Goal: Task Accomplishment & Management: Use online tool/utility

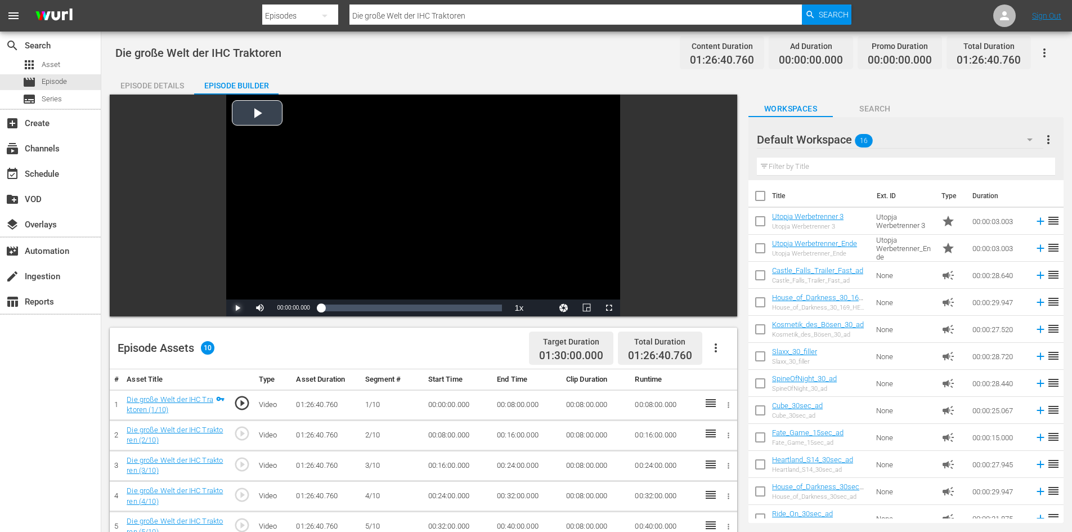
click at [237, 308] on span "Video Player" at bounding box center [237, 308] width 0 height 0
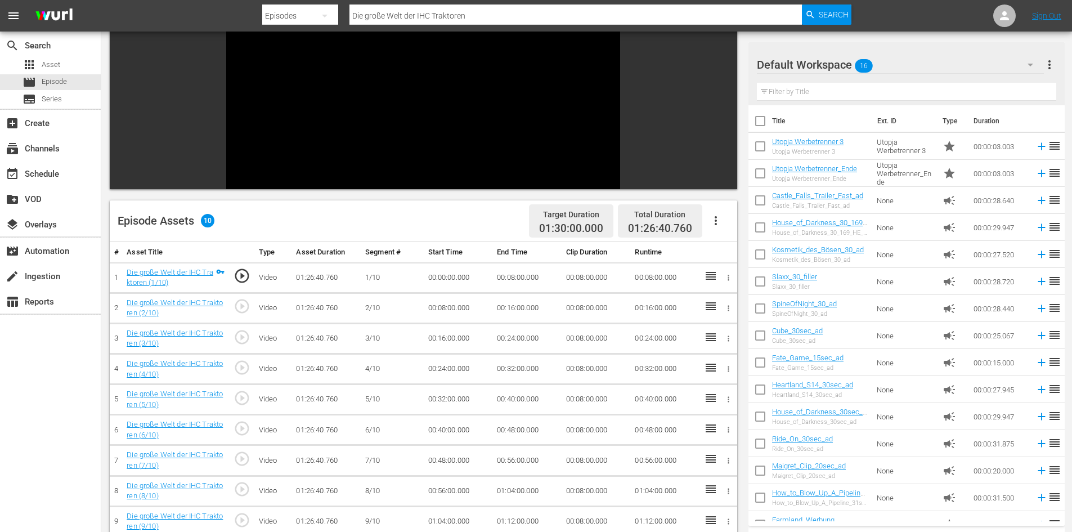
scroll to position [124, 0]
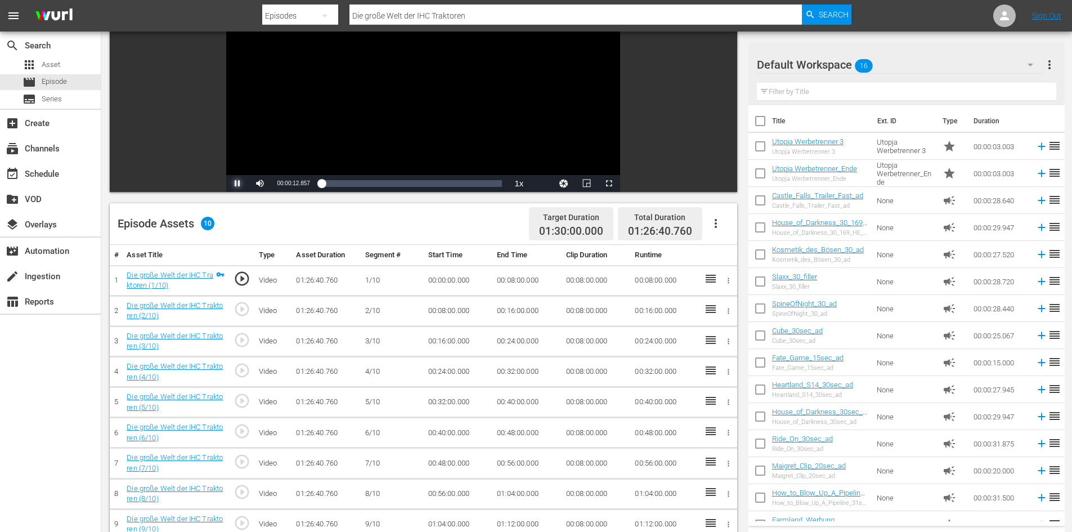
click at [237, 183] on span "Video Player" at bounding box center [237, 183] width 0 height 0
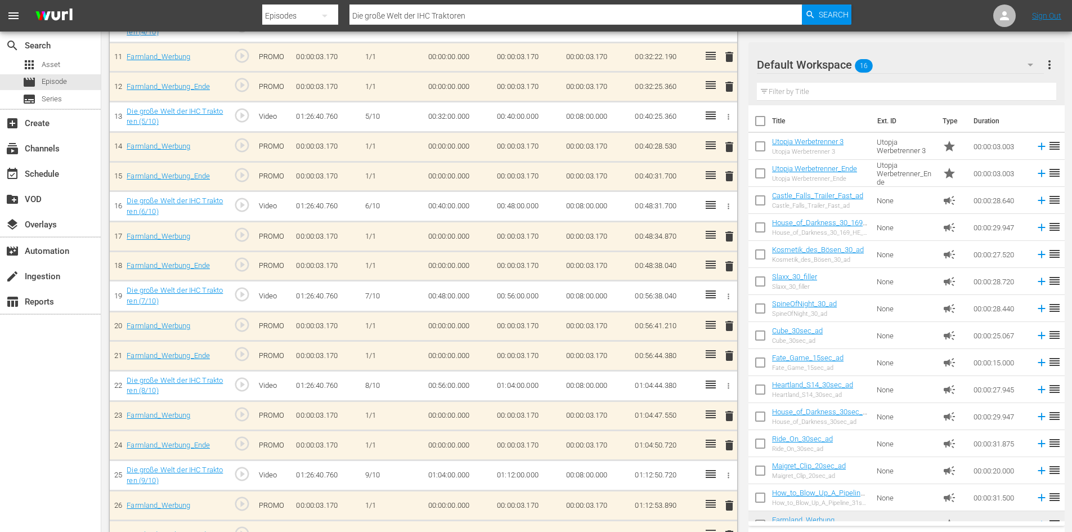
scroll to position [591, 0]
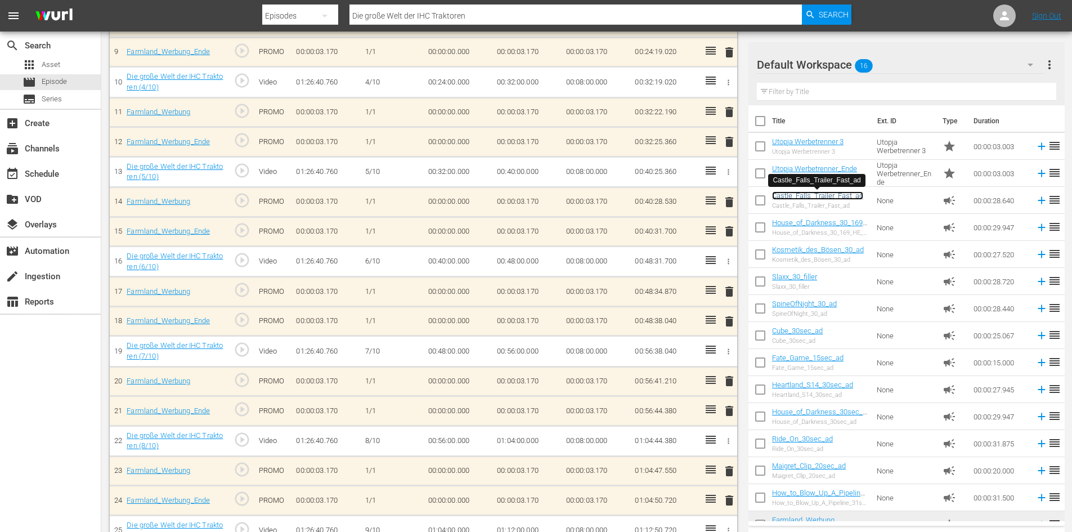
click at [807, 196] on link "Castle_Falls_Trailer_Fast_ad" at bounding box center [817, 195] width 91 height 8
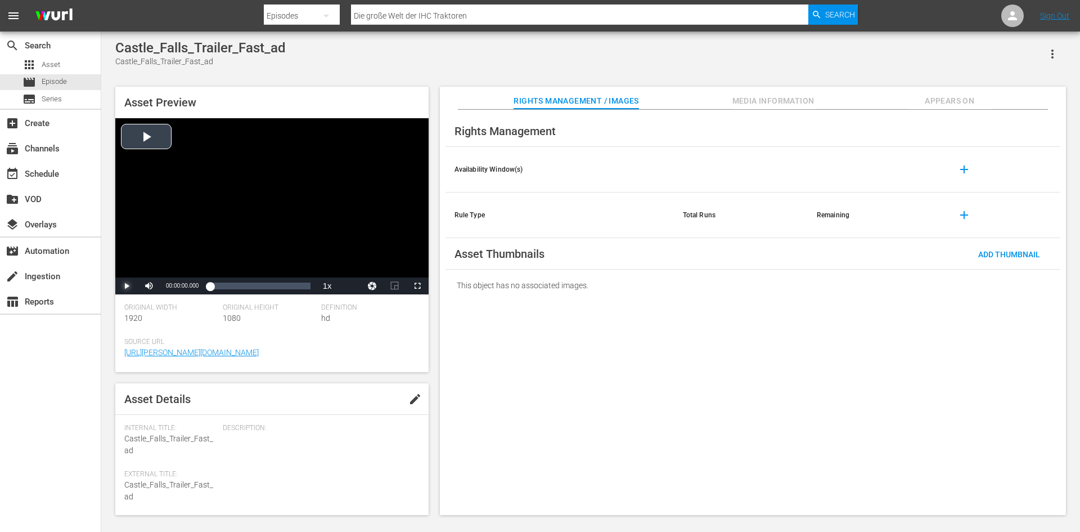
click at [127, 286] on span "Video Player" at bounding box center [127, 286] width 0 height 0
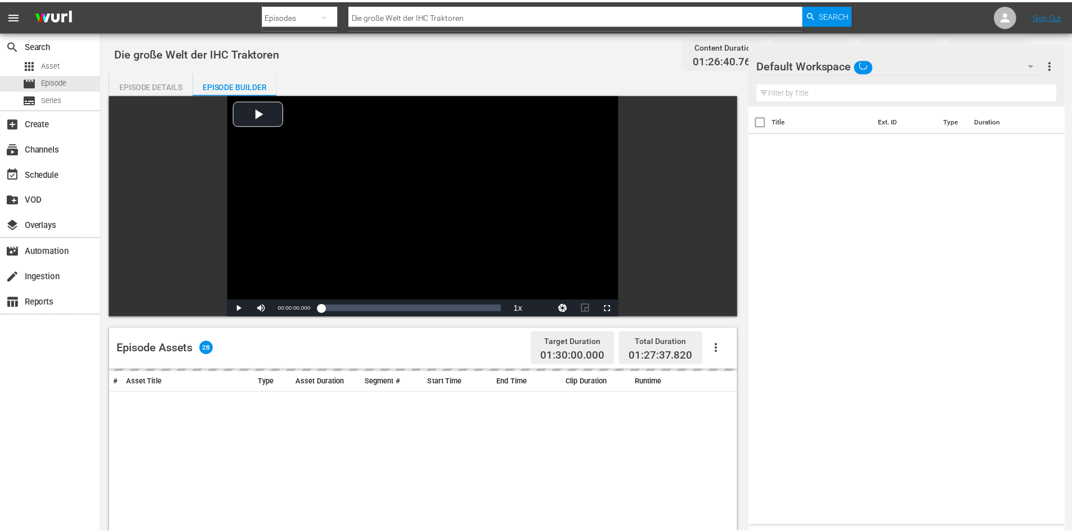
scroll to position [293, 0]
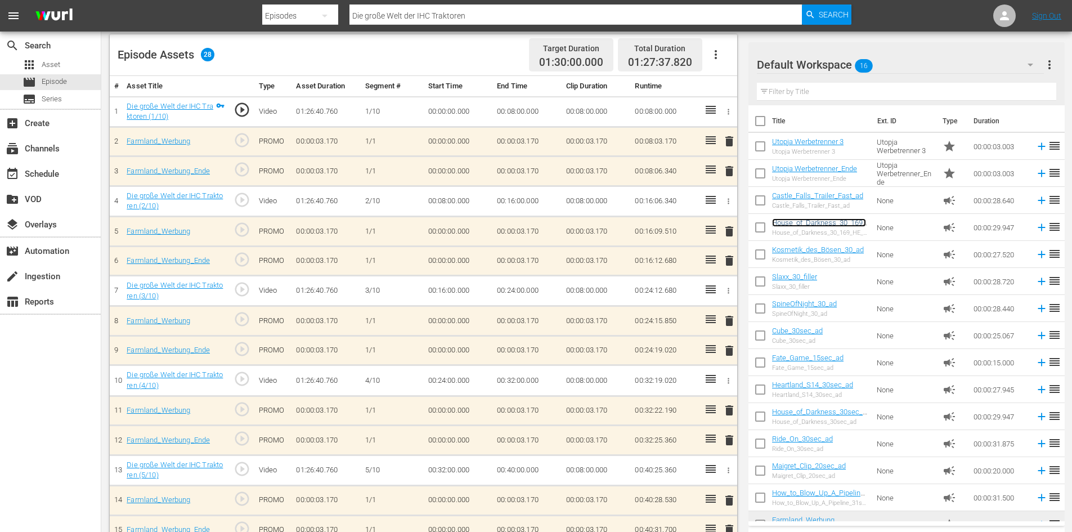
click at [819, 224] on link "House_of_Darkness_30_169_HE_MD_Ad" at bounding box center [819, 226] width 94 height 17
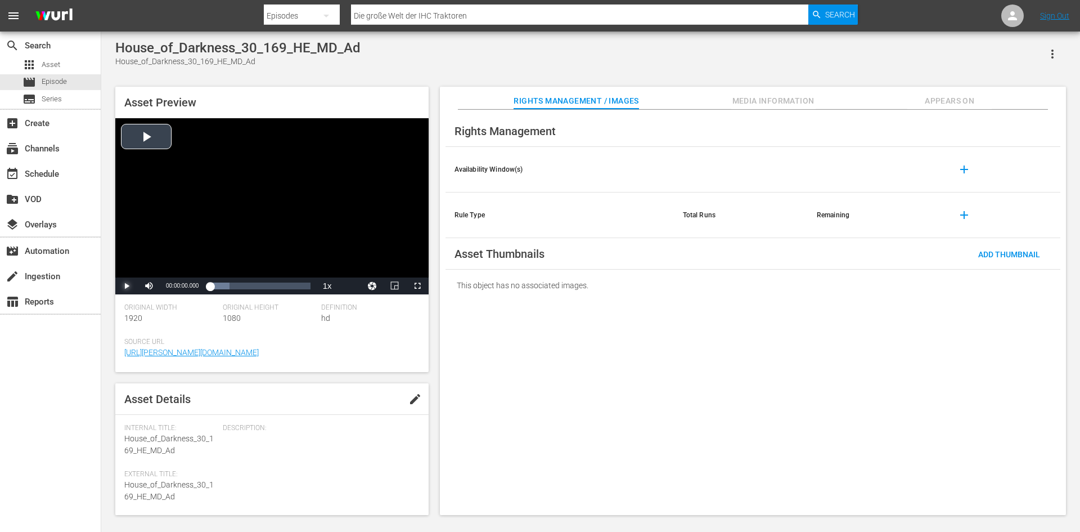
click at [127, 286] on span "Video Player" at bounding box center [127, 286] width 0 height 0
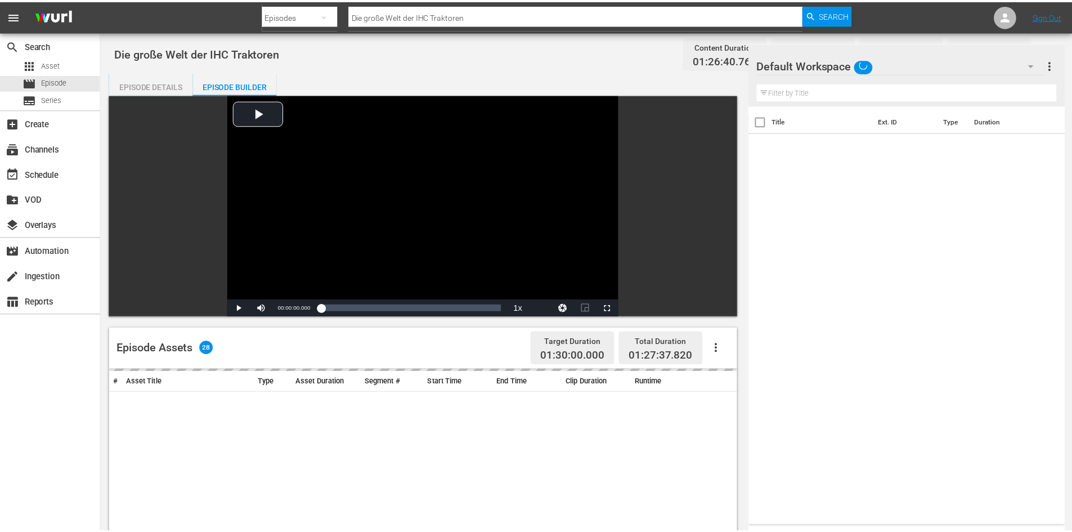
scroll to position [293, 0]
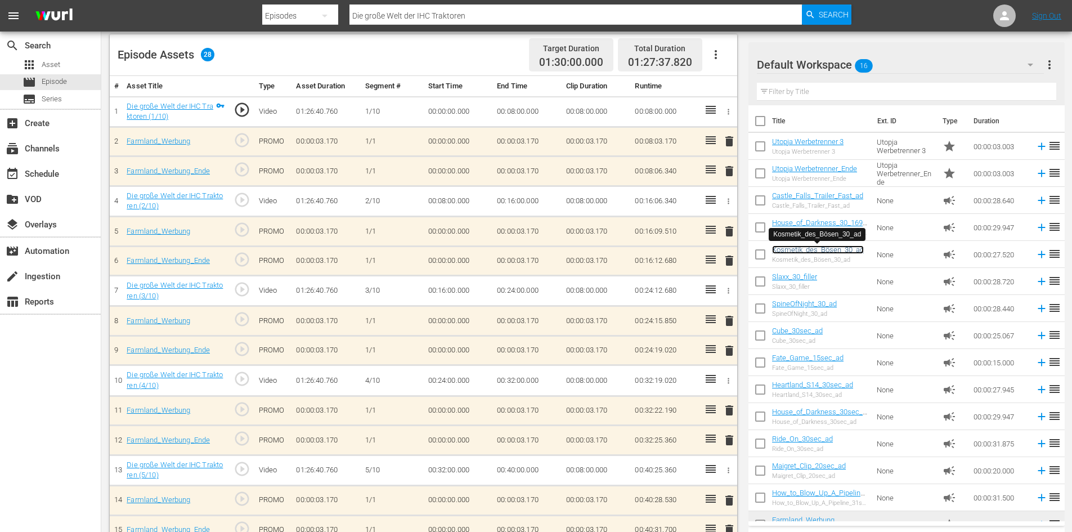
click at [807, 253] on link "Kosmetik_des_Bösen_30_ad" at bounding box center [818, 249] width 92 height 8
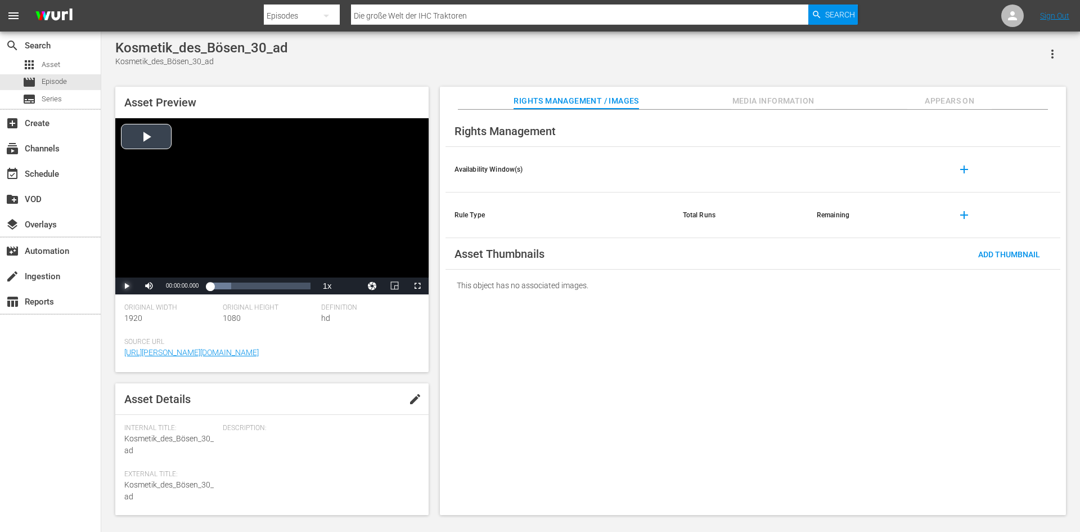
click at [127, 286] on span "Video Player" at bounding box center [127, 286] width 0 height 0
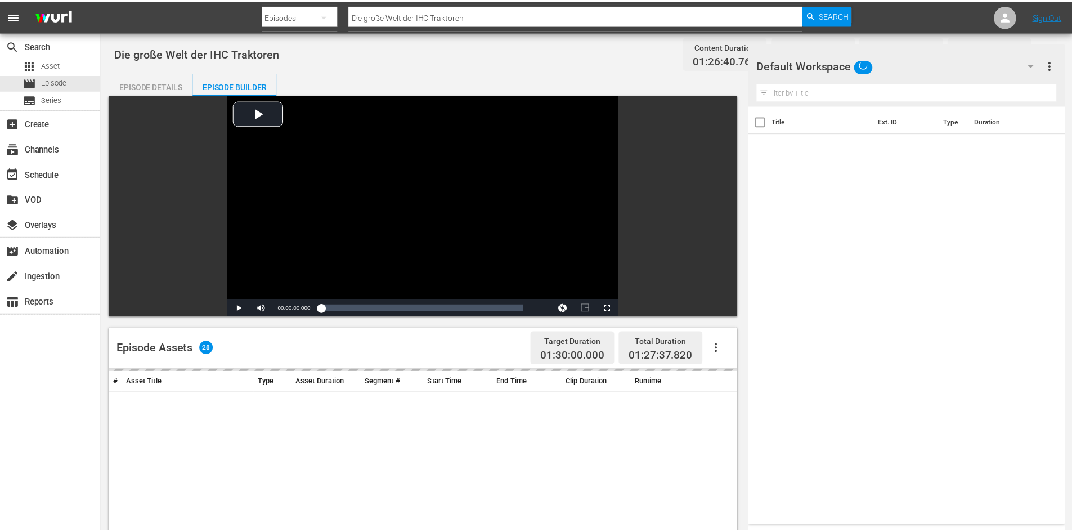
scroll to position [293, 0]
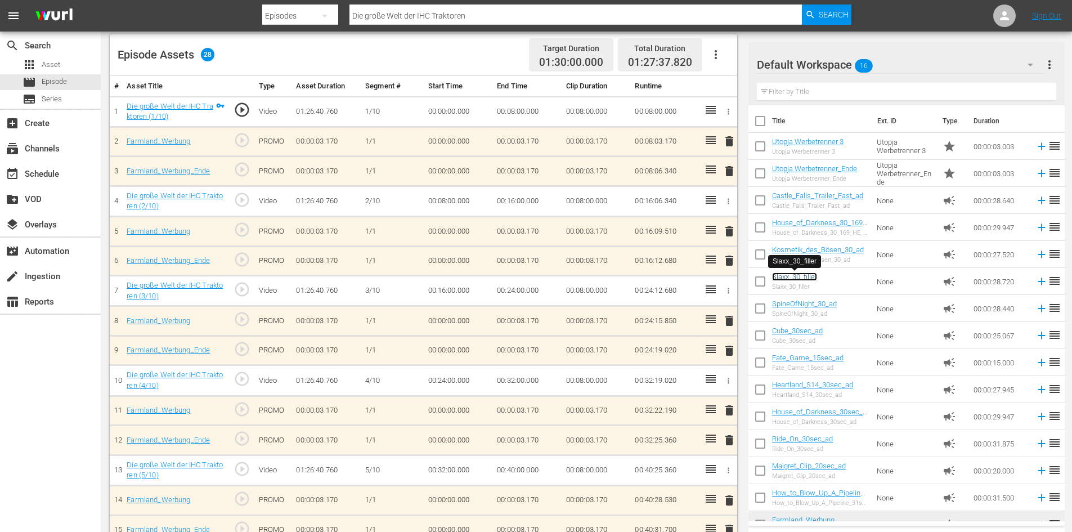
click at [798, 275] on link "Slaxx_30_filler" at bounding box center [794, 276] width 45 height 8
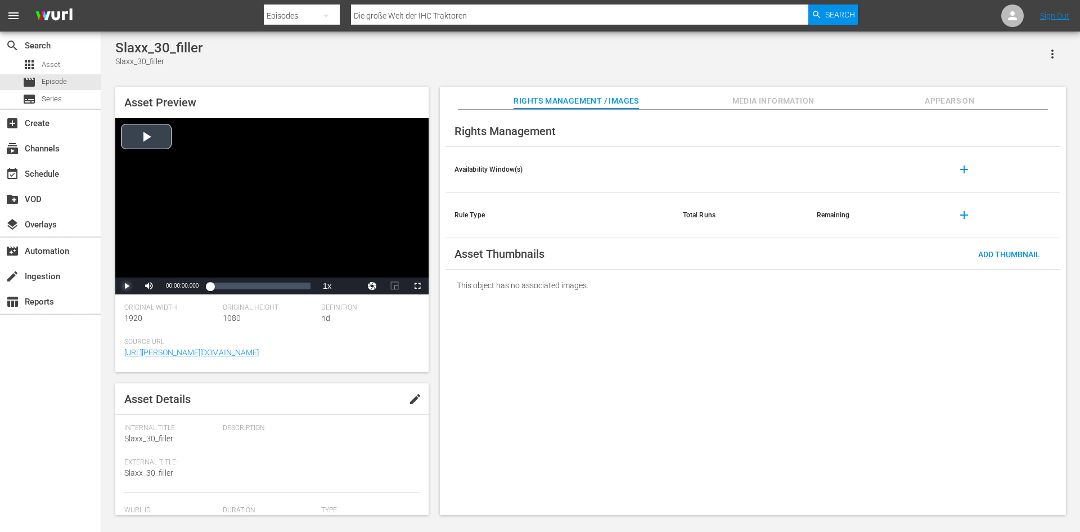
click at [127, 286] on span "Video Player" at bounding box center [127, 286] width 0 height 0
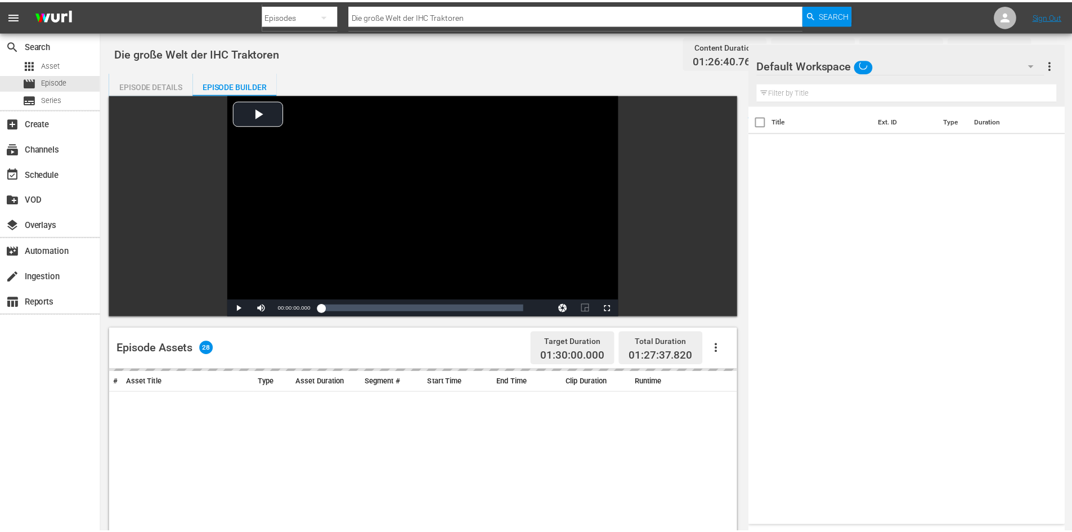
scroll to position [293, 0]
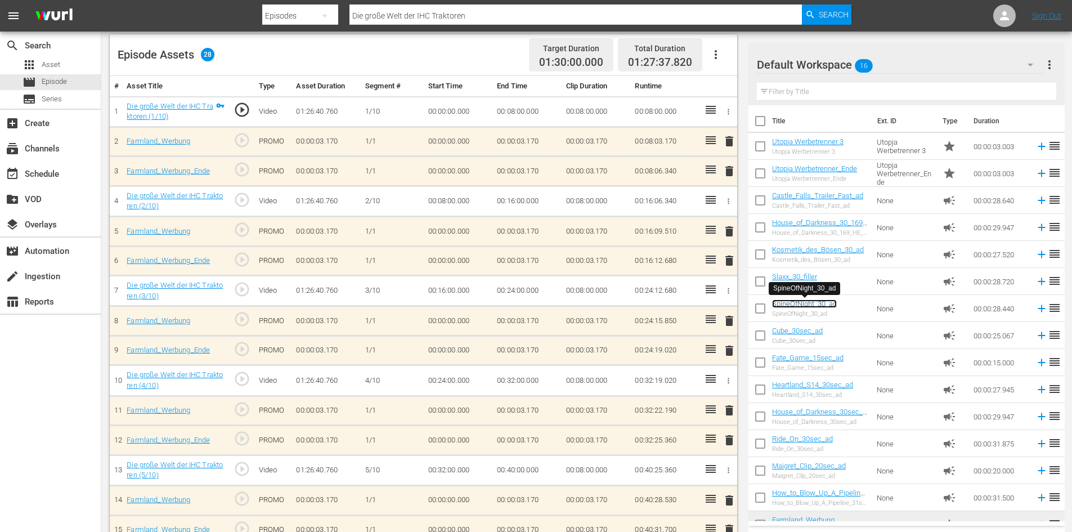
click at [816, 305] on link "SpineOfNight_30_ad" at bounding box center [804, 303] width 65 height 8
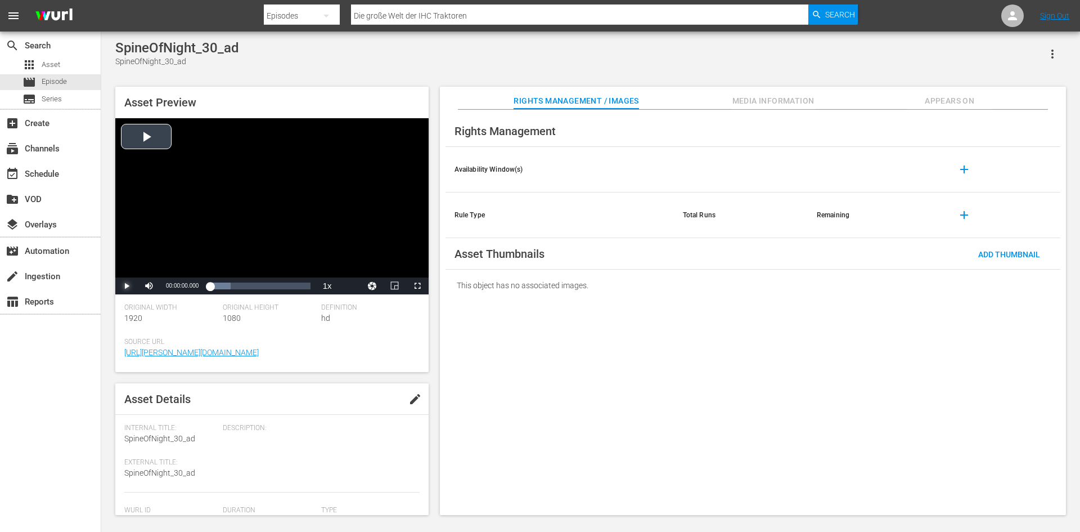
click at [127, 286] on span "Video Player" at bounding box center [127, 286] width 0 height 0
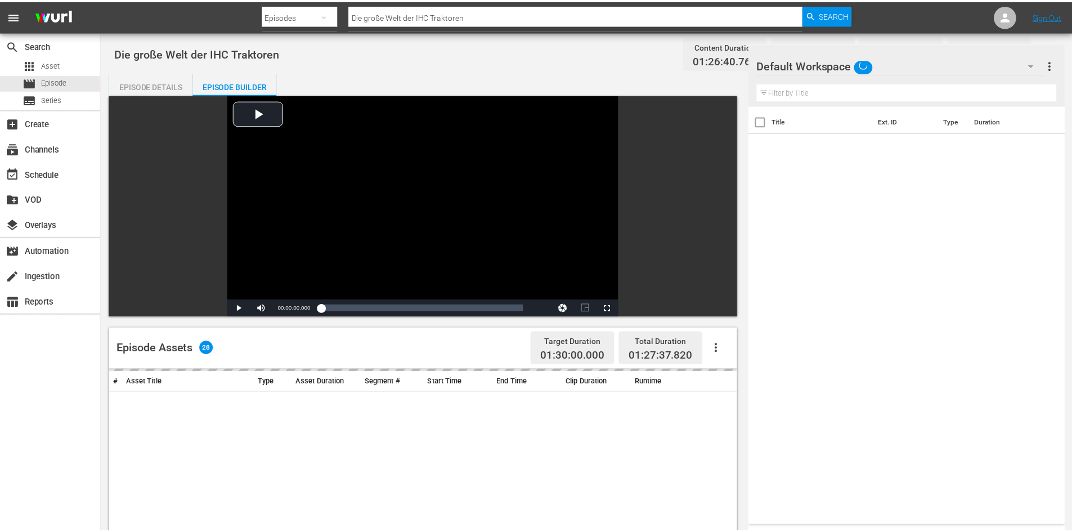
scroll to position [293, 0]
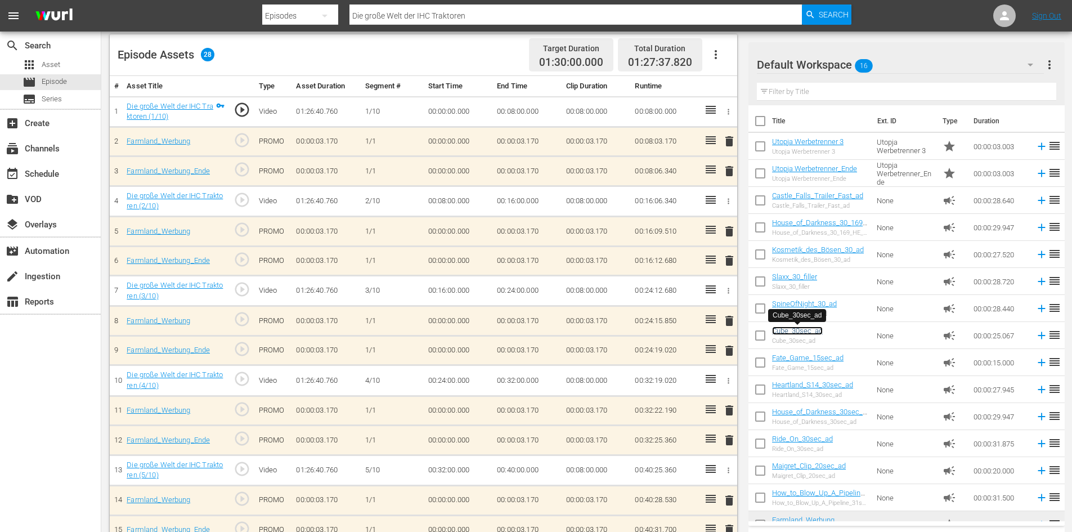
click at [794, 333] on link "Cube_30sec_ad" at bounding box center [797, 330] width 51 height 8
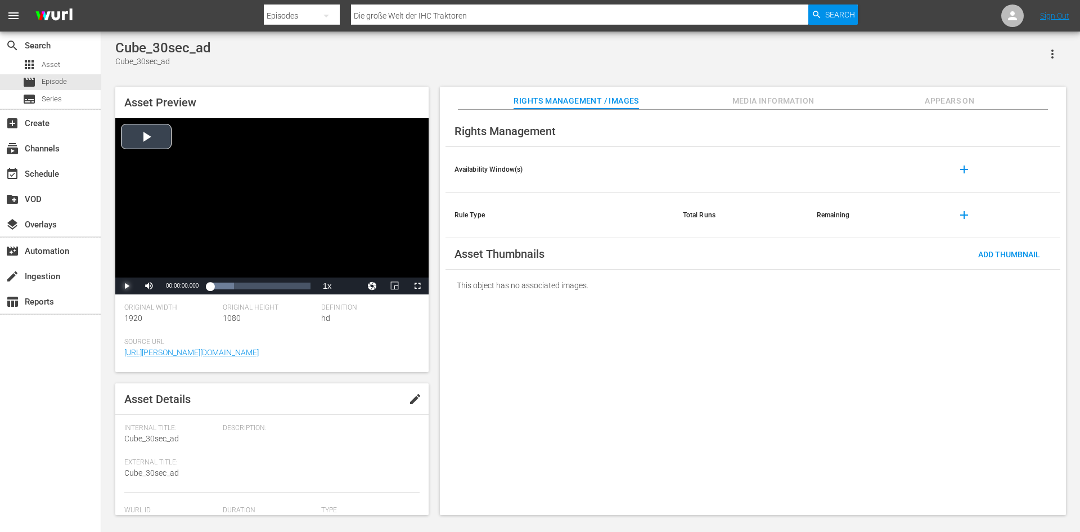
click at [127, 286] on span "Video Player" at bounding box center [127, 286] width 0 height 0
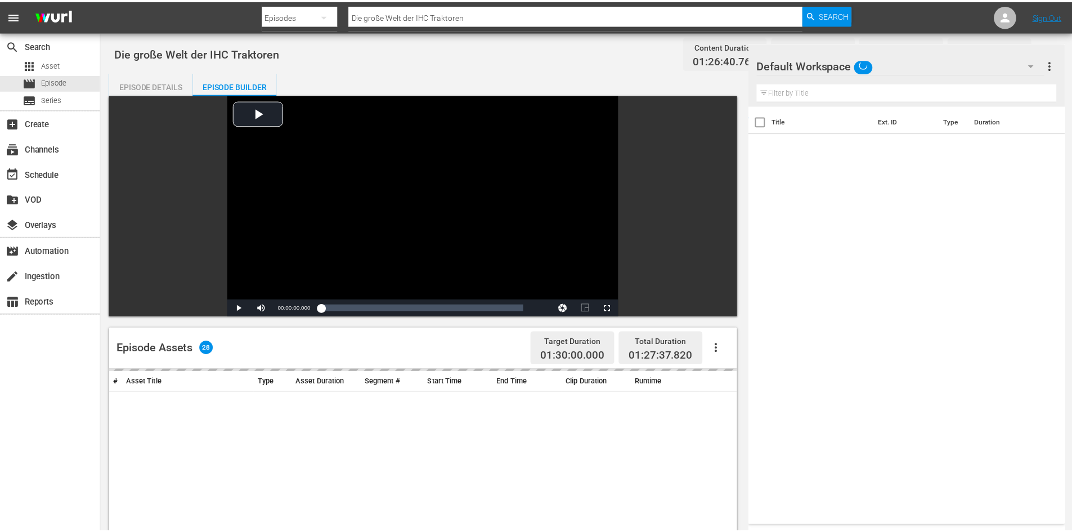
scroll to position [293, 0]
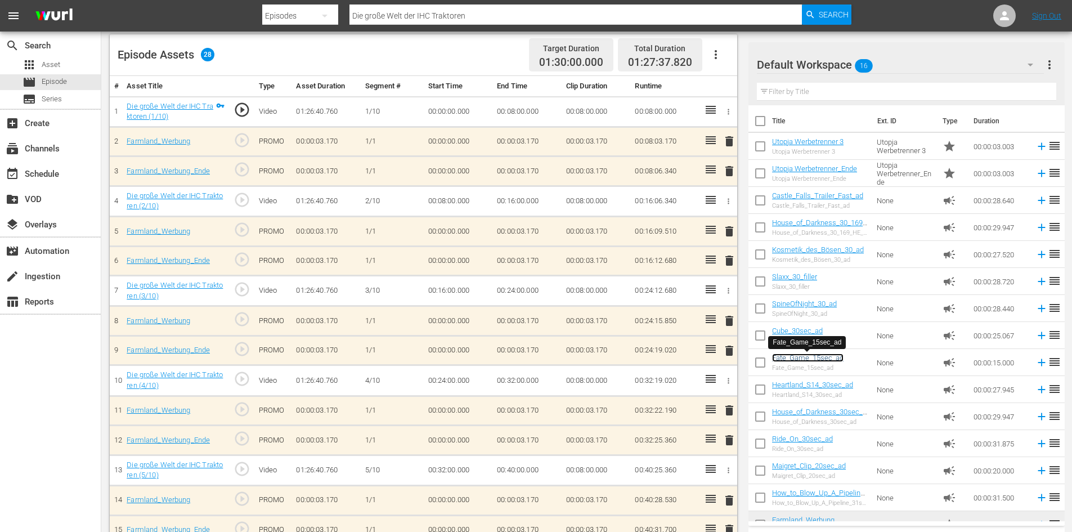
click at [806, 357] on link "Fate_Game_15sec_ad" at bounding box center [807, 357] width 71 height 8
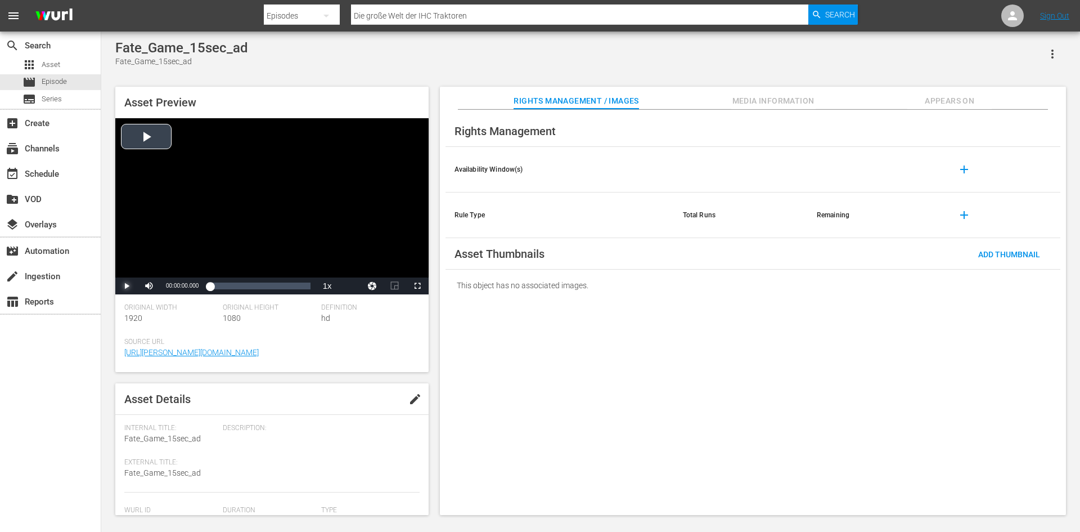
click at [127, 286] on span "Video Player" at bounding box center [127, 286] width 0 height 0
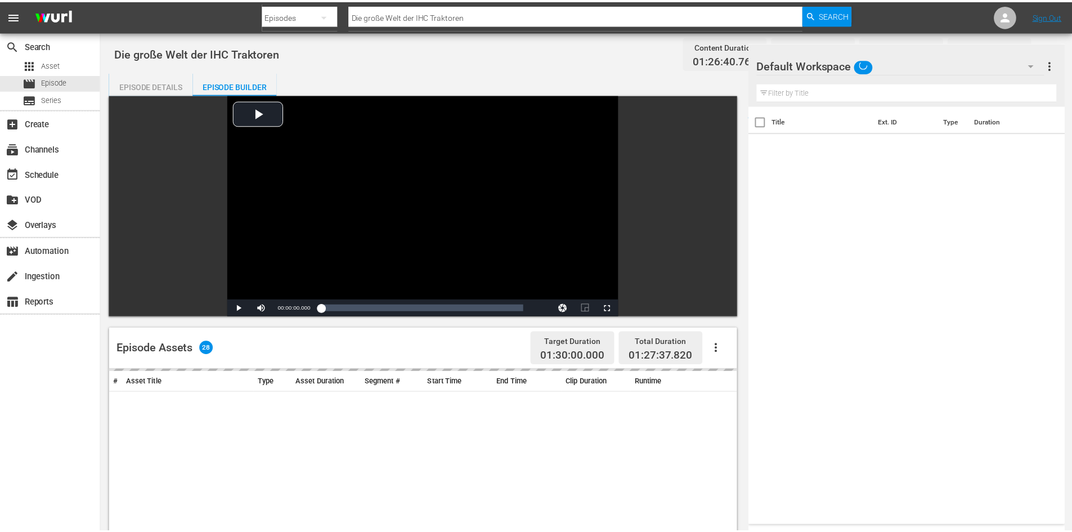
scroll to position [293, 0]
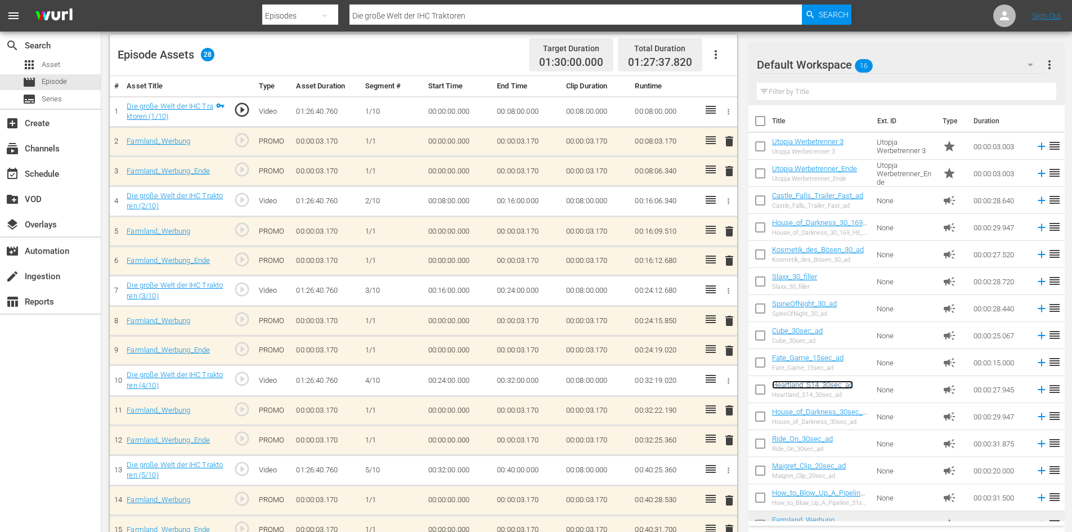
click at [829, 384] on link "Heartland_S14_30sec_ad" at bounding box center [812, 384] width 81 height 8
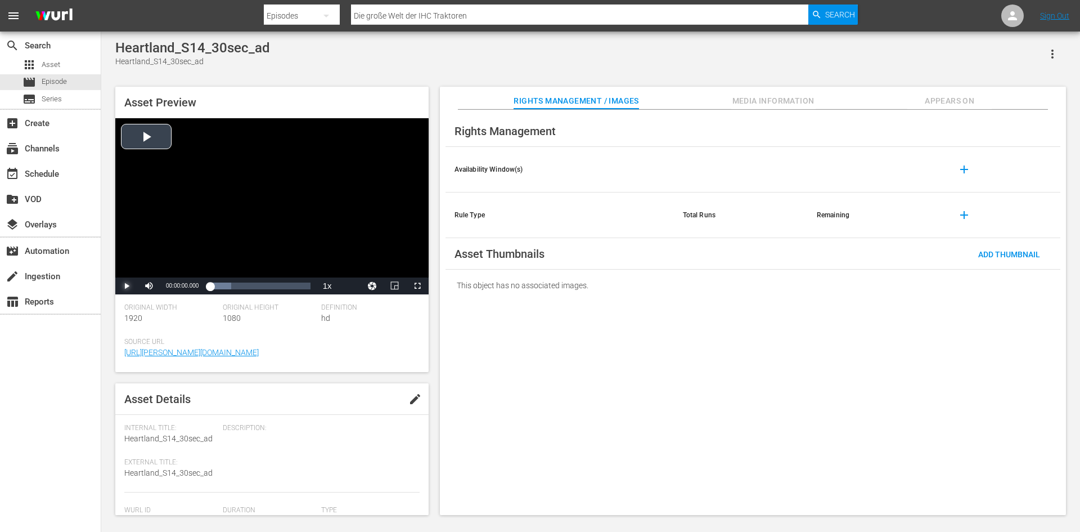
click at [127, 286] on span "Video Player" at bounding box center [127, 286] width 0 height 0
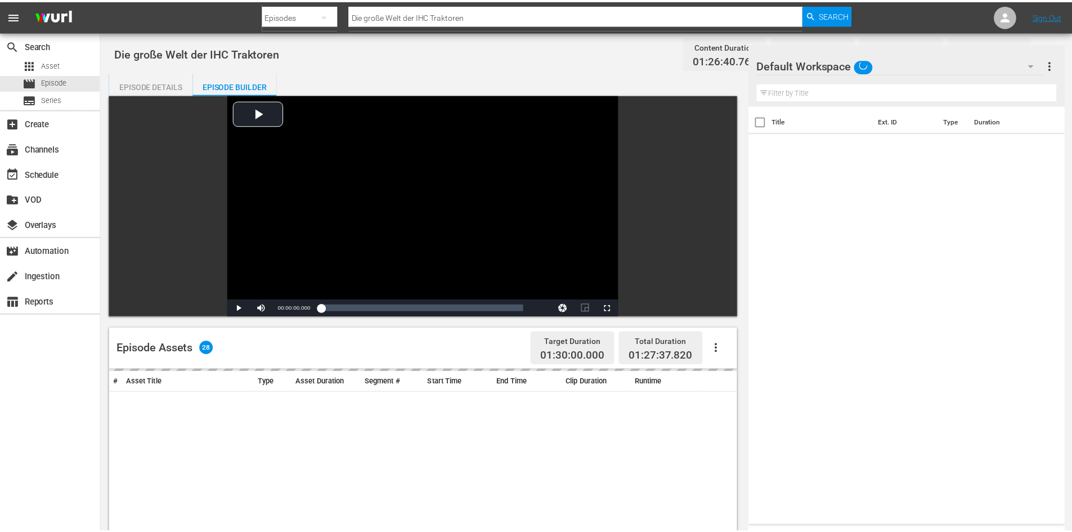
scroll to position [293, 0]
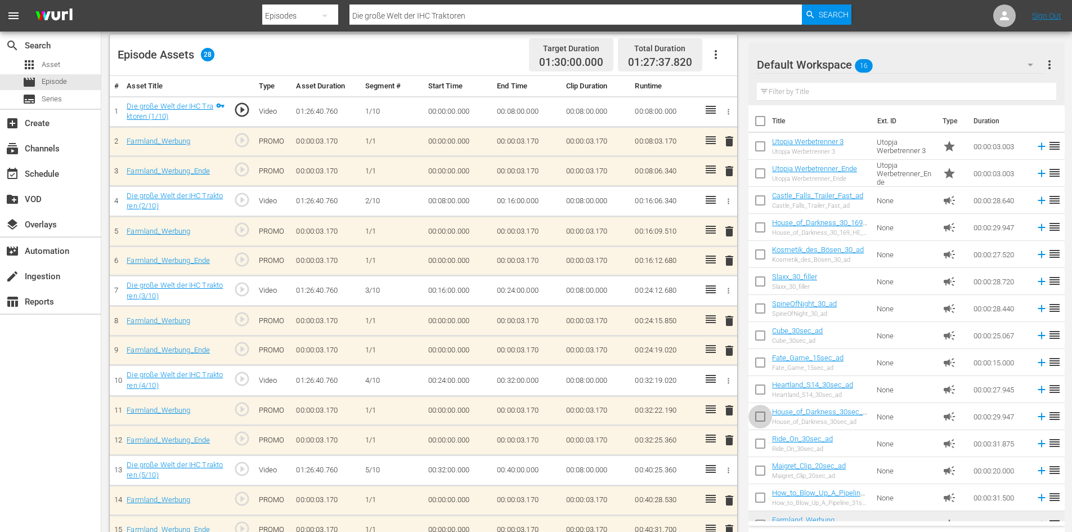
click at [762, 420] on input "checkbox" at bounding box center [760, 419] width 24 height 24
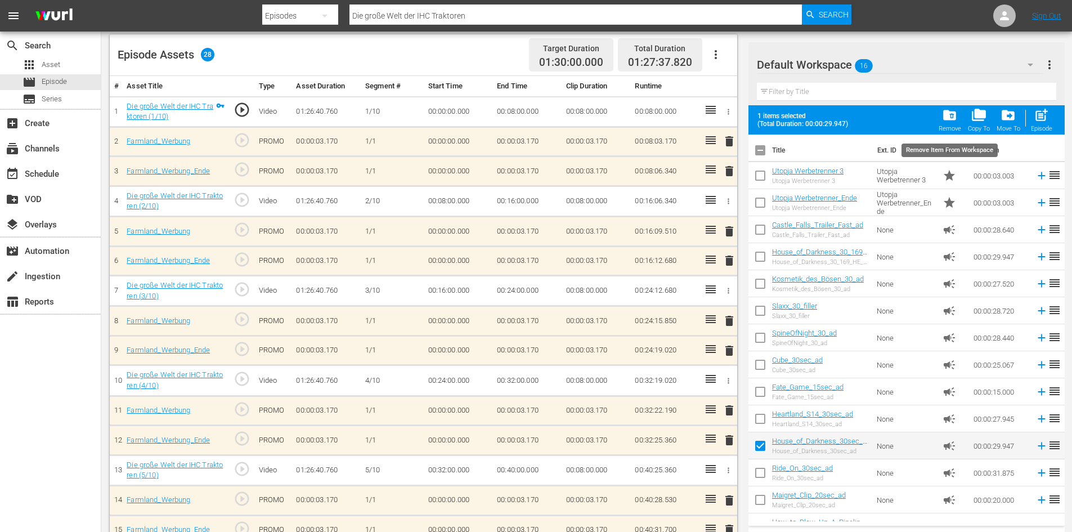
click at [949, 117] on span "folder_delete" at bounding box center [949, 114] width 15 height 15
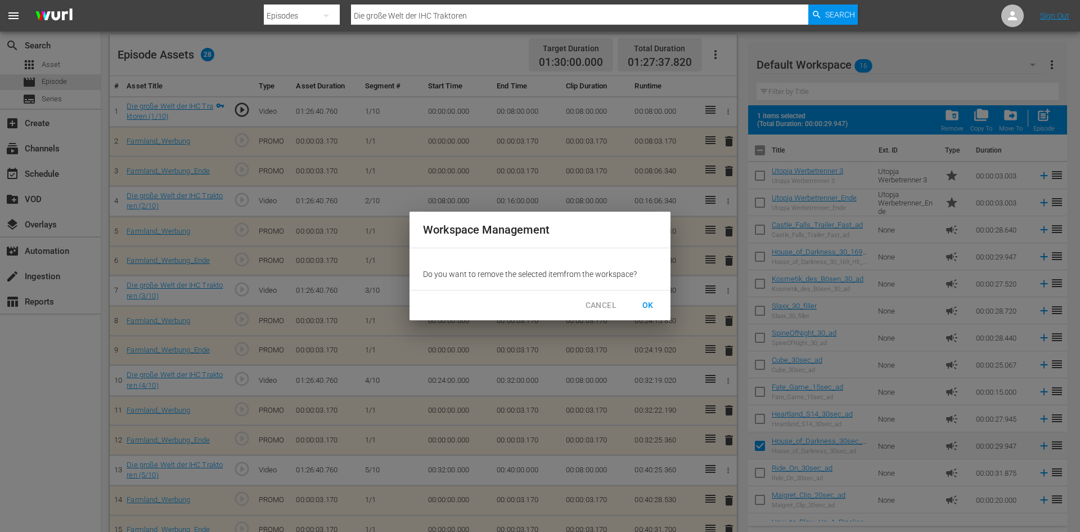
click at [652, 306] on span "OK" at bounding box center [648, 305] width 18 height 14
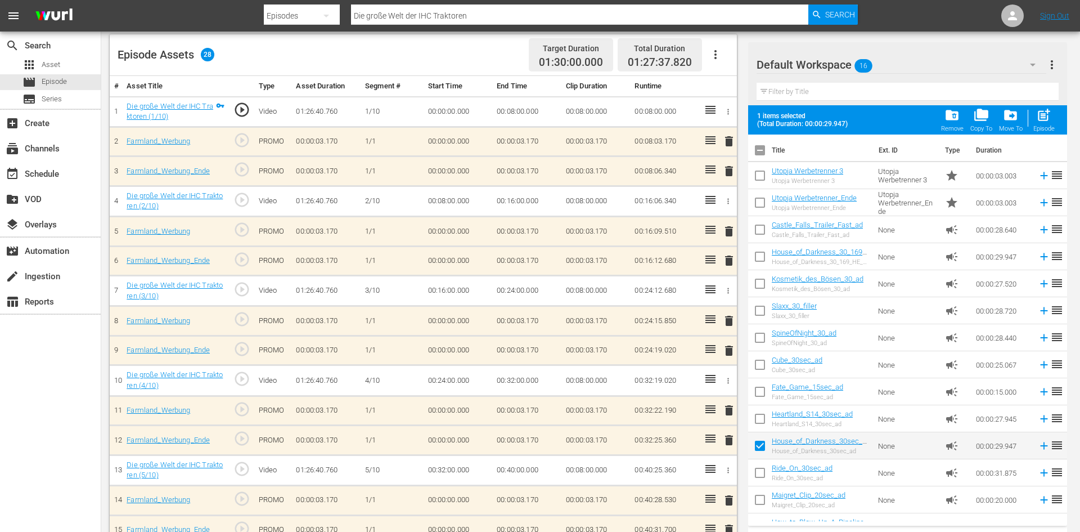
checkbox input "false"
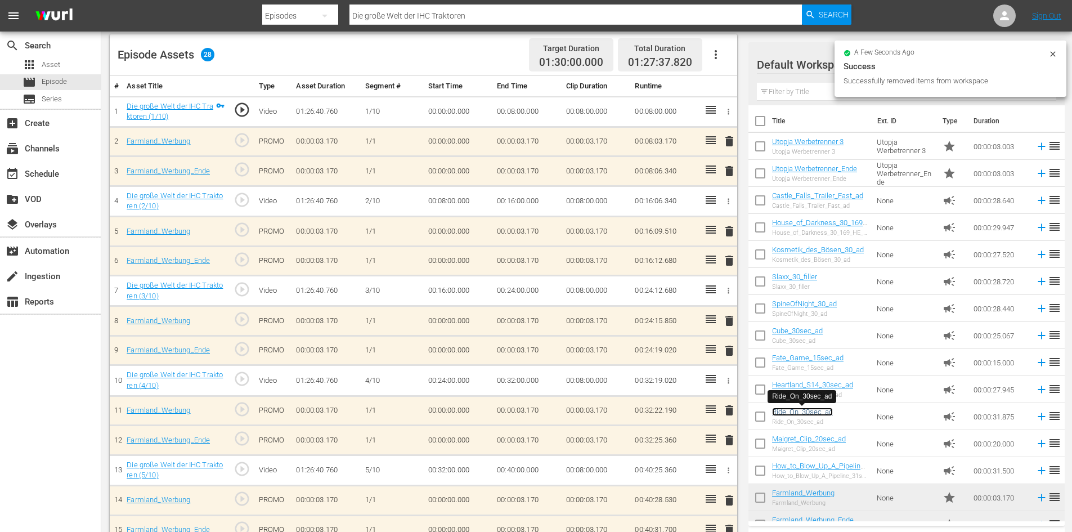
click at [821, 412] on link "Ride_On_30sec_ad" at bounding box center [802, 411] width 61 height 8
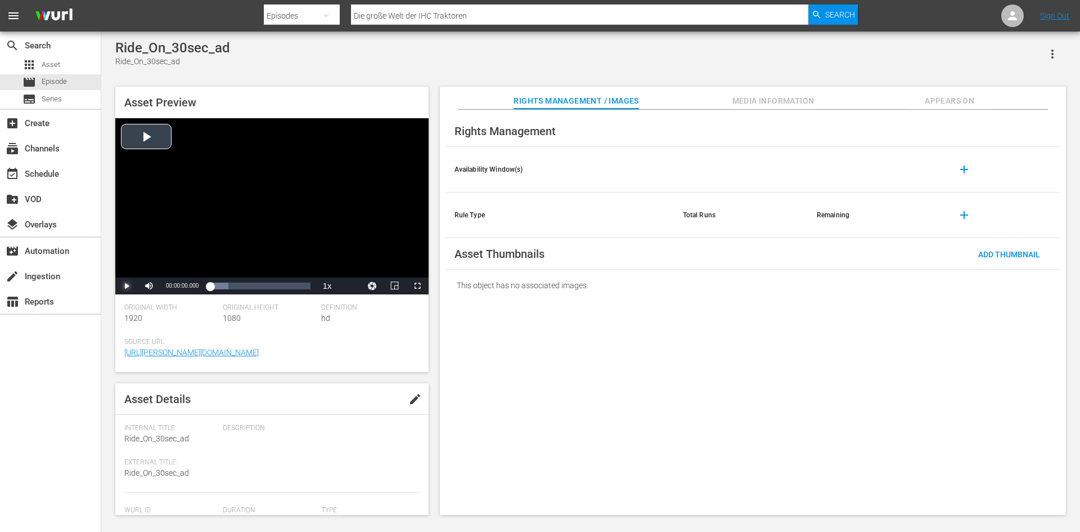
click at [127, 286] on span "Video Player" at bounding box center [127, 286] width 0 height 0
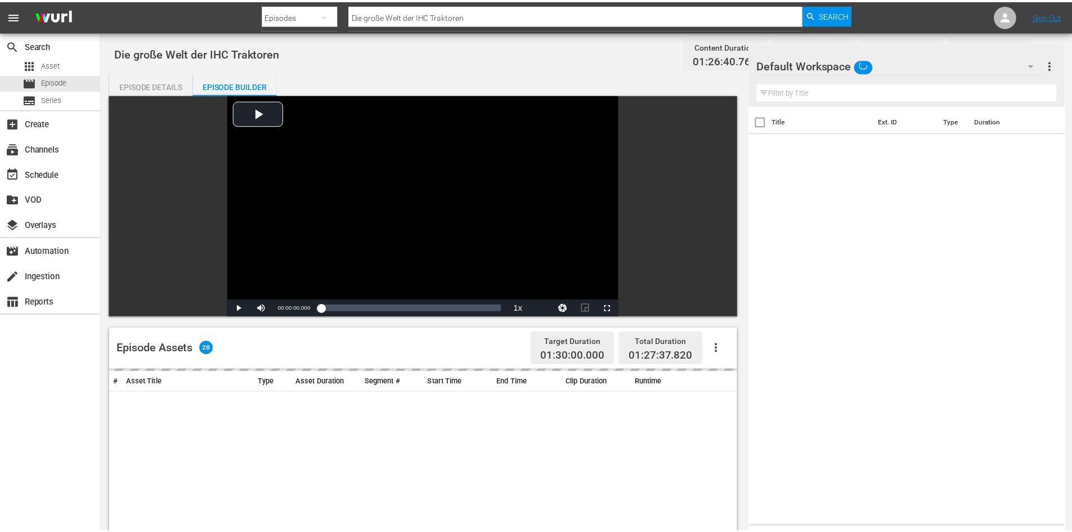
scroll to position [293, 0]
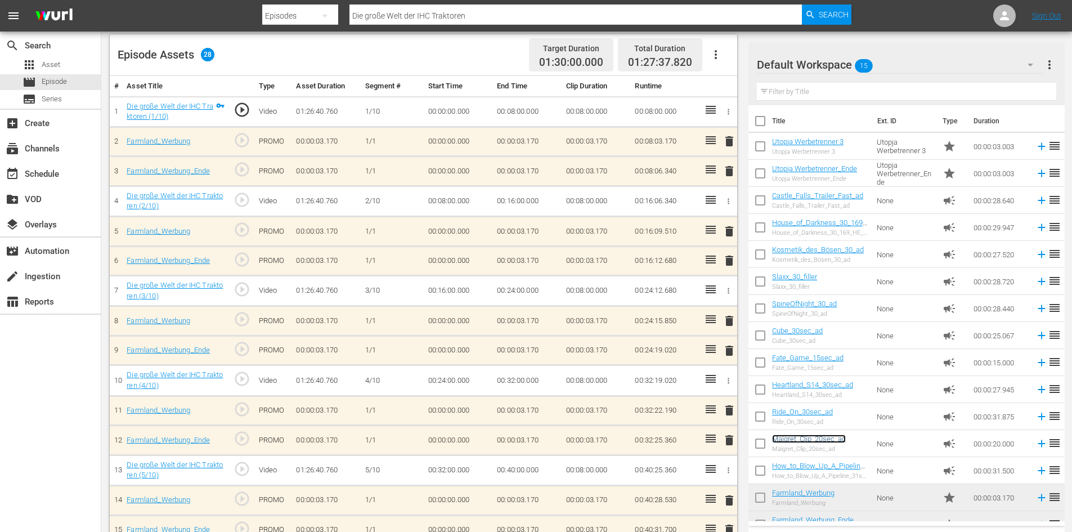
click at [808, 442] on link "Maigret_Clip_20sec_ad" at bounding box center [809, 438] width 74 height 8
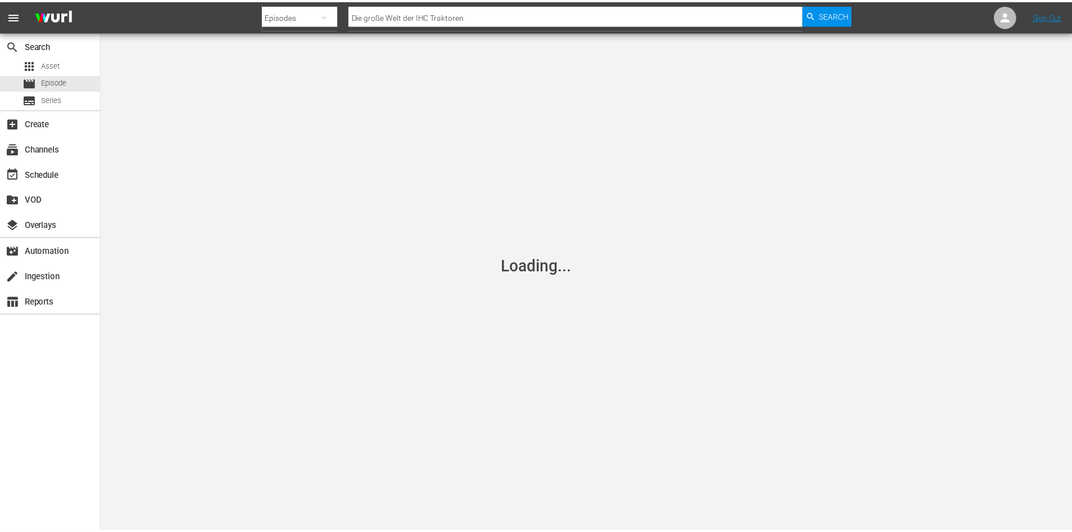
scroll to position [293, 0]
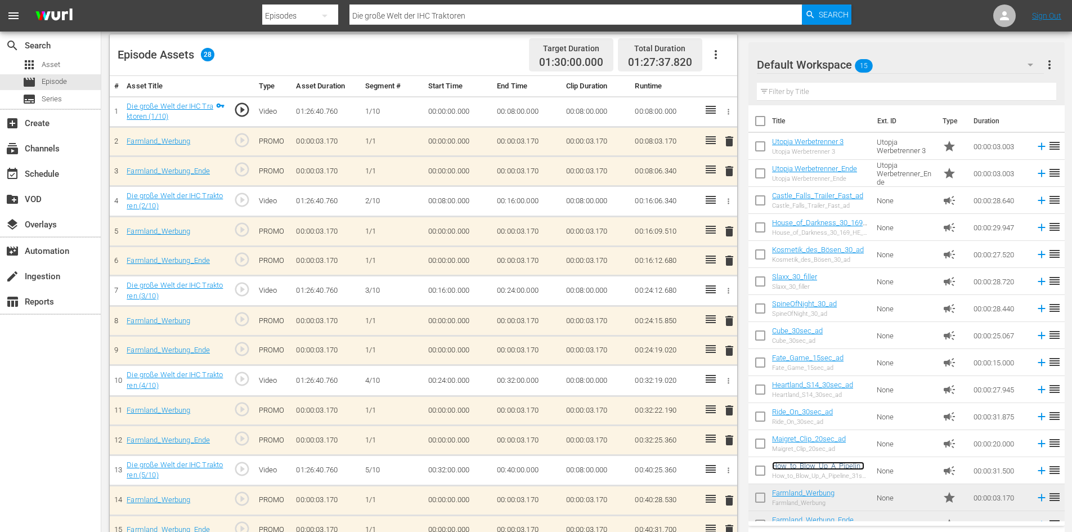
click at [811, 463] on link "How_to_Blow_Up_A_Pipeline_31sec_ad" at bounding box center [818, 469] width 92 height 17
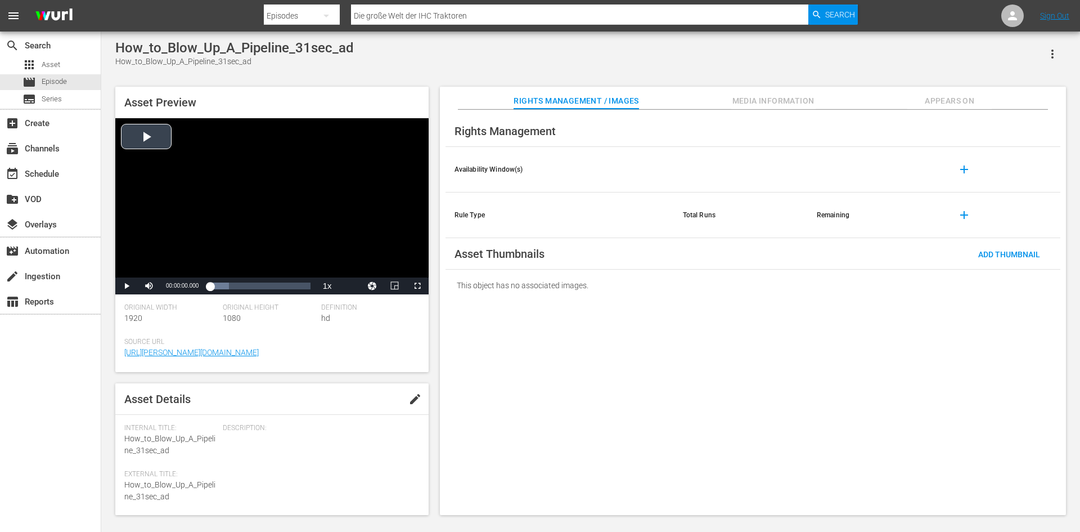
click at [139, 137] on div "Video Player" at bounding box center [271, 197] width 313 height 159
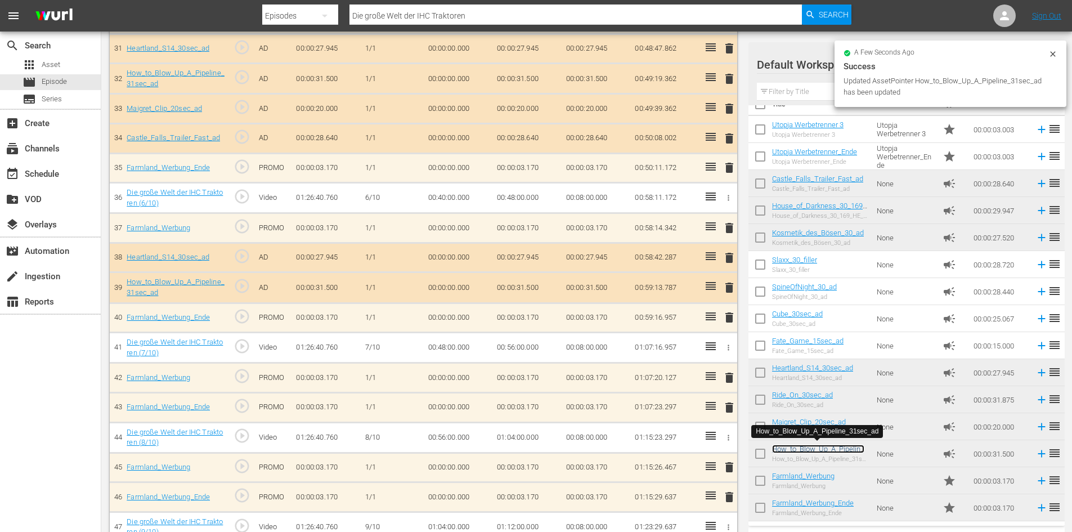
scroll to position [1250, 0]
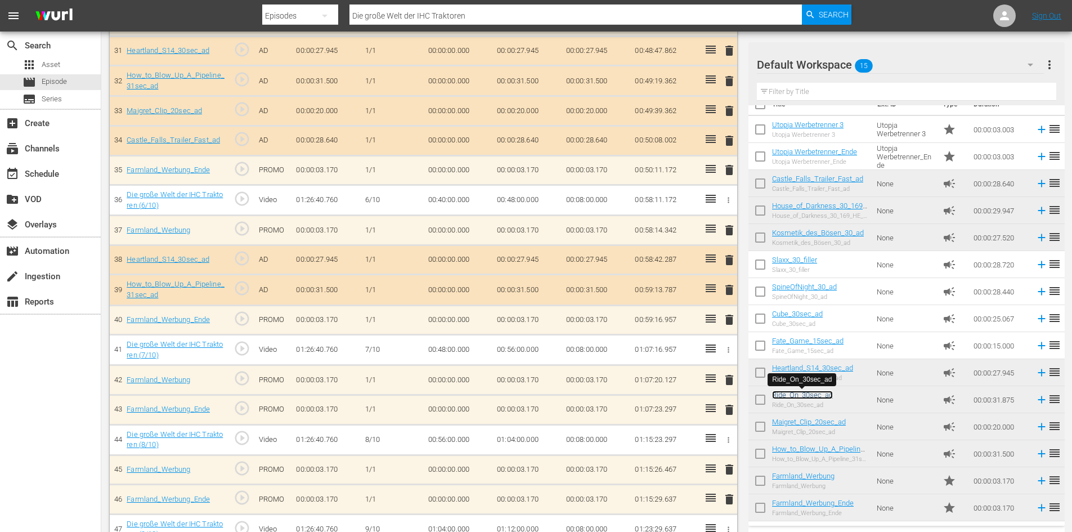
click at [792, 395] on link "Ride_On_30sec_ad" at bounding box center [802, 394] width 61 height 8
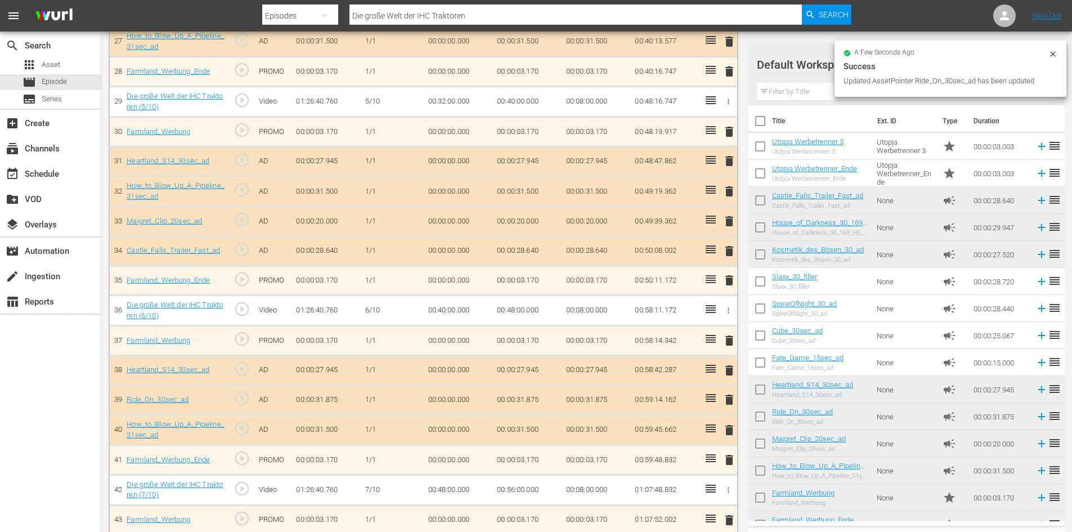
scroll to position [1137, 0]
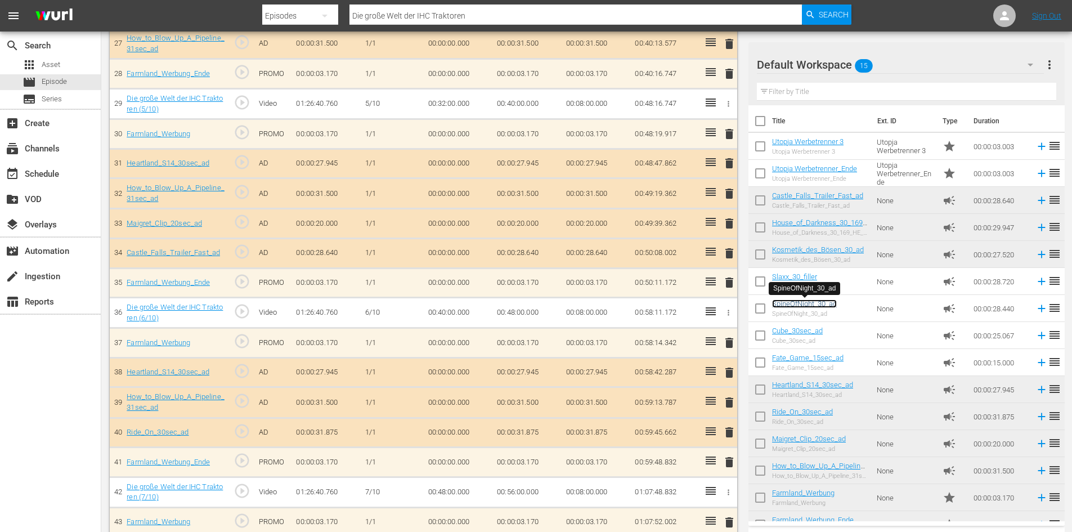
click at [799, 304] on link "SpineOfNight_30_ad" at bounding box center [804, 303] width 65 height 8
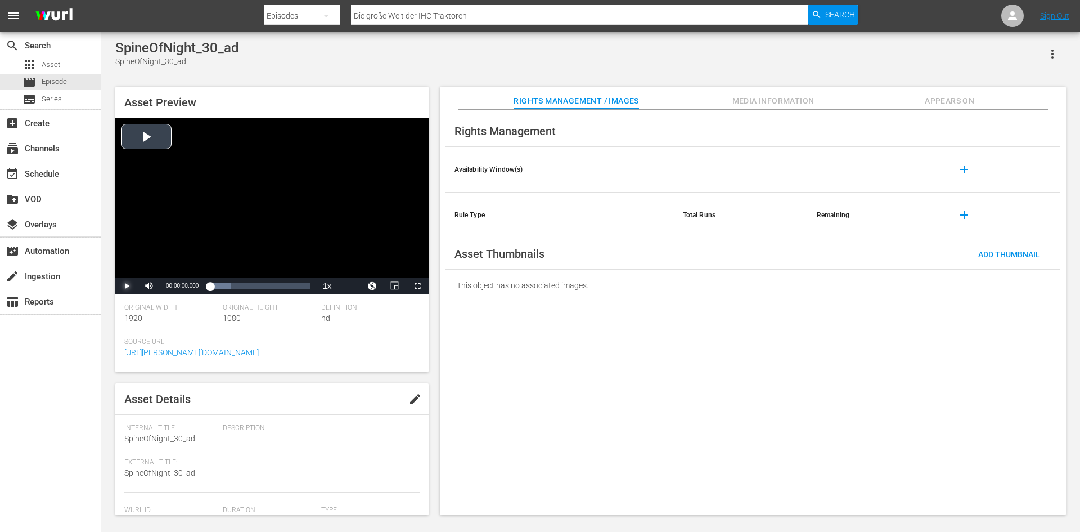
click at [127, 286] on span "Video Player" at bounding box center [127, 286] width 0 height 0
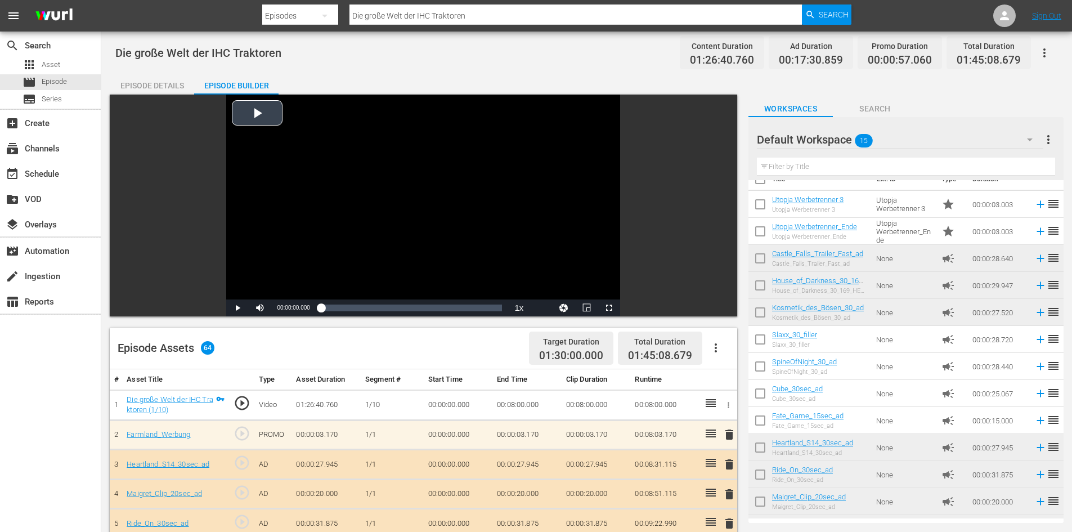
click at [258, 111] on div "Video Player" at bounding box center [423, 197] width 394 height 205
click at [373, 308] on div "Loaded : 0.34% 00:29:42.887 Ride_On_30sec_ad 00:00:01.062" at bounding box center [411, 307] width 181 height 11
click at [237, 308] on span "Video Player" at bounding box center [237, 308] width 0 height 0
click at [344, 308] on div "Loaded : 100.00% 00:13:03.686 Die große Welt der IHC Traktoren (2/10) 00:00:29.…" at bounding box center [411, 307] width 181 height 11
click at [422, 306] on div "Loaded : 13.28% 00:58:26.998 Heartland_S14_30sec_ad 00:11:08.347" at bounding box center [411, 307] width 181 height 11
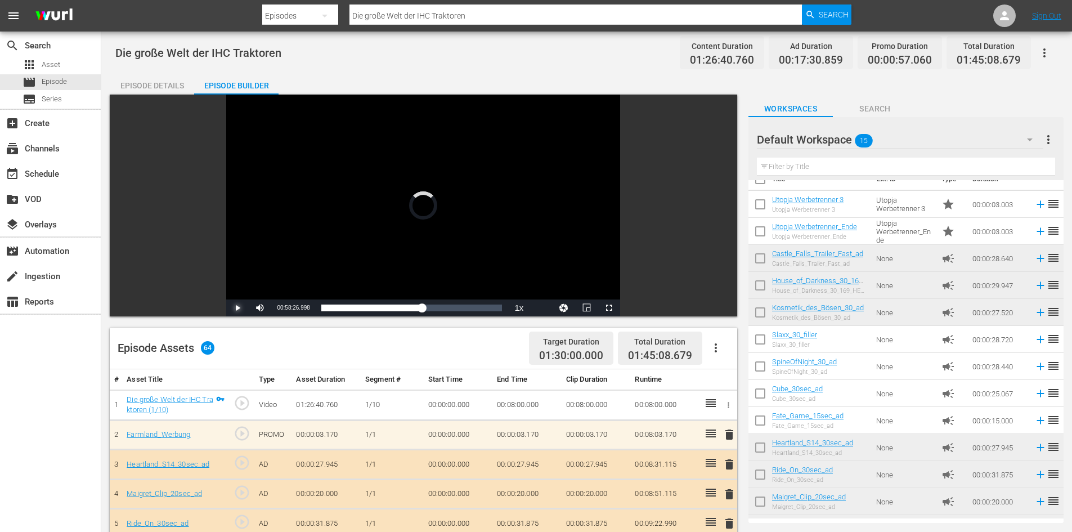
click at [237, 308] on span "Video Player" at bounding box center [237, 308] width 0 height 0
click at [470, 307] on div "Loaded : 100.00% 01:26:31.925 Die große Welt der IHC Traktoren (10/10) 00:00:15…" at bounding box center [411, 307] width 181 height 11
click at [237, 308] on span "Video Player" at bounding box center [237, 308] width 0 height 0
click at [48, 69] on span "Asset" at bounding box center [51, 64] width 19 height 11
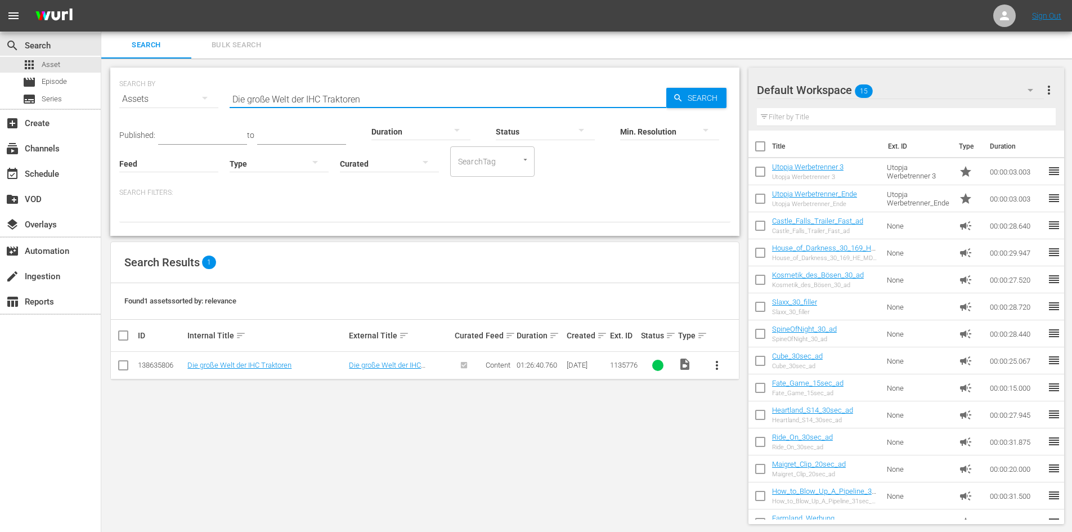
drag, startPoint x: 170, startPoint y: 98, endPoint x: 125, endPoint y: 94, distance: 44.6
click at [125, 94] on div "SEARCH BY Search By Assets Search ID, Title, Description, Keywords, or Category…" at bounding box center [424, 92] width 611 height 41
paste input "Ein Leben lang Güldner"
type input "Ein Leben lang Güldner"
click at [721, 99] on span "Search" at bounding box center [704, 98] width 43 height 20
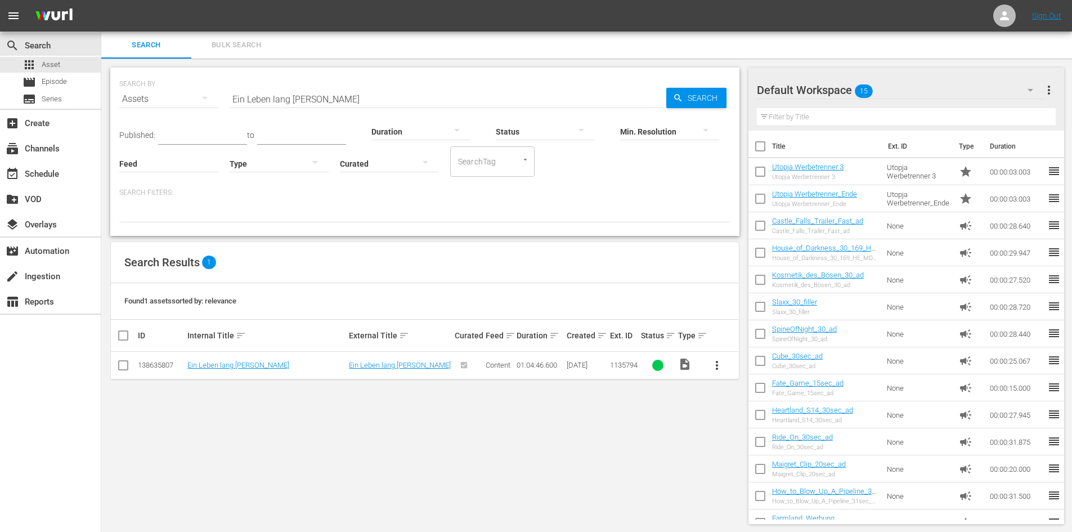
click at [250, 360] on td "Ein Leben lang Güldner" at bounding box center [266, 366] width 161 height 28
click at [248, 364] on link "Ein Leben lang Güldner" at bounding box center [238, 365] width 102 height 8
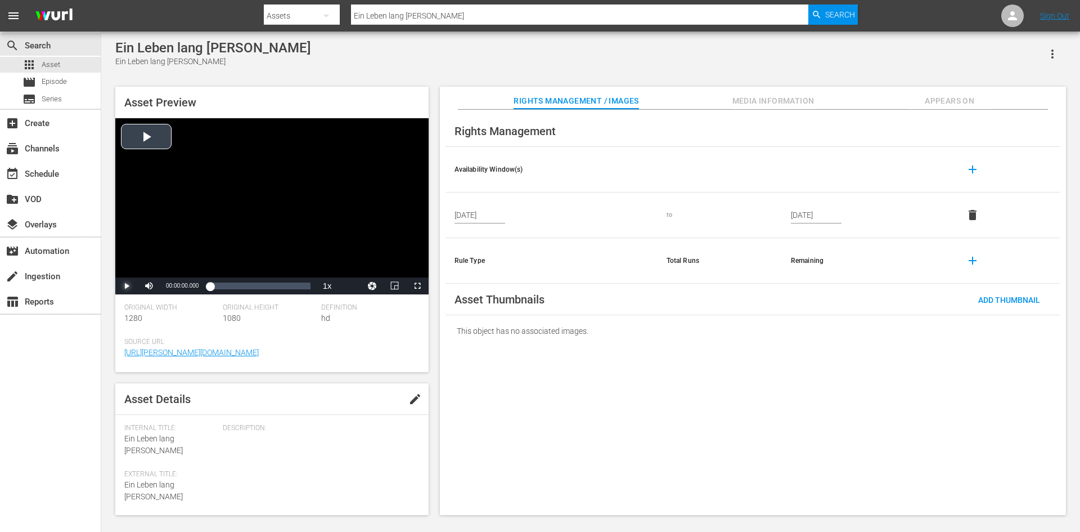
click at [127, 286] on span "Video Player" at bounding box center [127, 286] width 0 height 0
click at [222, 291] on div "Loaded : 0.62% 00:08:22.201 00:00:03.047" at bounding box center [260, 285] width 100 height 11
click at [248, 289] on div "00:24:01.098" at bounding box center [247, 285] width 1 height 11
click at [273, 289] on div "Loaded : 38.32% 00:41:29.170 00:24:26.104" at bounding box center [260, 285] width 100 height 11
click at [297, 286] on div "Loaded : 63.97% 00:56:02.564 00:41:09.374" at bounding box center [260, 285] width 100 height 11
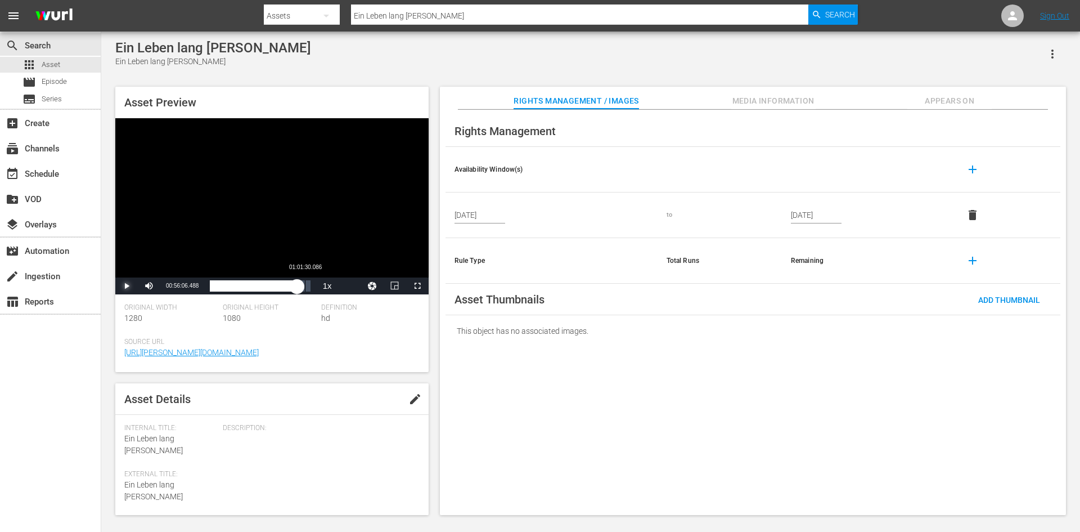
click at [297, 284] on div "00:56:06.524" at bounding box center [253, 285] width 87 height 11
click at [212, 286] on div "01:01:31.559" at bounding box center [211, 285] width 2 height 11
click at [127, 286] on span "Video Player" at bounding box center [127, 286] width 0 height 0
drag, startPoint x: 216, startPoint y: 290, endPoint x: 203, endPoint y: 291, distance: 13.0
click at [210, 291] on div "00:01:28.808" at bounding box center [211, 285] width 2 height 11
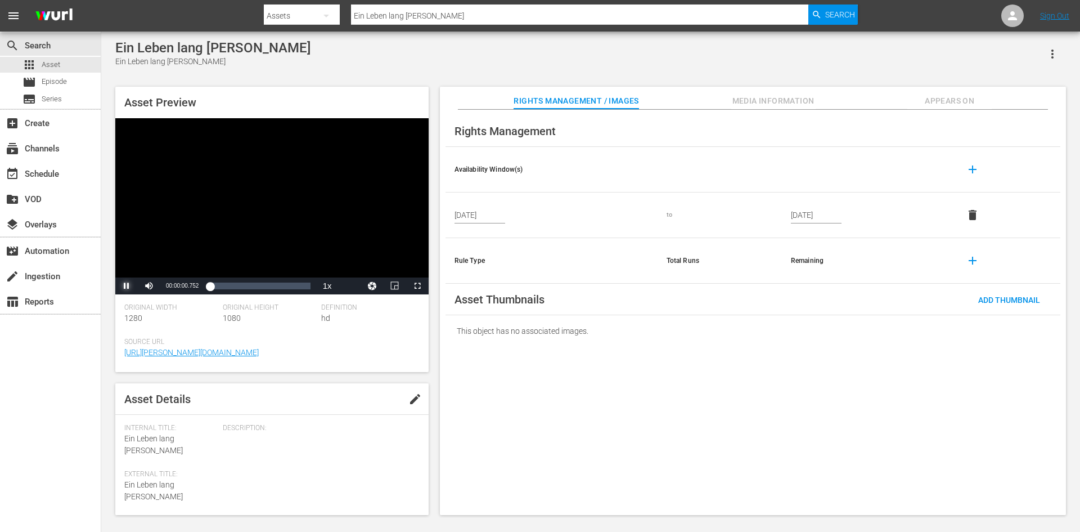
click at [127, 286] on span "Video Player" at bounding box center [127, 286] width 0 height 0
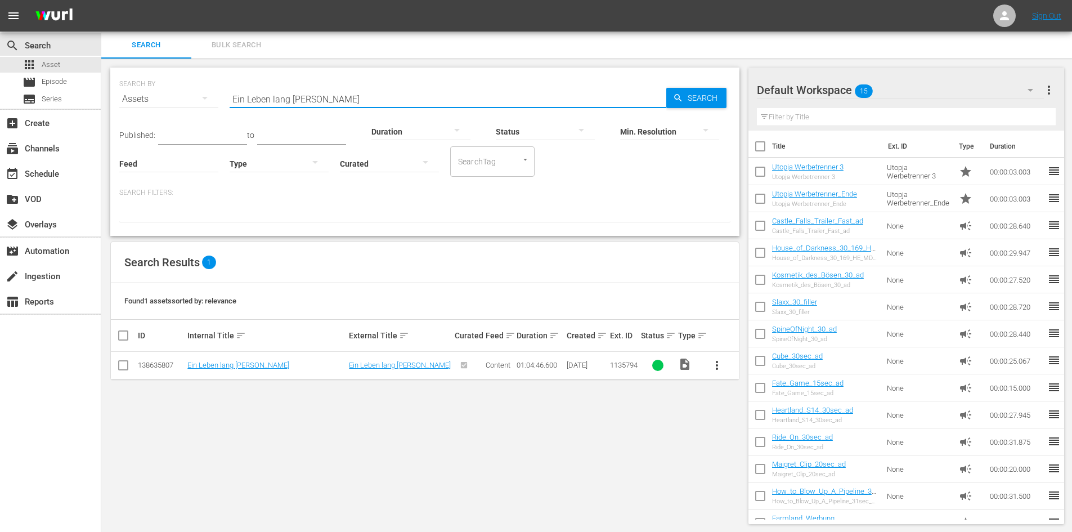
drag, startPoint x: 333, startPoint y: 100, endPoint x: 197, endPoint y: 113, distance: 136.2
click at [197, 113] on div "SEARCH BY Search By Assets Search ID, Title, Description, Keywords, or Category…" at bounding box center [424, 92] width 611 height 41
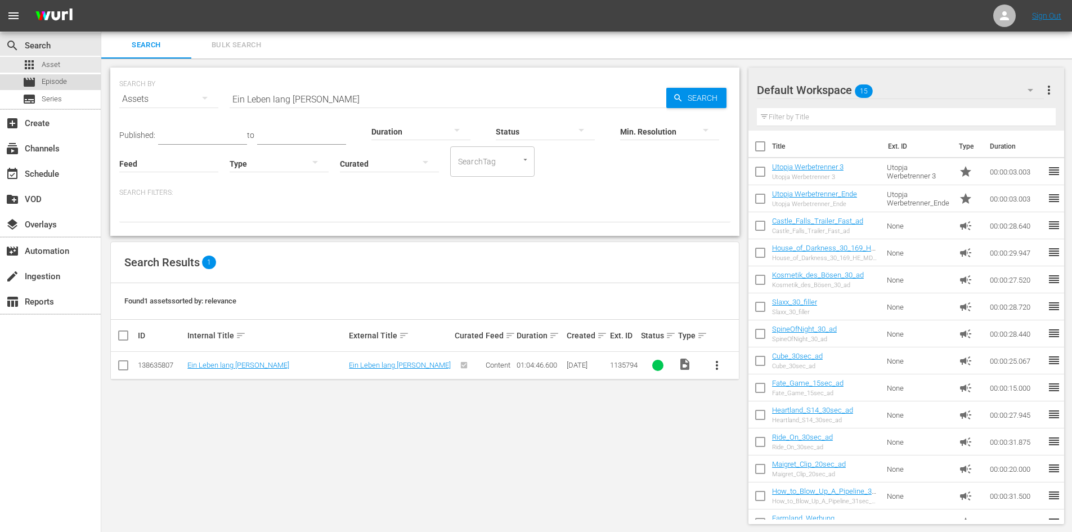
click at [58, 78] on span "Episode" at bounding box center [54, 81] width 25 height 11
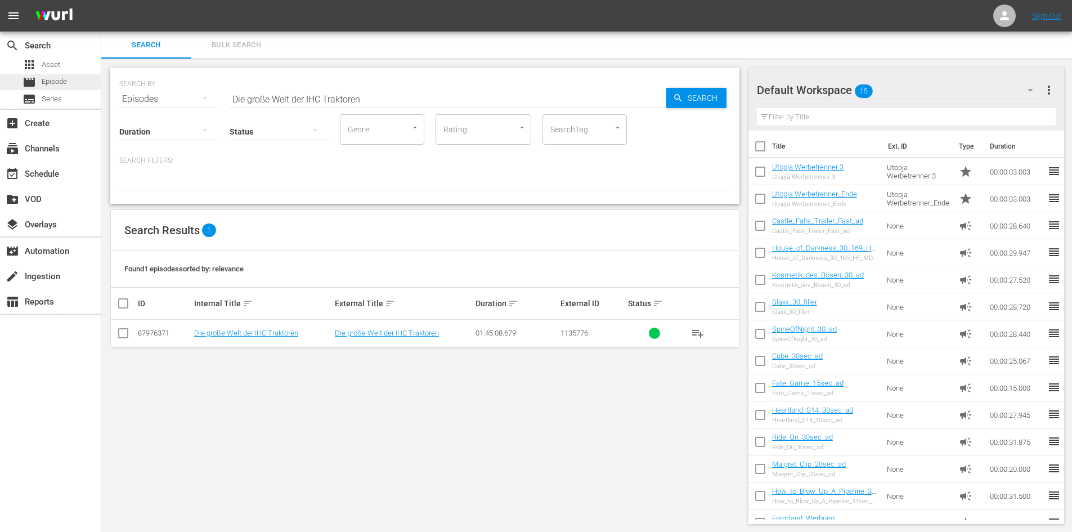
drag, startPoint x: 379, startPoint y: 97, endPoint x: 84, endPoint y: 86, distance: 294.5
click at [101, 0] on div "search Search apps Asset movie Episode subtitles Series add_box Create subscrip…" at bounding box center [586, 0] width 971 height 0
paste input "Ein Leben lang Güldner"
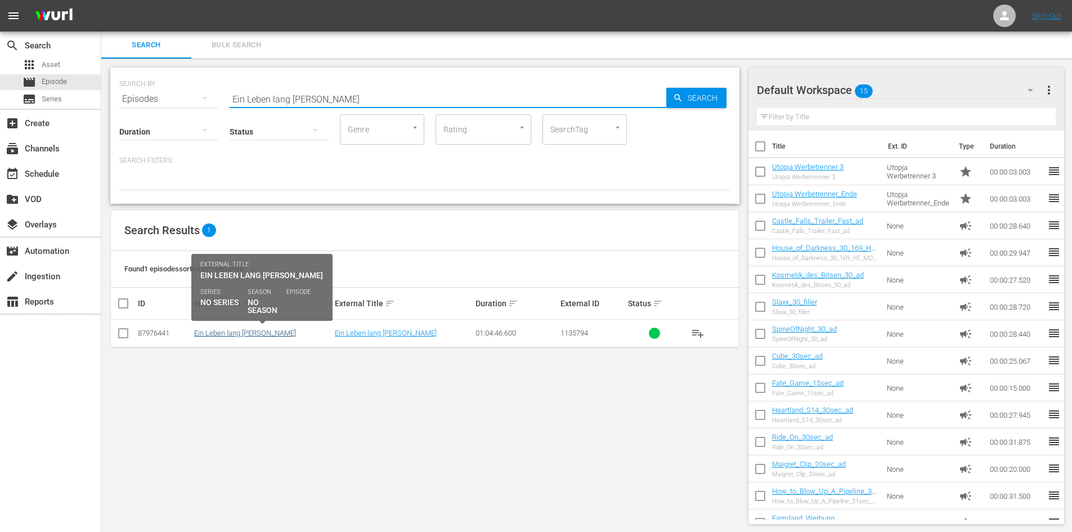
type input "Ein Leben lang Güldner"
click at [253, 333] on link "Ein Leben lang Güldner" at bounding box center [245, 333] width 102 height 8
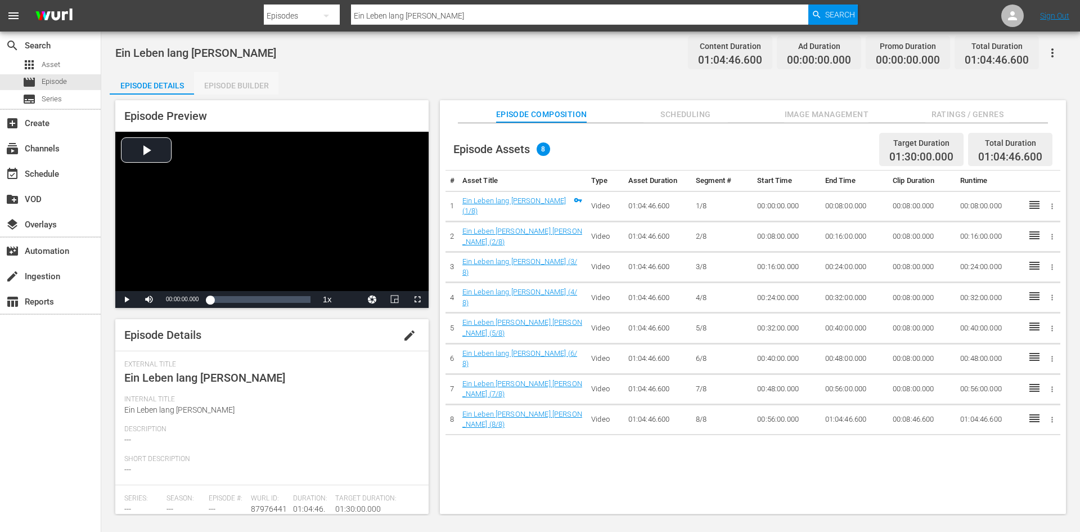
drag, startPoint x: 251, startPoint y: 84, endPoint x: 325, endPoint y: 118, distance: 80.8
click at [253, 85] on div "Episode Builder" at bounding box center [236, 85] width 84 height 27
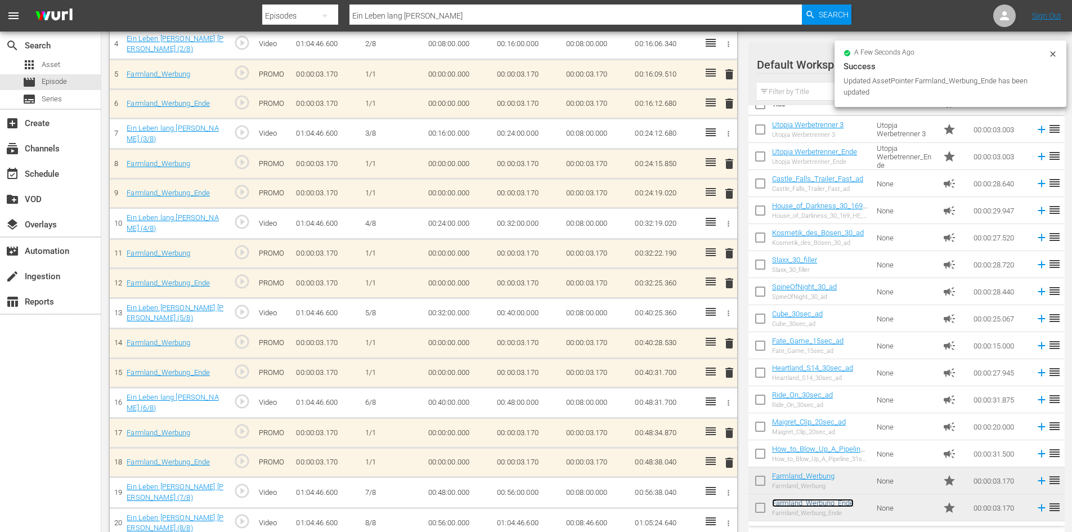
scroll to position [459, 0]
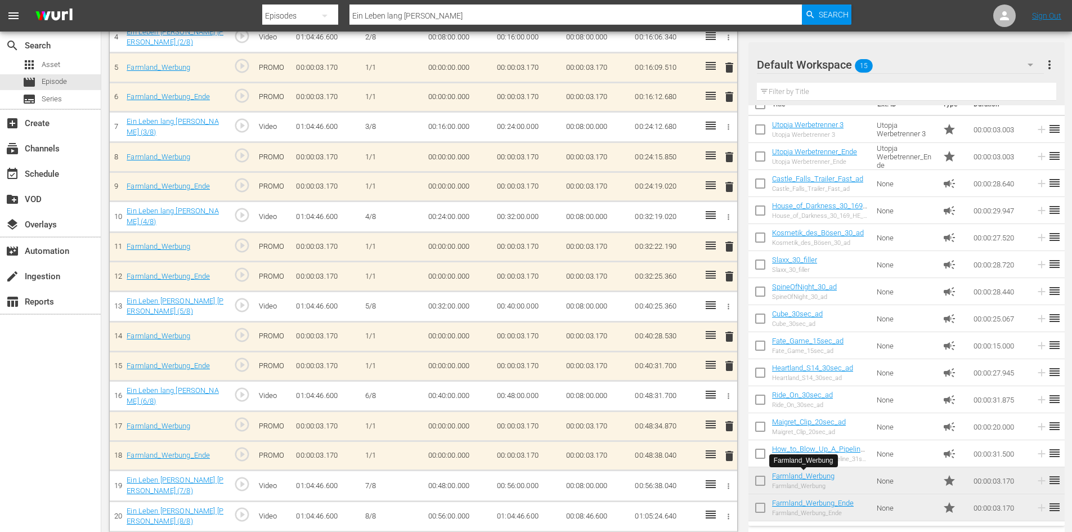
click at [607, 501] on td "00:08:46.600" at bounding box center [596, 516] width 69 height 30
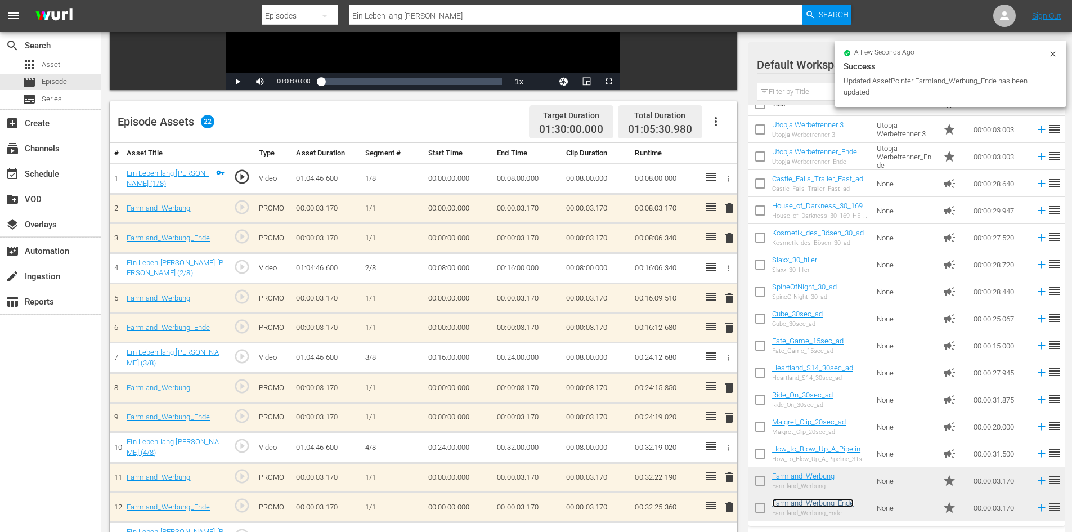
scroll to position [124, 0]
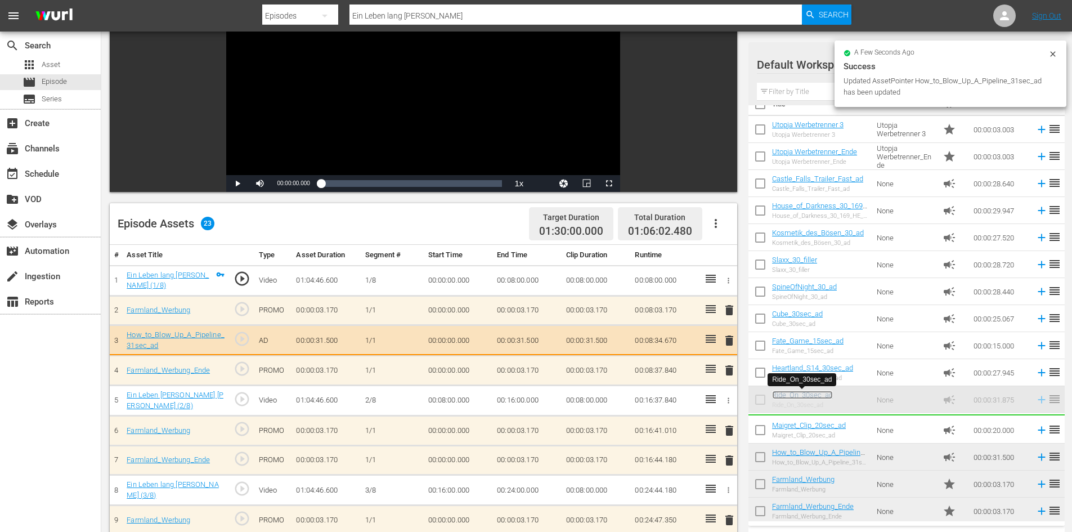
drag, startPoint x: 804, startPoint y: 392, endPoint x: 798, endPoint y: 393, distance: 5.7
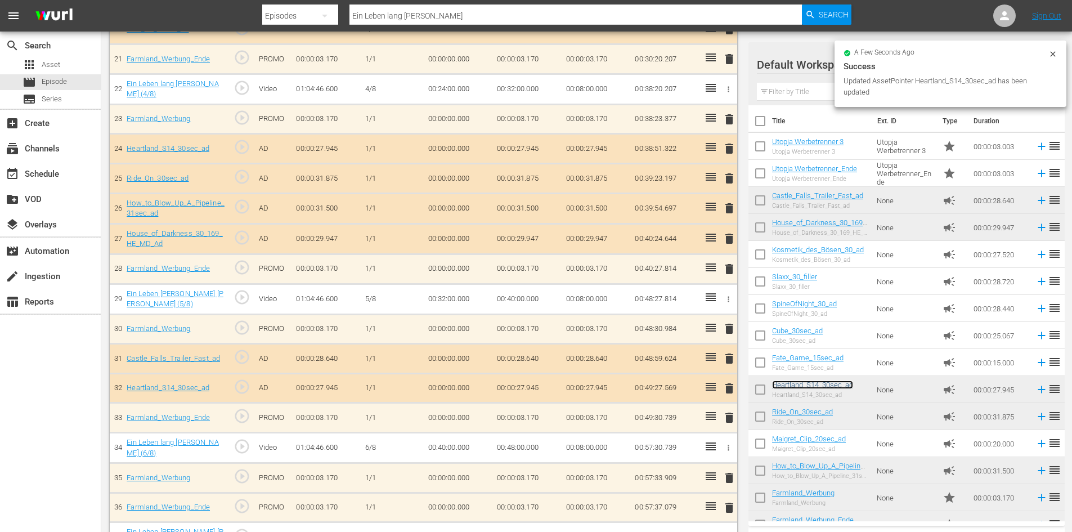
scroll to position [941, 0]
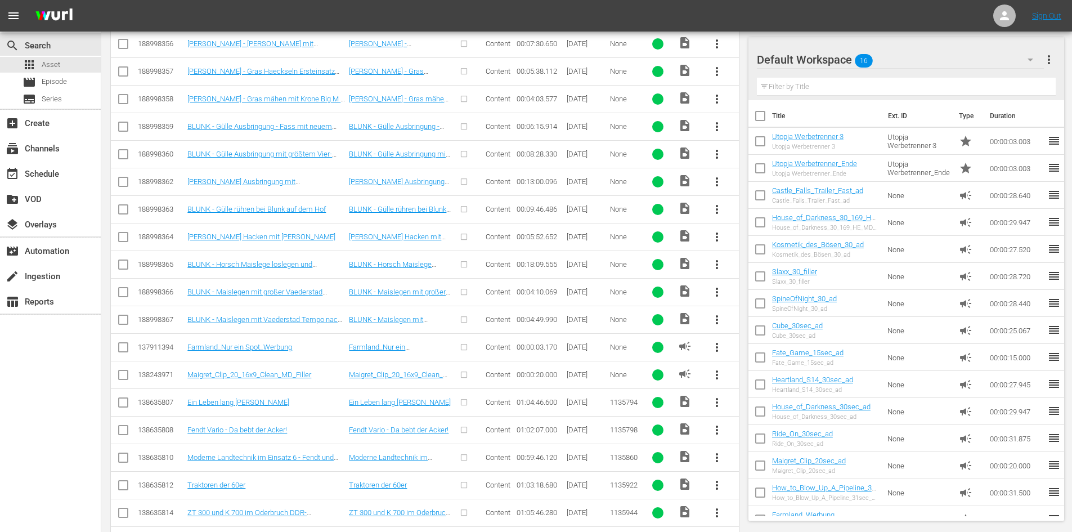
scroll to position [675, 0]
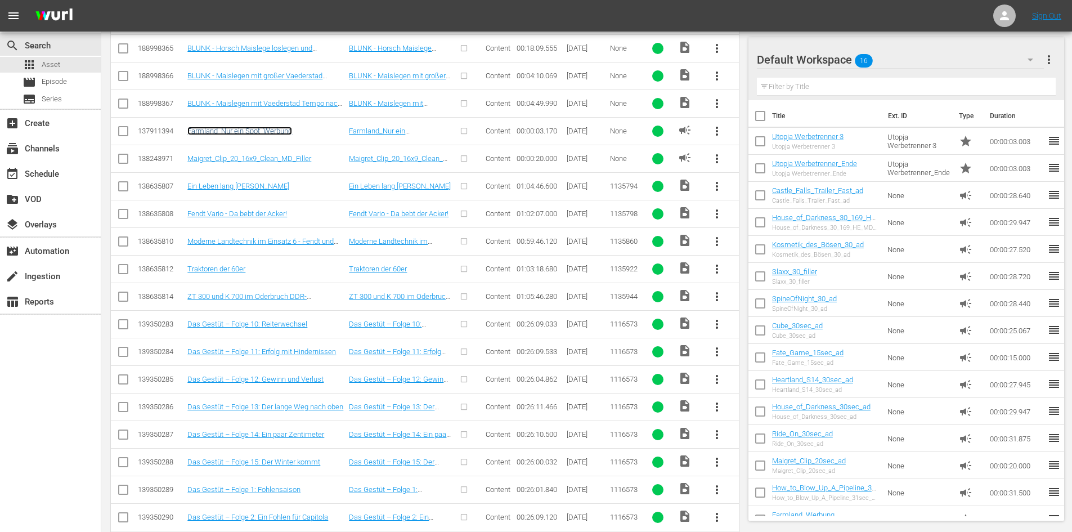
click at [209, 133] on link "Farmland_Nur ein Spot_Werbung" at bounding box center [239, 131] width 105 height 8
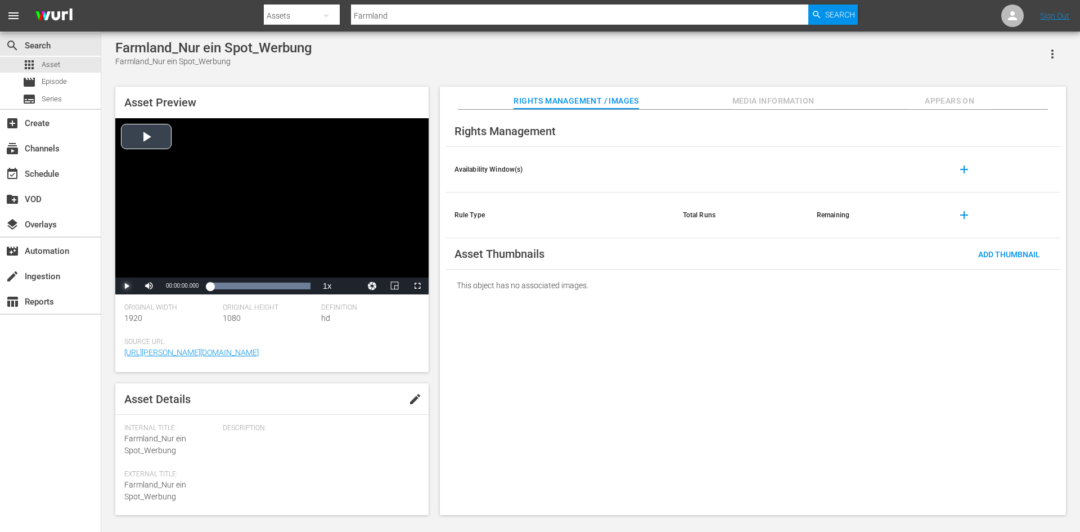
click at [127, 286] on span "Video Player" at bounding box center [127, 286] width 0 height 0
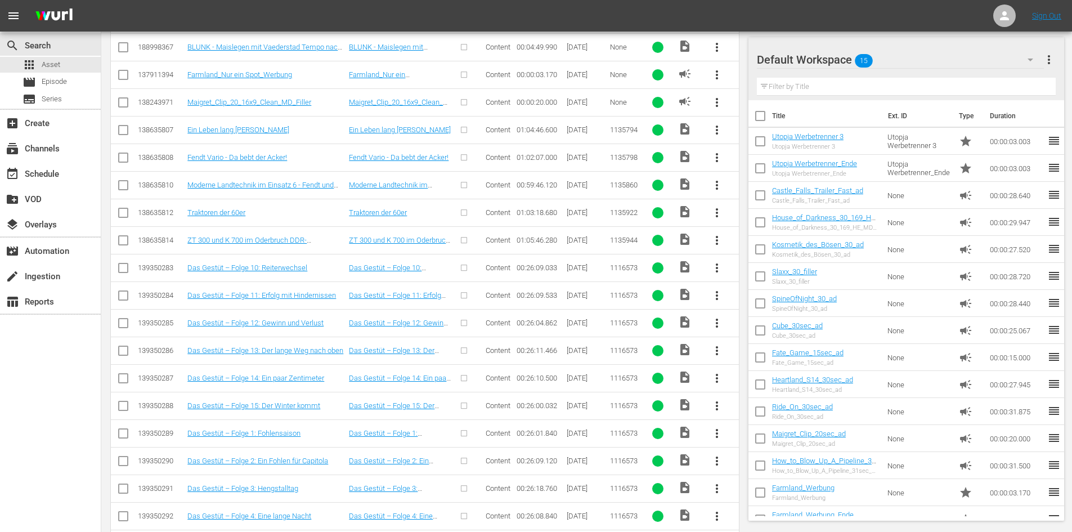
scroll to position [675, 0]
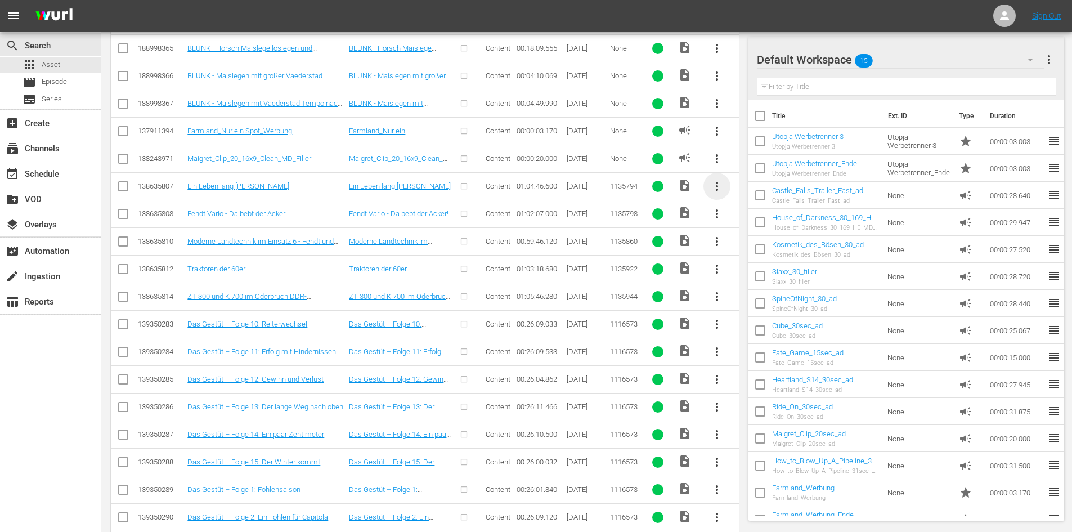
click at [716, 187] on span "more_vert" at bounding box center [717, 186] width 14 height 14
click at [760, 268] on div "Episode" at bounding box center [777, 271] width 77 height 27
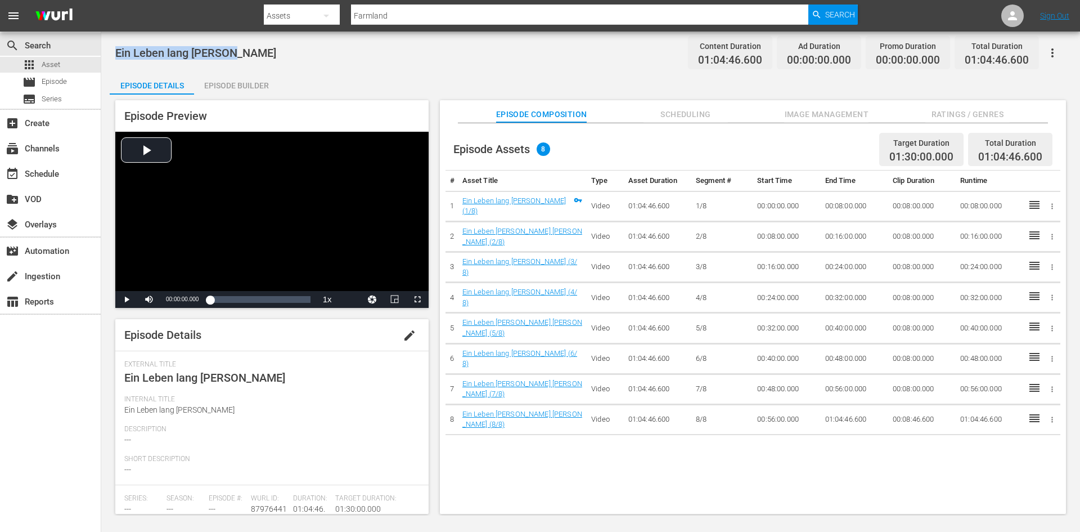
drag, startPoint x: 240, startPoint y: 52, endPoint x: 114, endPoint y: 59, distance: 126.8
click at [114, 59] on div "Ein Leben lang Güldner Content Duration 01:04:46.600 Ad Duration 00:00:00.000 P…" at bounding box center [590, 274] width 979 height 484
copy span "Ein Leben lang Güldner"
click at [70, 79] on div "movie Episode" at bounding box center [50, 82] width 101 height 16
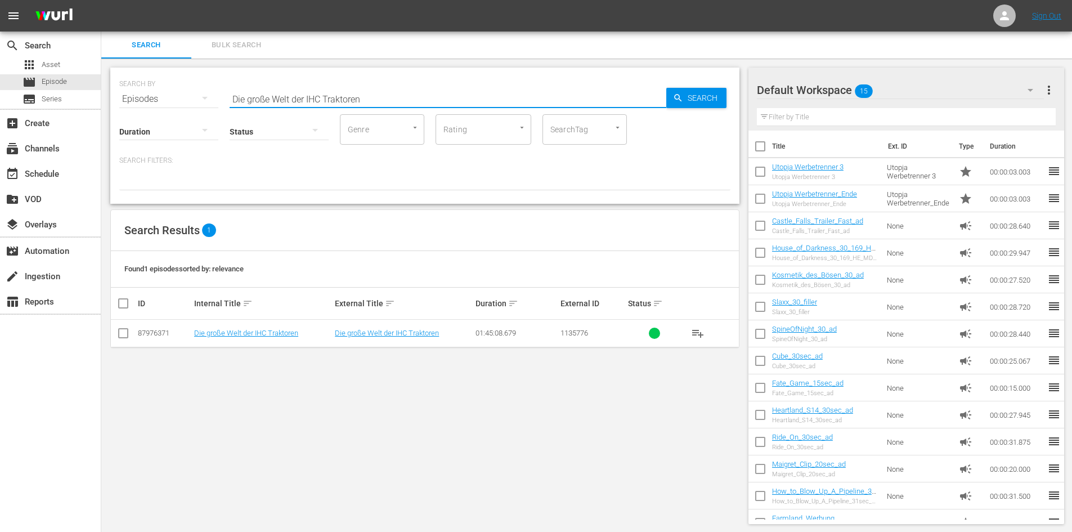
drag, startPoint x: 390, startPoint y: 98, endPoint x: 154, endPoint y: 98, distance: 236.3
click at [154, 98] on div "SEARCH BY Search By Episodes Search ID, Title, Description, Keywords, or Catego…" at bounding box center [424, 92] width 611 height 41
paste input "Ein Leben lang Güldner"
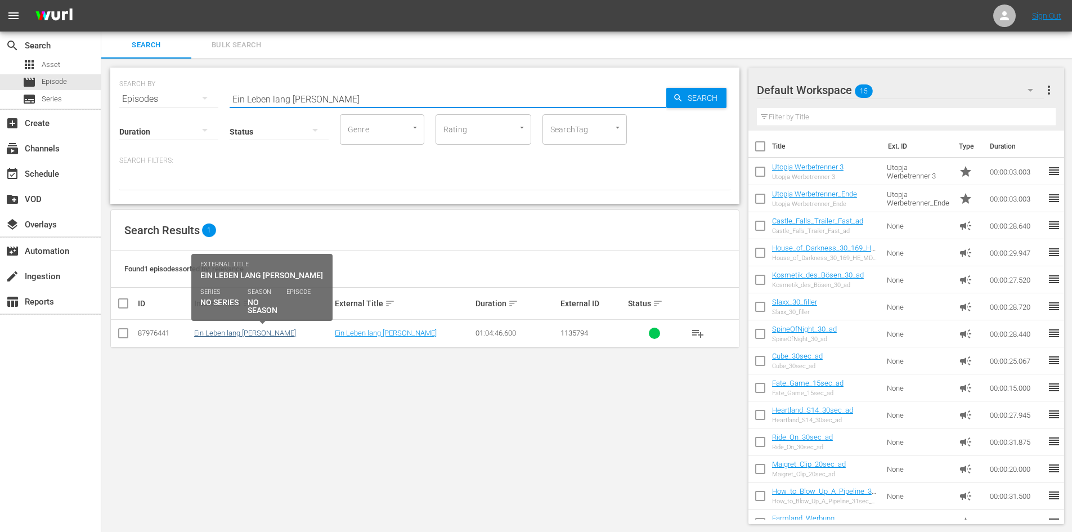
type input "Ein Leben lang Güldner"
click at [244, 335] on link "Ein Leben lang Güldner" at bounding box center [245, 333] width 102 height 8
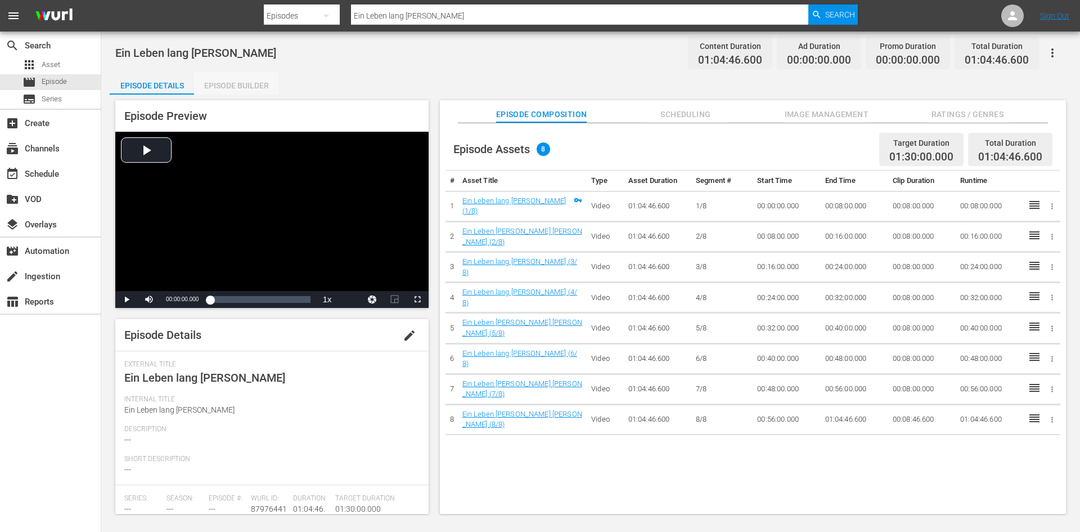
click at [246, 85] on div "Episode Builder" at bounding box center [236, 85] width 84 height 27
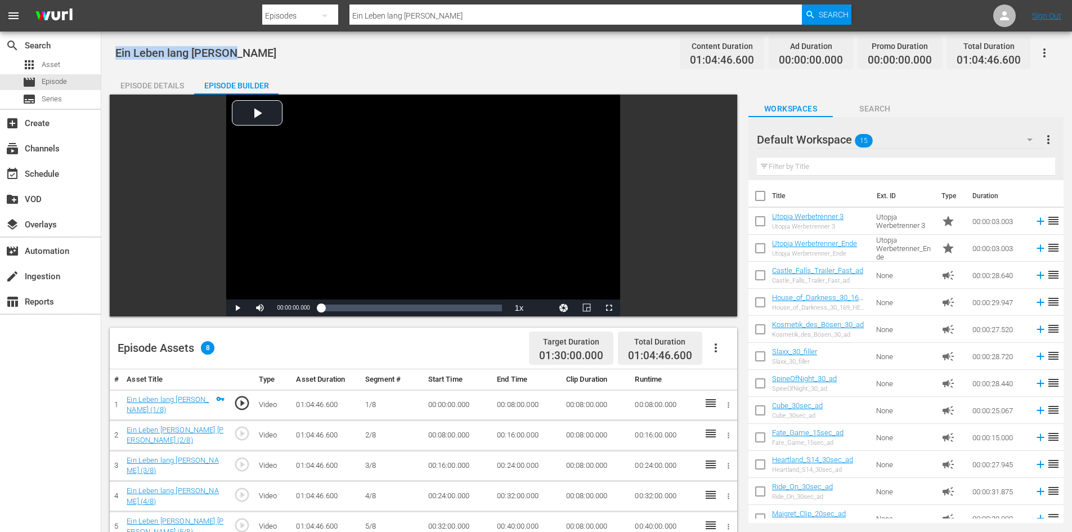
drag, startPoint x: 191, startPoint y: 51, endPoint x: 114, endPoint y: 45, distance: 77.8
click at [114, 45] on div "Ein Leben lang Güldner Content Duration 01:04:46.600 Ad Duration 00:00:00.000 P…" at bounding box center [586, 428] width 971 height 793
copy span "Ein Leben lang Güldner"
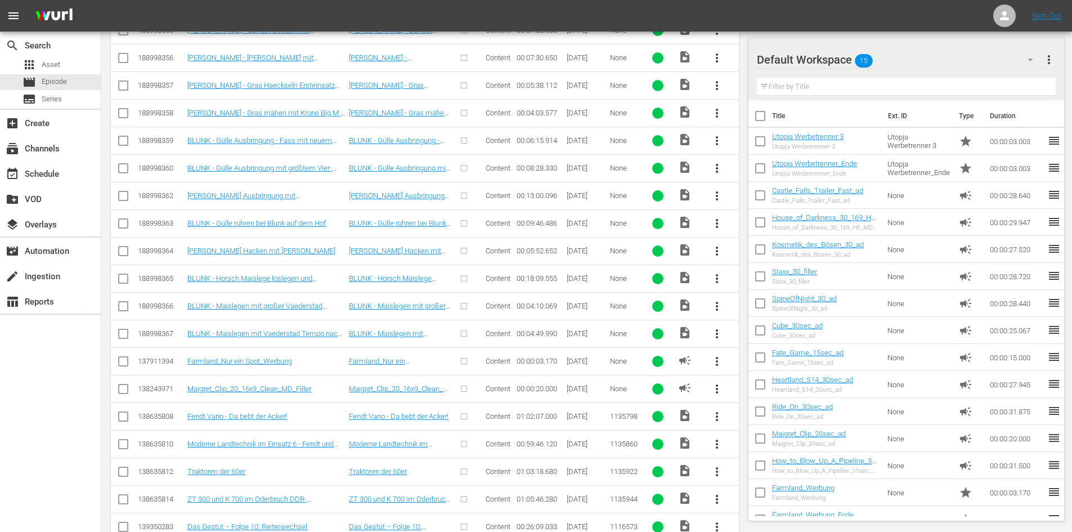
scroll to position [450, 0]
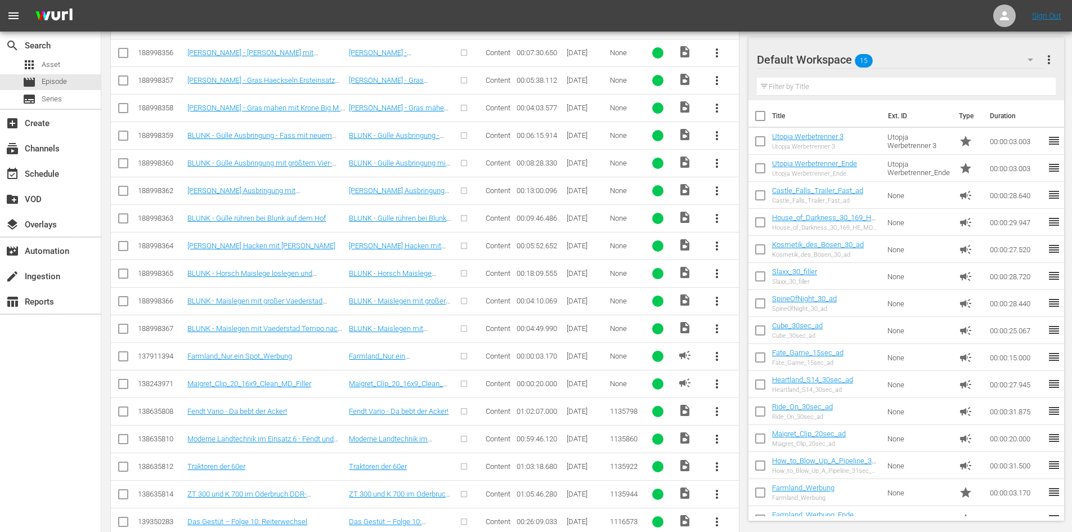
click at [718, 410] on span "more_vert" at bounding box center [717, 412] width 14 height 14
click at [764, 492] on div "Episode" at bounding box center [777, 496] width 77 height 27
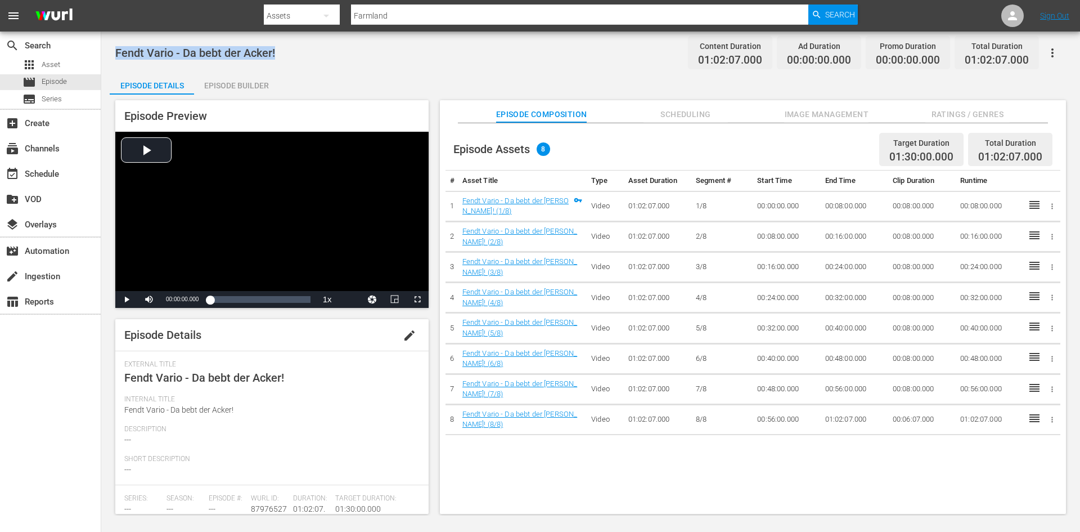
drag, startPoint x: 278, startPoint y: 51, endPoint x: 117, endPoint y: 52, distance: 160.9
click at [117, 52] on div "Fendt Vario - Da bebt der Acker! Content Duration 01:02:07.000 Ad Duration 00:0…" at bounding box center [590, 52] width 951 height 25
copy span "Fendt Vario - Da bebt der Acker!"
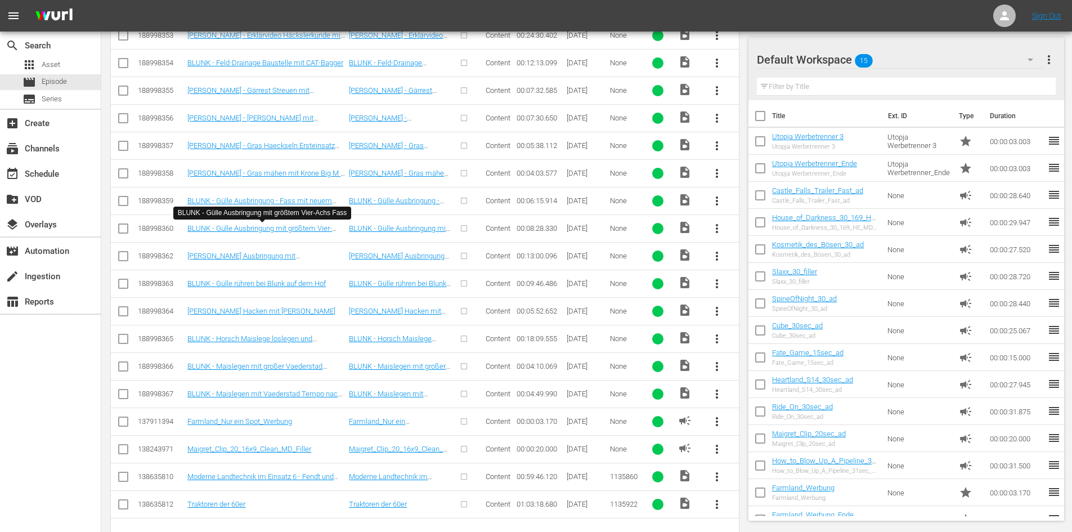
scroll to position [419, 0]
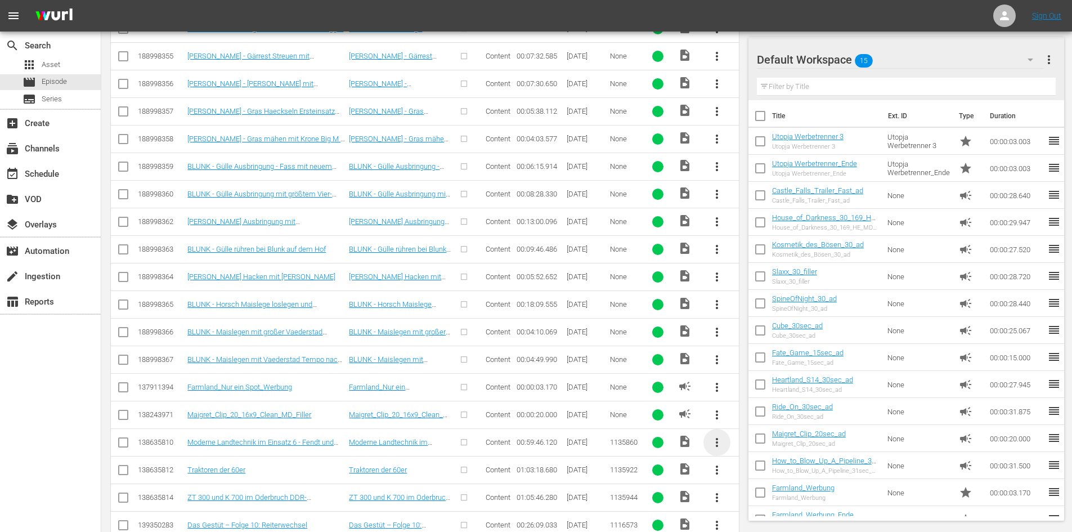
click at [712, 446] on span "more_vert" at bounding box center [717, 442] width 14 height 14
click at [745, 442] on div "Episode" at bounding box center [777, 437] width 77 height 27
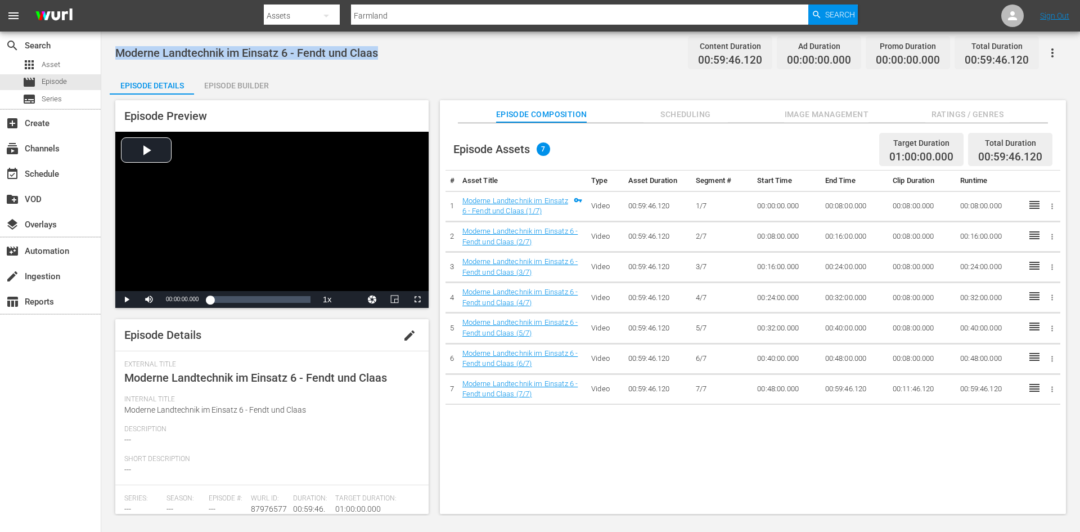
drag, startPoint x: 387, startPoint y: 55, endPoint x: 115, endPoint y: 48, distance: 272.4
click at [115, 48] on div "Moderne Landtechnik im Einsatz 6 - Fendt und Claas Content Duration 00:59:46.12…" at bounding box center [590, 274] width 979 height 484
copy span "Moderne Landtechnik im Einsatz 6 - Fendt und Claas"
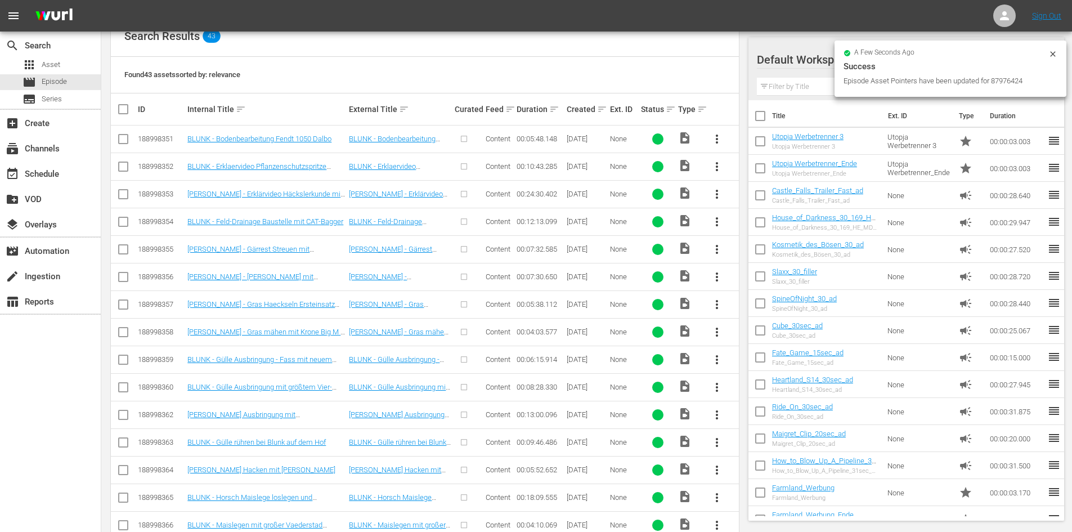
scroll to position [419, 0]
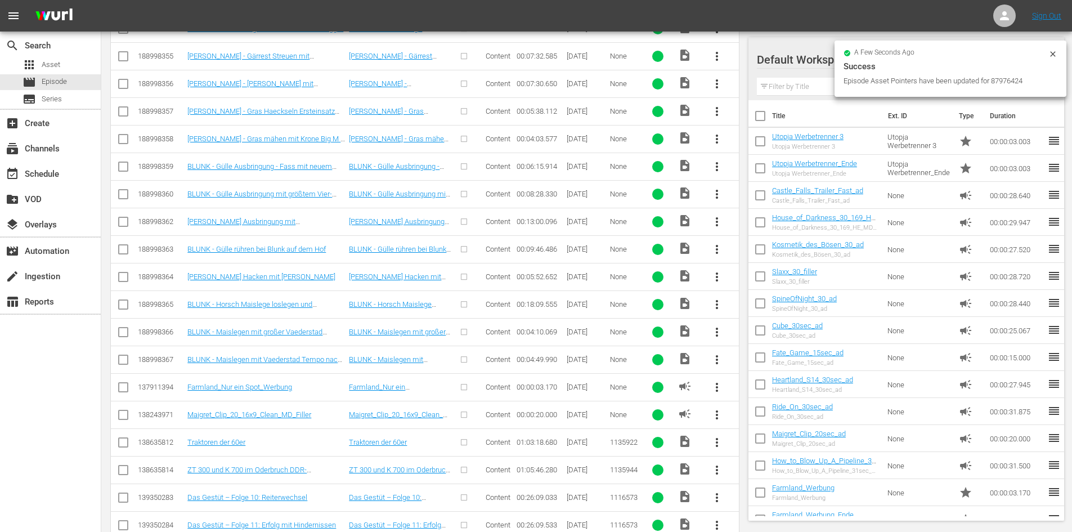
click at [716, 442] on span "more_vert" at bounding box center [717, 442] width 14 height 14
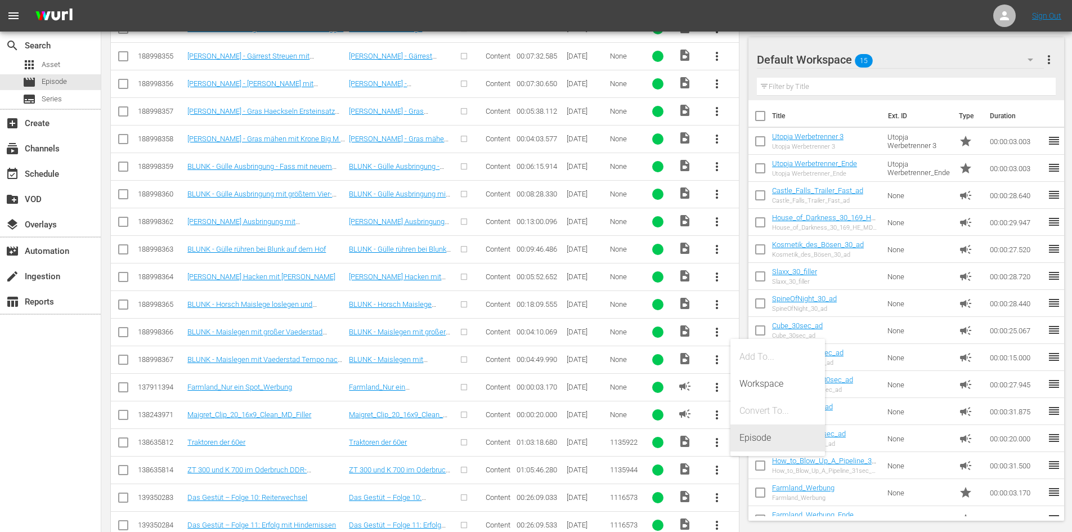
drag, startPoint x: 754, startPoint y: 435, endPoint x: 720, endPoint y: 443, distance: 35.8
click at [755, 435] on div "Episode" at bounding box center [777, 437] width 77 height 27
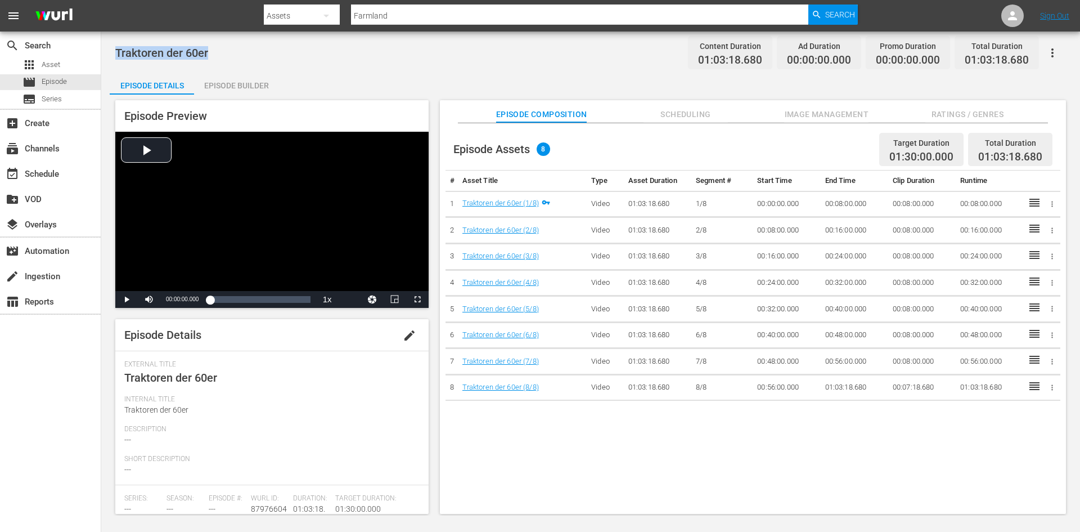
drag, startPoint x: 224, startPoint y: 53, endPoint x: 110, endPoint y: 47, distance: 114.4
click at [110, 47] on div "Traktoren der 60er Content Duration 01:03:18.680 Ad Duration 00:00:00.000 Promo…" at bounding box center [590, 274] width 979 height 484
copy span "Traktoren der 60er"
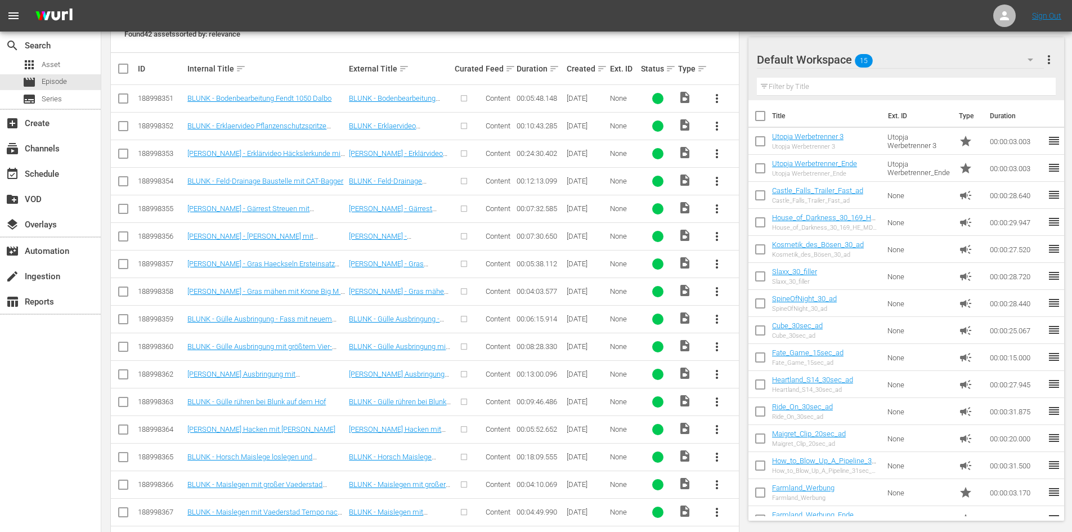
scroll to position [419, 0]
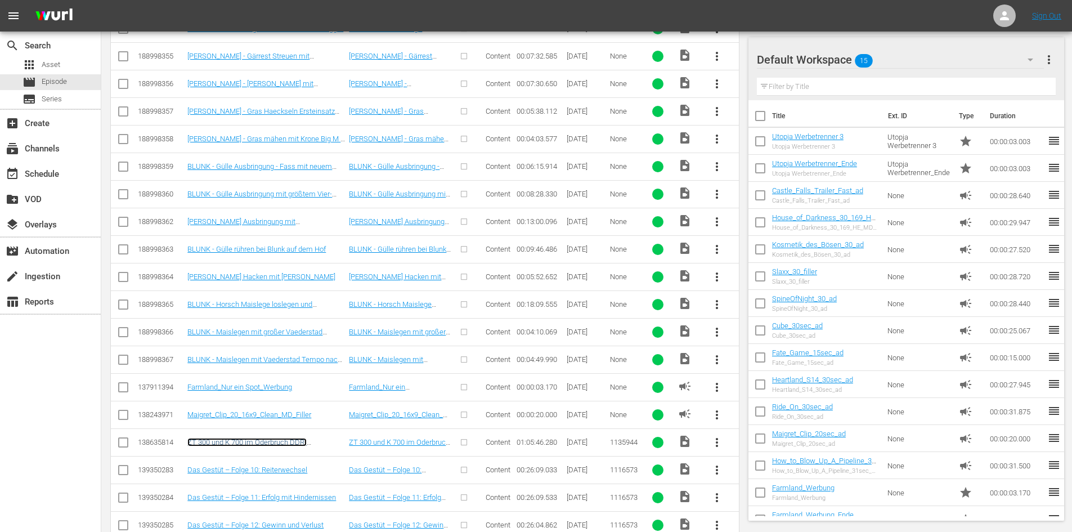
click at [237, 439] on link "ZT 300 und K 700 im Oderbruch DDR-Allzweckwaffe" at bounding box center [246, 446] width 119 height 17
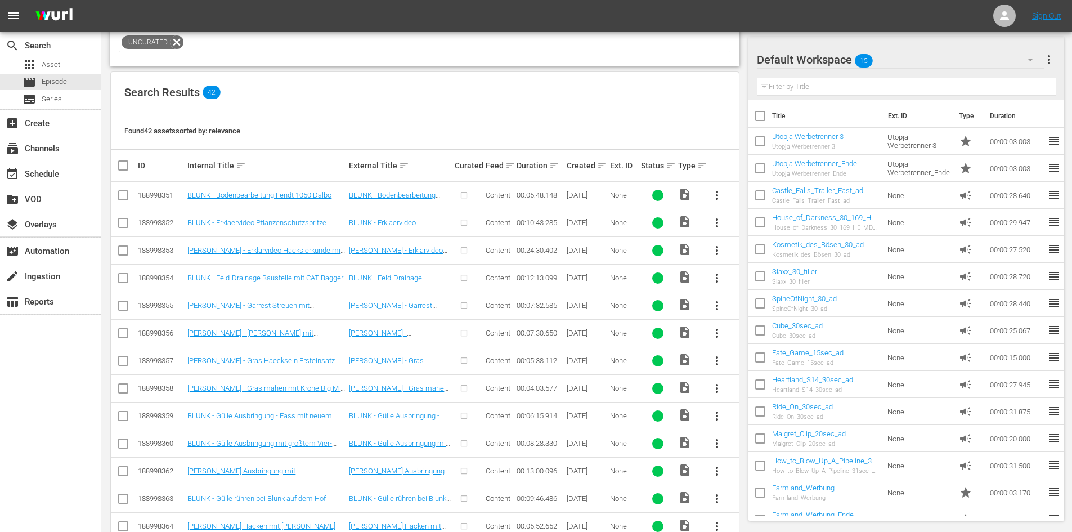
scroll to position [419, 0]
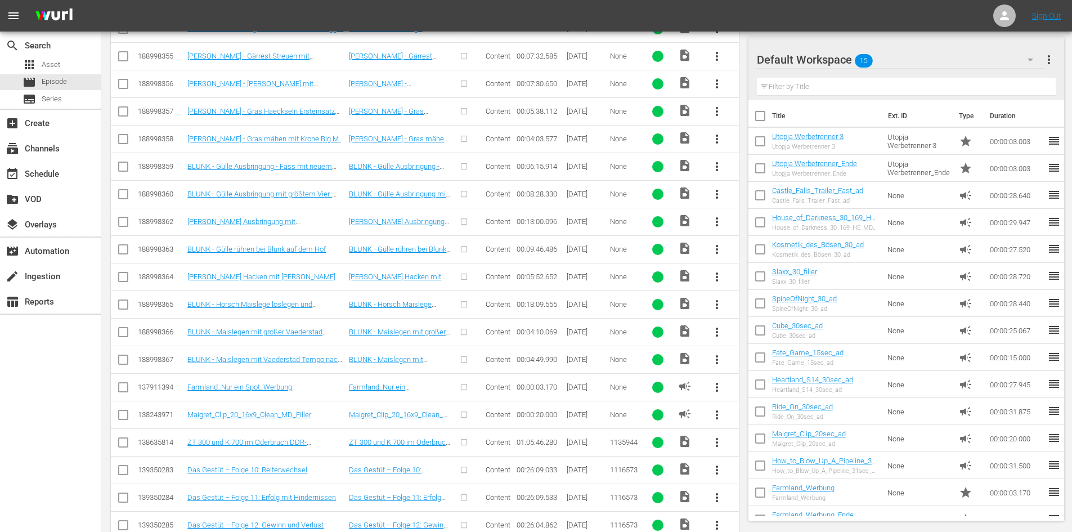
click at [711, 445] on span "more_vert" at bounding box center [717, 442] width 14 height 14
click at [757, 432] on div "Episode" at bounding box center [777, 437] width 77 height 27
click at [757, 438] on div "Episode" at bounding box center [777, 437] width 77 height 27
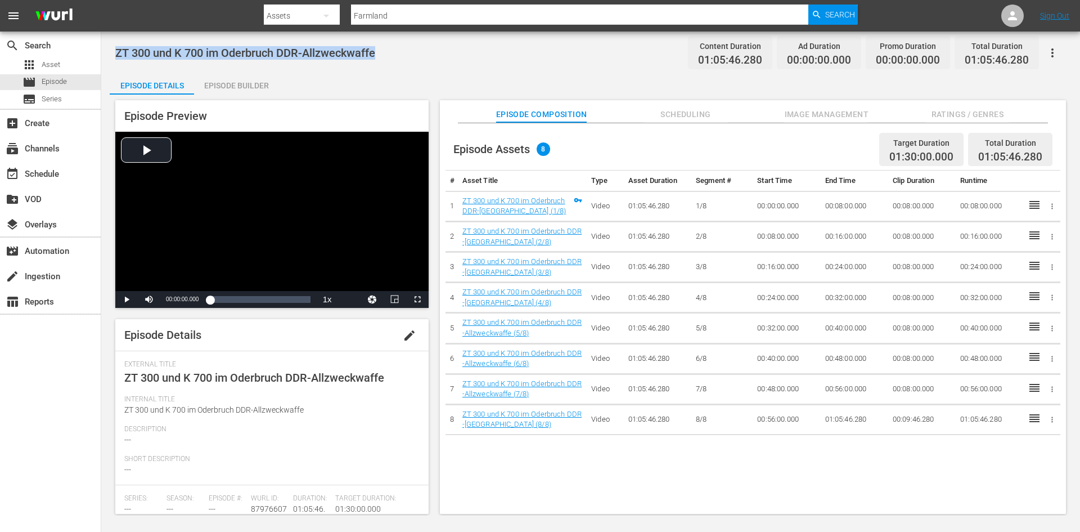
drag, startPoint x: 372, startPoint y: 54, endPoint x: 110, endPoint y: 57, distance: 262.2
click at [110, 57] on div "ZT 300 und K 700 im Oderbruch DDR-Allzweckwaffe Content Duration 01:05:46.280 A…" at bounding box center [590, 274] width 979 height 484
copy span "ZT 300 und K 700 im Oderbruch DDR-Allzweckwaffe"
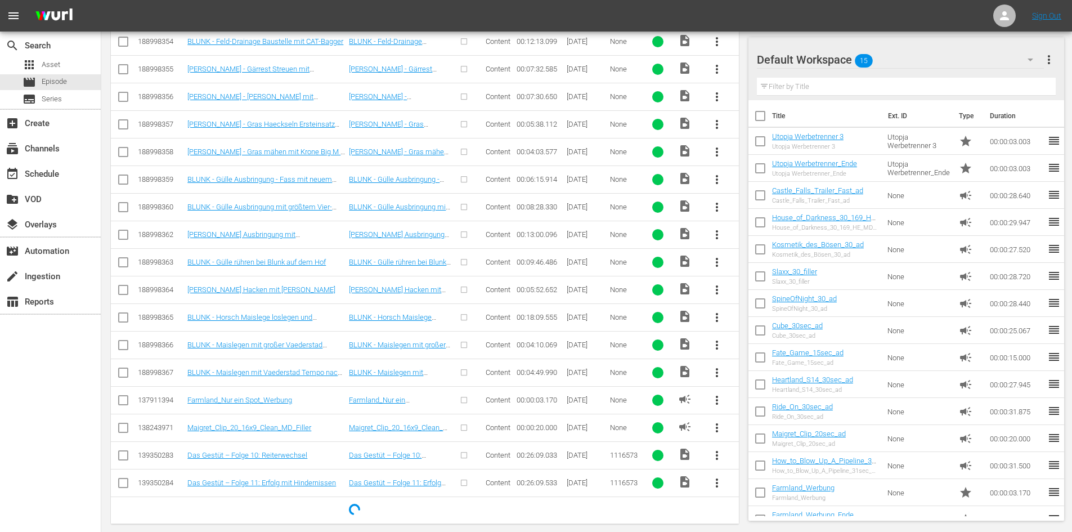
scroll to position [419, 0]
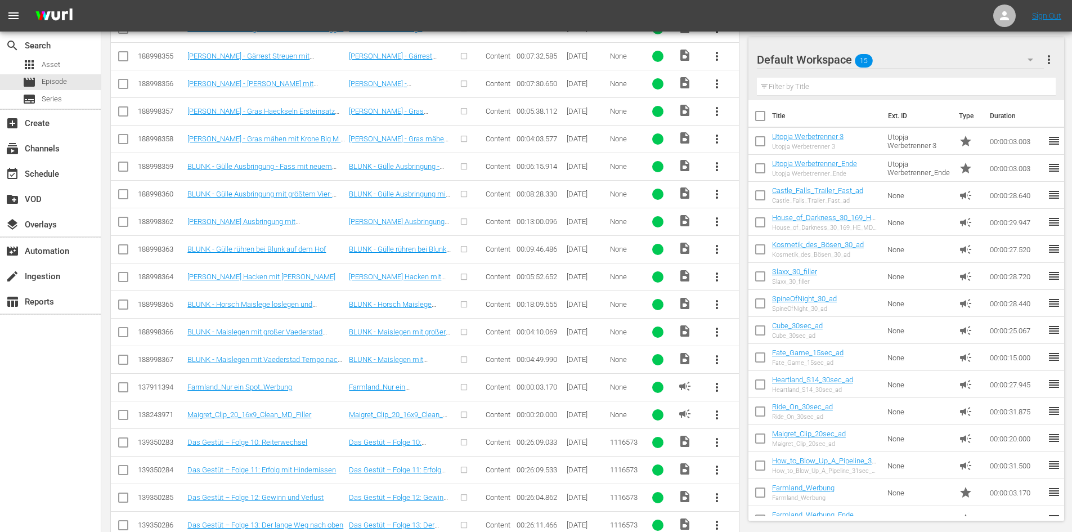
click at [712, 445] on span "more_vert" at bounding box center [717, 442] width 14 height 14
click at [737, 433] on div "Episode" at bounding box center [777, 437] width 95 height 27
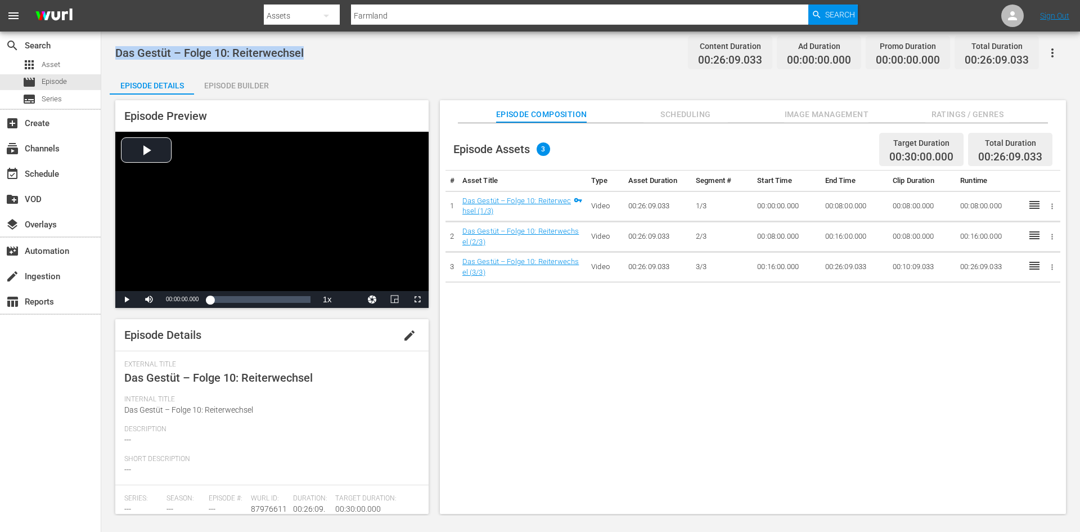
drag, startPoint x: 307, startPoint y: 50, endPoint x: 114, endPoint y: 53, distance: 193.6
click at [114, 53] on div "Das Gestüt – Folge 10: Reiterwechsel Content Duration 00:26:09.033 Ad Duration …" at bounding box center [590, 274] width 979 height 484
copy span "Das Gestüt – Folge 10: Reiterwechsel"
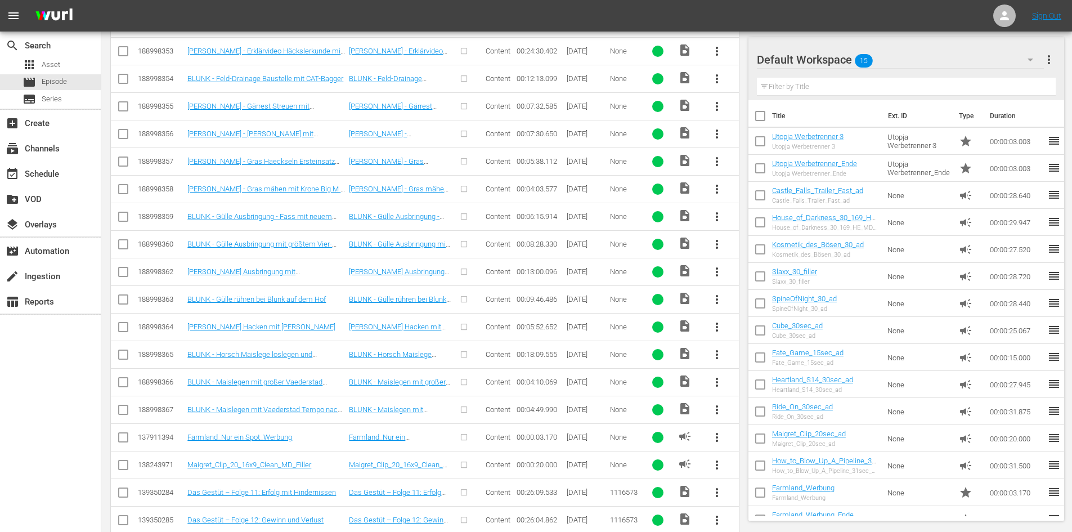
scroll to position [419, 0]
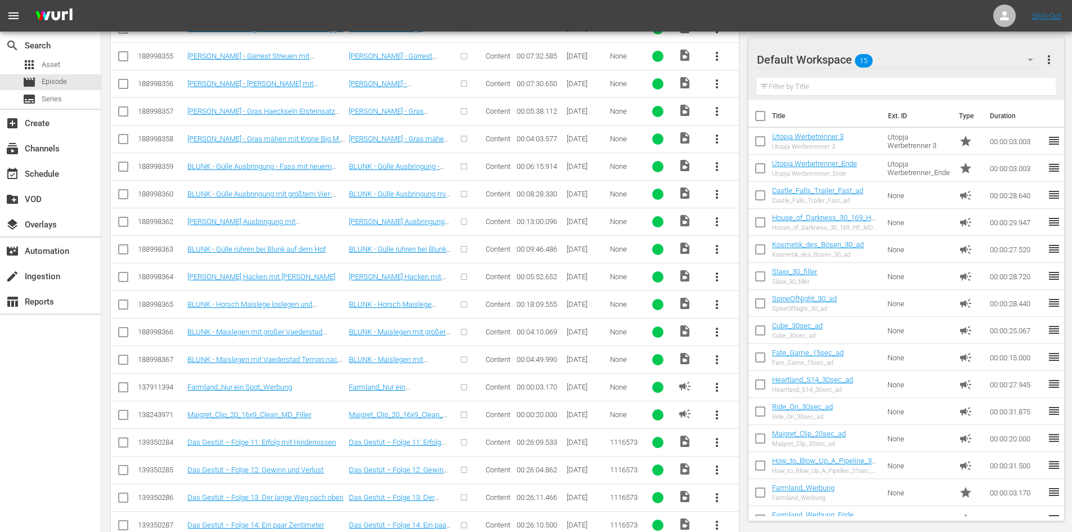
click at [713, 441] on span "more_vert" at bounding box center [717, 442] width 14 height 14
click at [737, 433] on div "Episode" at bounding box center [777, 437] width 95 height 27
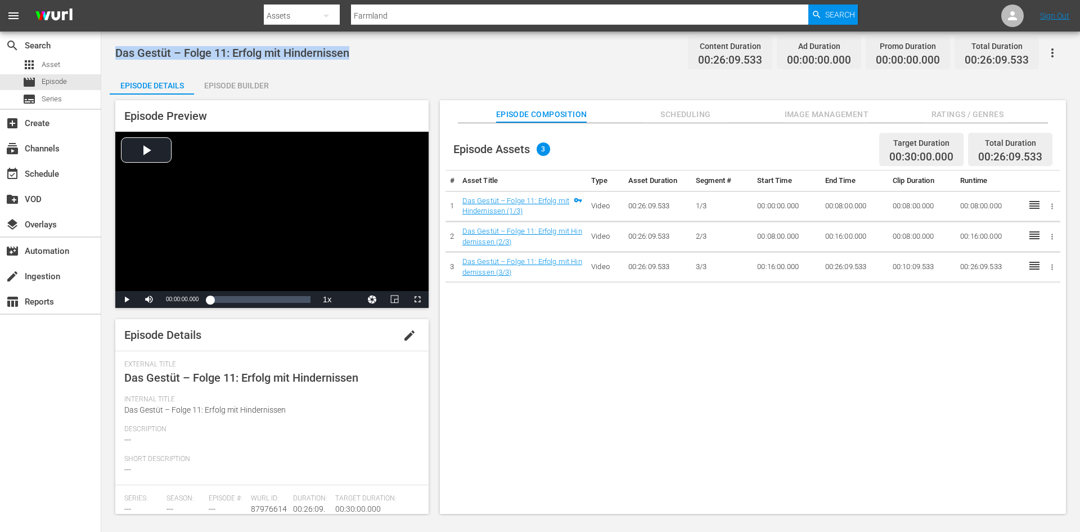
drag, startPoint x: 365, startPoint y: 53, endPoint x: 110, endPoint y: 56, distance: 255.4
click at [110, 56] on div "Das Gestüt – Folge 11: Erfolg mit Hindernissen Content Duration 00:26:09.533 Ad…" at bounding box center [590, 274] width 979 height 484
copy span "Das Gestüt – Folge 11: Erfolg mit Hindernissen"
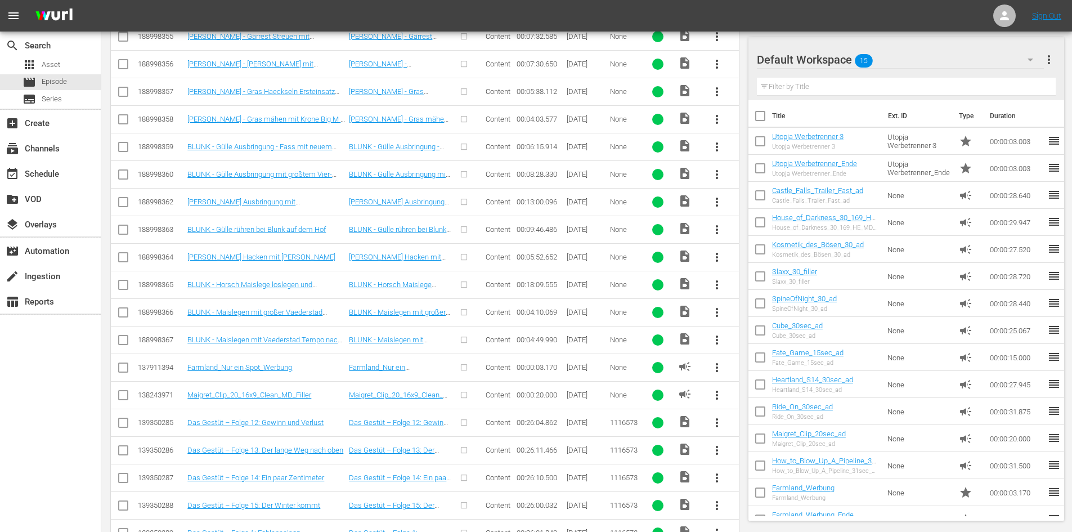
scroll to position [451, 0]
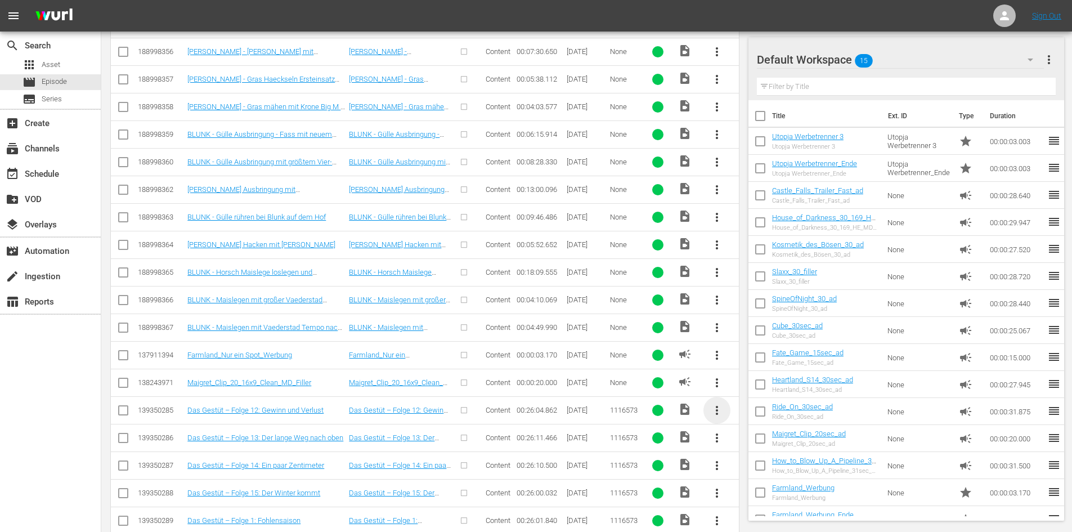
click at [716, 407] on span "more_vert" at bounding box center [717, 410] width 14 height 14
click at [734, 493] on div "Episode" at bounding box center [777, 495] width 95 height 27
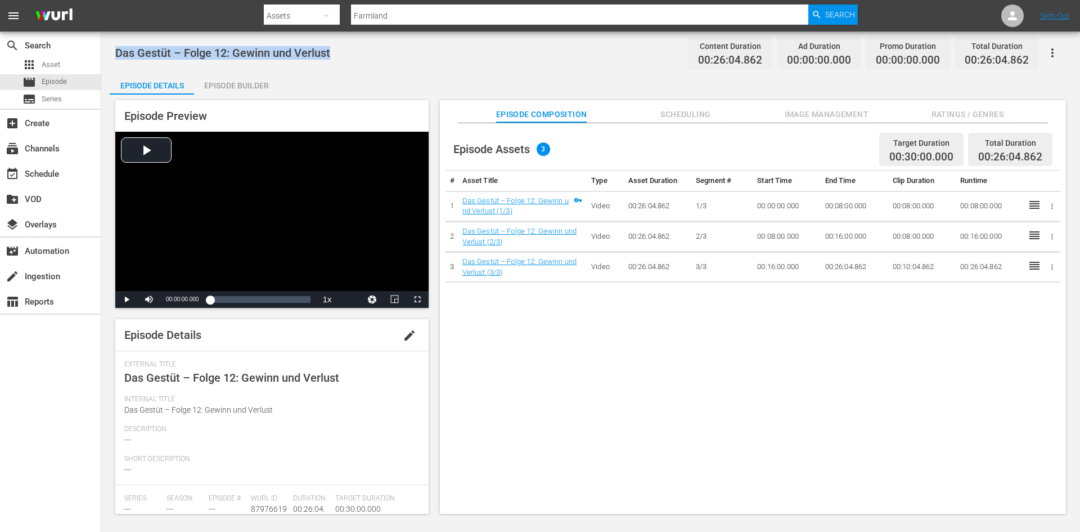
drag, startPoint x: 336, startPoint y: 48, endPoint x: 111, endPoint y: 42, distance: 225.7
click at [111, 42] on div "Das Gestüt – Folge 12: Gewinn und Verlust Content Duration 00:26:04.862 Ad Dura…" at bounding box center [590, 274] width 979 height 484
copy span "Das Gestüt – Folge 12: Gewinn und Verlust"
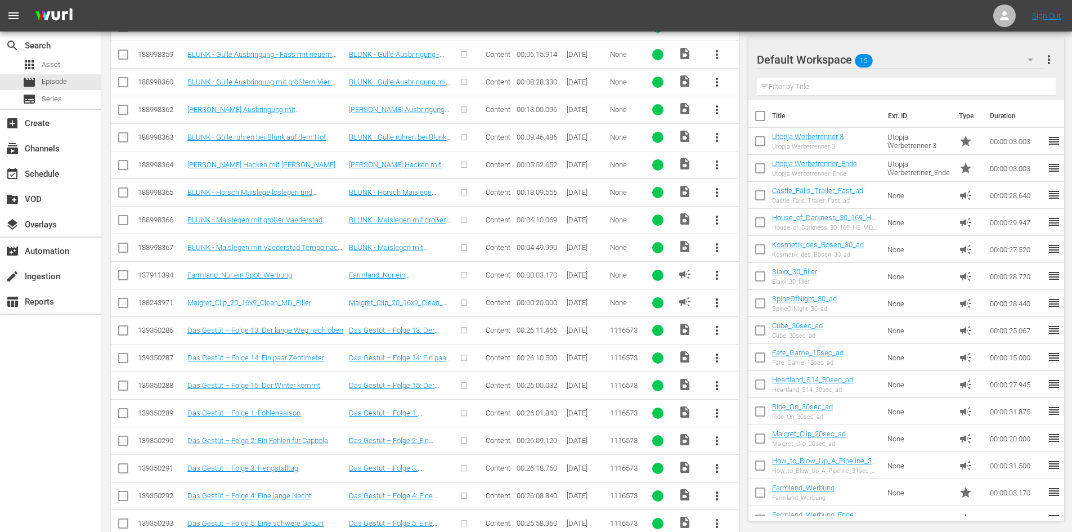
scroll to position [532, 0]
click at [715, 357] on span "more_vert" at bounding box center [717, 358] width 14 height 14
click at [771, 444] on div "Episode" at bounding box center [777, 442] width 77 height 27
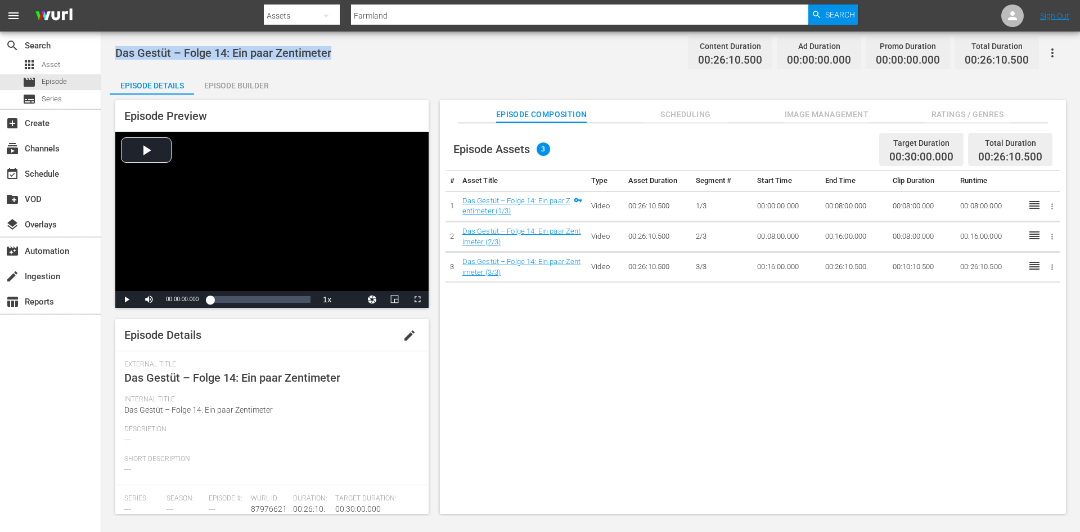
drag, startPoint x: 331, startPoint y: 49, endPoint x: 111, endPoint y: 42, distance: 220.7
click at [111, 42] on div "Das Gestüt – Folge 14: Ein paar Zentimeter Content Duration 00:26:10.500 Ad Dur…" at bounding box center [590, 274] width 979 height 484
copy span "Das Gestüt – Folge 14: Ein paar Zentimeter"
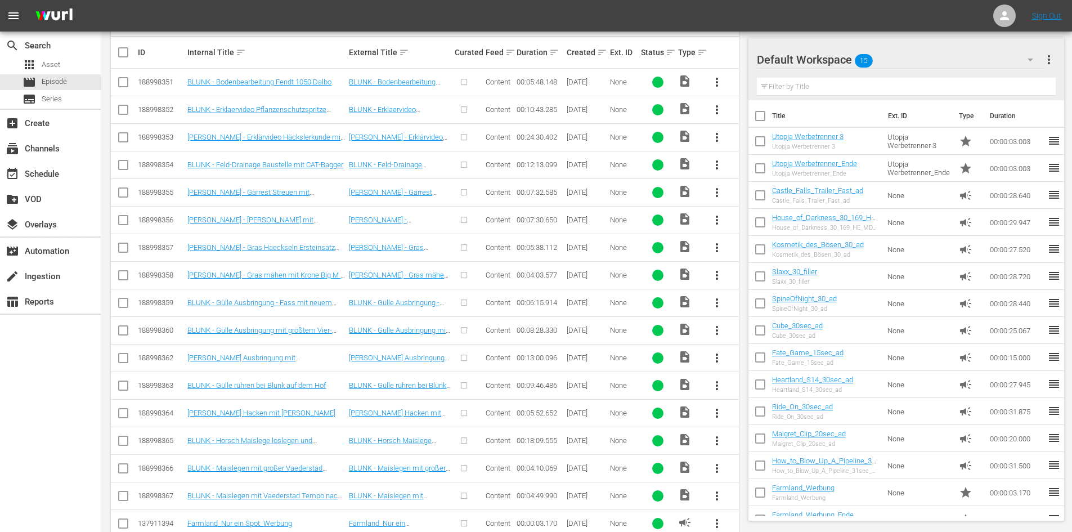
scroll to position [419, 0]
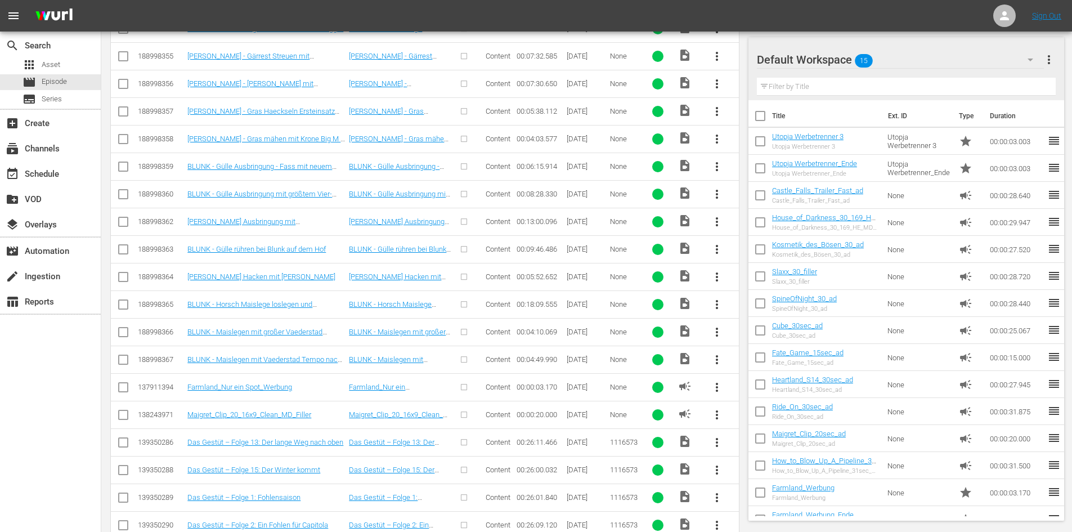
click at [713, 438] on span "more_vert" at bounding box center [717, 442] width 14 height 14
click at [748, 441] on div "Episode" at bounding box center [777, 437] width 77 height 27
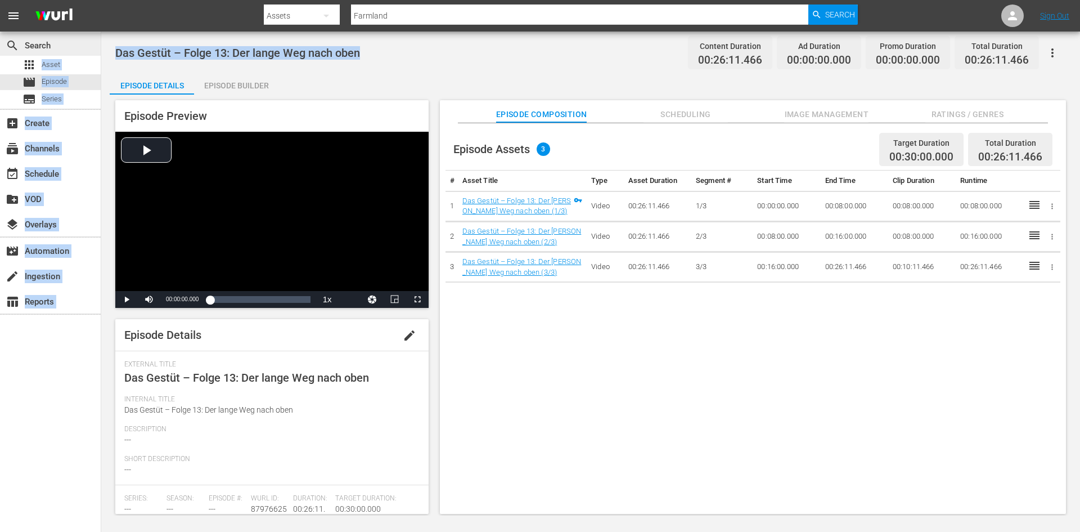
drag, startPoint x: 371, startPoint y: 52, endPoint x: 91, endPoint y: 54, distance: 280.2
click at [101, 0] on div "search Search apps Asset movie Episode subtitles Series add_box Create subscrip…" at bounding box center [590, 0] width 979 height 0
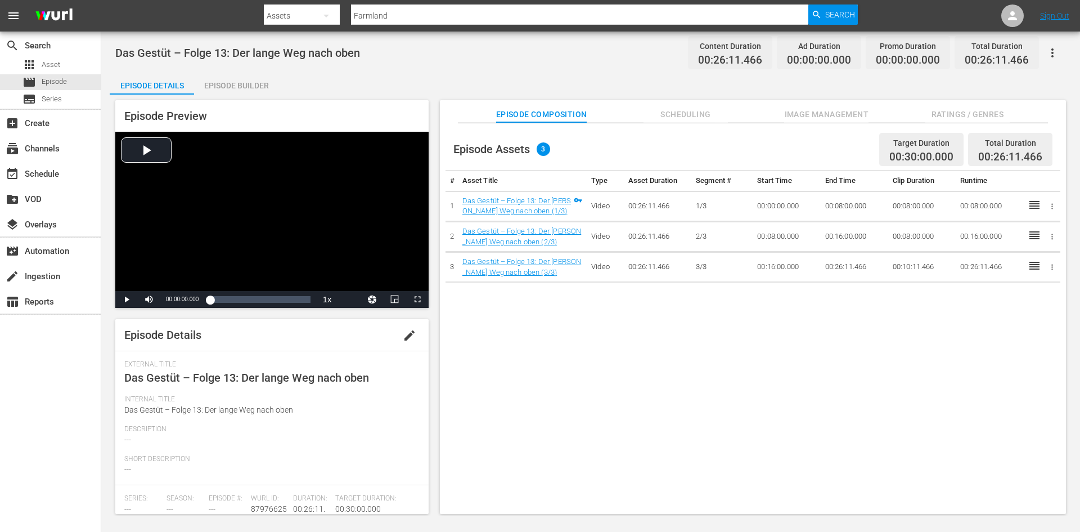
click at [378, 66] on div "Das Gestüt – Folge 13: Der lange Weg nach oben Content Duration 00:26:11.466 Ad…" at bounding box center [590, 274] width 979 height 484
drag, startPoint x: 363, startPoint y: 55, endPoint x: 119, endPoint y: 51, distance: 244.8
click at [119, 51] on div "Das Gestüt – Folge 13: Der lange Weg nach oben Content Duration 00:26:11.466 Ad…" at bounding box center [590, 52] width 951 height 25
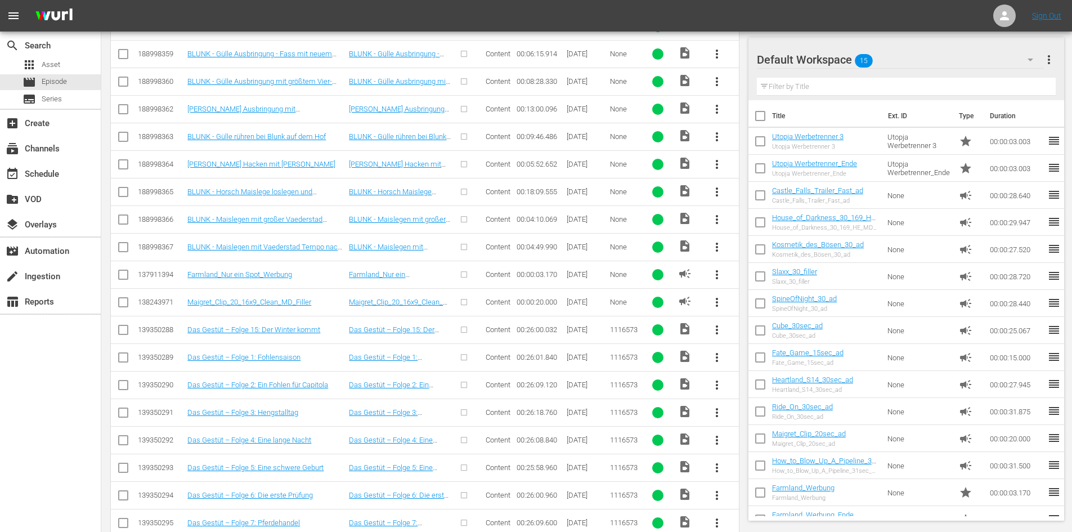
scroll to position [644, 0]
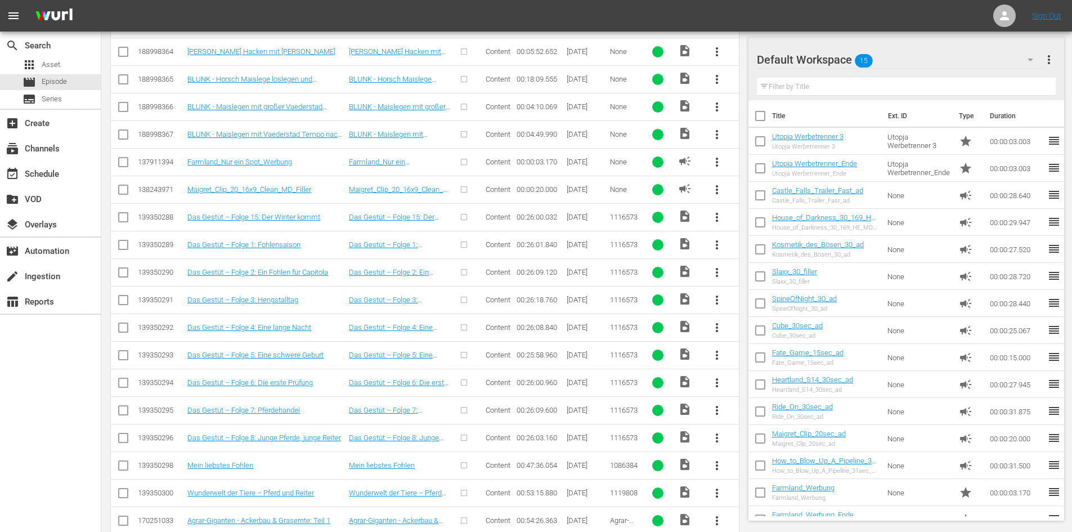
click at [717, 250] on span "more_vert" at bounding box center [717, 245] width 14 height 14
click at [760, 328] on div "Episode" at bounding box center [777, 330] width 77 height 27
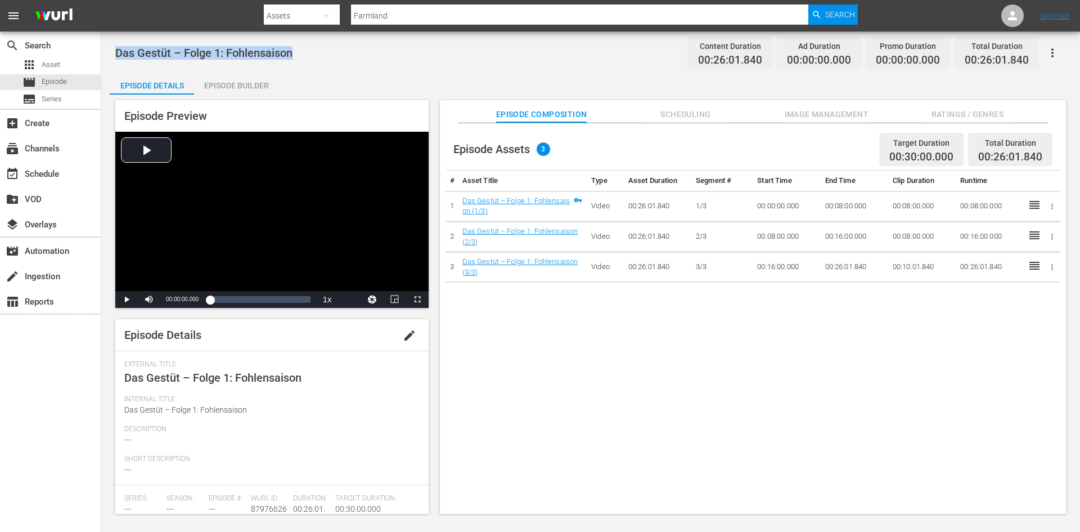
drag, startPoint x: 299, startPoint y: 54, endPoint x: 118, endPoint y: 56, distance: 181.2
click at [118, 56] on div "Das Gestüt – Folge 1: Fohlensaison Content Duration 00:26:01.840 Ad Duration 00…" at bounding box center [590, 52] width 951 height 25
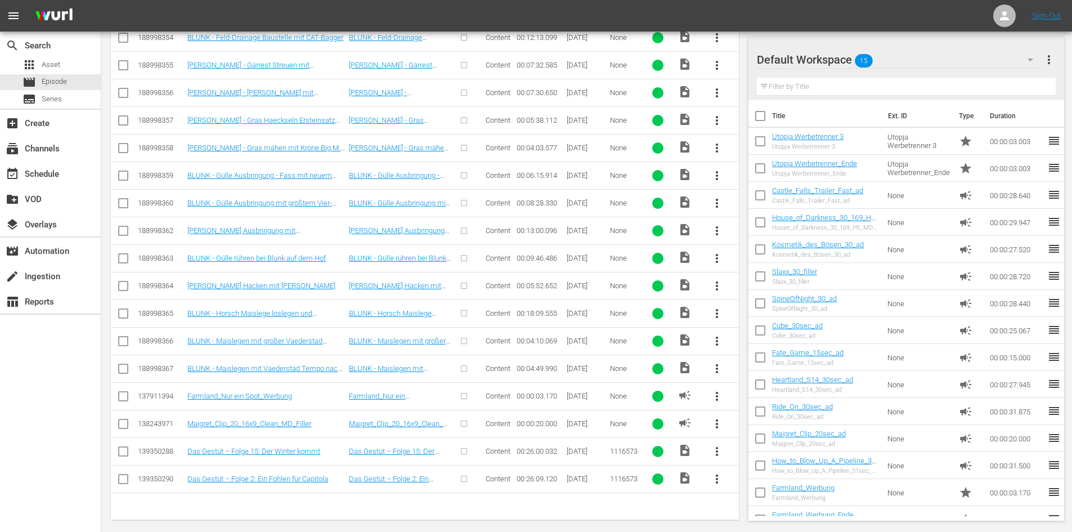
scroll to position [419, 0]
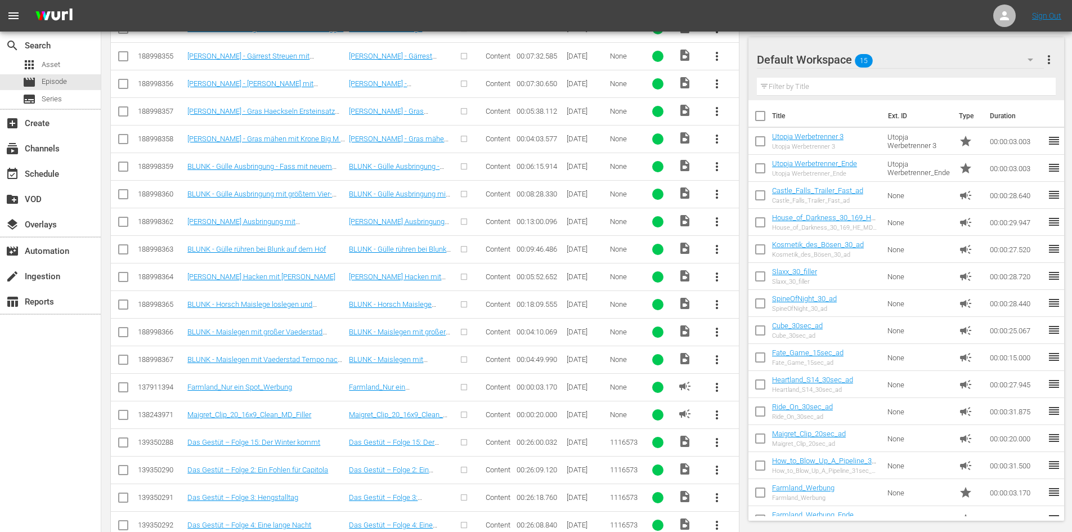
click at [721, 441] on span "more_vert" at bounding box center [717, 442] width 14 height 14
click at [759, 433] on div "Episode" at bounding box center [777, 437] width 77 height 27
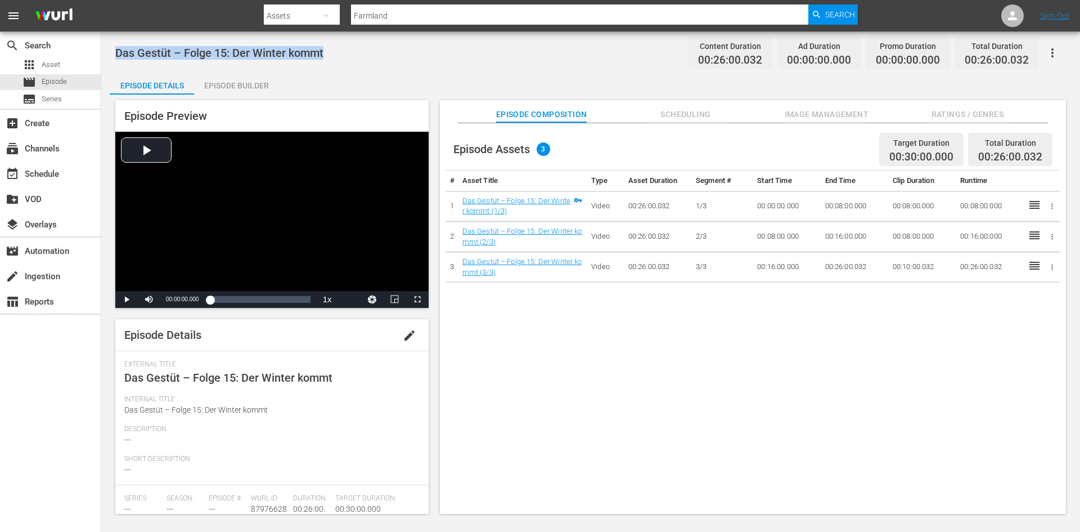
drag, startPoint x: 345, startPoint y: 44, endPoint x: 116, endPoint y: 53, distance: 229.7
click at [116, 53] on div "Das Gestüt – Folge 15: Der Winter kommt Content Duration 00:26:00.032 Ad Durati…" at bounding box center [590, 52] width 951 height 25
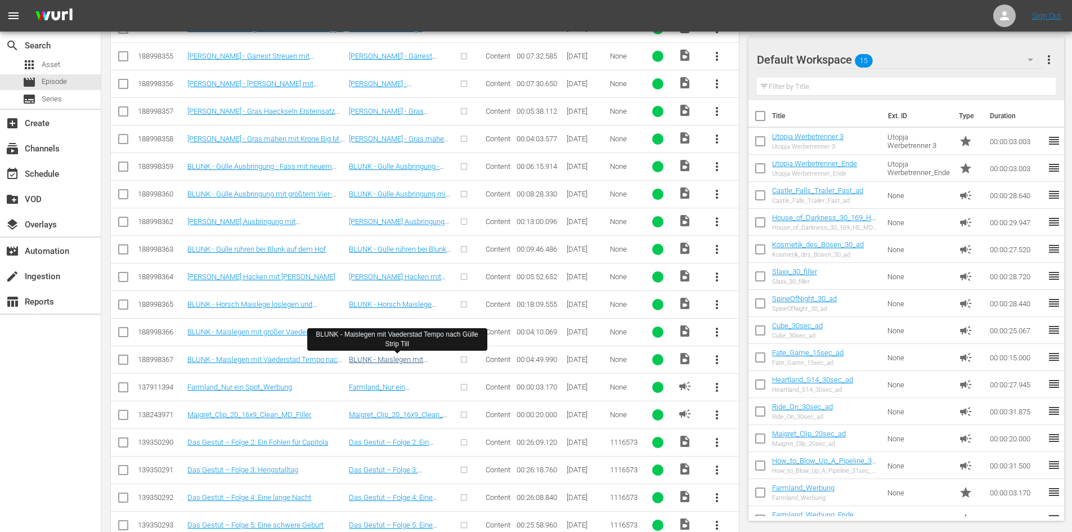
scroll to position [475, 0]
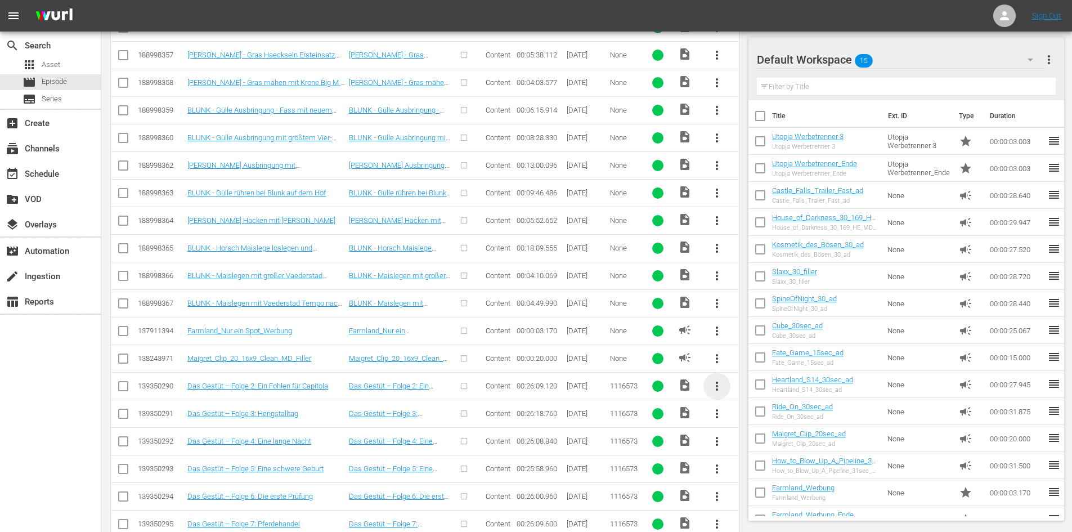
click at [721, 385] on span "more_vert" at bounding box center [717, 386] width 14 height 14
click at [766, 477] on div "Episode" at bounding box center [777, 471] width 77 height 27
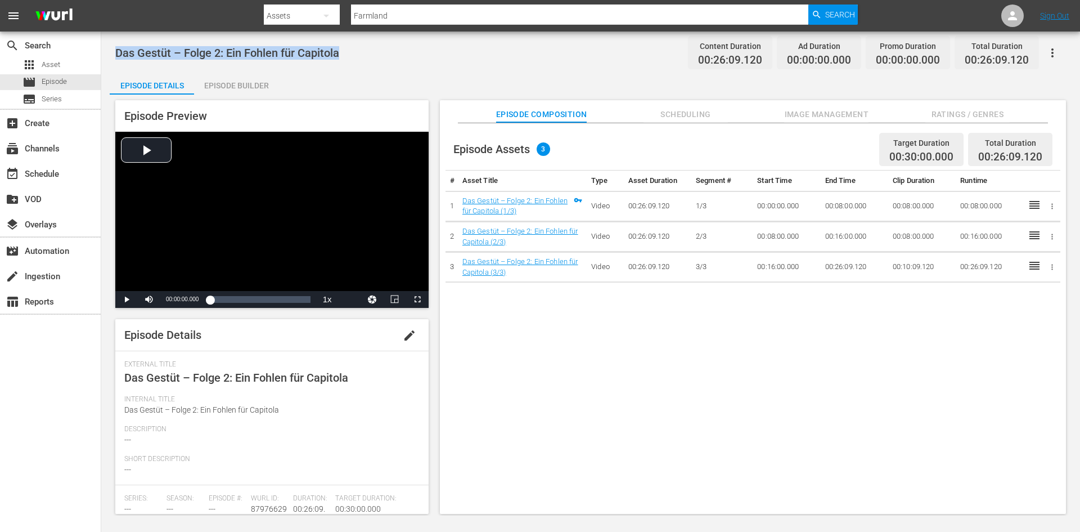
drag, startPoint x: 259, startPoint y: 54, endPoint x: 107, endPoint y: 61, distance: 152.1
click at [107, 61] on div "Das Gestüt – Folge 2: Ein Fohlen für Capitola Content Duration 00:26:09.120 Ad …" at bounding box center [590, 274] width 979 height 484
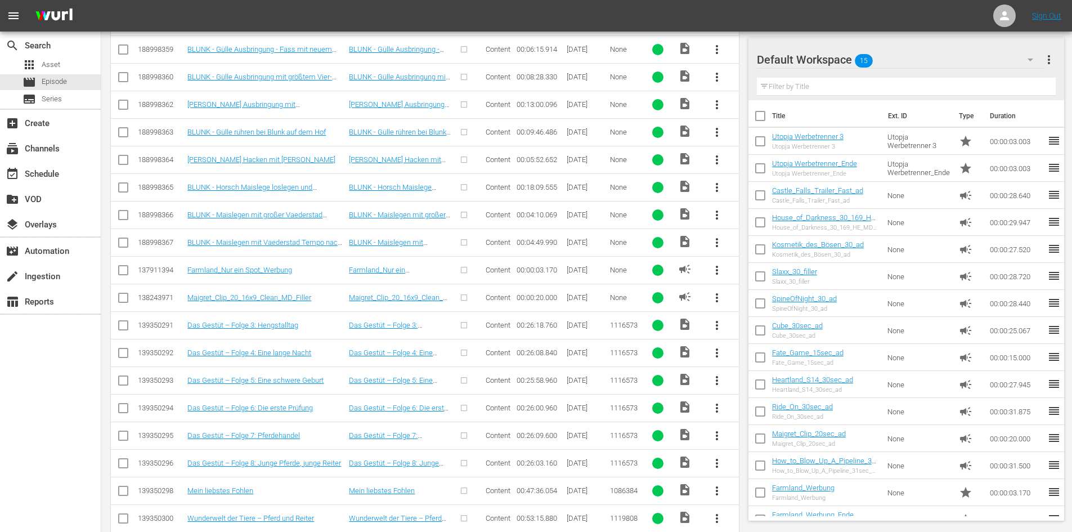
scroll to position [588, 0]
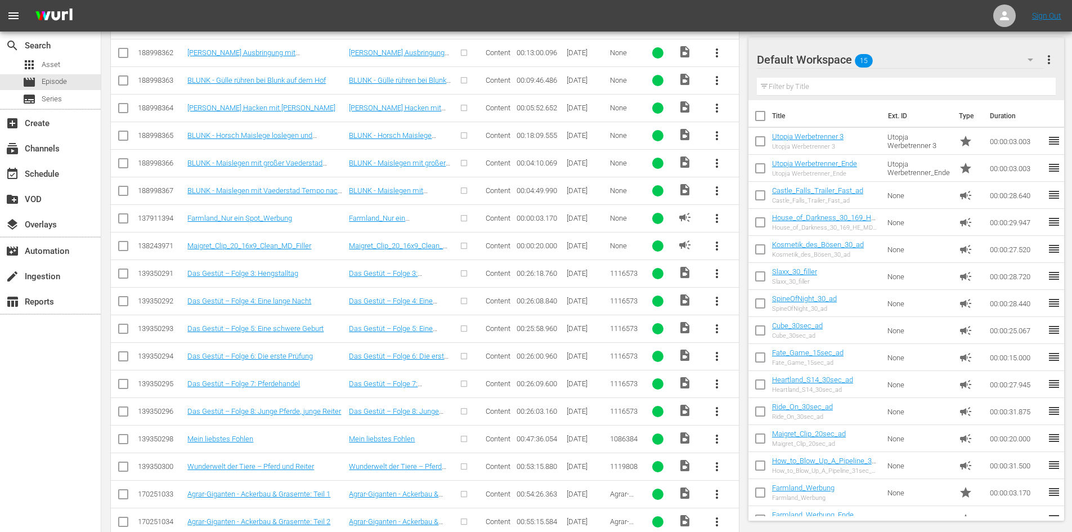
click at [717, 277] on span "more_vert" at bounding box center [717, 274] width 14 height 14
click at [765, 360] on div "Episode" at bounding box center [777, 358] width 77 height 27
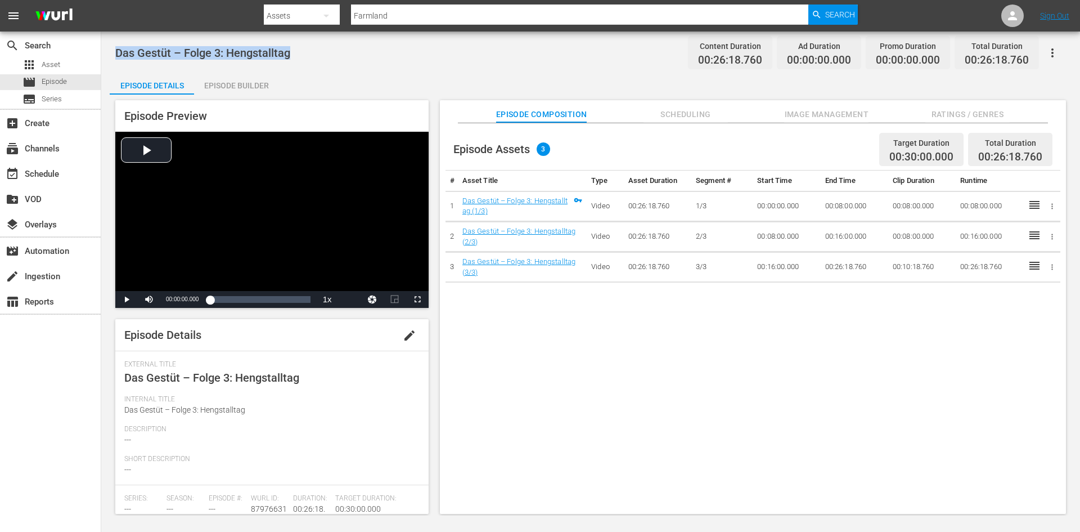
drag, startPoint x: 300, startPoint y: 55, endPoint x: 104, endPoint y: 44, distance: 196.1
click at [104, 44] on div "Das Gestüt – Folge 3: Hengstalltag Content Duration 00:26:18.760 Ad Duration 00…" at bounding box center [590, 274] width 979 height 484
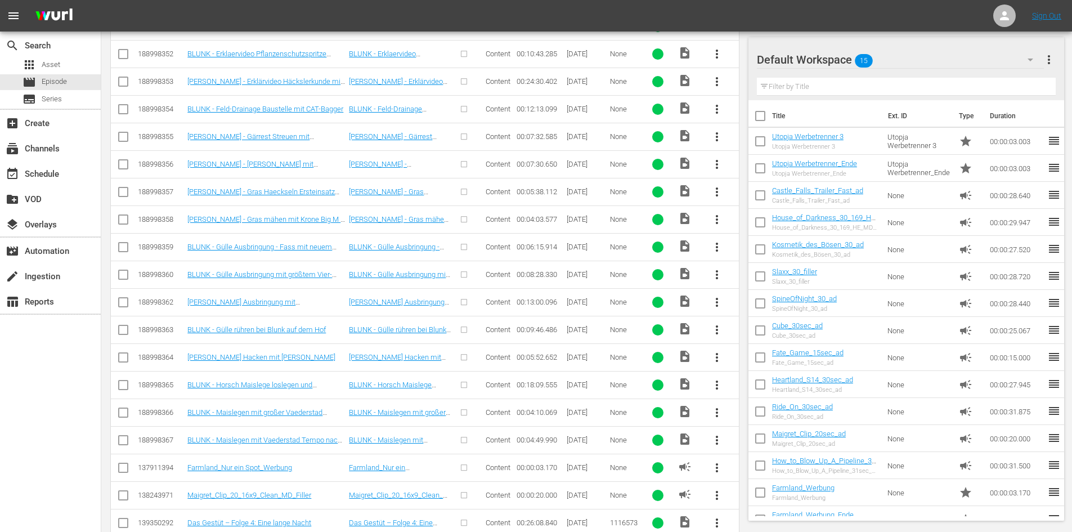
scroll to position [419, 0]
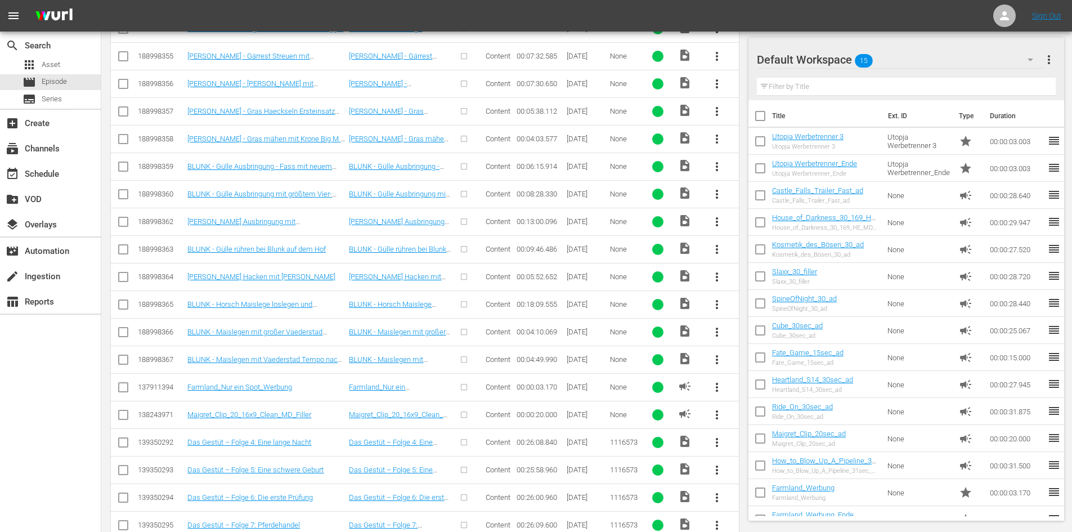
click at [720, 443] on span "more_vert" at bounding box center [717, 442] width 14 height 14
click at [738, 441] on div "Episode" at bounding box center [777, 437] width 95 height 27
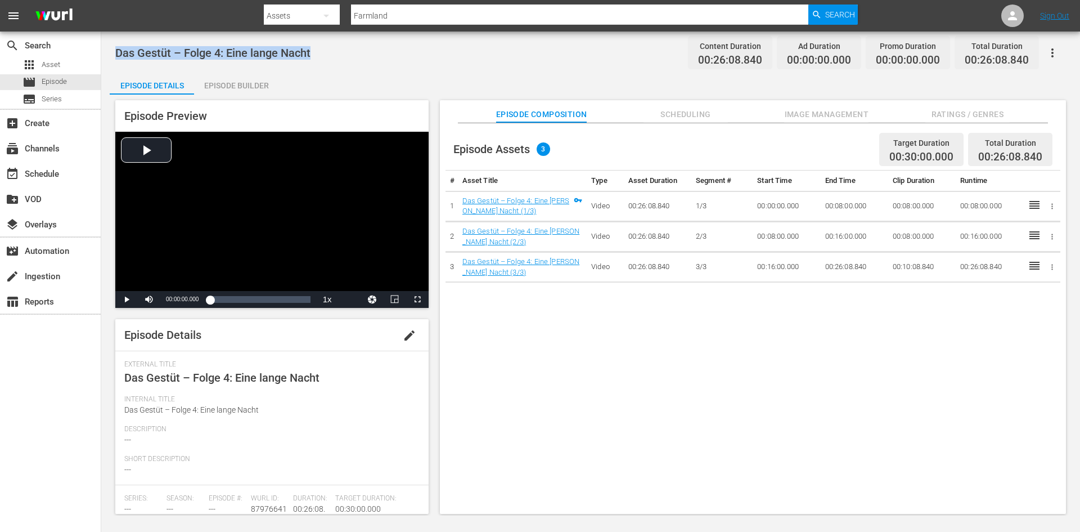
drag, startPoint x: 315, startPoint y: 54, endPoint x: 109, endPoint y: 53, distance: 206.5
click at [109, 53] on div "Das Gestüt – Folge 4: Eine lange Nacht Content Duration 00:26:08.840 Ad Duratio…" at bounding box center [590, 274] width 979 height 484
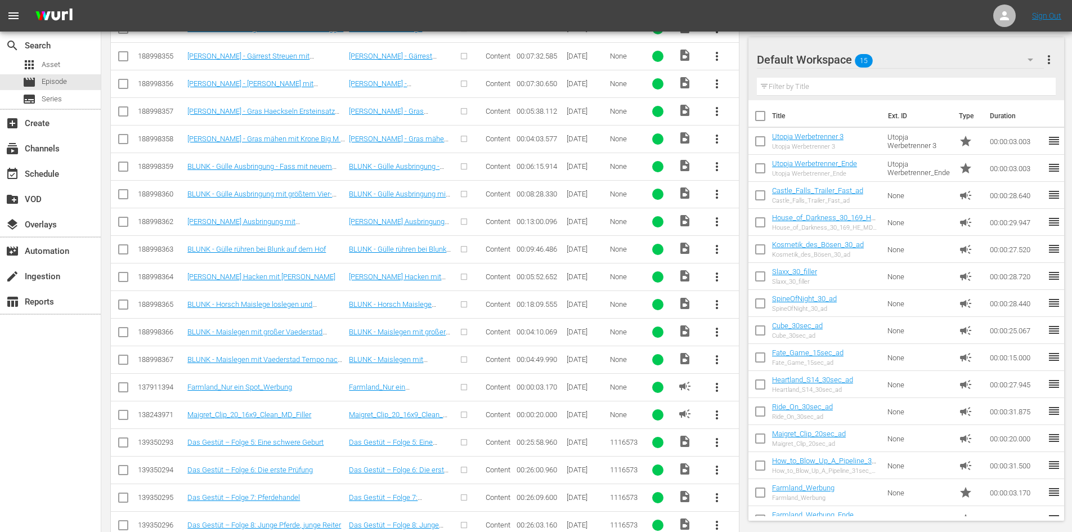
scroll to position [588, 0]
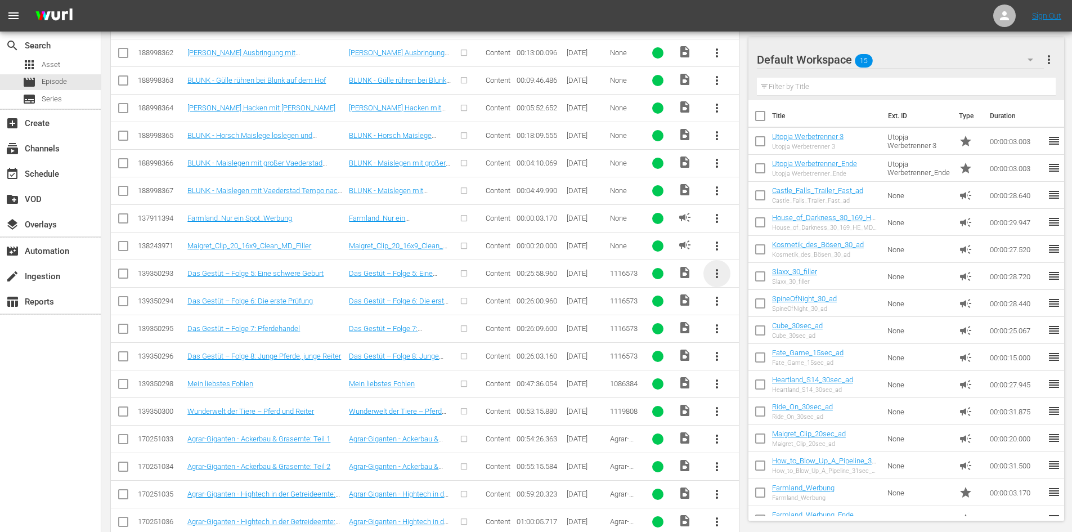
click at [713, 276] on span "more_vert" at bounding box center [717, 274] width 14 height 14
click at [762, 355] on div "Episode" at bounding box center [777, 358] width 77 height 27
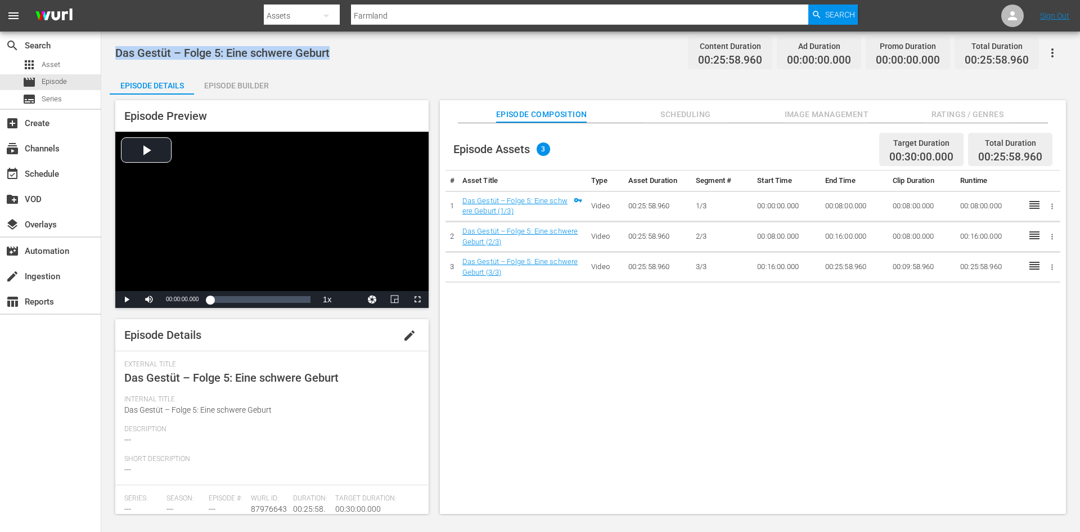
drag, startPoint x: 345, startPoint y: 57, endPoint x: 102, endPoint y: 60, distance: 243.1
click at [102, 60] on div "Das Gestüt – Folge 5: Eine schwere Geburt Content Duration 00:25:58.960 Ad Dura…" at bounding box center [590, 274] width 979 height 484
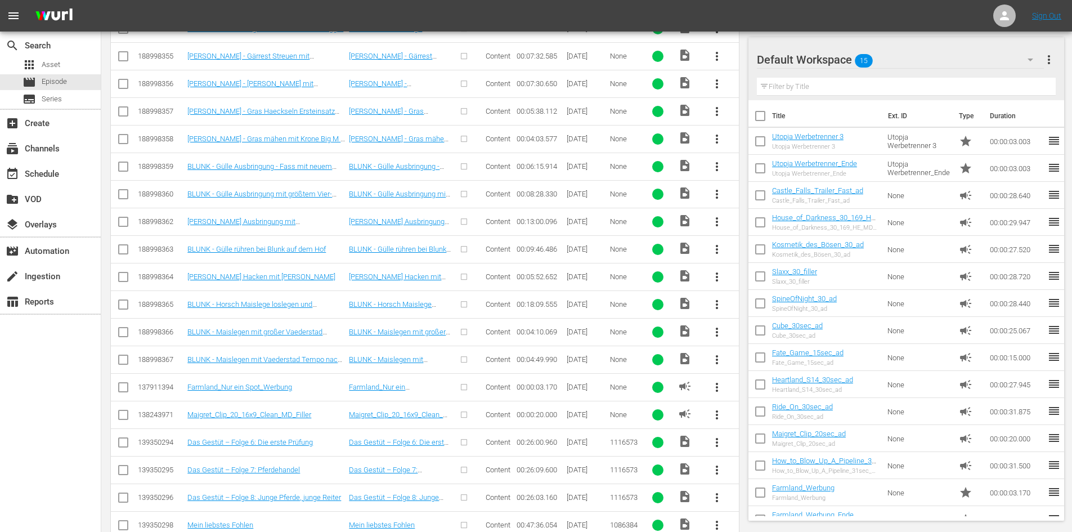
scroll to position [532, 0]
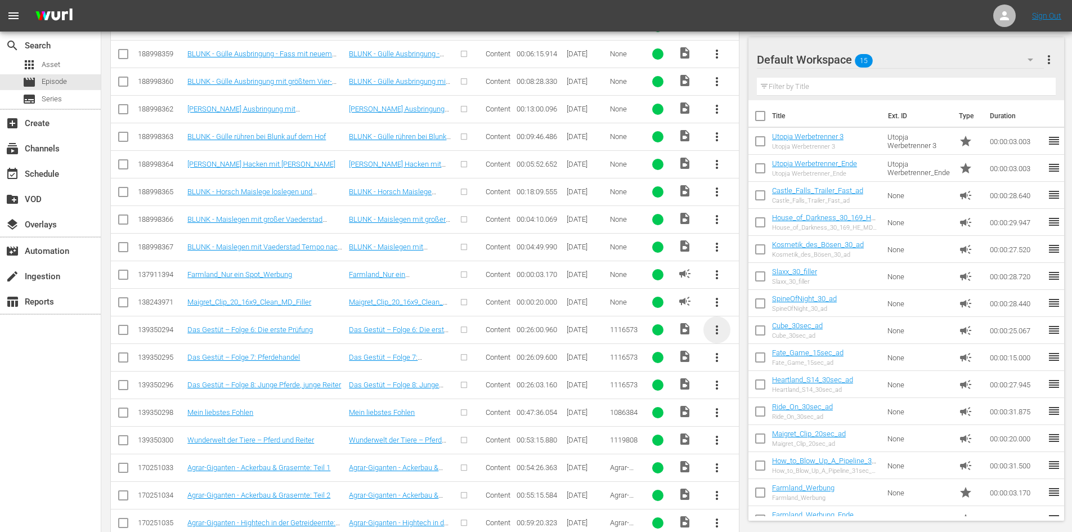
click at [720, 331] on span "more_vert" at bounding box center [717, 330] width 14 height 14
click at [740, 420] on div "Episode" at bounding box center [777, 415] width 77 height 27
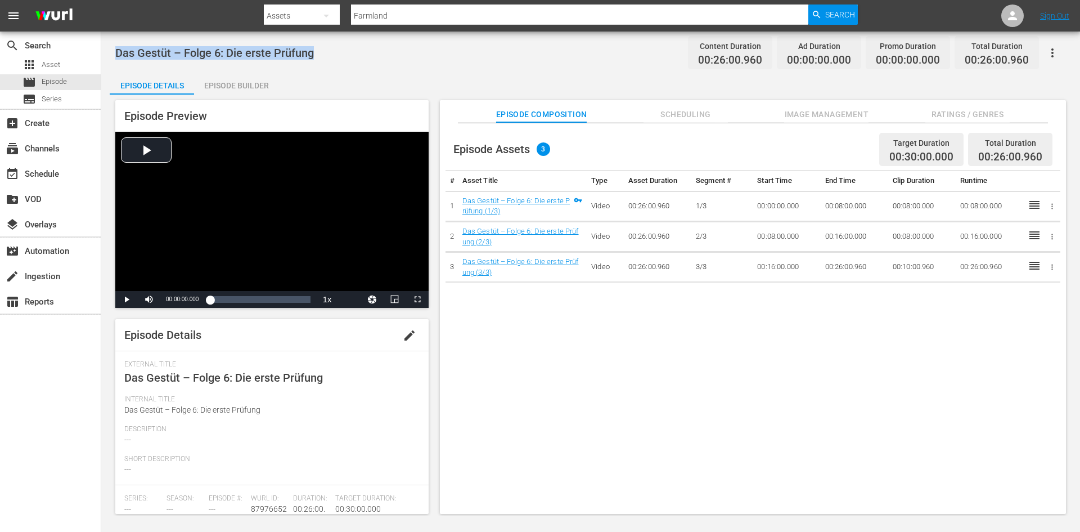
drag, startPoint x: 319, startPoint y: 53, endPoint x: 110, endPoint y: 39, distance: 209.8
click at [110, 39] on div "Das Gestüt – Folge 6: Die erste Prüfung Content Duration 00:26:00.960 Ad Durati…" at bounding box center [590, 274] width 979 height 484
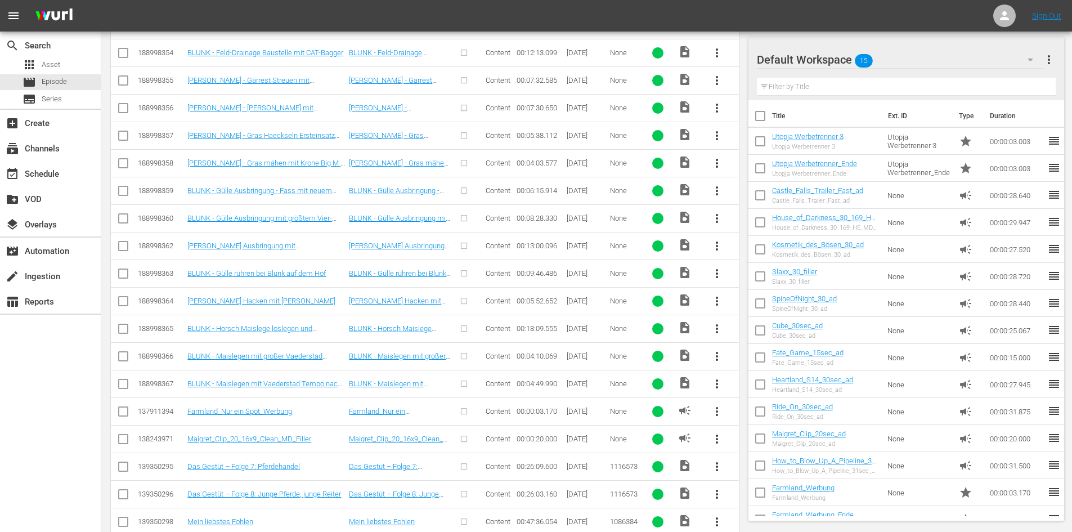
scroll to position [451, 0]
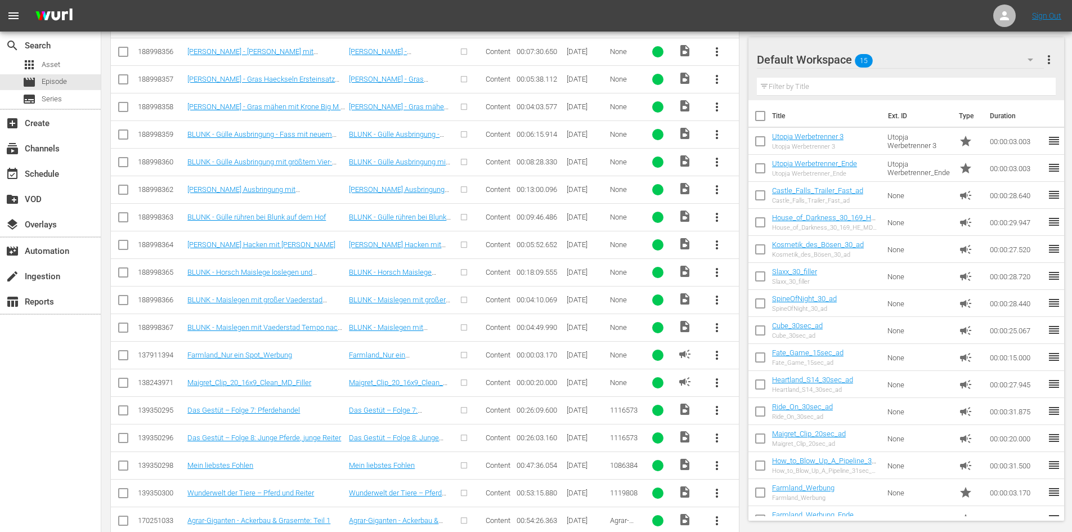
click at [711, 412] on span "more_vert" at bounding box center [717, 410] width 14 height 14
click at [772, 501] on div "Episode" at bounding box center [777, 495] width 77 height 27
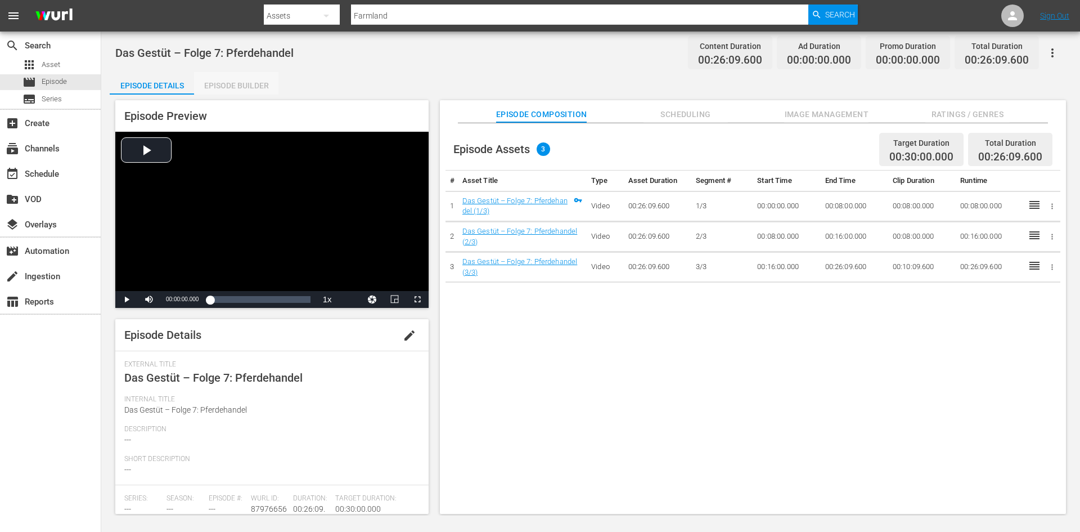
click at [254, 92] on div "Episode Builder" at bounding box center [236, 85] width 84 height 27
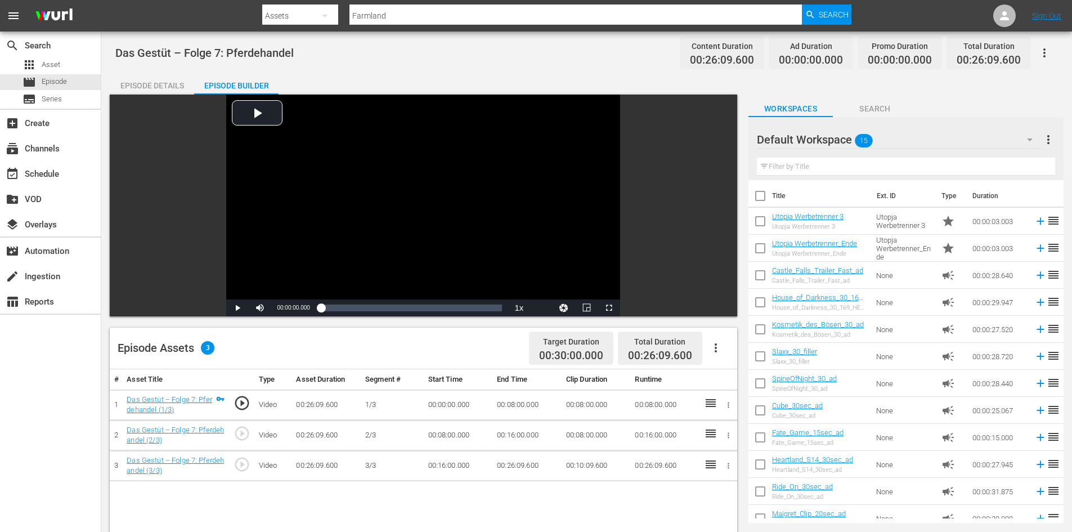
click at [722, 347] on icon "button" at bounding box center [716, 348] width 14 height 14
click at [733, 350] on div "Fill with Ads" at bounding box center [749, 352] width 77 height 27
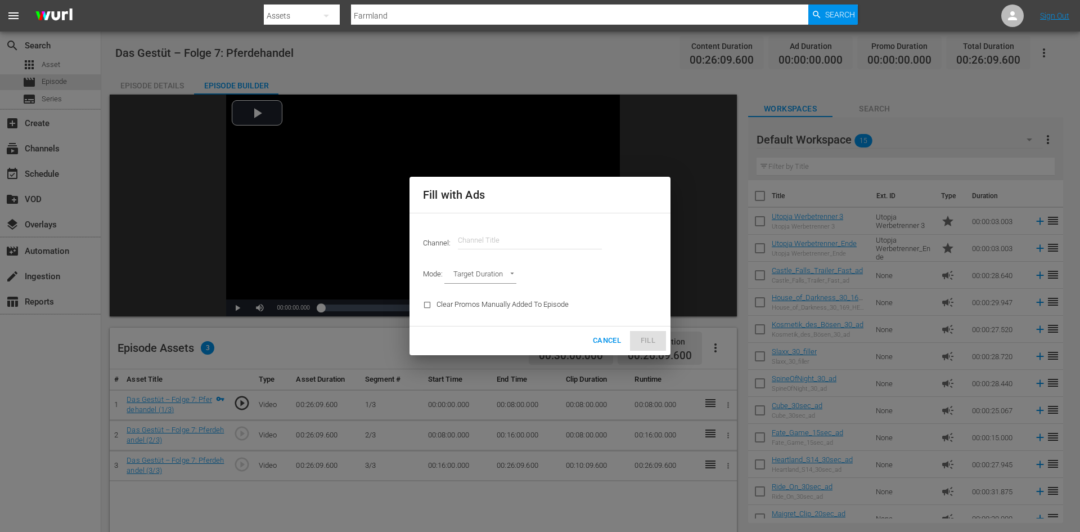
click at [604, 342] on span "Cancel" at bounding box center [607, 340] width 28 height 13
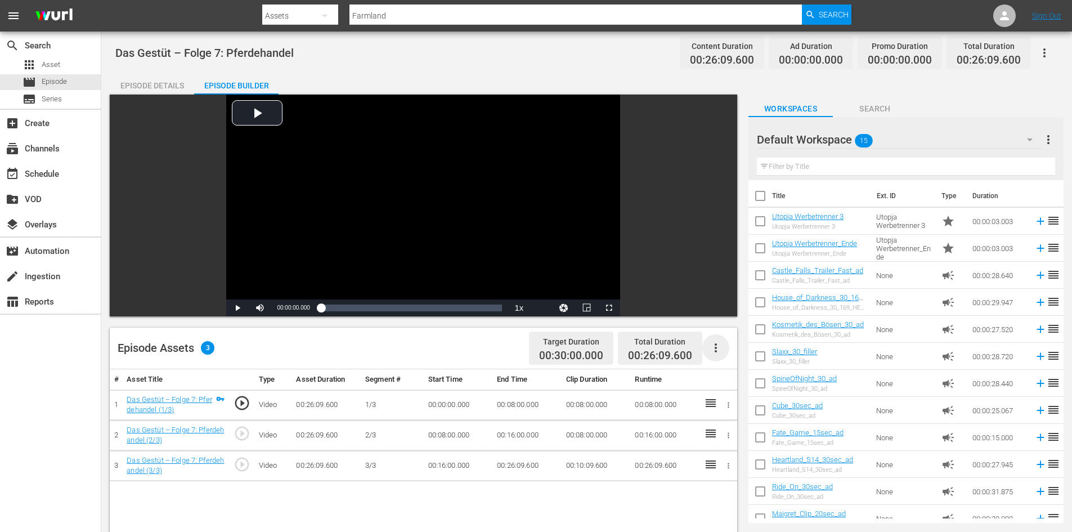
click at [715, 347] on icon "button" at bounding box center [716, 348] width 14 height 14
click at [715, 347] on div "Fill with Ads" at bounding box center [749, 352] width 77 height 27
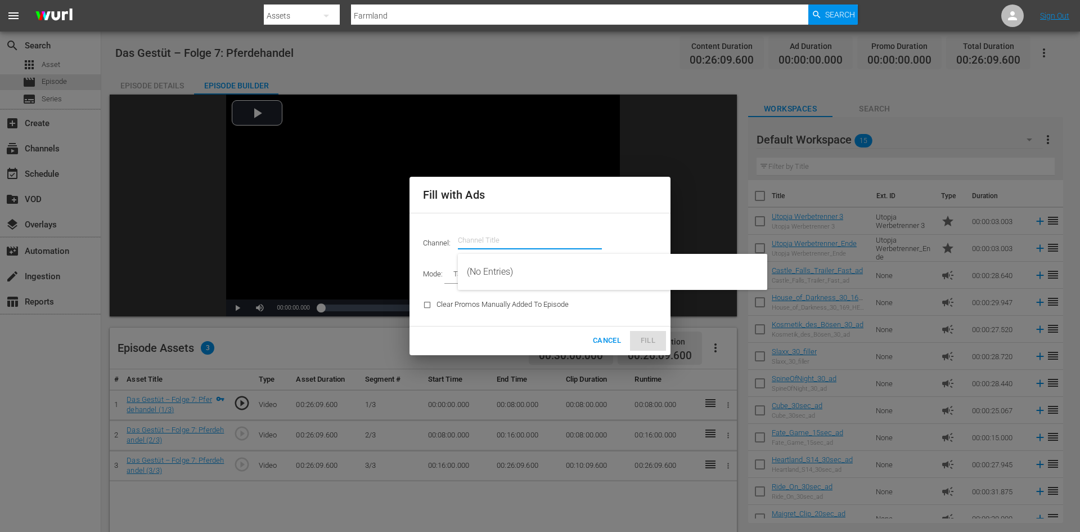
click at [488, 237] on input "text" at bounding box center [530, 240] width 144 height 27
click at [490, 266] on div "FarmlandTV (1589 - plaionpictures_weihnachtskino_1)" at bounding box center [612, 271] width 291 height 27
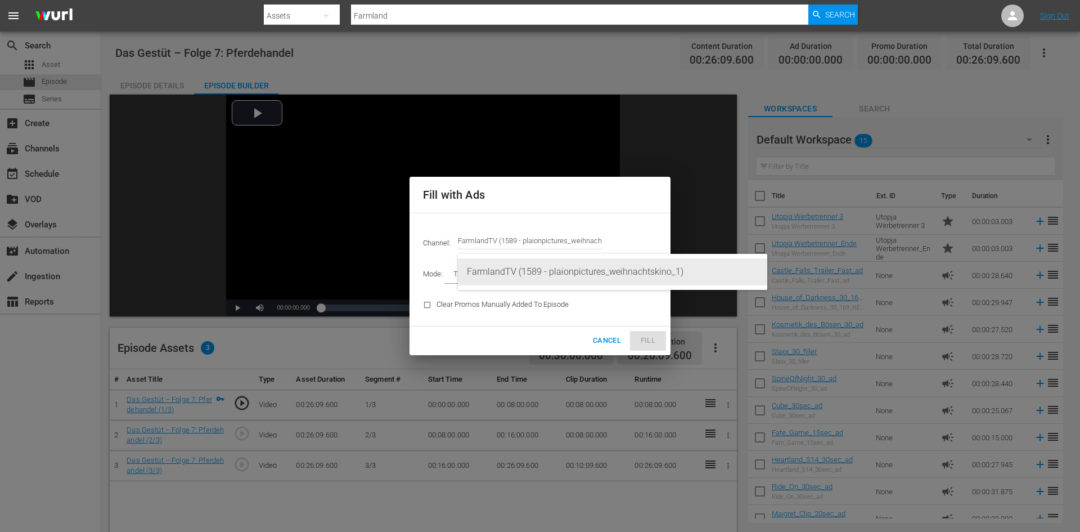
type input "FarmlandTV (1589)"
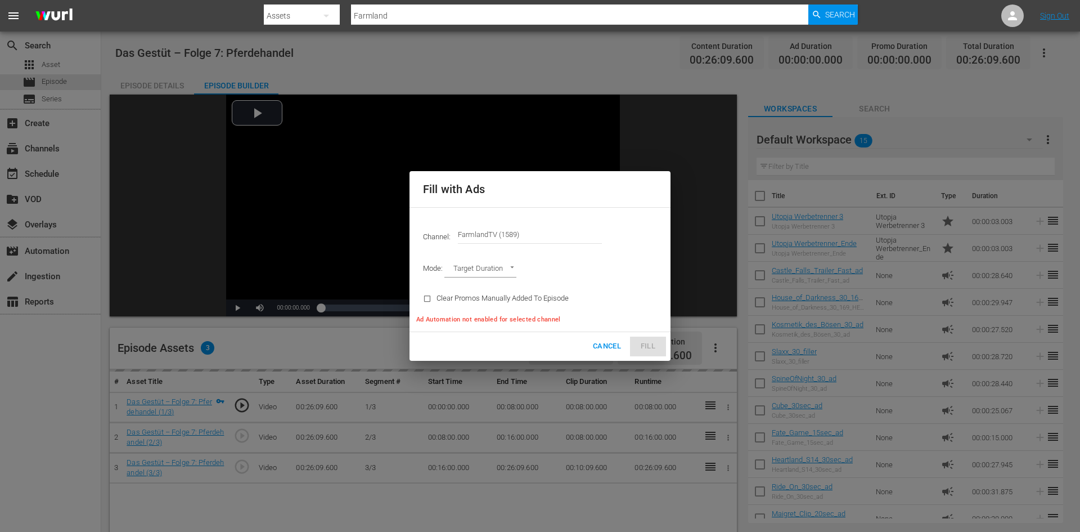
type input "AD_BREAK_DURATION"
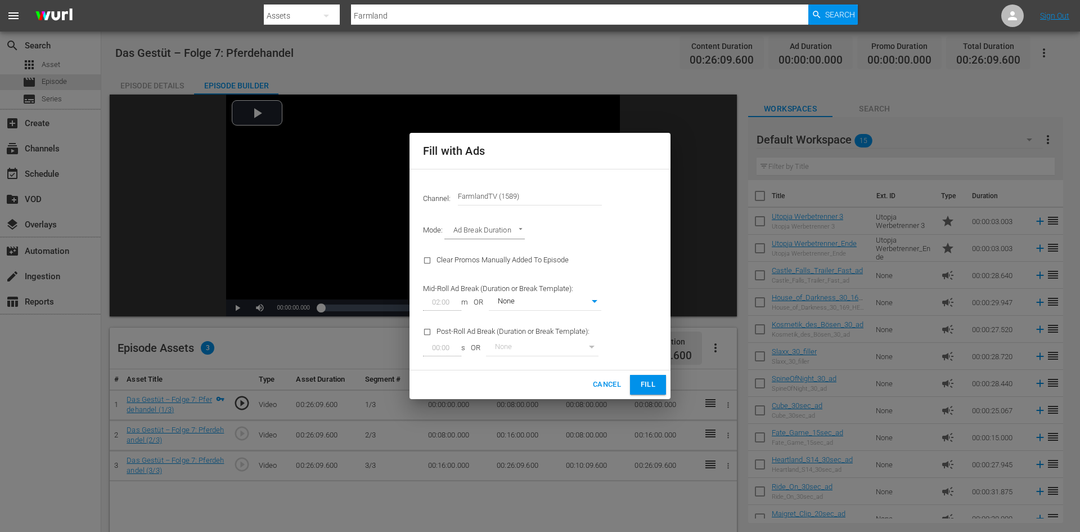
type input "0"
click at [647, 383] on span "Fill" at bounding box center [648, 384] width 18 height 13
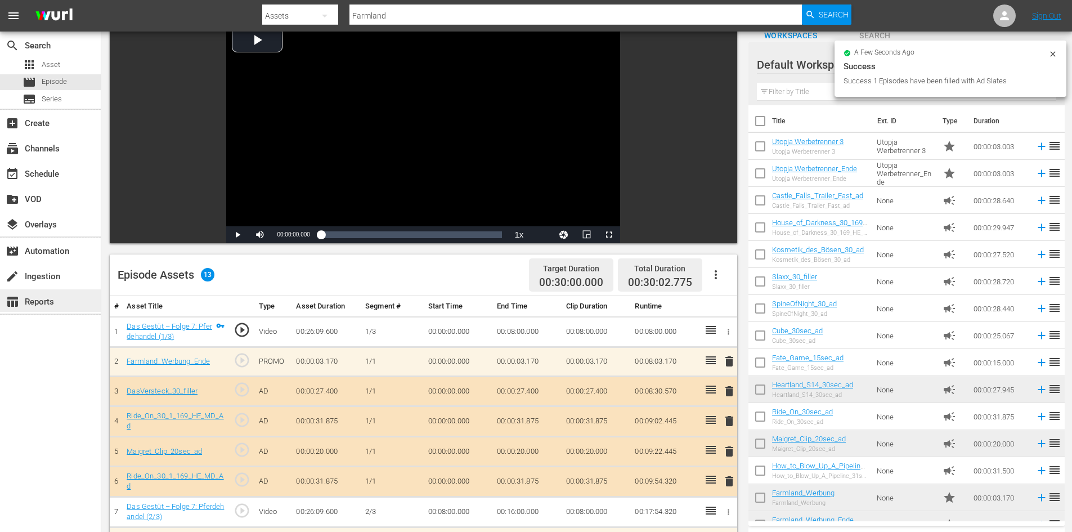
scroll to position [225, 0]
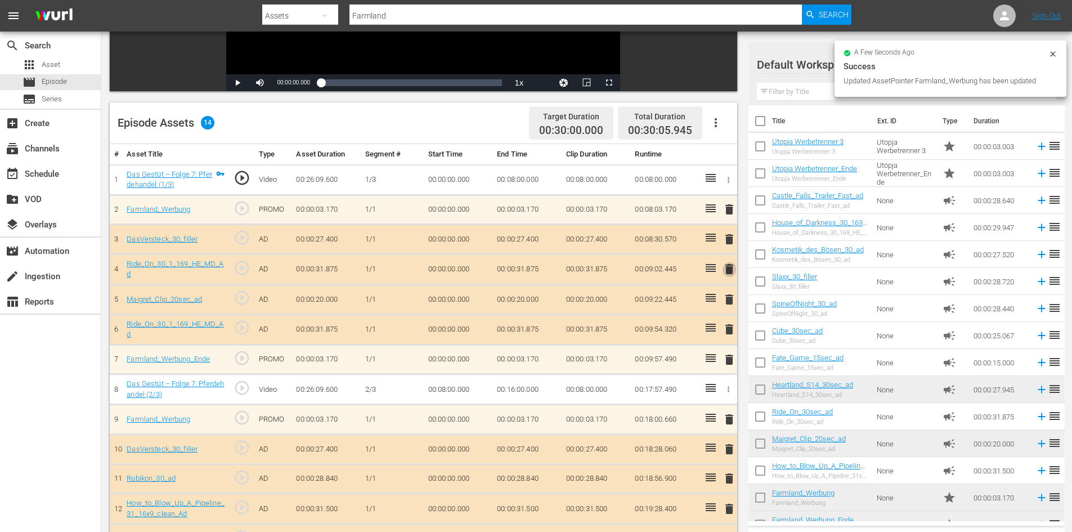
click at [730, 266] on span "delete" at bounding box center [729, 269] width 14 height 14
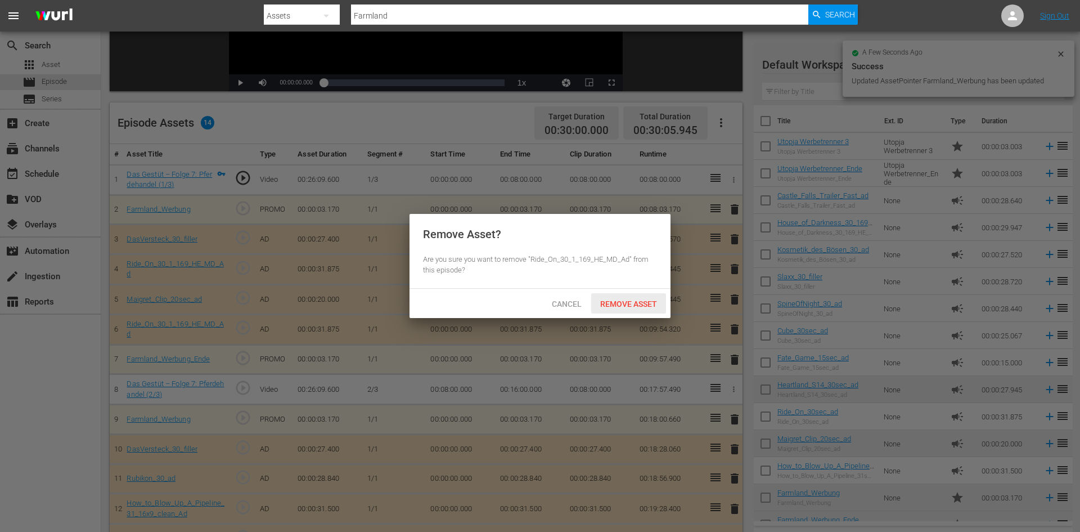
click at [636, 305] on span "Remove Asset" at bounding box center [628, 303] width 75 height 9
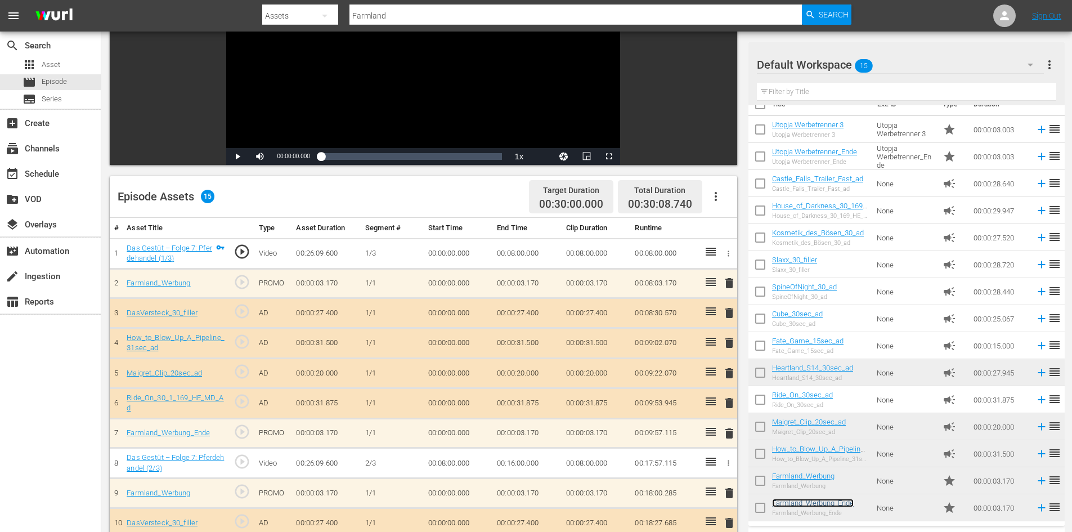
scroll to position [0, 0]
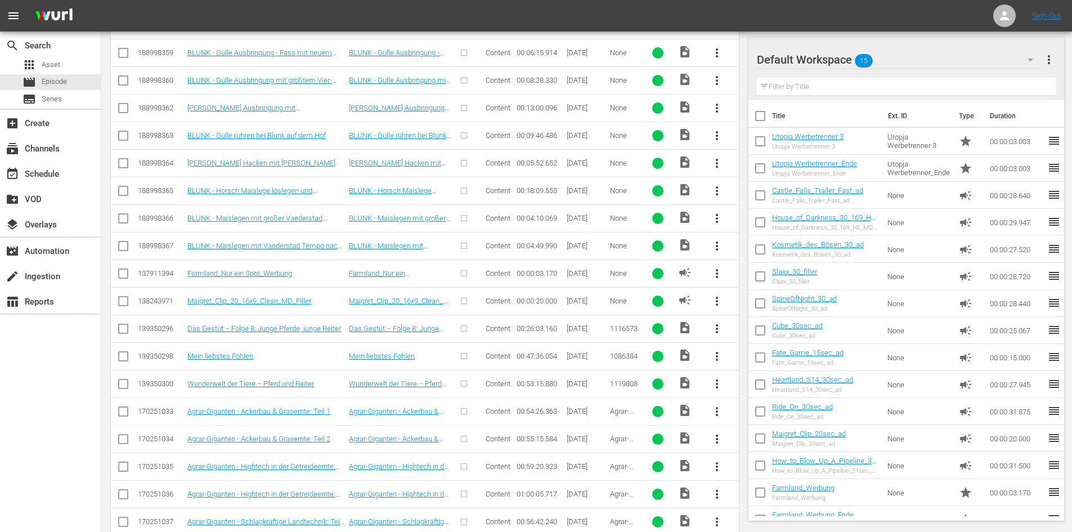
scroll to position [500, 0]
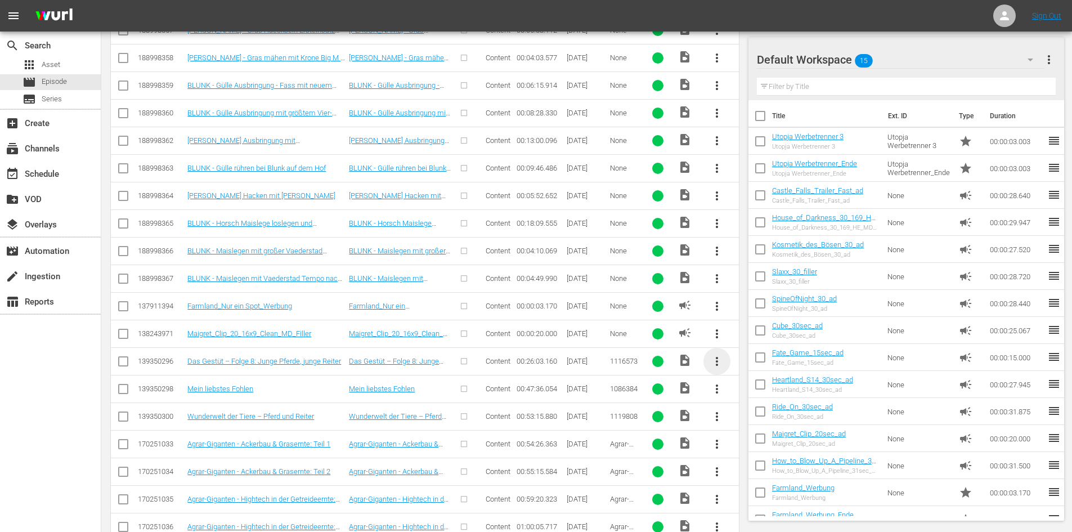
click at [720, 357] on span "more_vert" at bounding box center [717, 361] width 14 height 14
click at [745, 441] on div "Episode" at bounding box center [777, 446] width 77 height 27
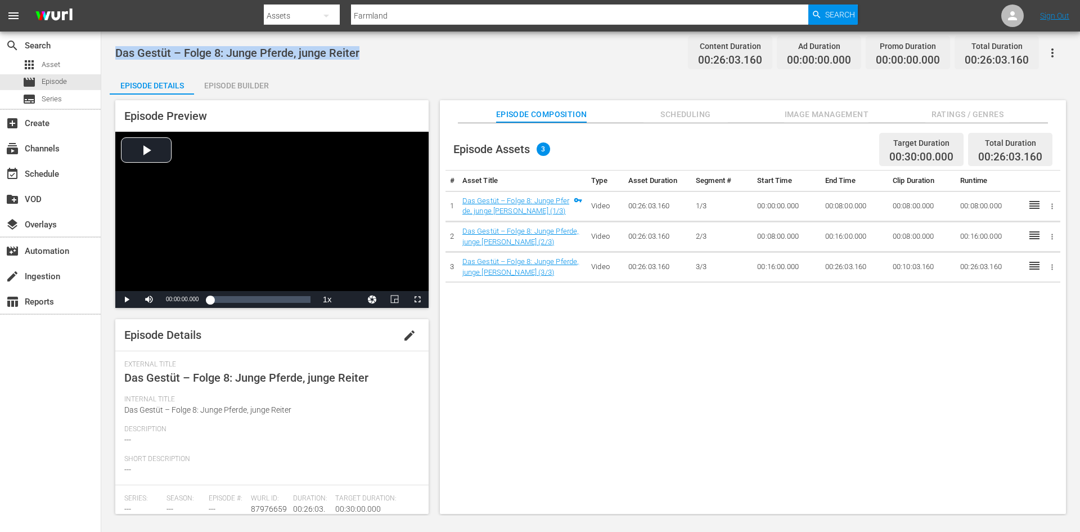
drag, startPoint x: 369, startPoint y: 52, endPoint x: 118, endPoint y: 52, distance: 251.5
click at [118, 52] on div "Das Gestüt – Folge 8: Junge Pferde, junge Reiter Content Duration 00:26:03.160 …" at bounding box center [590, 52] width 951 height 25
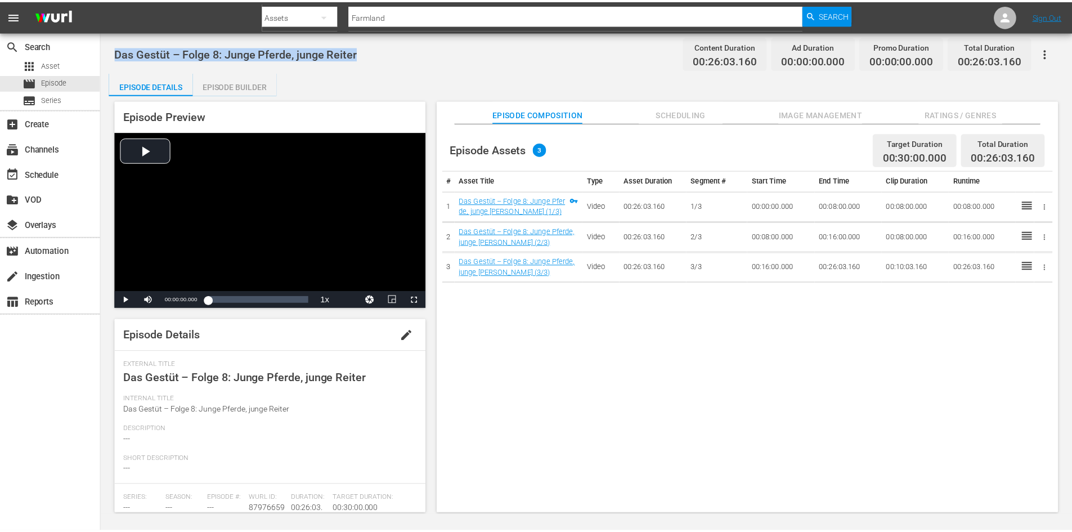
scroll to position [1, 0]
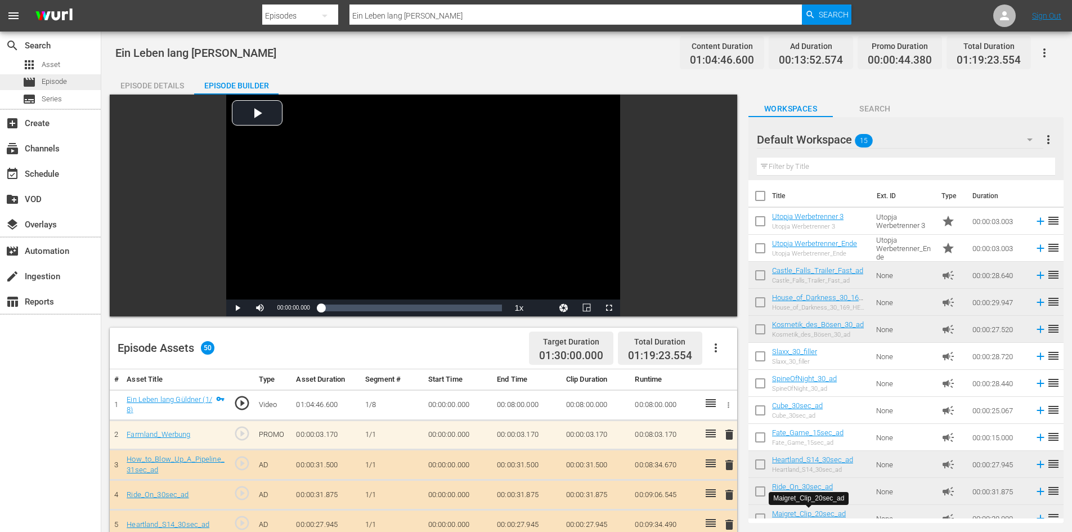
click at [64, 86] on span "Episode" at bounding box center [54, 81] width 25 height 11
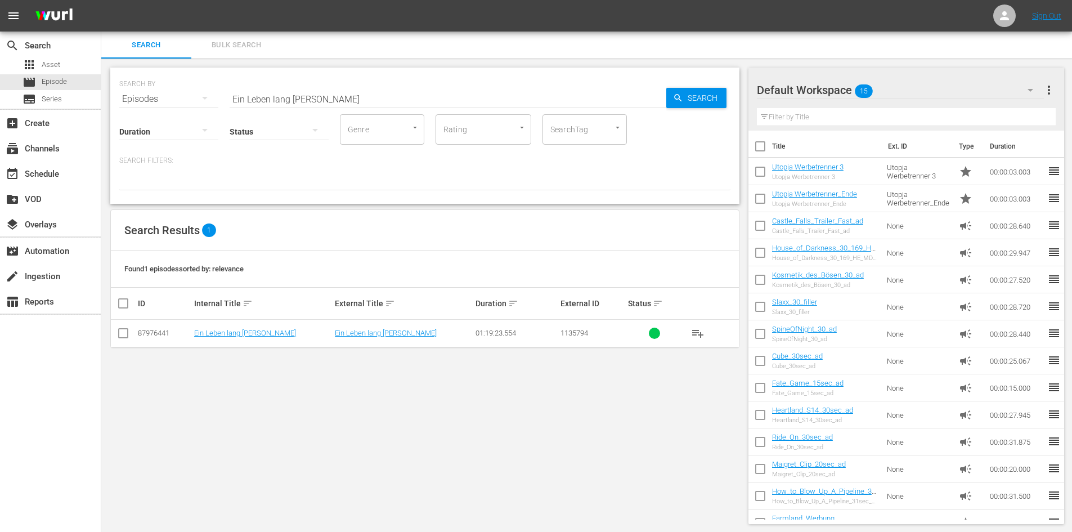
drag, startPoint x: 329, startPoint y: 96, endPoint x: 187, endPoint y: 100, distance: 142.4
click at [187, 100] on div "SEARCH BY Search By Episodes Search ID, Title, Description, Keywords, or Catego…" at bounding box center [424, 92] width 611 height 41
paste input "Fendt Vario - Da bebt der Acker!"
type input "Fendt Vario - Da bebt der Acker!"
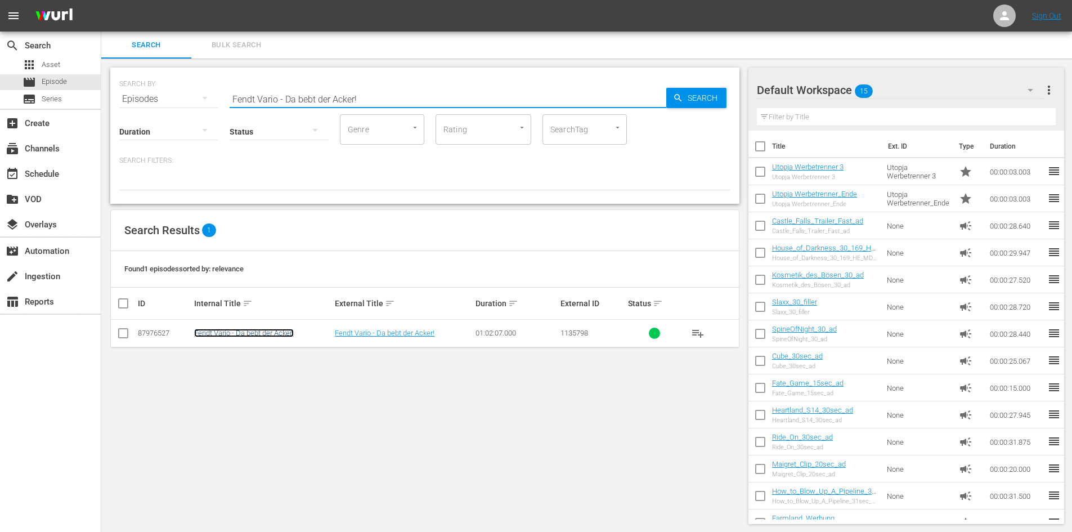
click at [282, 334] on link "Fendt Vario - Da bebt der Acker!" at bounding box center [244, 333] width 100 height 8
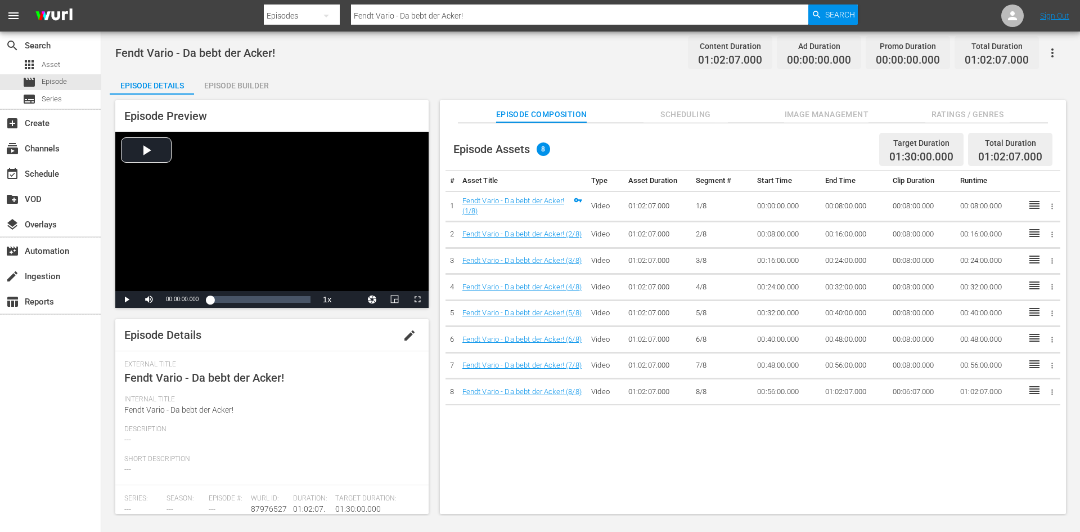
click at [245, 83] on div "Episode Builder" at bounding box center [236, 85] width 84 height 27
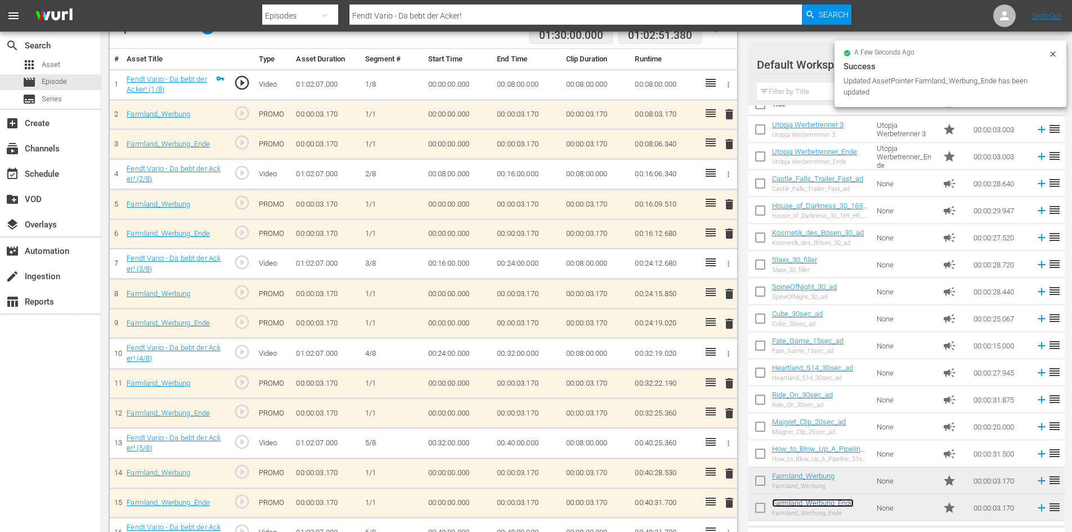
scroll to position [131, 0]
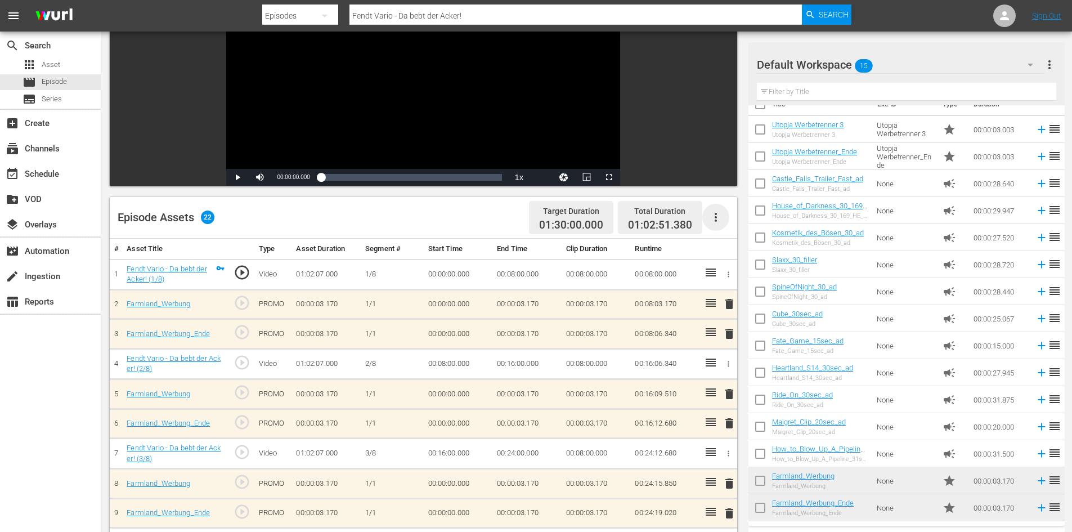
click at [714, 219] on icon "button" at bounding box center [716, 217] width 14 height 14
click at [718, 222] on div "Fill with Ads" at bounding box center [749, 221] width 77 height 27
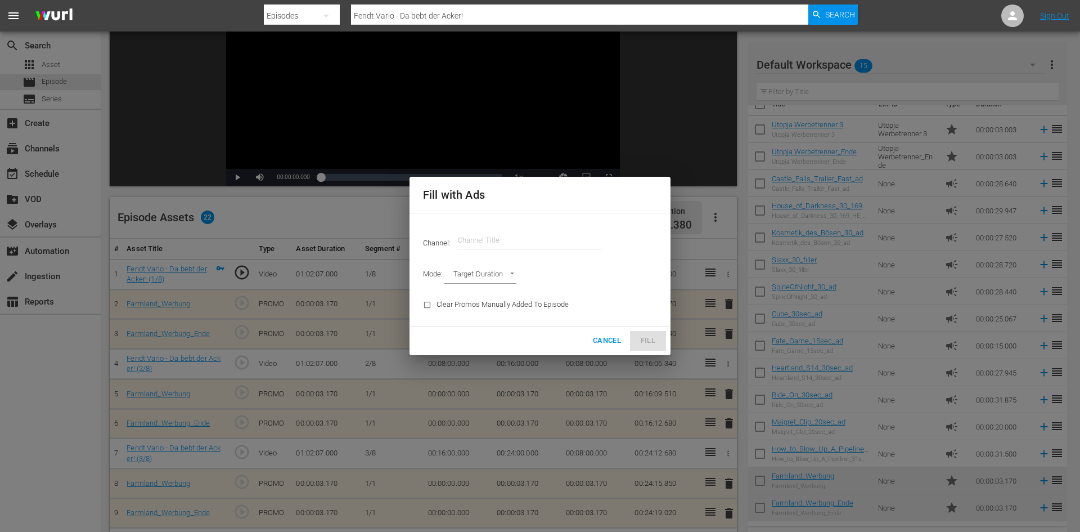
click at [507, 233] on input "text" at bounding box center [530, 240] width 144 height 27
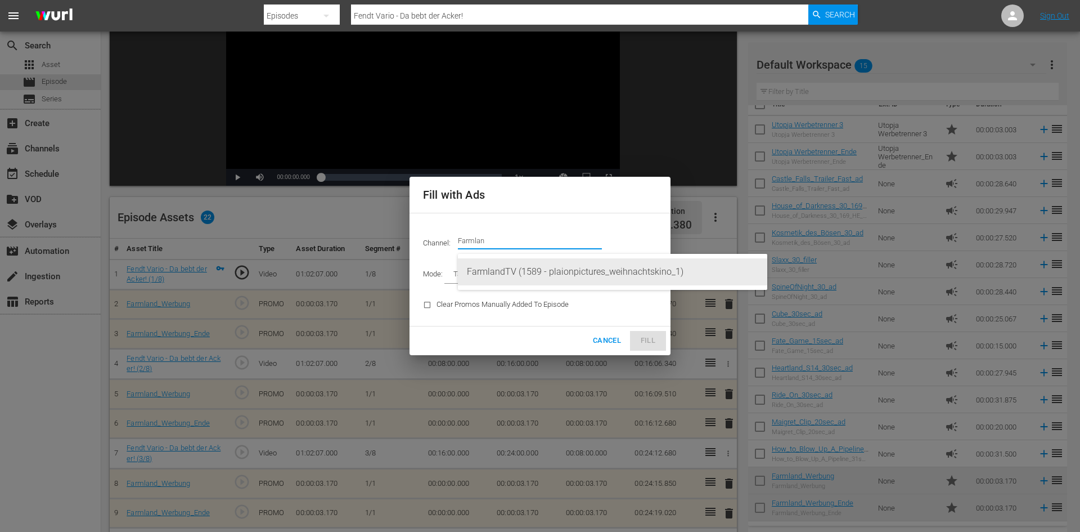
click at [566, 277] on div "FarmlandTV (1589 - plaionpictures_weihnachtskino_1)" at bounding box center [612, 271] width 291 height 27
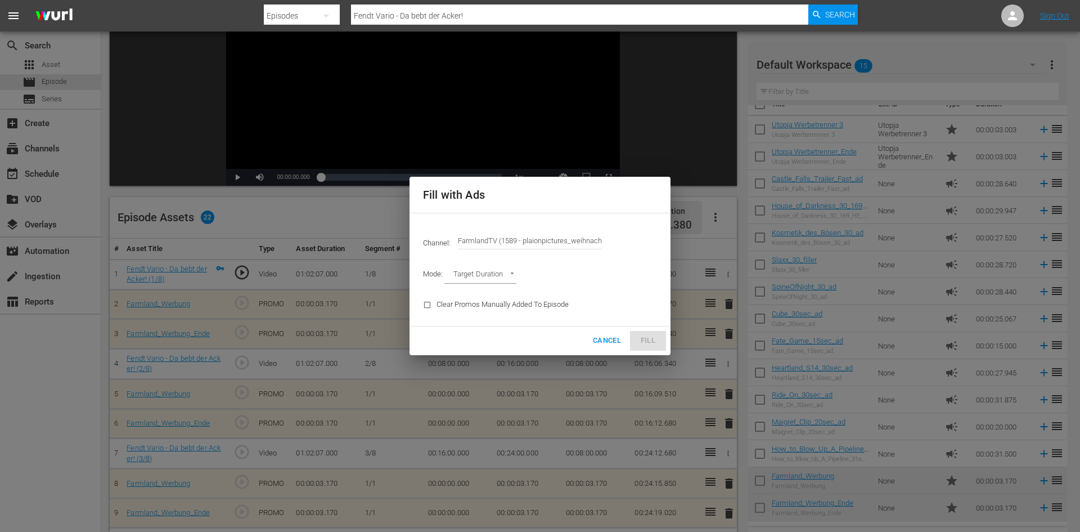
type input "FarmlandTV (1589)"
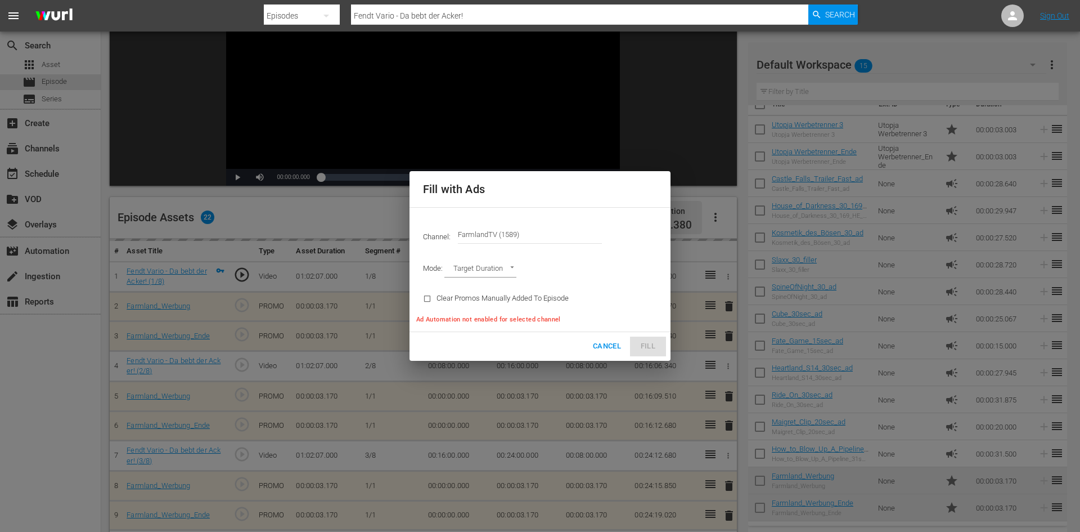
type input "AD_BREAK_DURATION"
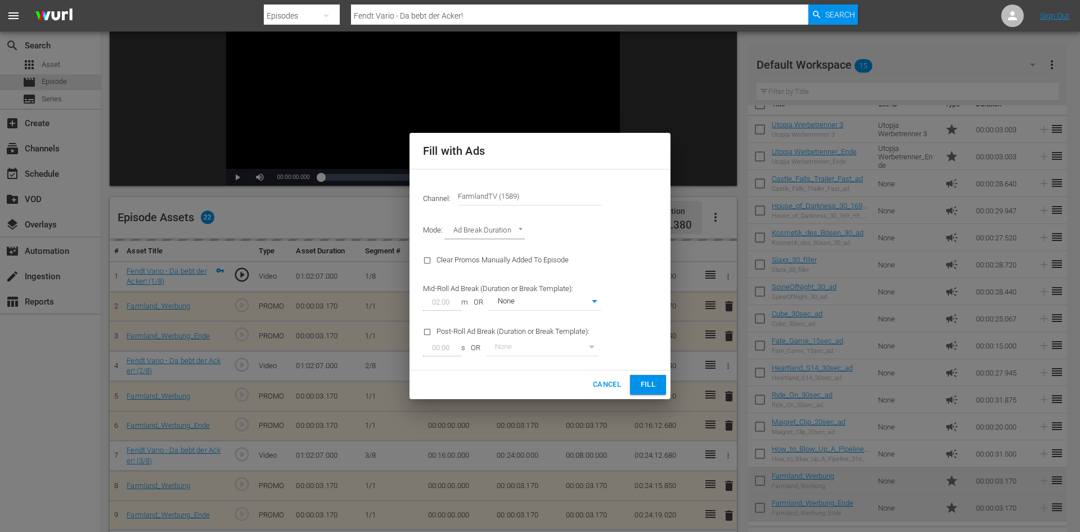
type input "0"
click at [644, 380] on span "Fill" at bounding box center [648, 384] width 18 height 13
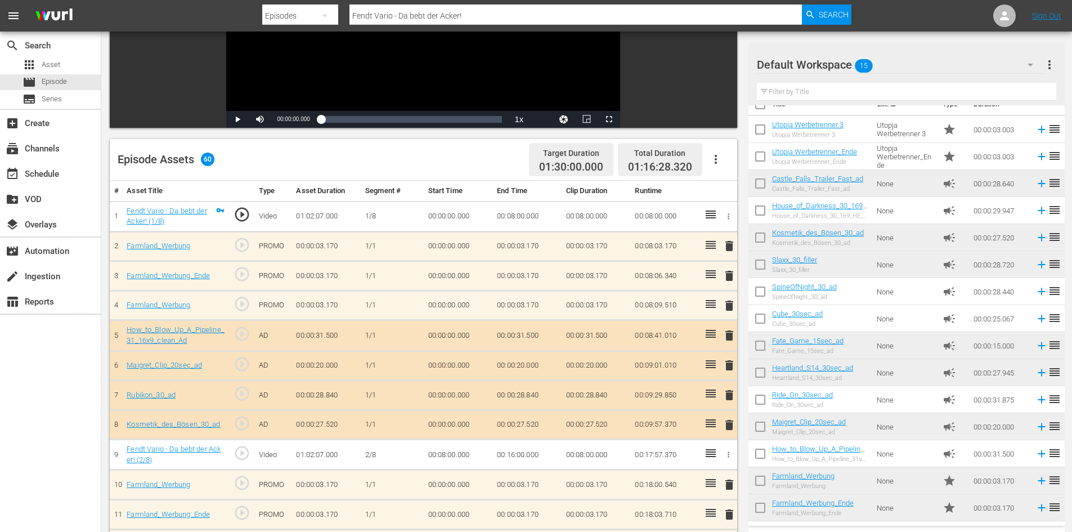
scroll to position [243, 0]
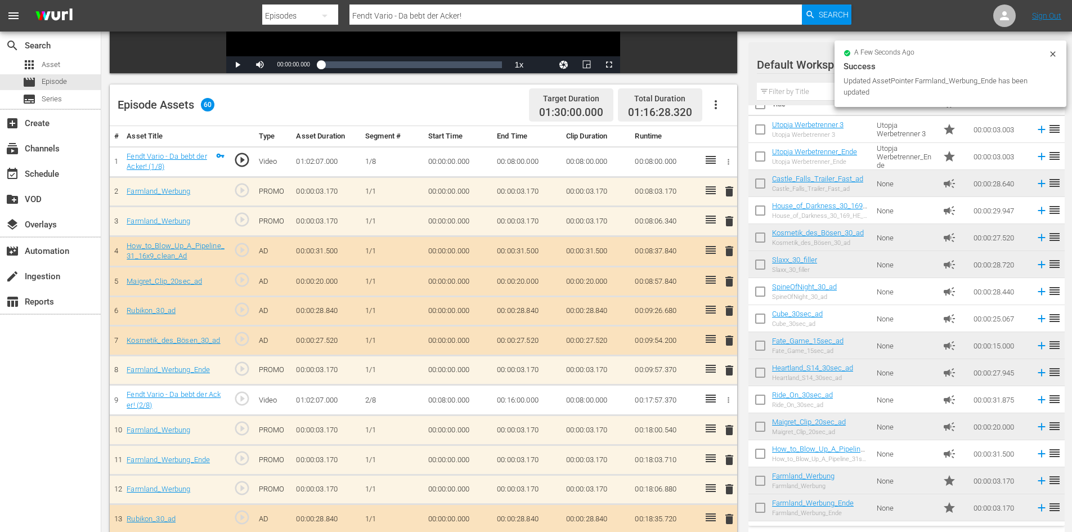
click at [731, 223] on span "delete" at bounding box center [729, 221] width 14 height 14
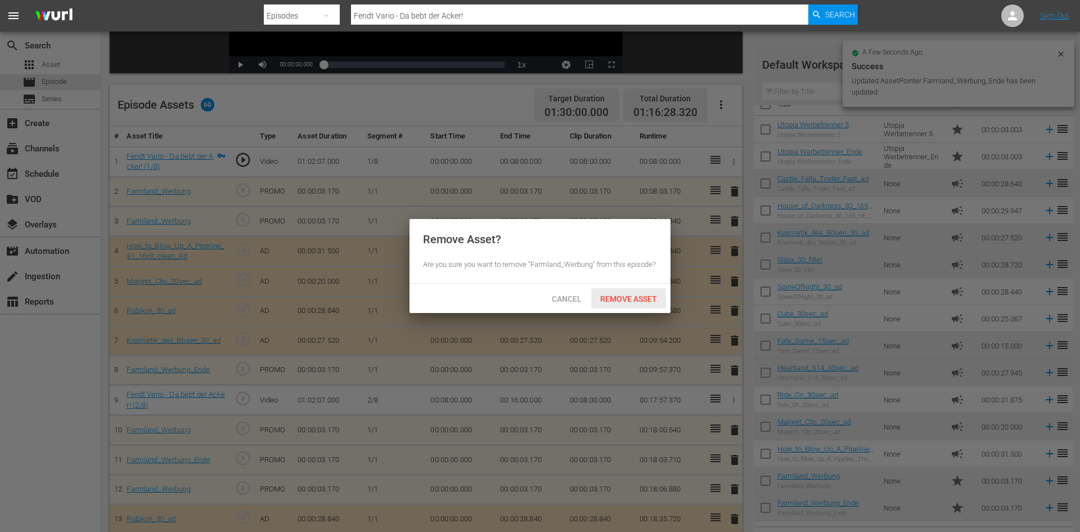
click at [638, 291] on div "Remove Asset" at bounding box center [628, 298] width 75 height 21
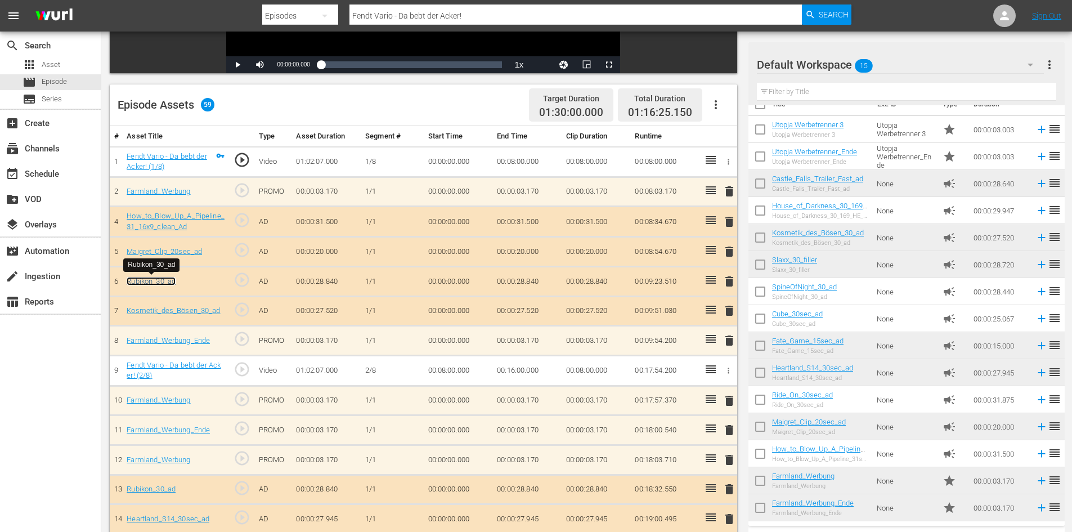
click at [169, 282] on link "Rubikon_30_ad" at bounding box center [151, 281] width 49 height 8
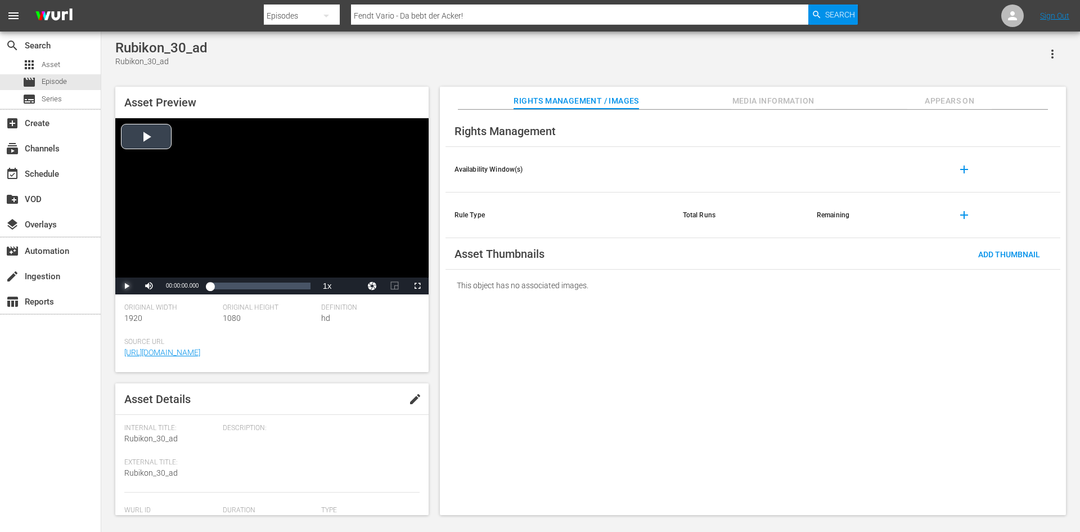
click at [127, 286] on span "Video Player" at bounding box center [127, 286] width 0 height 0
click at [273, 289] on div "Loaded : 100.00% 00:00:18.308 00:00:02.012" at bounding box center [260, 285] width 100 height 11
click at [127, 286] on span "Video Player" at bounding box center [127, 286] width 0 height 0
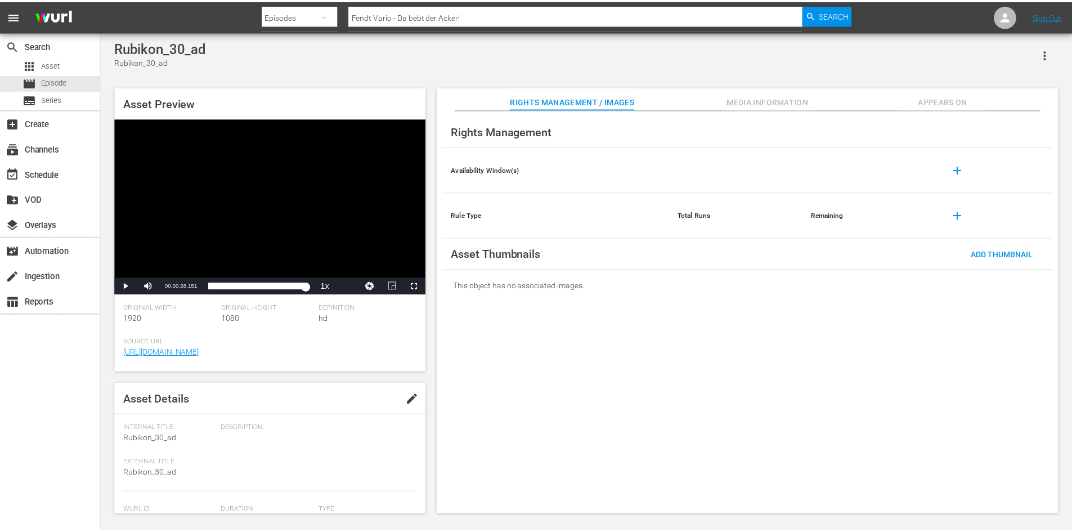
scroll to position [243, 0]
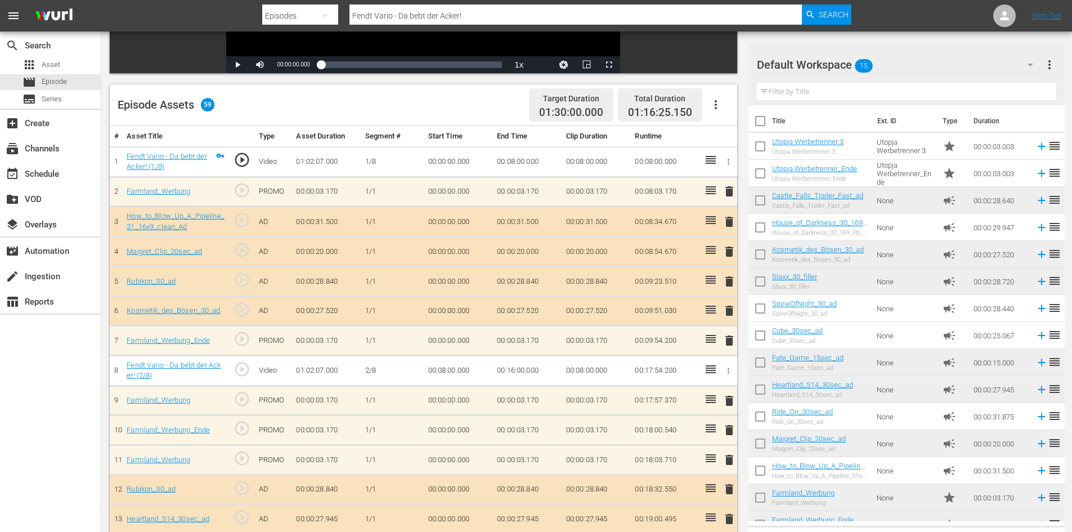
click at [729, 282] on span "delete" at bounding box center [729, 282] width 14 height 14
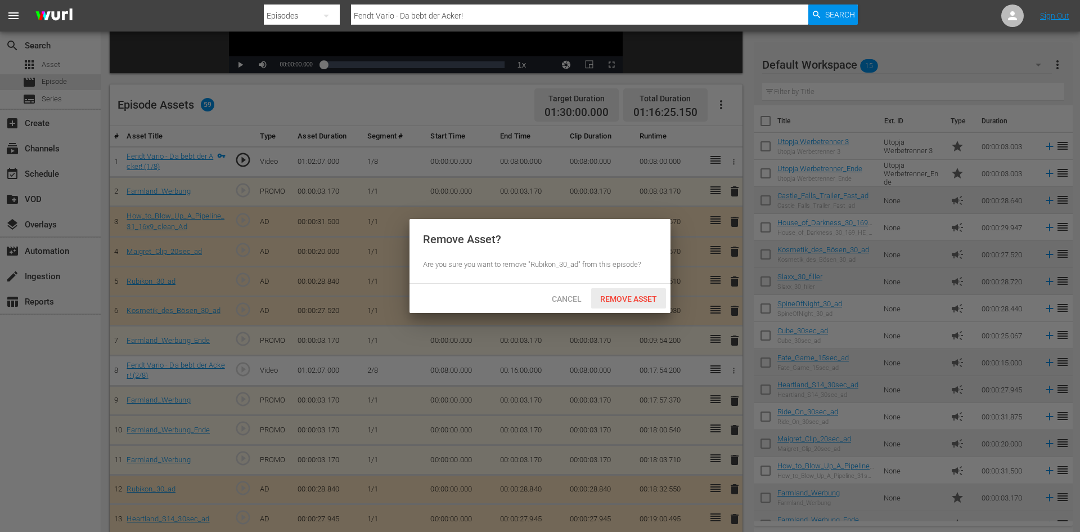
click at [641, 301] on span "Remove Asset" at bounding box center [628, 298] width 75 height 9
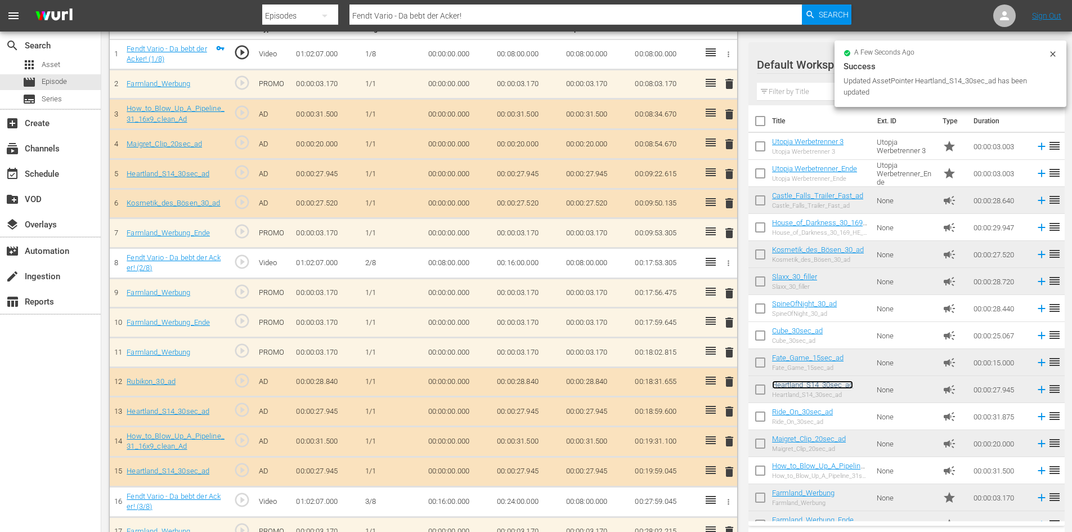
scroll to position [356, 0]
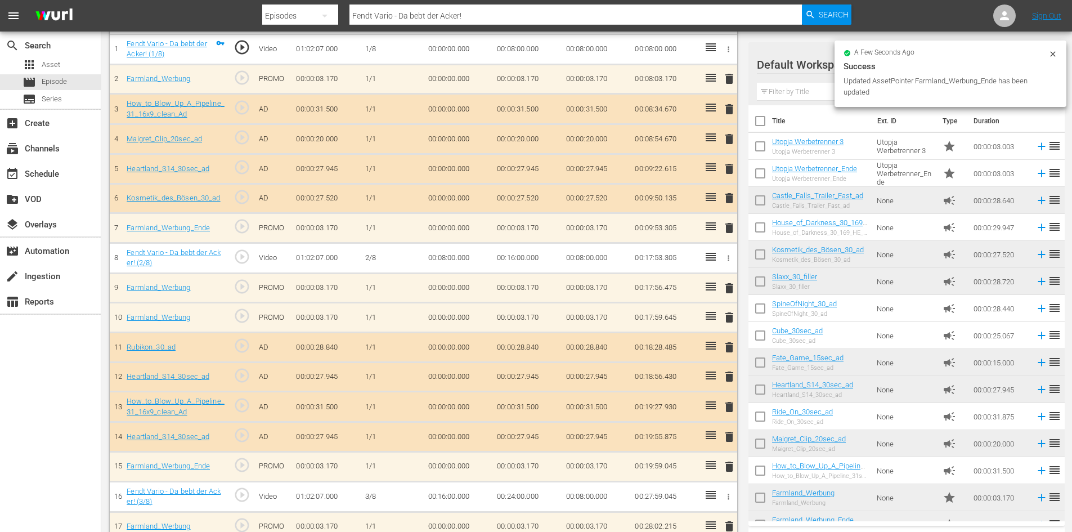
click at [726, 318] on span "delete" at bounding box center [729, 318] width 14 height 14
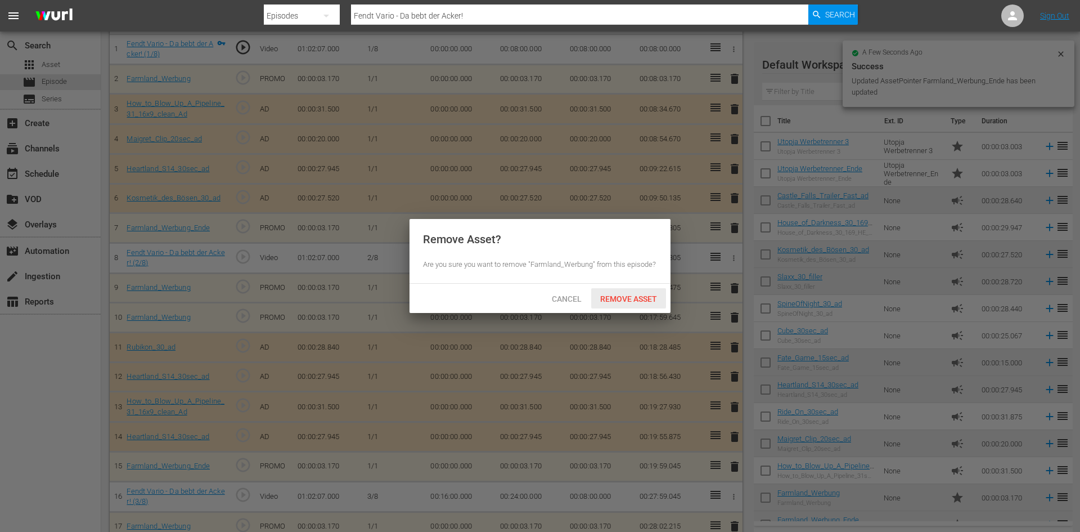
click at [633, 301] on span "Remove Asset" at bounding box center [628, 298] width 75 height 9
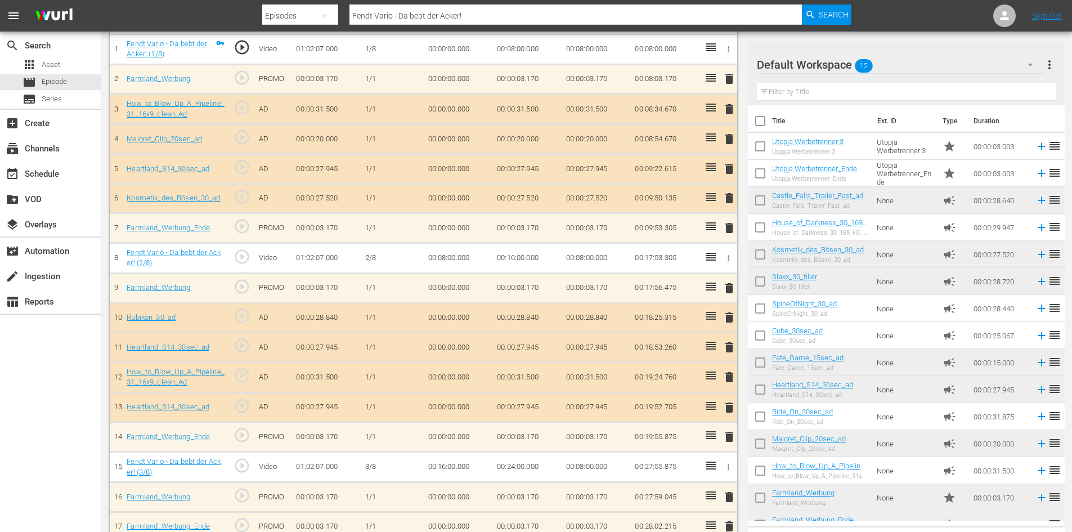
click at [729, 407] on span "delete" at bounding box center [729, 408] width 14 height 14
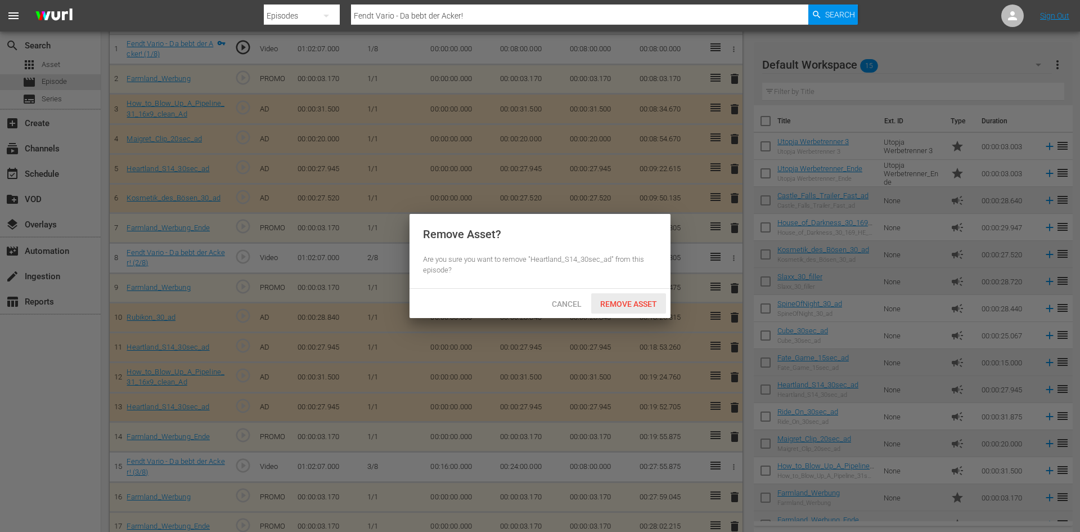
click at [648, 303] on span "Remove Asset" at bounding box center [628, 303] width 75 height 9
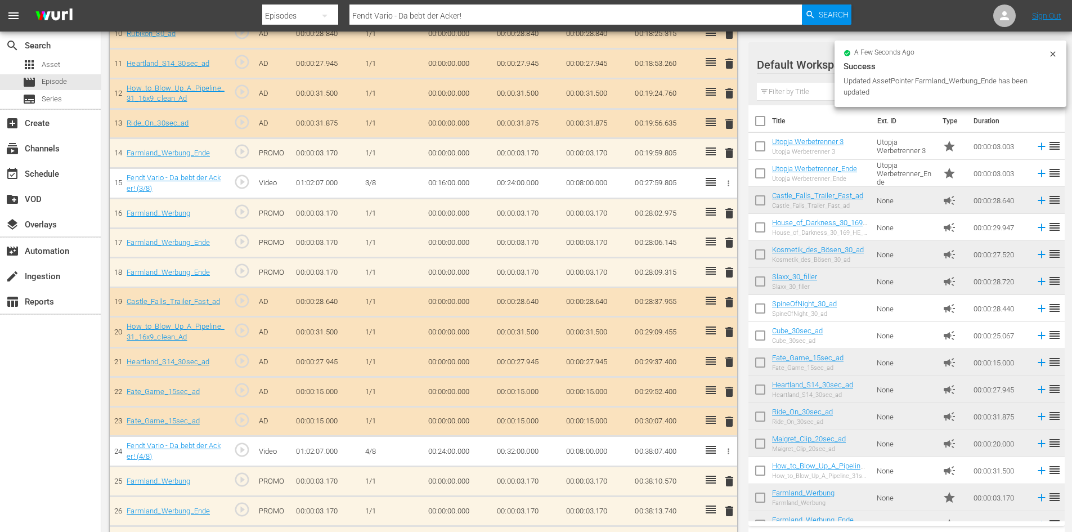
scroll to position [637, 0]
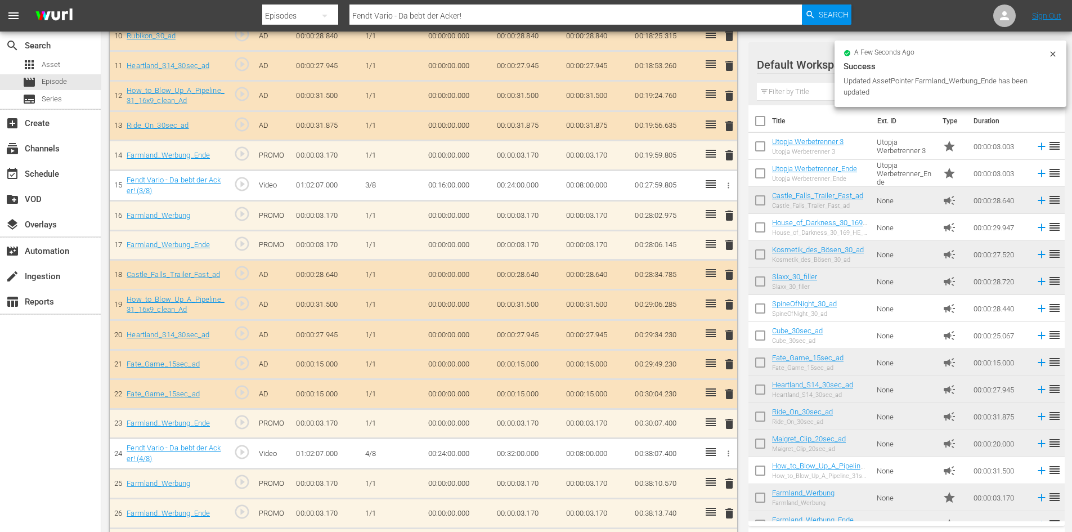
click at [726, 214] on span "delete" at bounding box center [729, 216] width 14 height 14
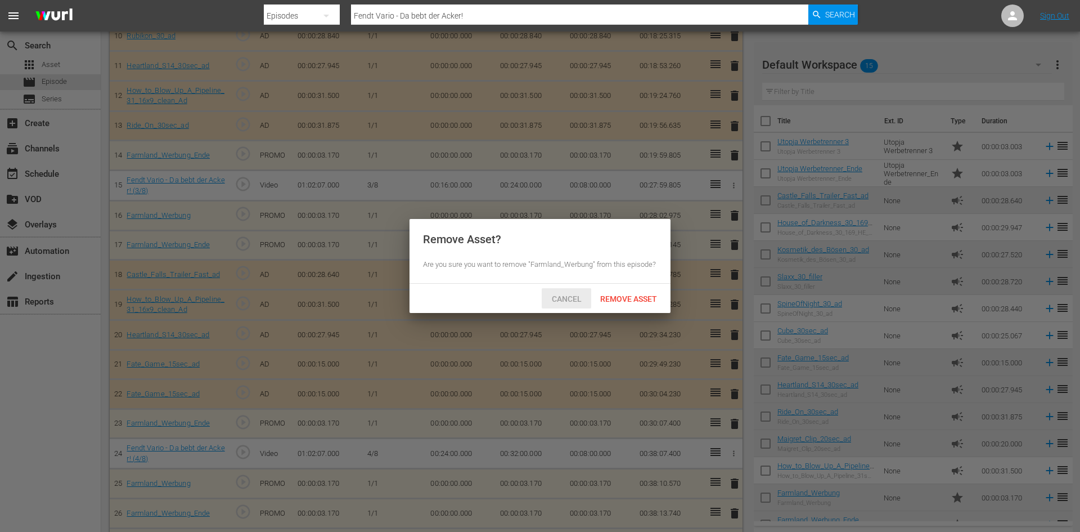
click at [549, 299] on span "Cancel" at bounding box center [567, 298] width 48 height 9
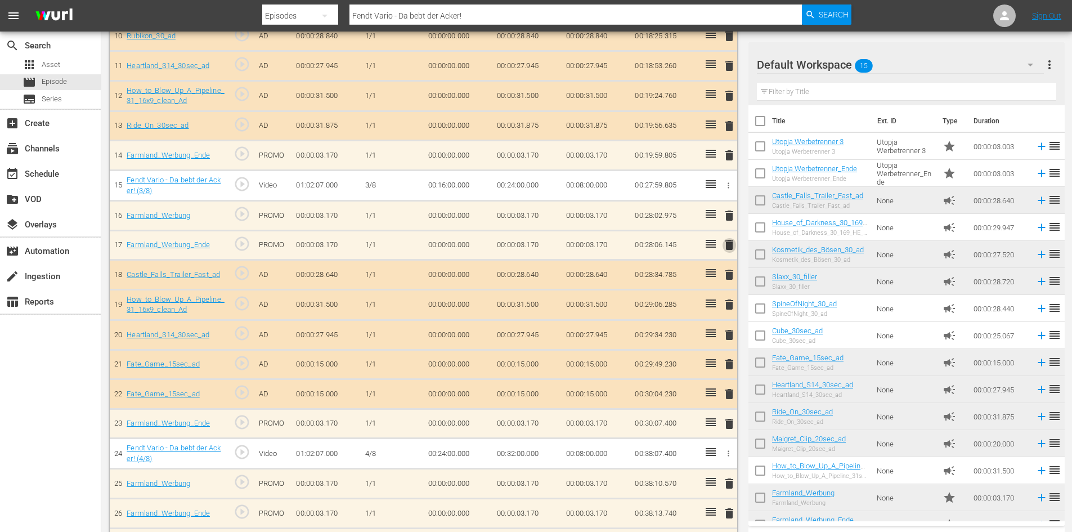
click at [731, 244] on span "delete" at bounding box center [729, 245] width 14 height 14
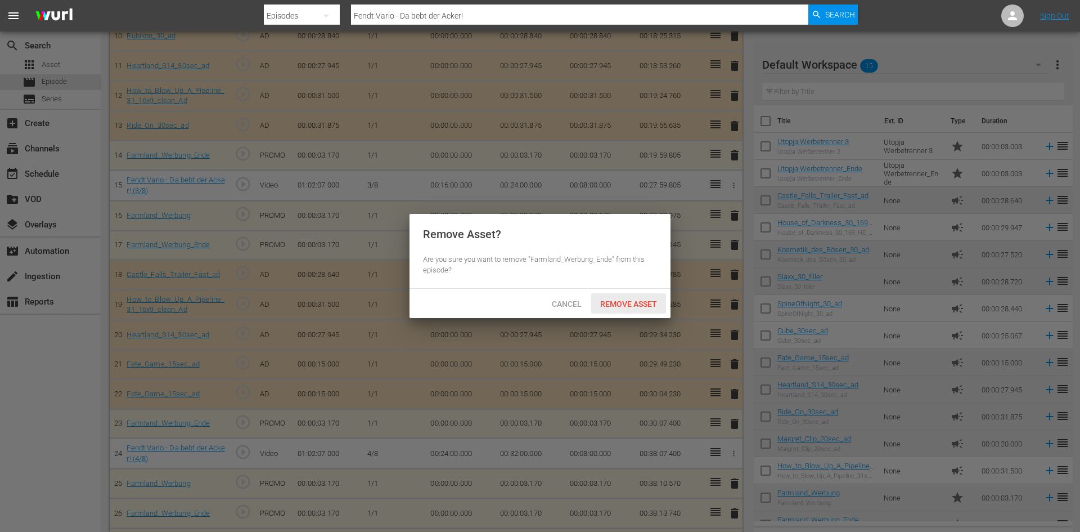
click at [645, 301] on span "Remove Asset" at bounding box center [628, 303] width 75 height 9
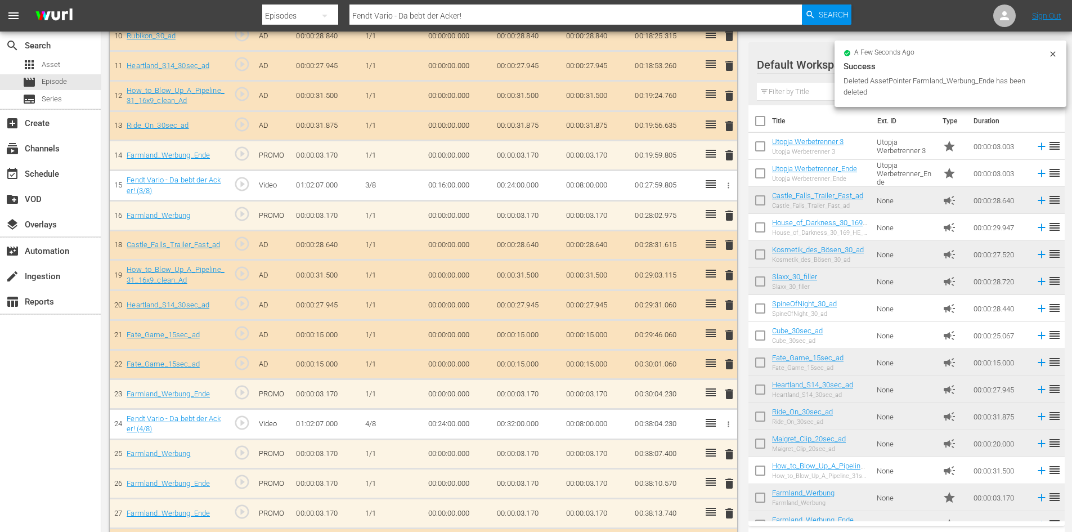
click at [734, 336] on span "delete" at bounding box center [729, 335] width 14 height 14
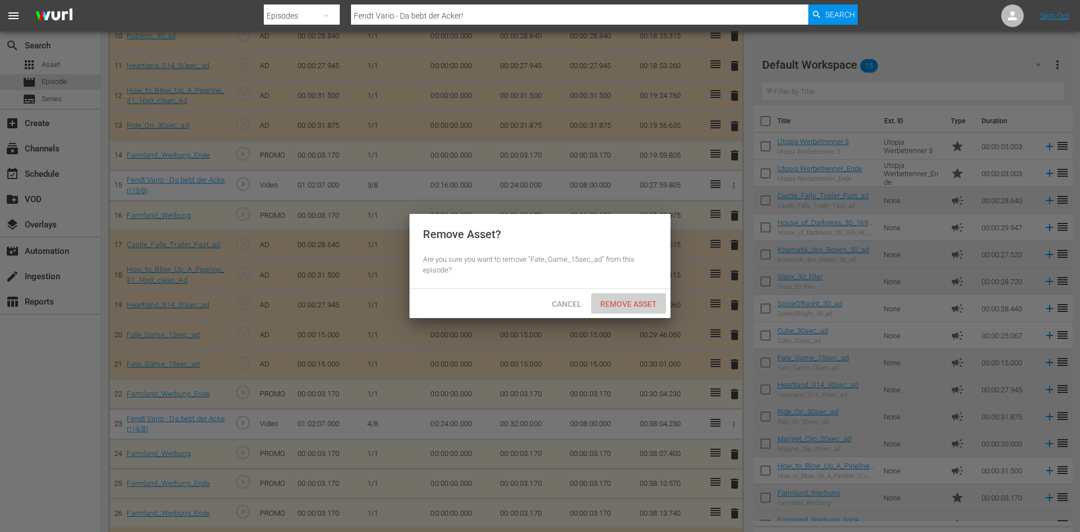
click at [628, 305] on span "Remove Asset" at bounding box center [628, 303] width 75 height 9
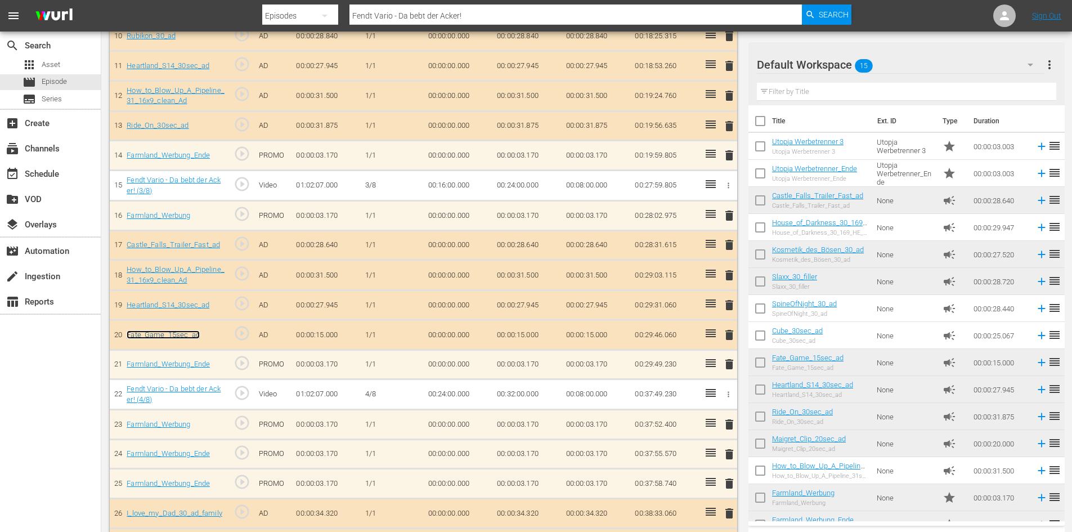
click at [177, 332] on link "Fate_Game_15sec_ad" at bounding box center [163, 334] width 73 height 8
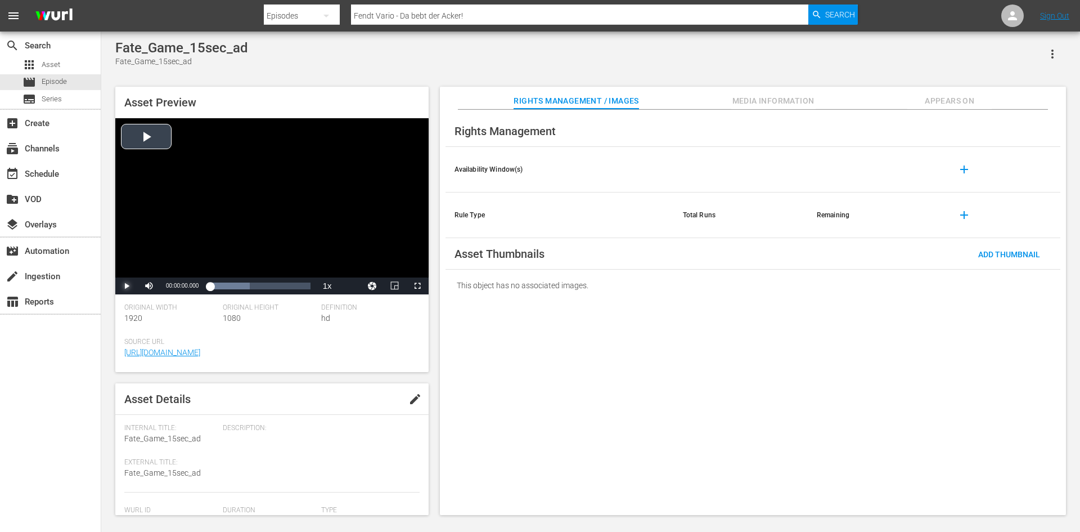
click at [127, 286] on span "Video Player" at bounding box center [127, 286] width 0 height 0
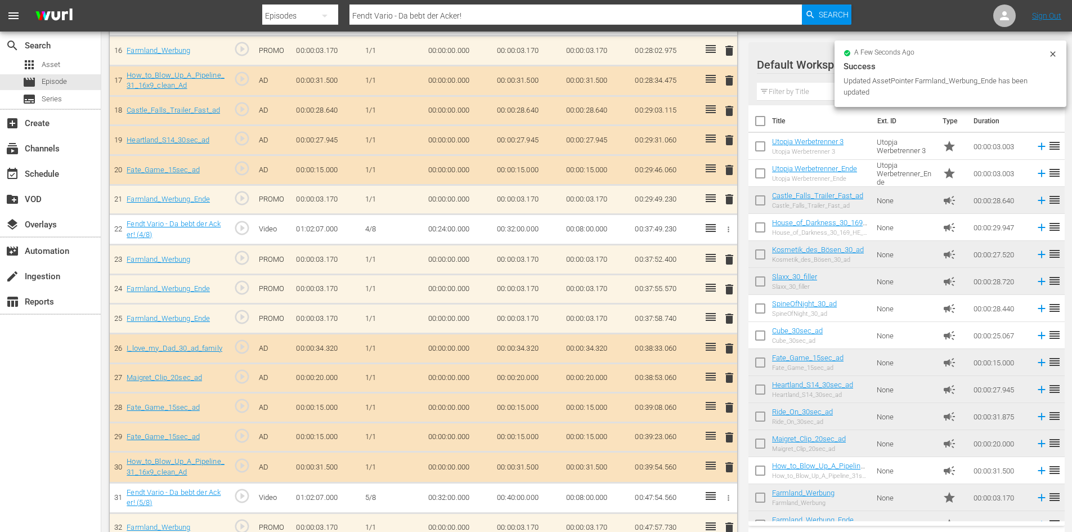
scroll to position [800, 0]
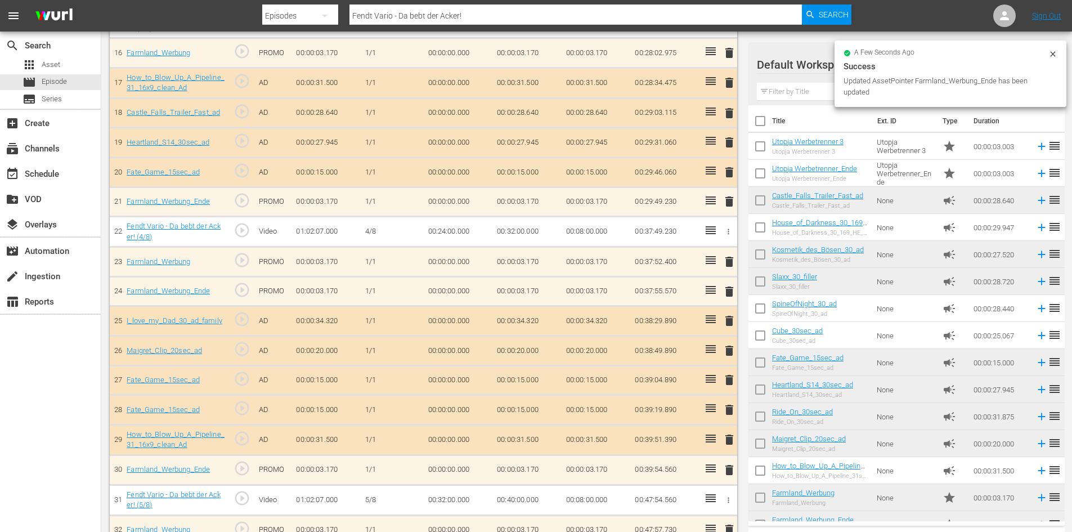
click at [724, 289] on span "delete" at bounding box center [729, 292] width 14 height 14
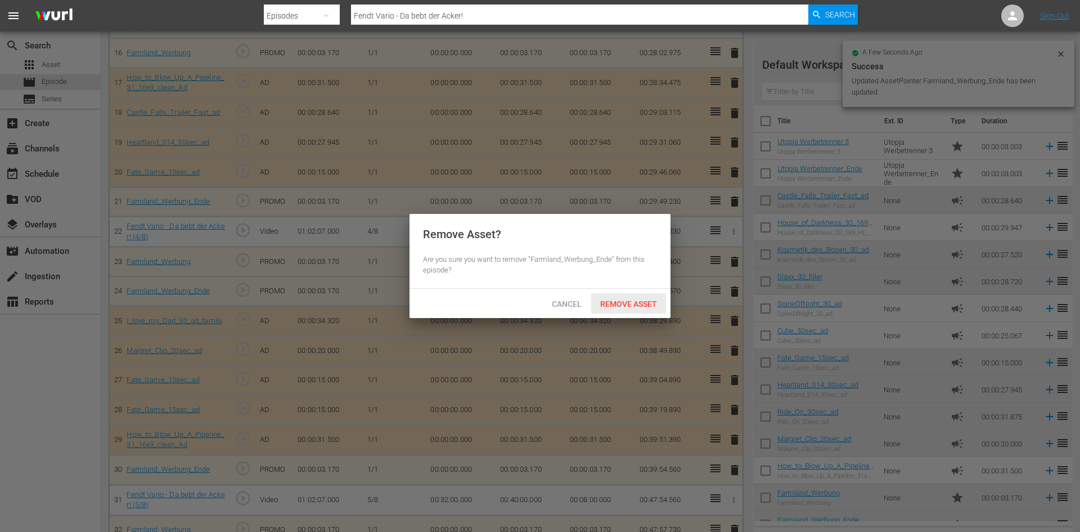
click at [646, 302] on span "Remove Asset" at bounding box center [628, 303] width 75 height 9
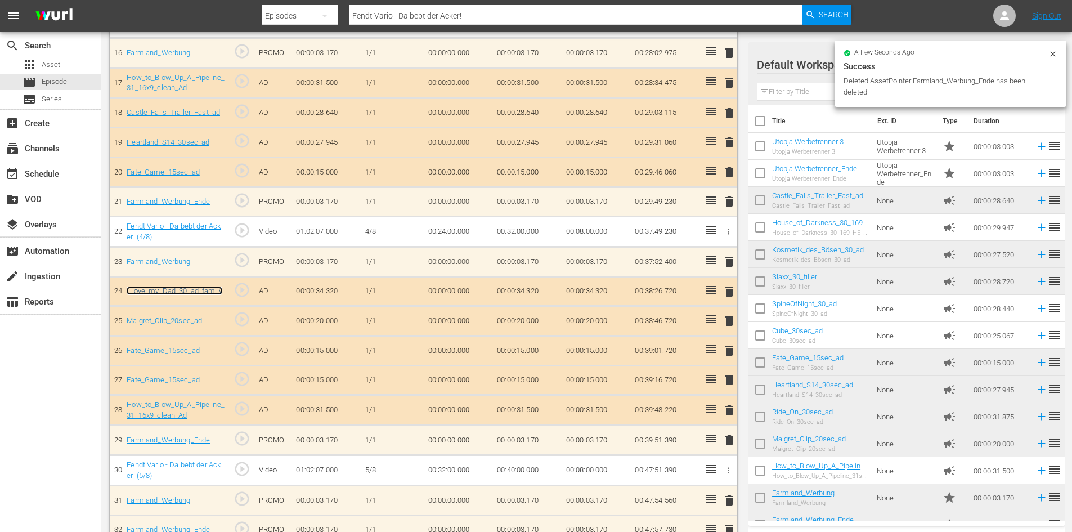
click at [178, 287] on link "I_love_my_Dad_30_ad_family" at bounding box center [175, 290] width 96 height 8
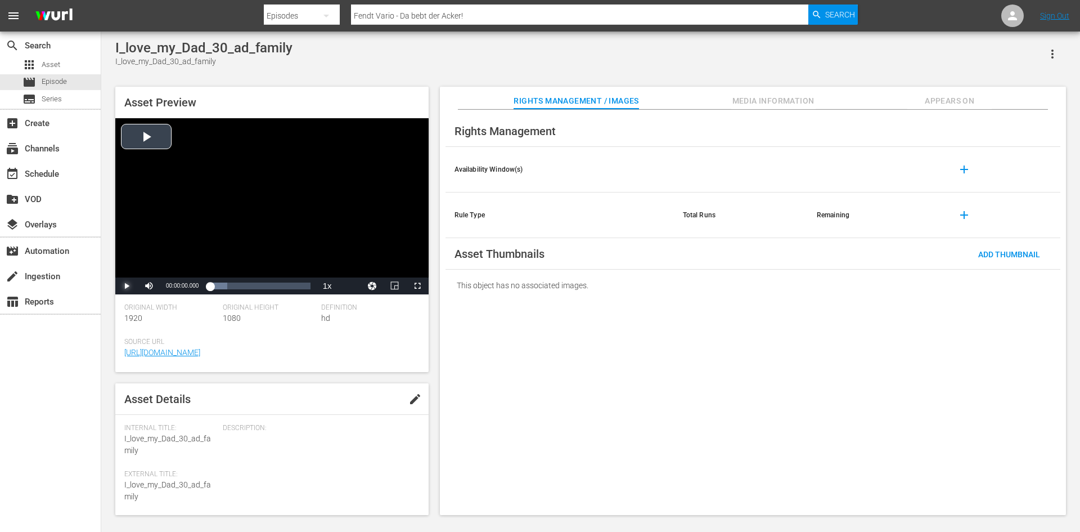
drag, startPoint x: 126, startPoint y: 286, endPoint x: 132, endPoint y: 287, distance: 5.7
click at [127, 286] on span "Video Player" at bounding box center [127, 286] width 0 height 0
click at [235, 283] on div "Loaded : 69.84% 00:00:08.676 00:00:02.535" at bounding box center [260, 285] width 100 height 11
click at [270, 284] on div "Loaded : 100.00% 00:00:20.630 00:00:10.855" at bounding box center [260, 285] width 100 height 11
click at [299, 284] on div "Progress Bar" at bounding box center [260, 285] width 100 height 11
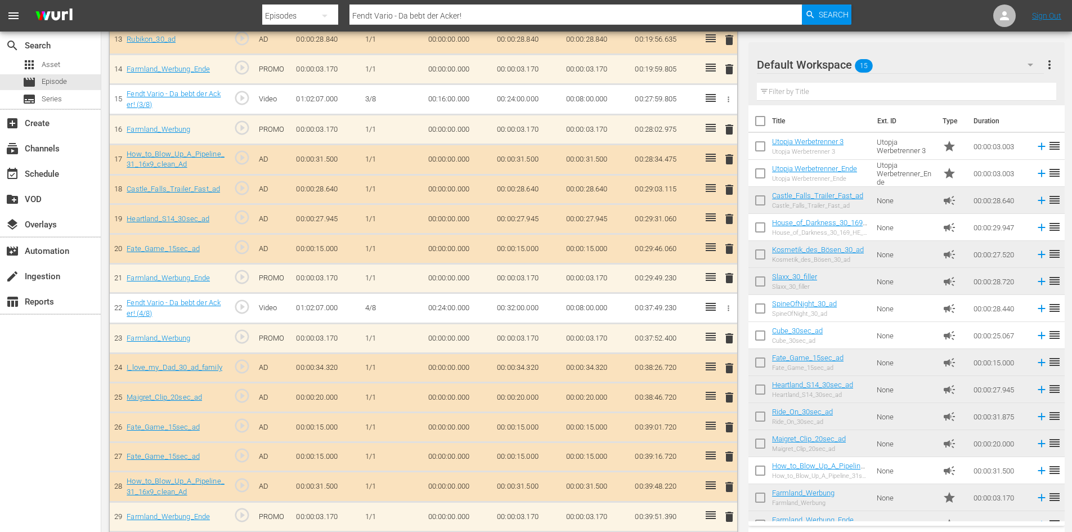
scroll to position [743, 0]
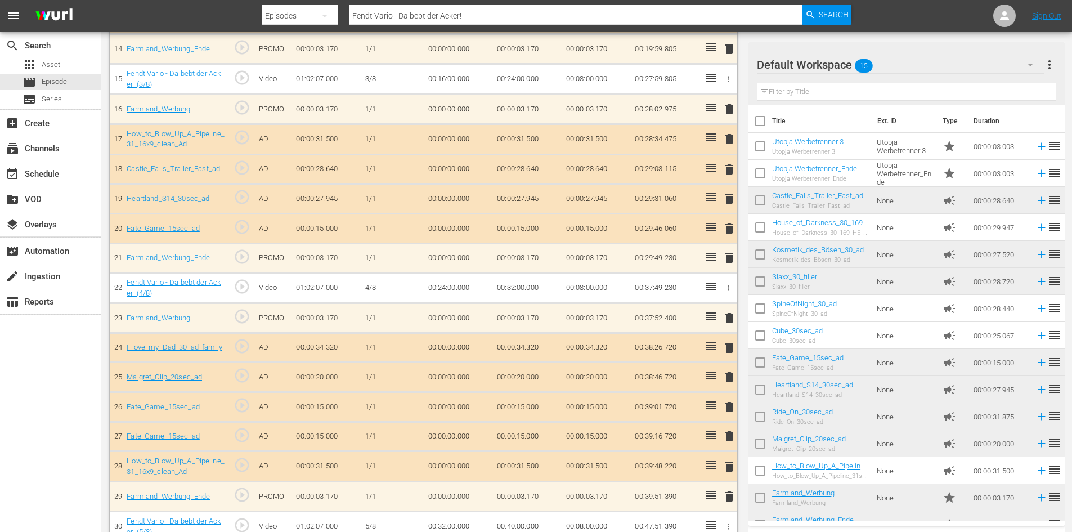
click at [724, 433] on span "delete" at bounding box center [729, 436] width 14 height 14
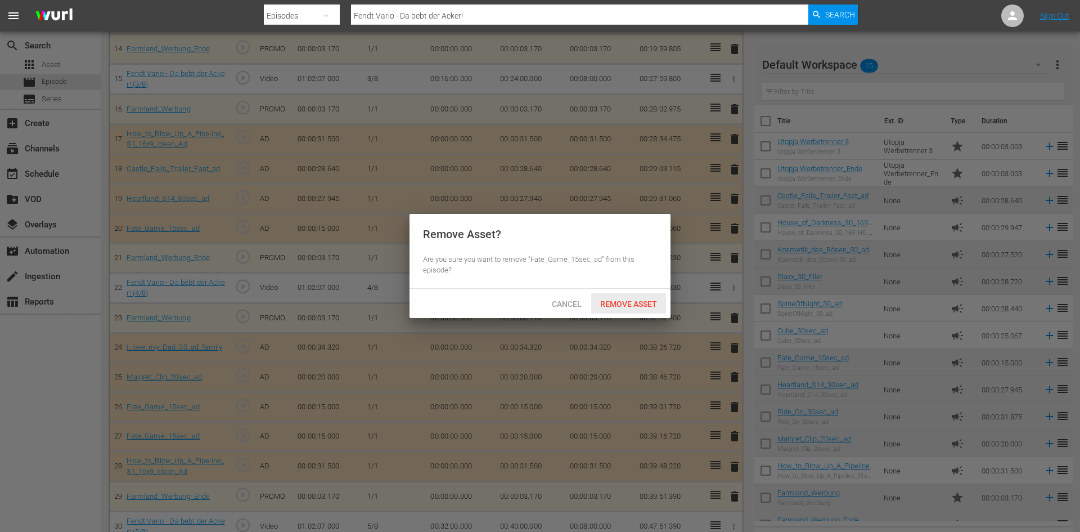
click at [623, 300] on span "Remove Asset" at bounding box center [628, 303] width 75 height 9
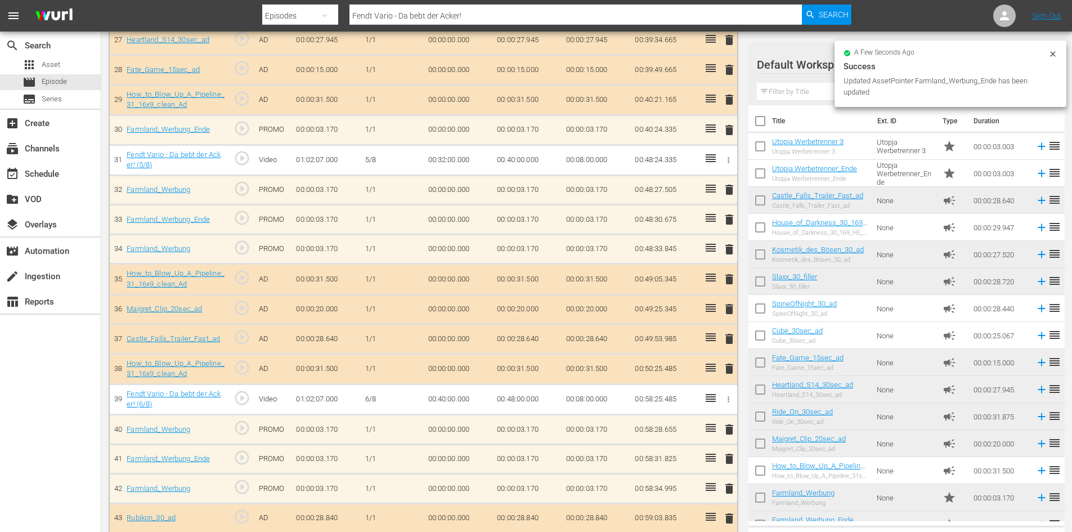
scroll to position [1137, 0]
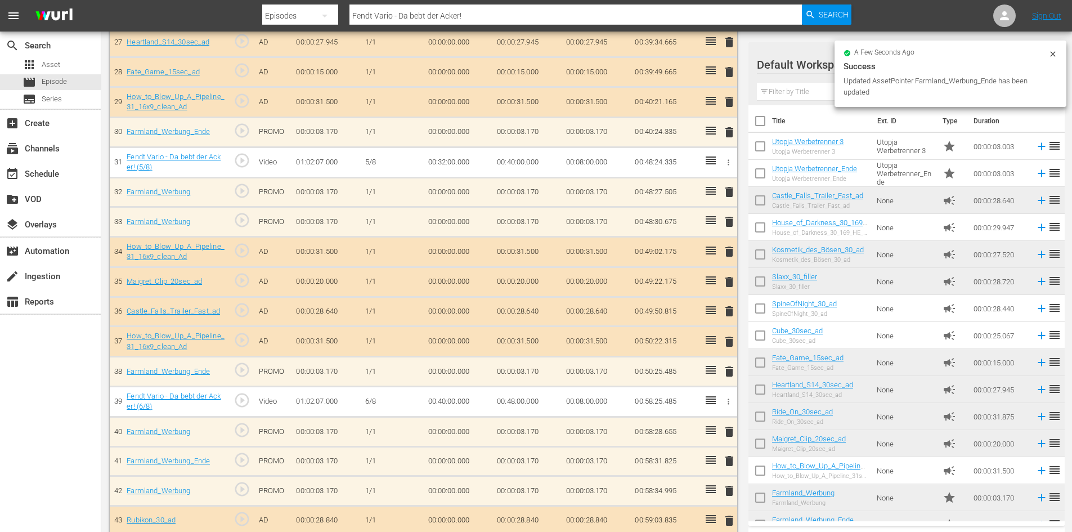
click at [724, 218] on span "delete" at bounding box center [729, 222] width 14 height 14
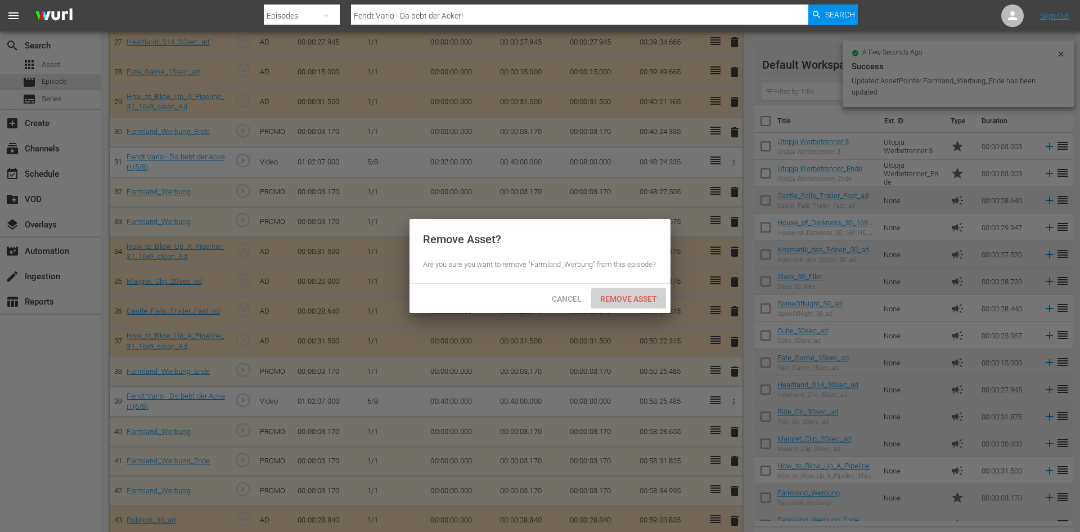
click at [626, 304] on div "Remove Asset" at bounding box center [628, 298] width 75 height 21
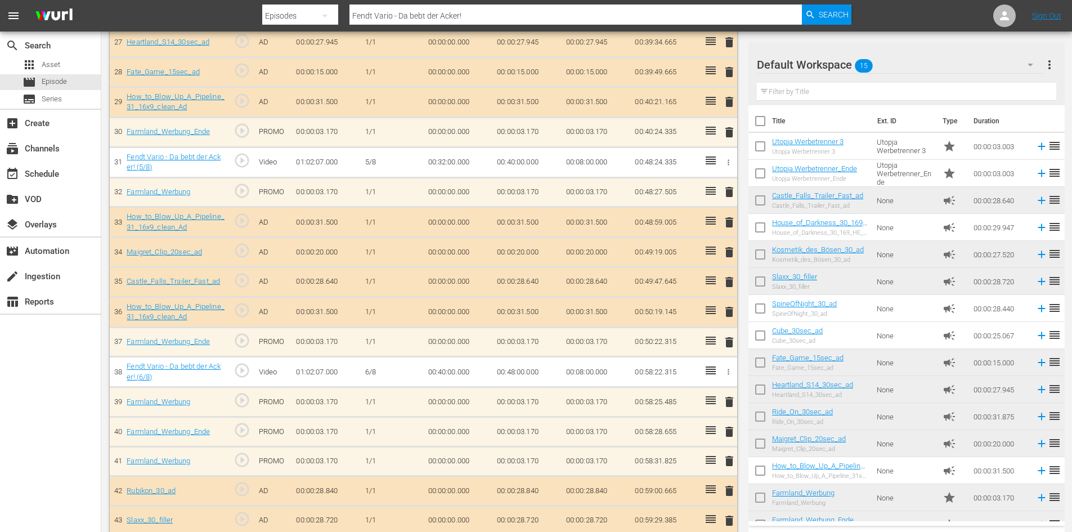
click at [730, 310] on span "delete" at bounding box center [729, 312] width 14 height 14
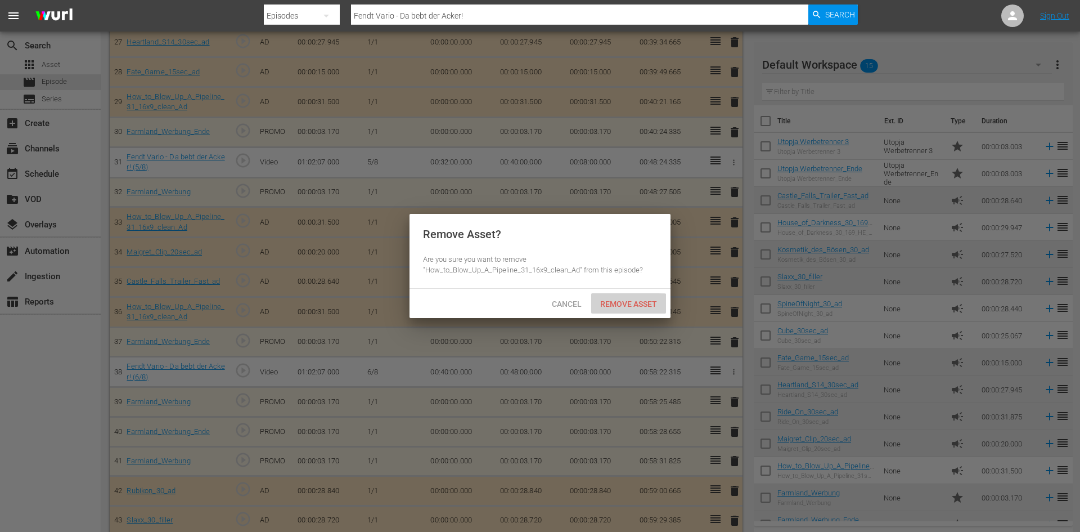
click at [622, 303] on span "Remove Asset" at bounding box center [628, 303] width 75 height 9
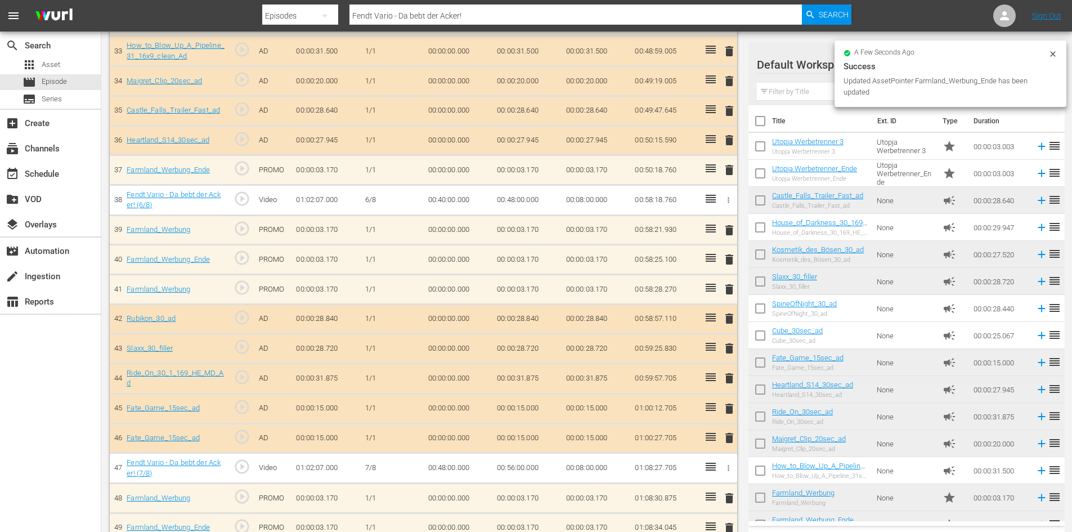
scroll to position [1306, 0]
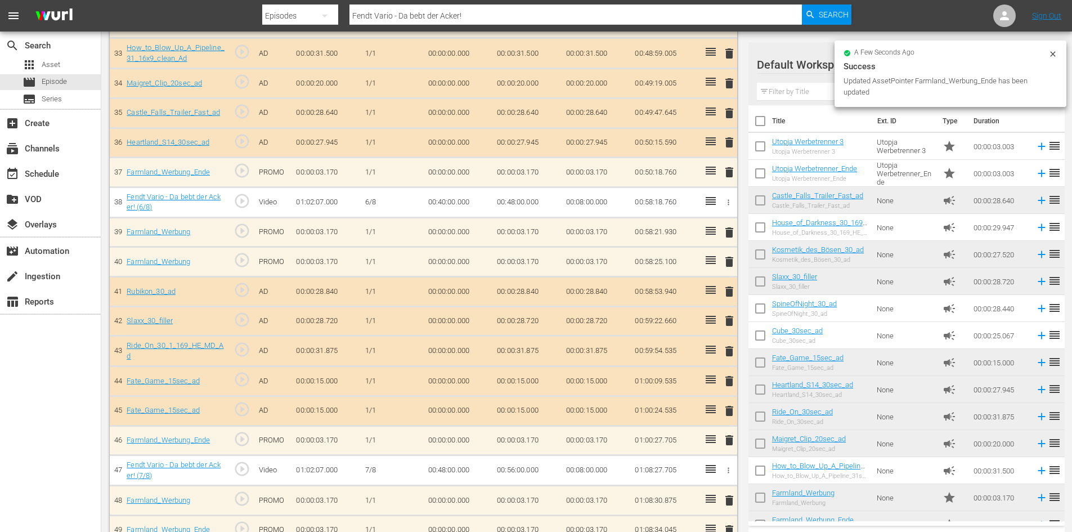
click at [730, 236] on span "delete" at bounding box center [729, 233] width 14 height 14
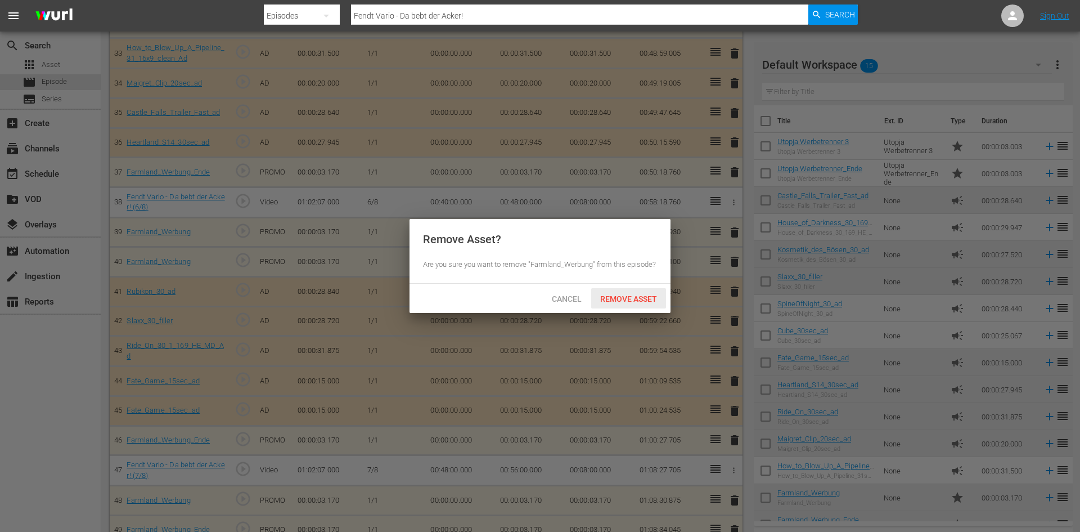
click at [626, 301] on span "Remove Asset" at bounding box center [628, 298] width 75 height 9
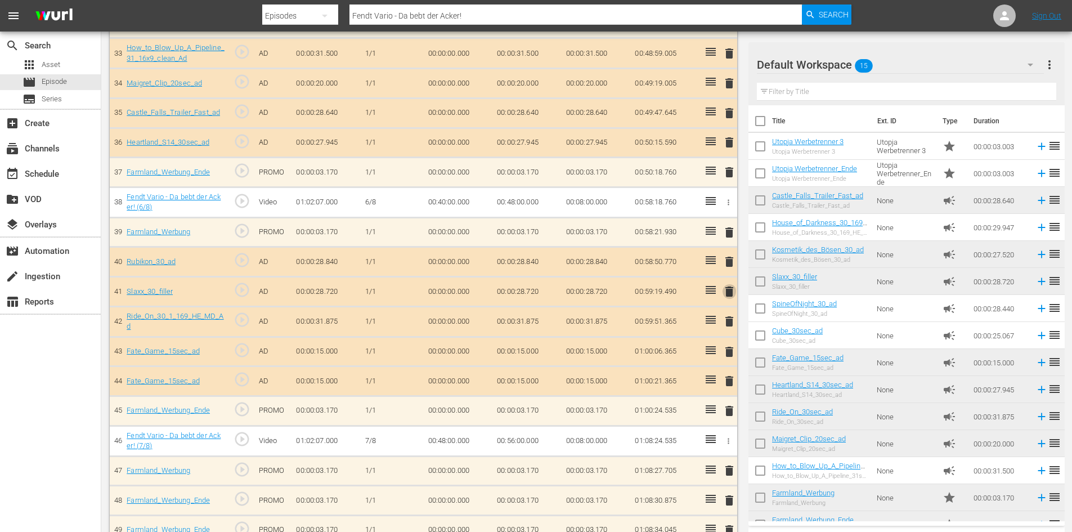
click at [728, 293] on span "delete" at bounding box center [729, 292] width 14 height 14
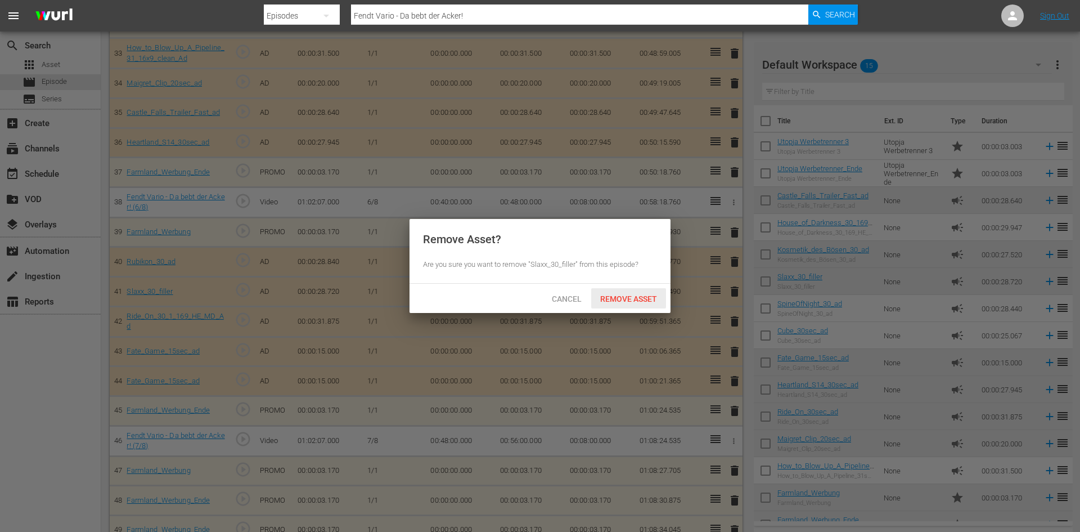
click at [644, 299] on span "Remove Asset" at bounding box center [628, 298] width 75 height 9
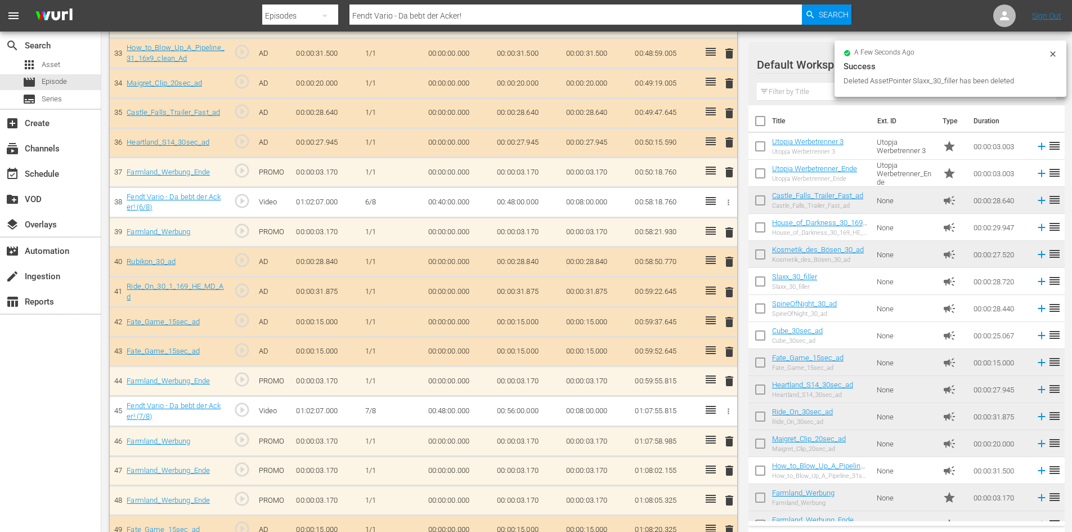
click at [726, 353] on span "delete" at bounding box center [729, 352] width 14 height 14
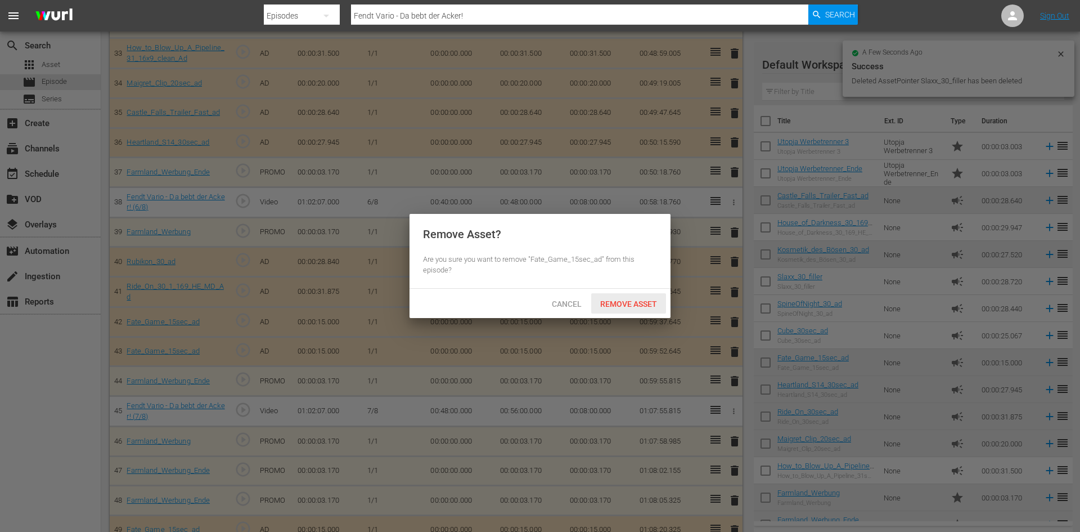
click at [618, 301] on span "Remove Asset" at bounding box center [628, 303] width 75 height 9
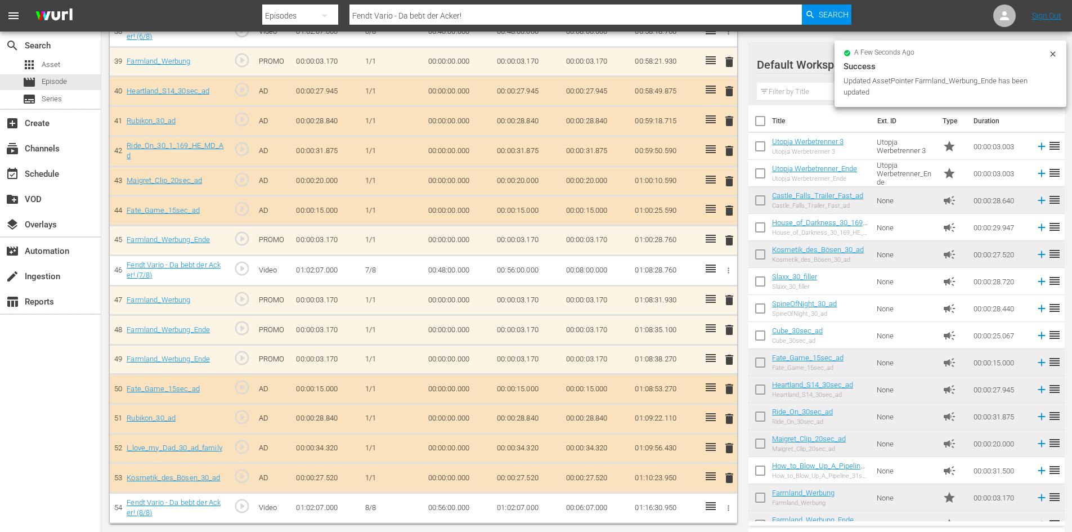
scroll to position [1476, 0]
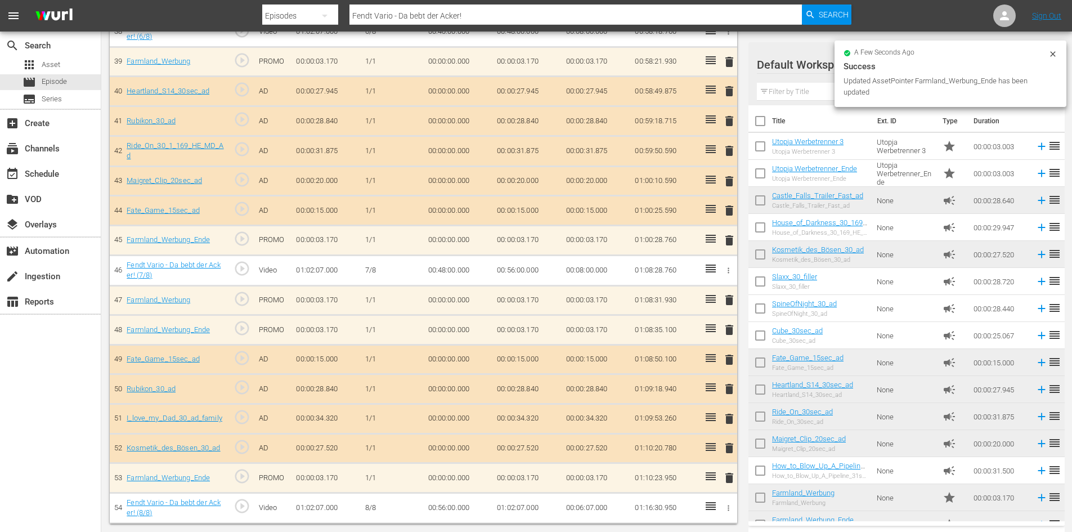
click at [725, 302] on span "delete" at bounding box center [729, 300] width 14 height 14
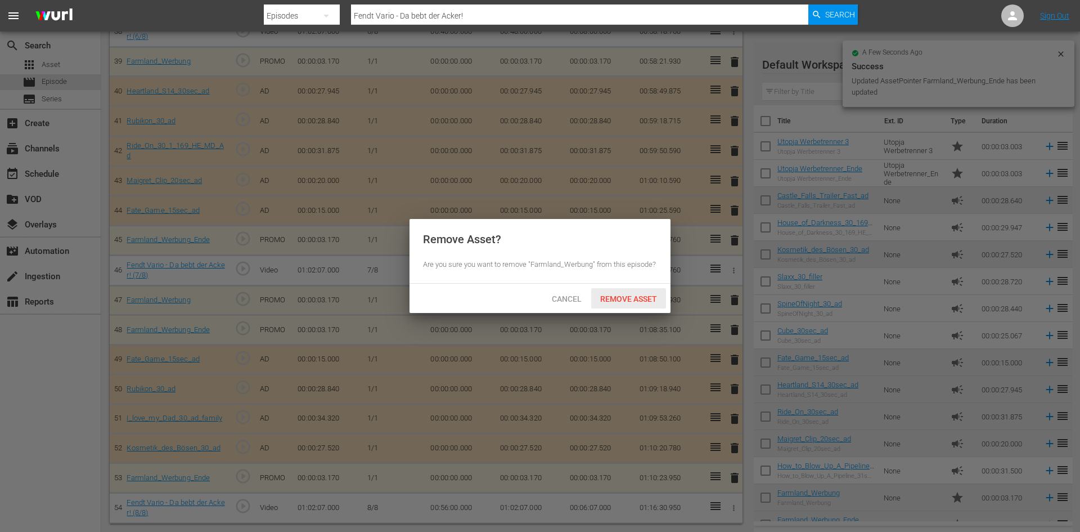
drag, startPoint x: 635, startPoint y: 294, endPoint x: 607, endPoint y: 332, distance: 47.0
click at [635, 294] on span "Remove Asset" at bounding box center [628, 298] width 75 height 9
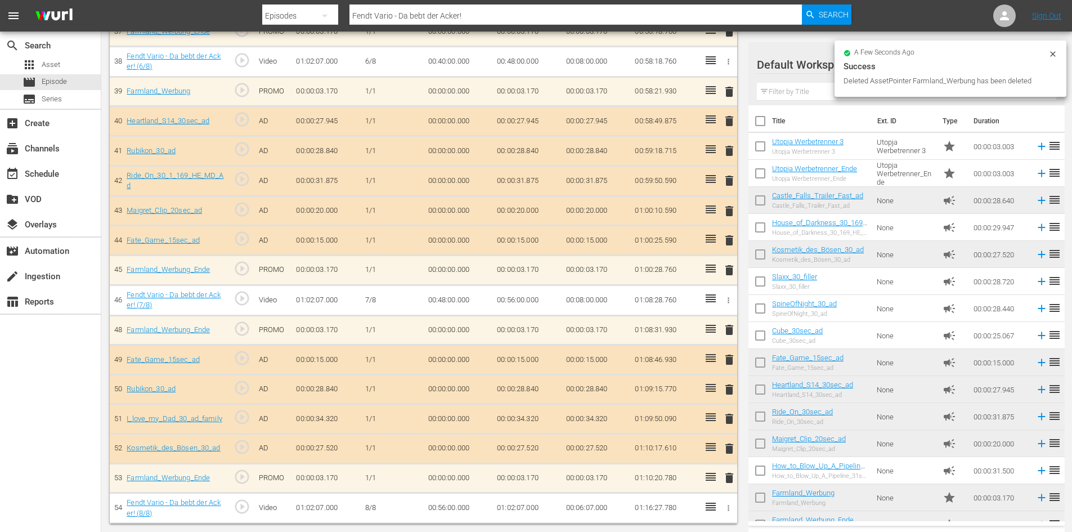
scroll to position [1447, 0]
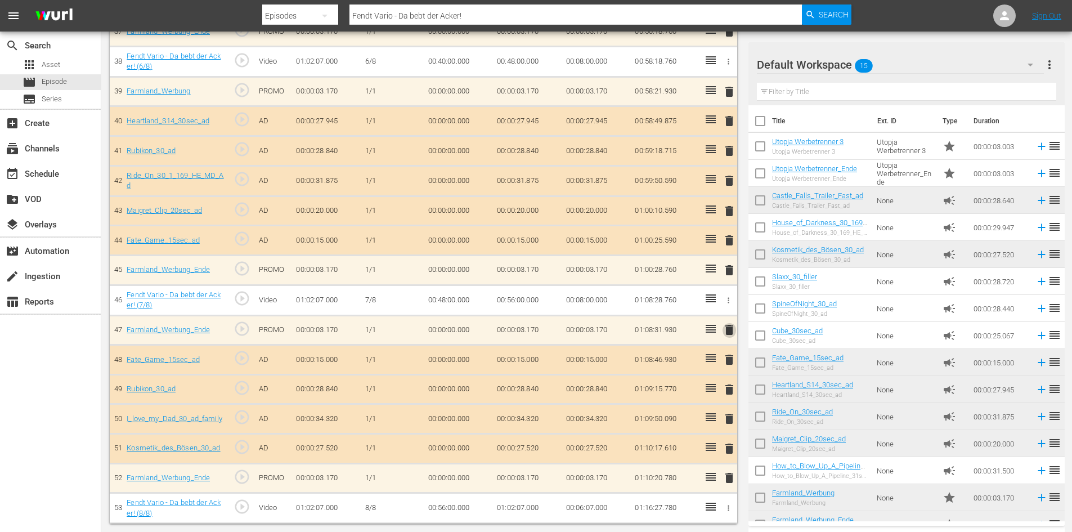
click at [731, 330] on span "delete" at bounding box center [729, 330] width 14 height 14
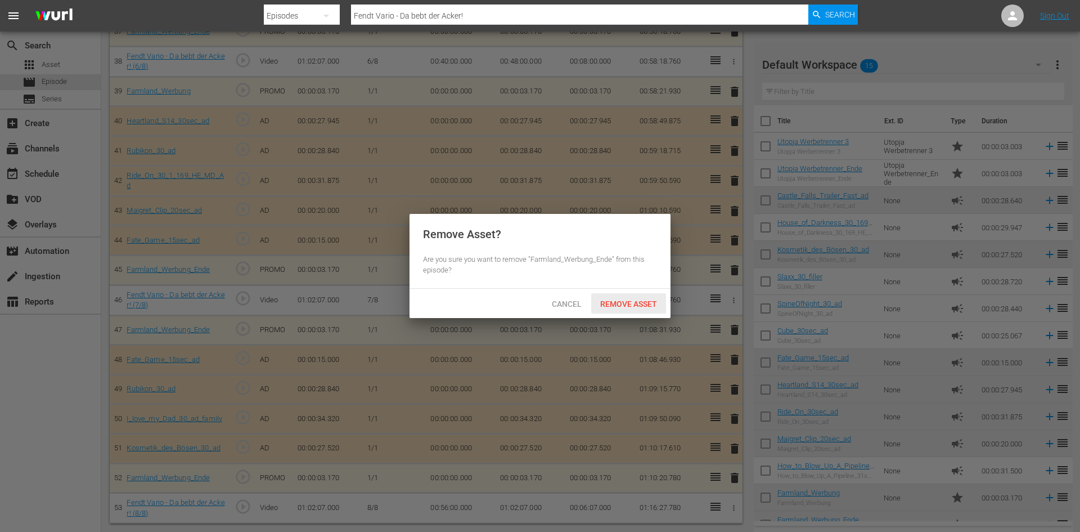
click at [654, 300] on span "Remove Asset" at bounding box center [628, 303] width 75 height 9
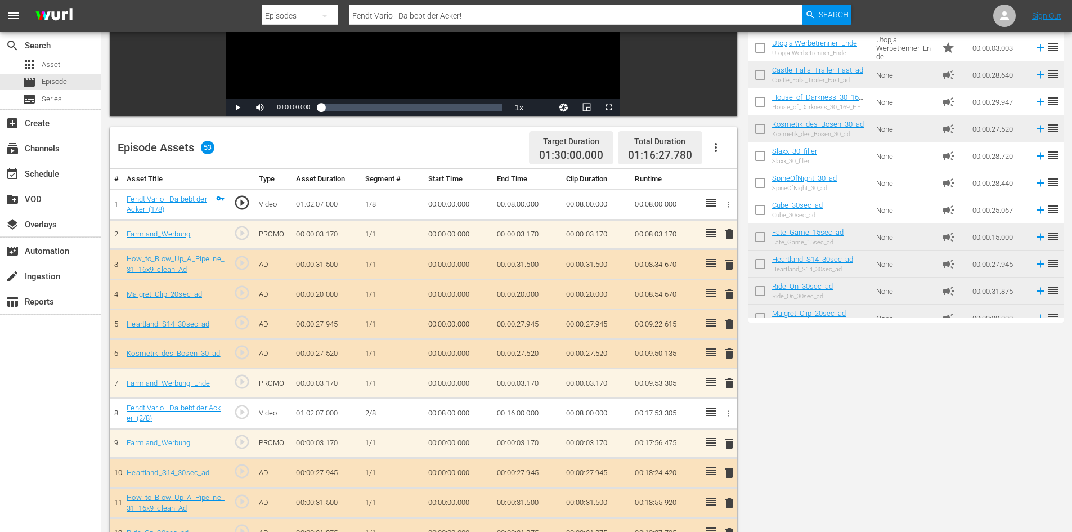
scroll to position [0, 0]
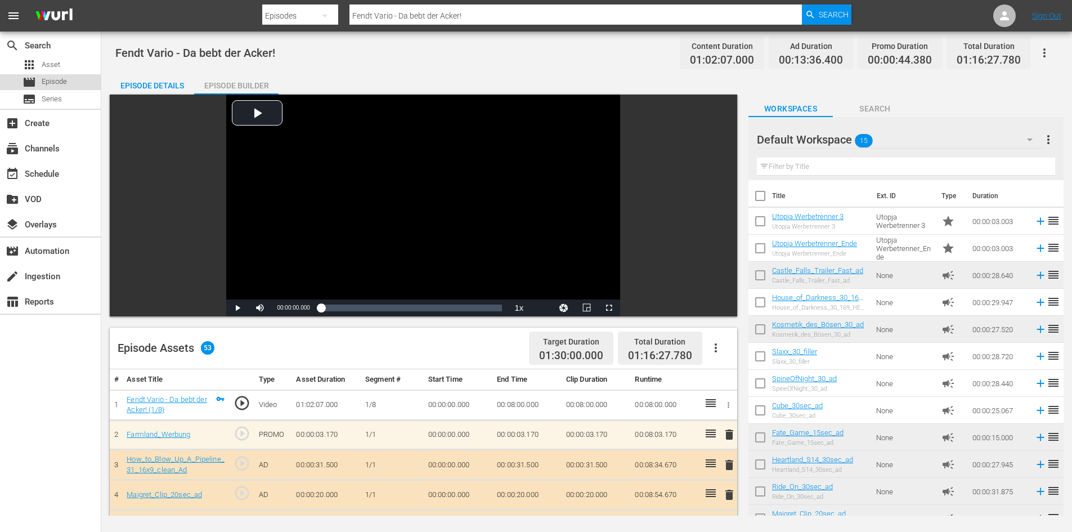
click at [56, 84] on span "Episode" at bounding box center [54, 81] width 25 height 11
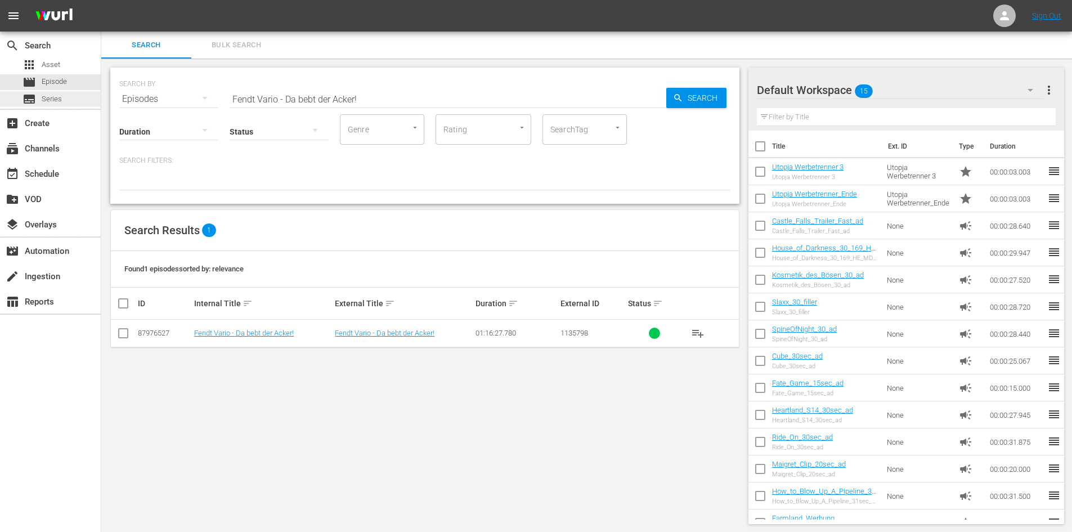
drag, startPoint x: 389, startPoint y: 101, endPoint x: 93, endPoint y: 101, distance: 295.9
click at [101, 0] on div "search Search apps Asset movie Episode subtitles Series add_box Create subscrip…" at bounding box center [586, 0] width 971 height 0
paste input "Moderne Landtechnik im Einsatz 6 - Fendt und Claas"
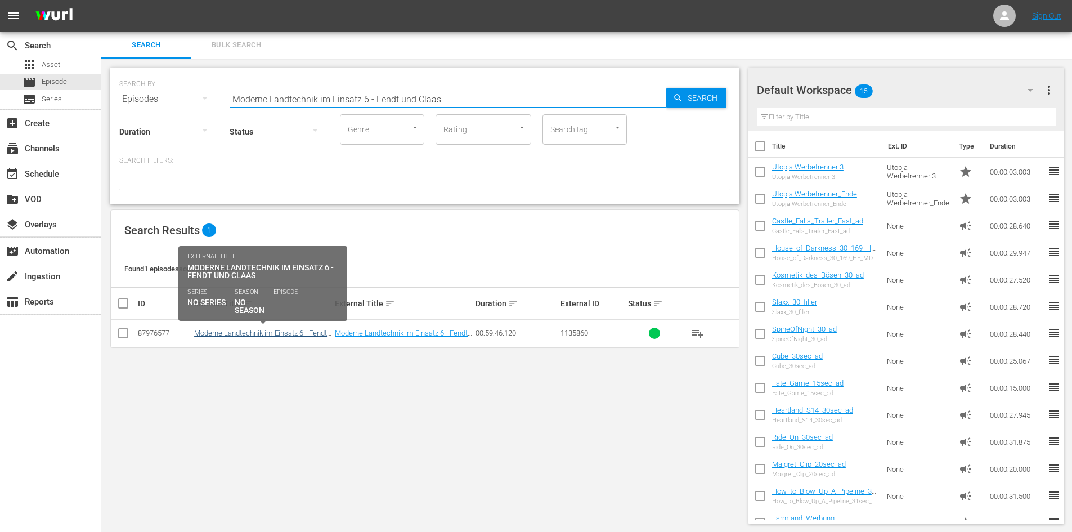
type input "Moderne Landtechnik im Einsatz 6 - Fendt und Claas"
click at [239, 333] on link "Moderne Landtechnik im Einsatz 6 - Fendt und Claas" at bounding box center [260, 337] width 133 height 17
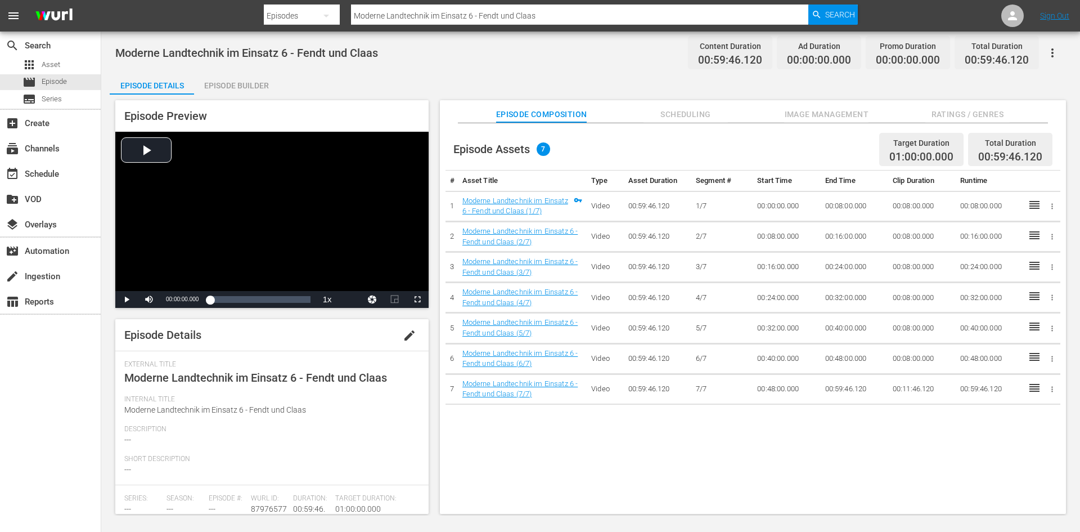
click at [235, 93] on div "Episode Builder" at bounding box center [236, 85] width 84 height 27
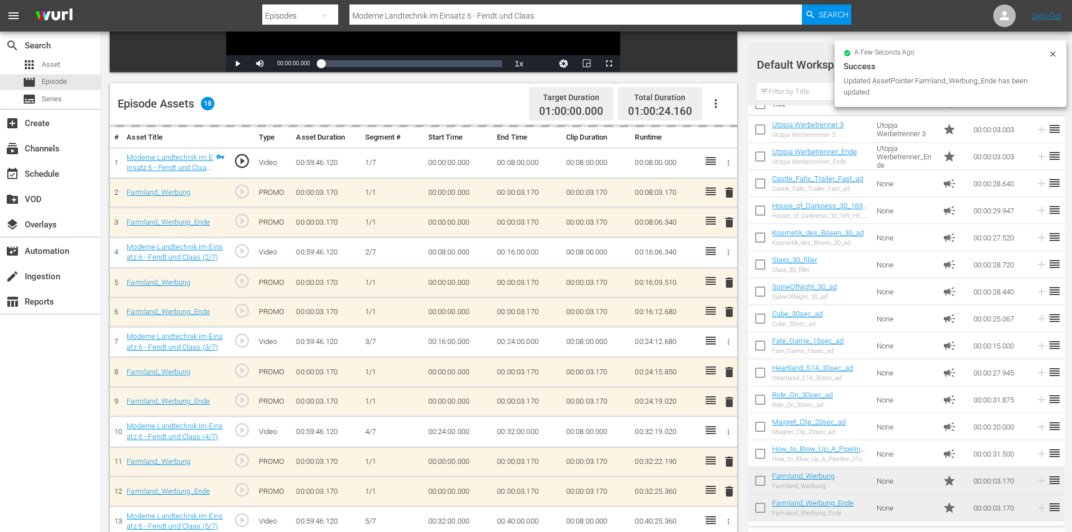
scroll to position [239, 0]
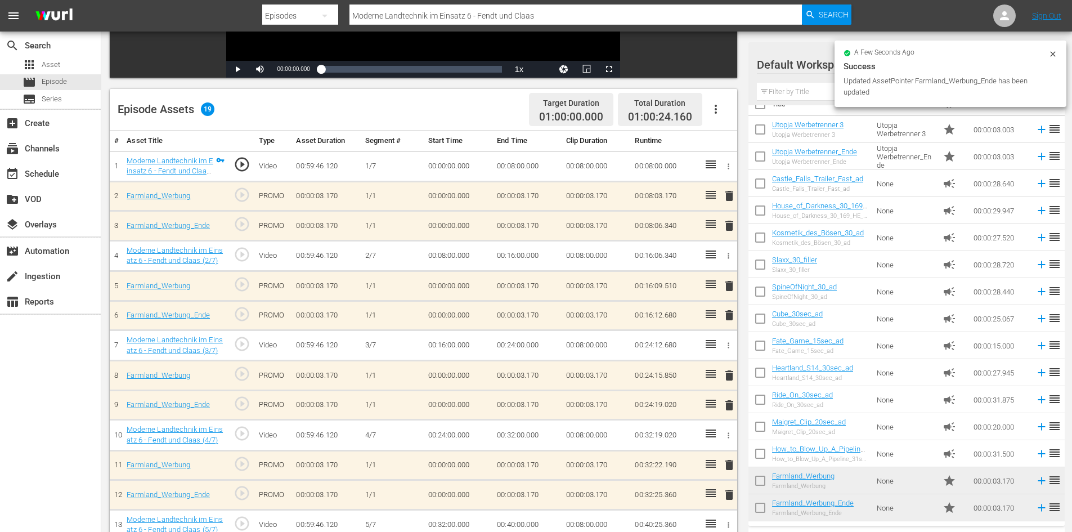
click at [720, 104] on icon "button" at bounding box center [716, 109] width 14 height 14
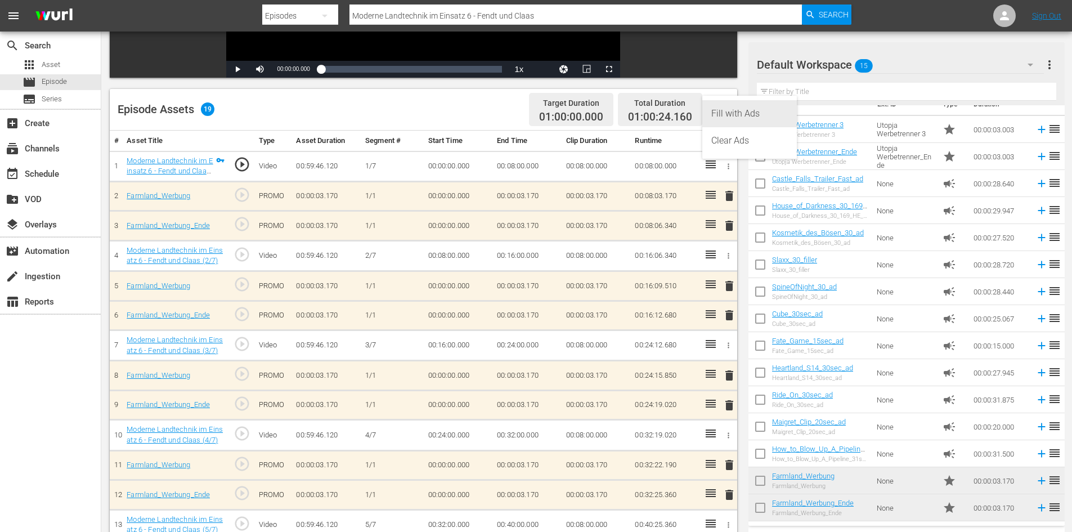
click at [727, 118] on div "Fill with Ads" at bounding box center [749, 113] width 77 height 27
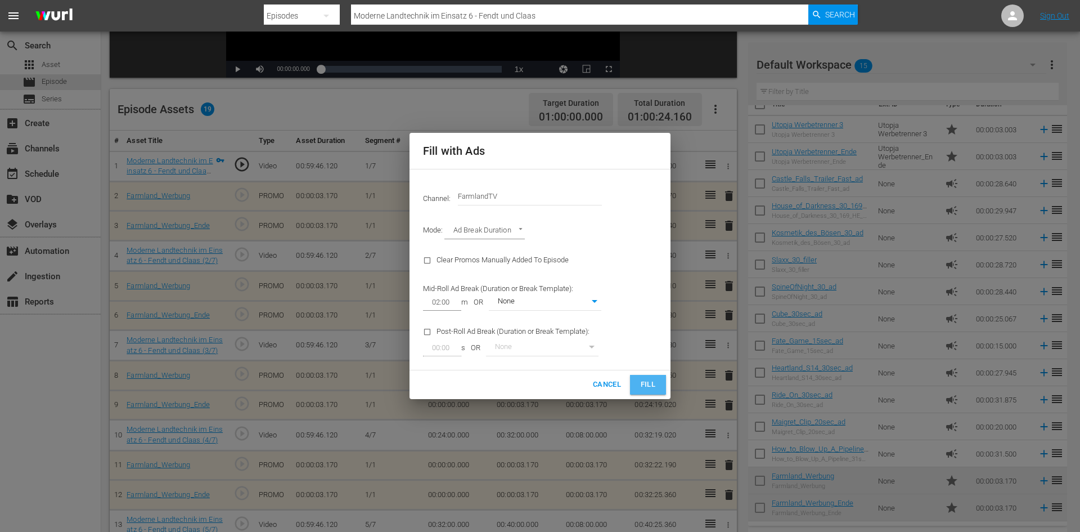
click at [659, 387] on button "Fill" at bounding box center [648, 385] width 36 height 20
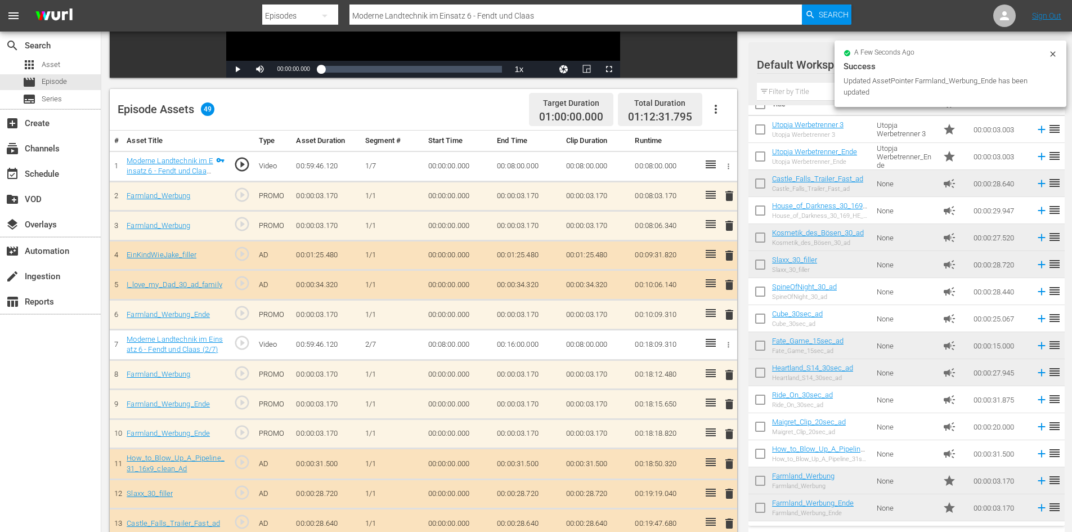
click at [730, 220] on span "delete" at bounding box center [729, 226] width 14 height 14
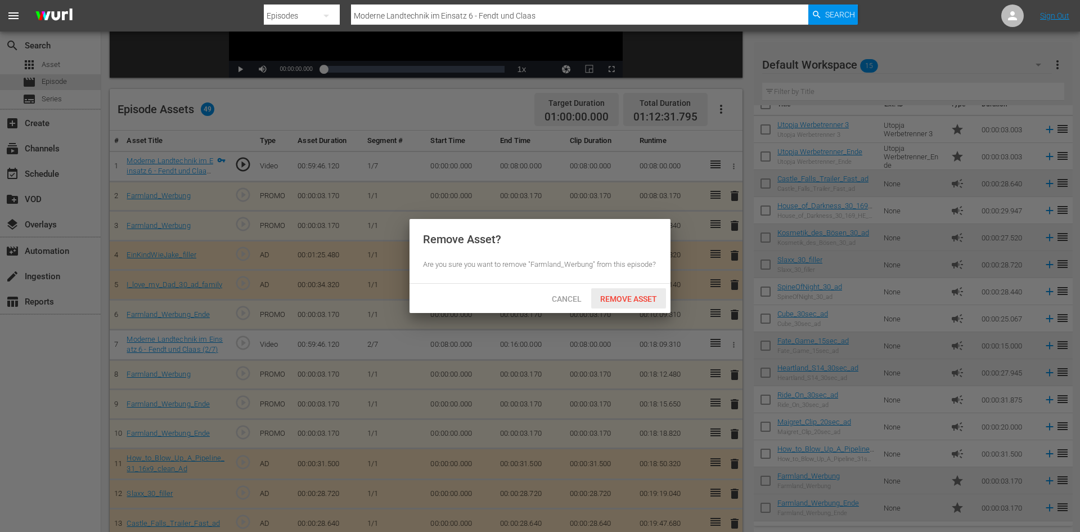
click at [632, 302] on span "Remove Asset" at bounding box center [628, 298] width 75 height 9
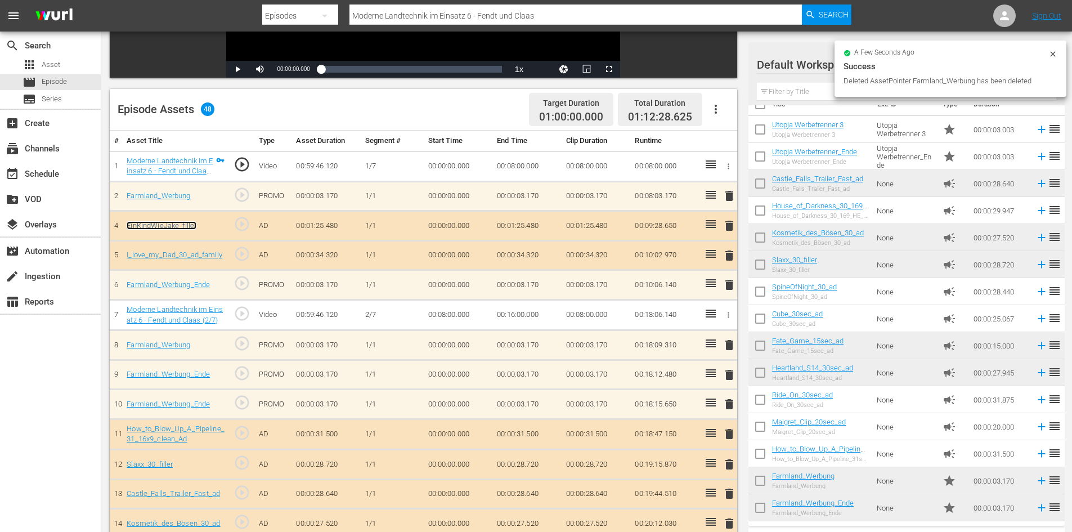
click at [183, 226] on link "EinKindWieJake_filler" at bounding box center [162, 225] width 70 height 8
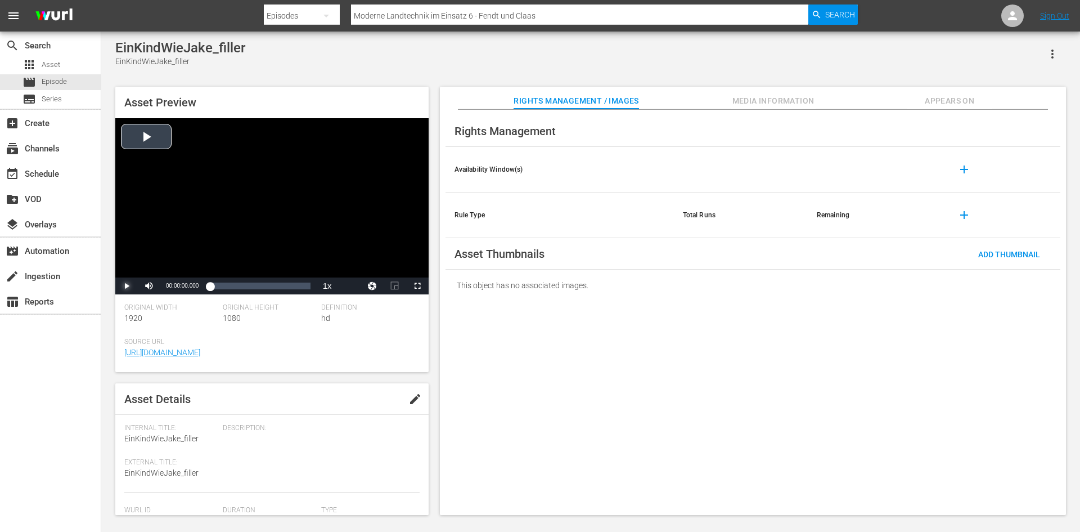
click at [127, 286] on span "Video Player" at bounding box center [127, 286] width 0 height 0
click at [229, 285] on div "Loaded : 34.96% 00:00:16.327 00:00:02.335" at bounding box center [260, 285] width 100 height 11
click at [265, 289] on div "Loaded : 77.19% 00:00:45.426 00:00:19.649" at bounding box center [260, 285] width 100 height 11
click at [127, 286] on span "Video Player" at bounding box center [127, 286] width 0 height 0
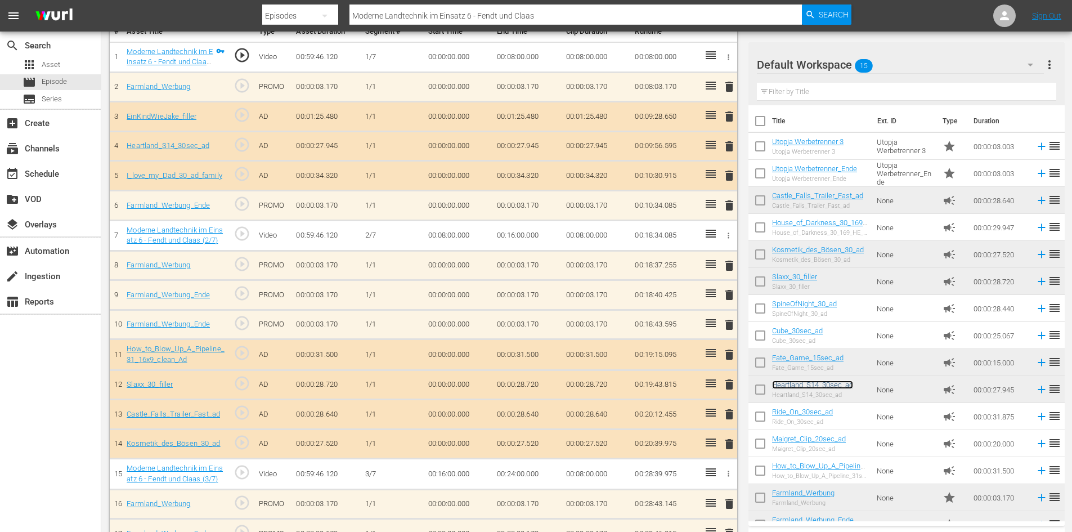
scroll to position [351, 0]
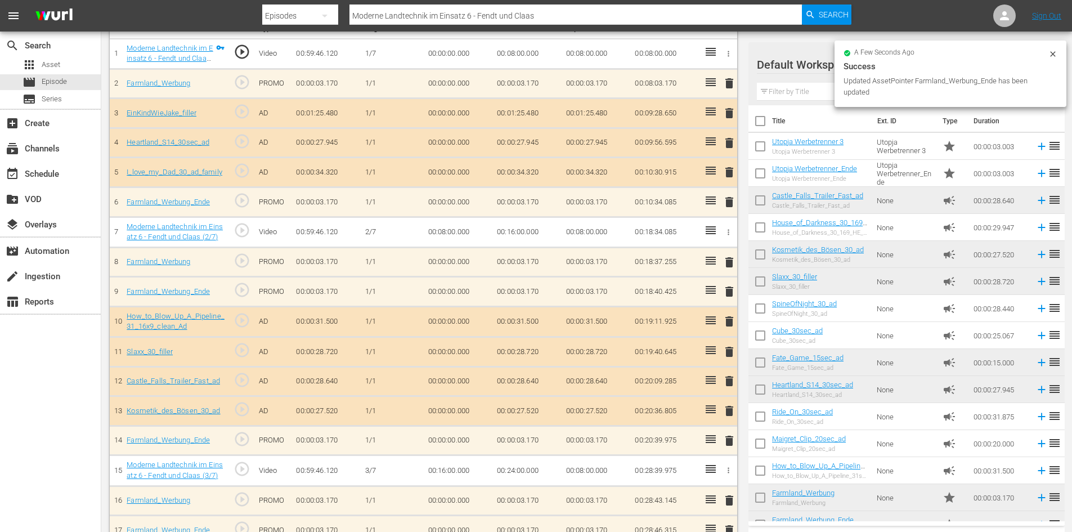
click at [730, 293] on span "delete" at bounding box center [729, 292] width 14 height 14
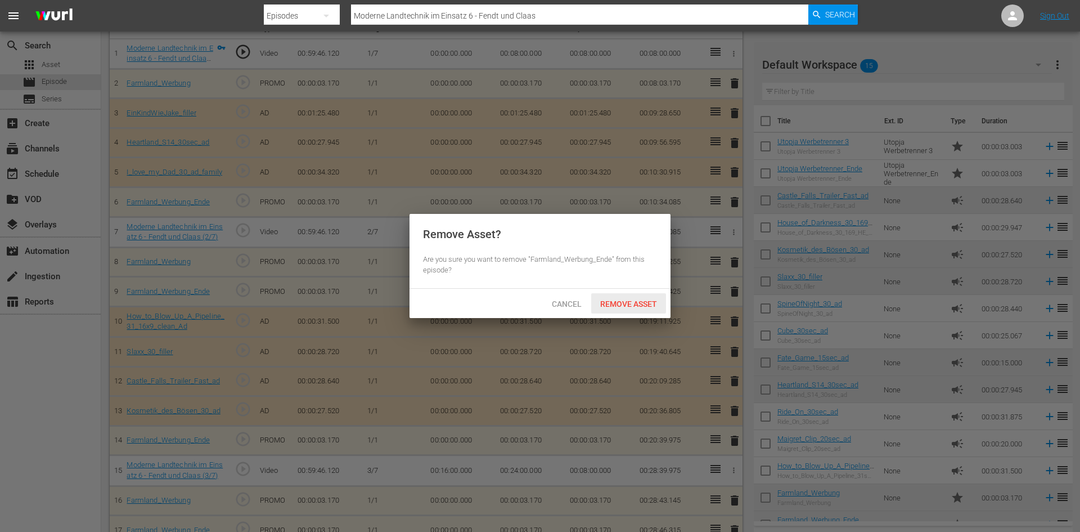
click at [641, 298] on div "Remove Asset" at bounding box center [628, 303] width 75 height 21
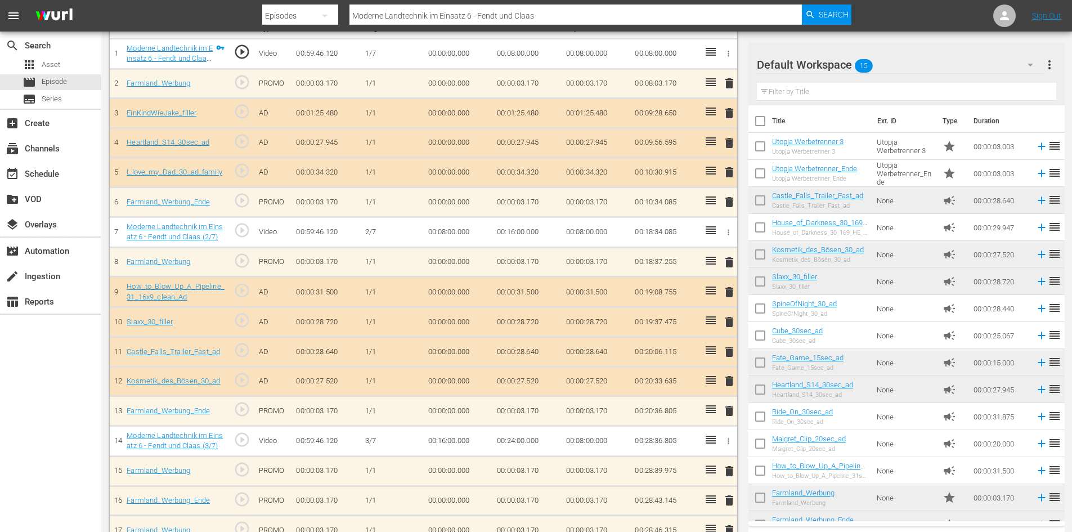
click at [729, 320] on span "delete" at bounding box center [729, 322] width 14 height 14
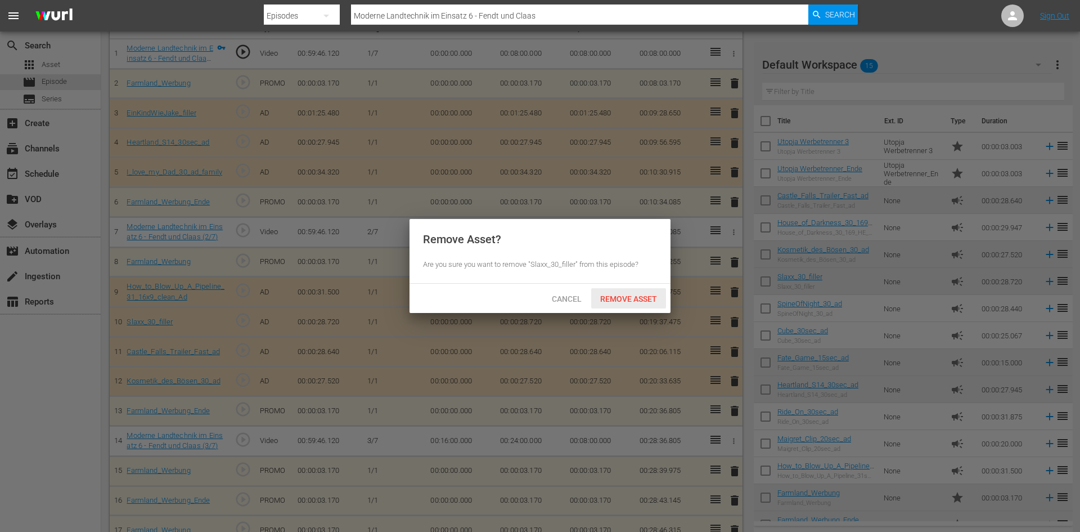
click at [633, 301] on span "Remove Asset" at bounding box center [628, 298] width 75 height 9
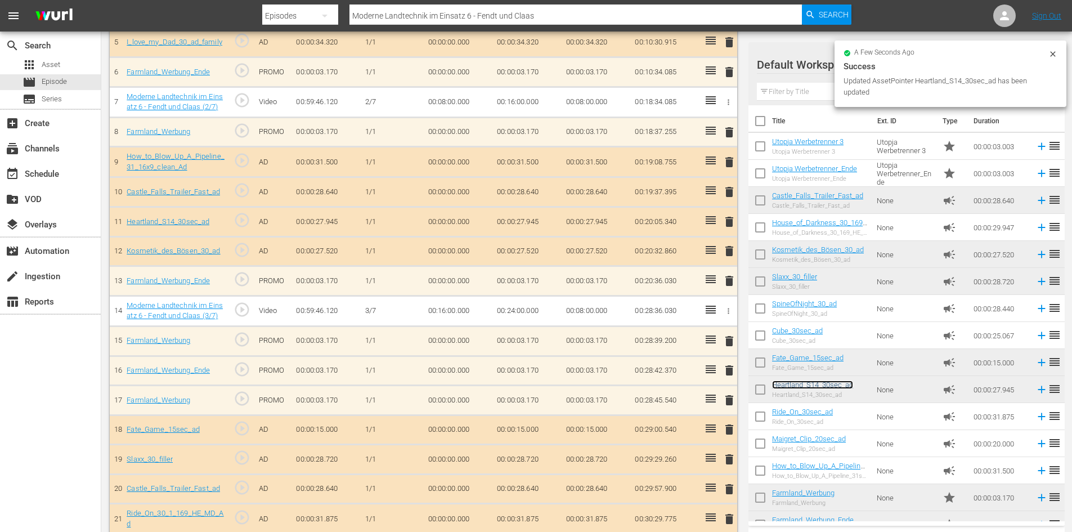
scroll to position [632, 0]
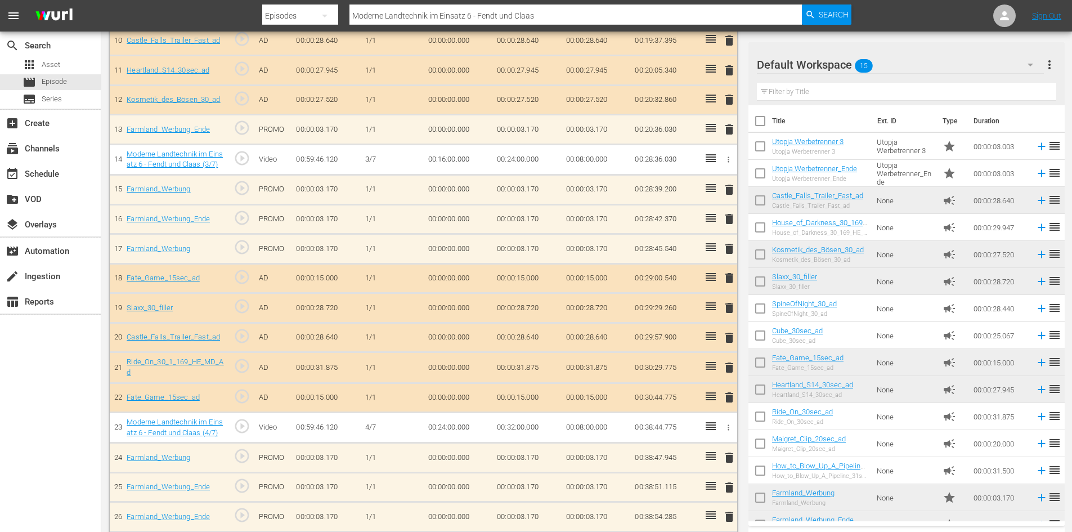
click at [731, 306] on span "delete" at bounding box center [729, 308] width 14 height 14
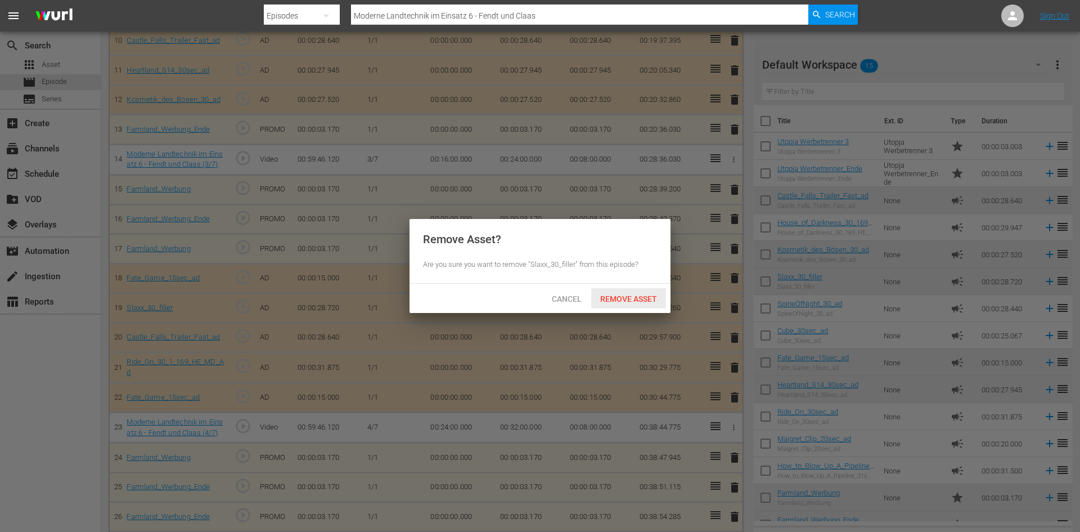
click at [621, 297] on span "Remove Asset" at bounding box center [628, 298] width 75 height 9
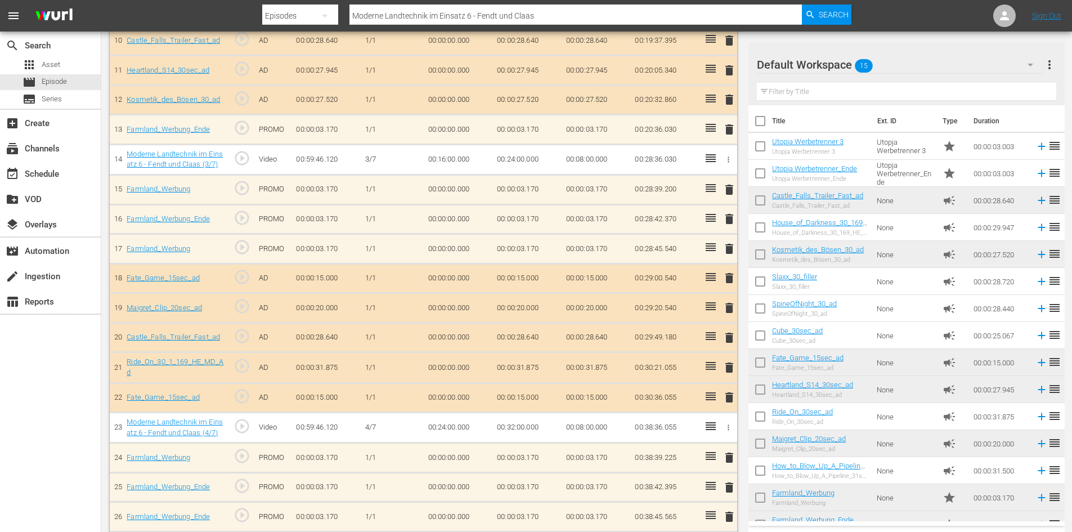
click at [731, 402] on span "delete" at bounding box center [729, 397] width 14 height 14
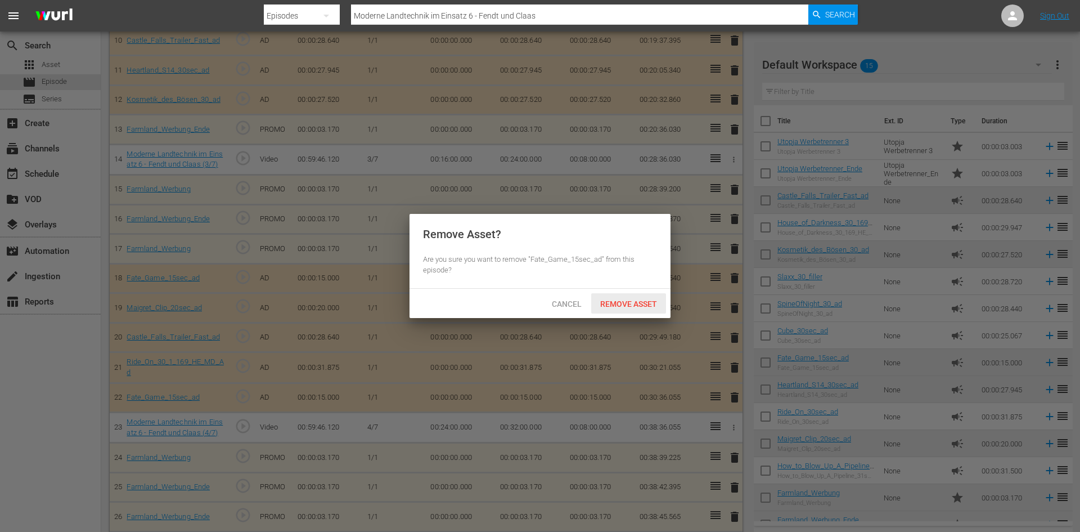
click at [631, 301] on span "Remove Asset" at bounding box center [628, 303] width 75 height 9
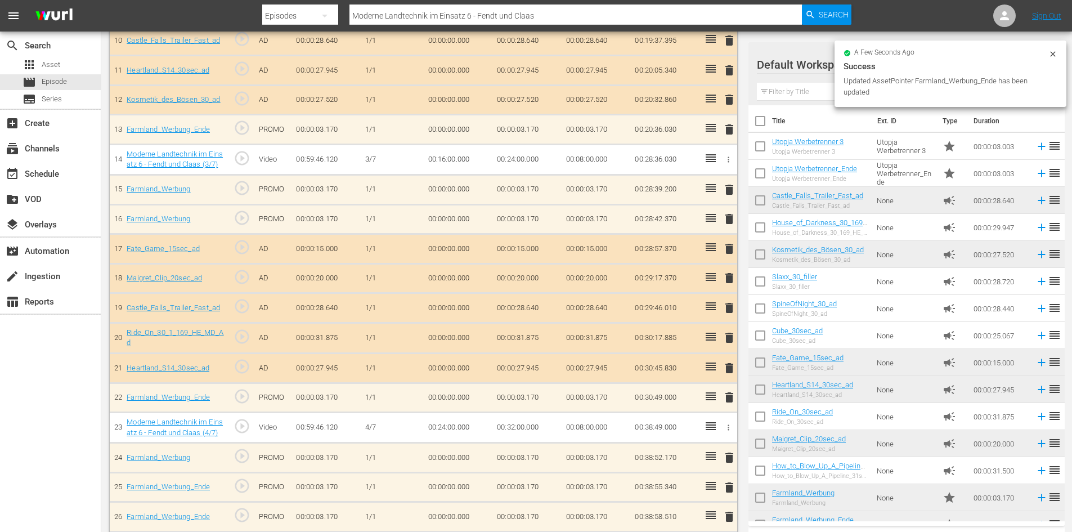
click at [730, 185] on span "delete" at bounding box center [729, 190] width 14 height 14
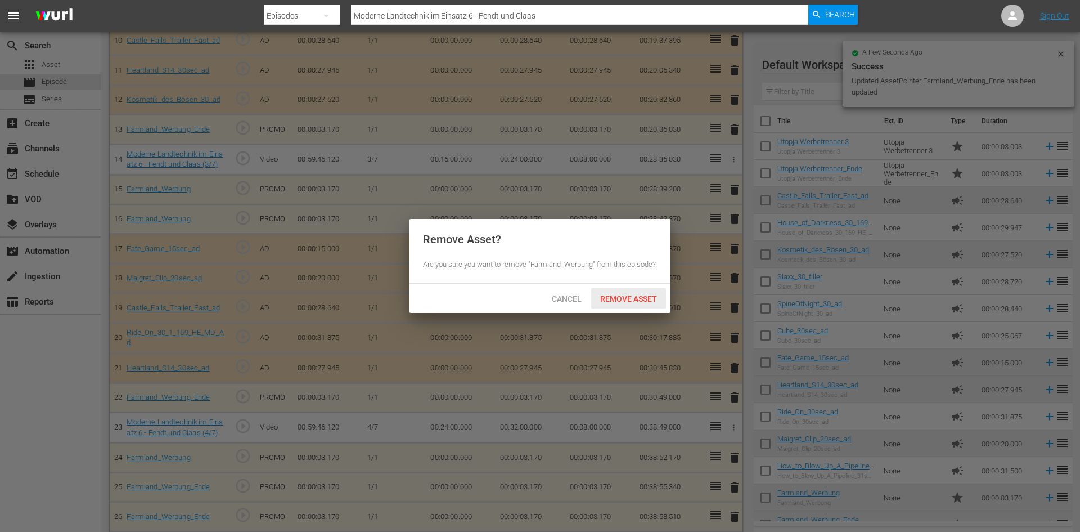
click at [638, 299] on span "Remove Asset" at bounding box center [628, 298] width 75 height 9
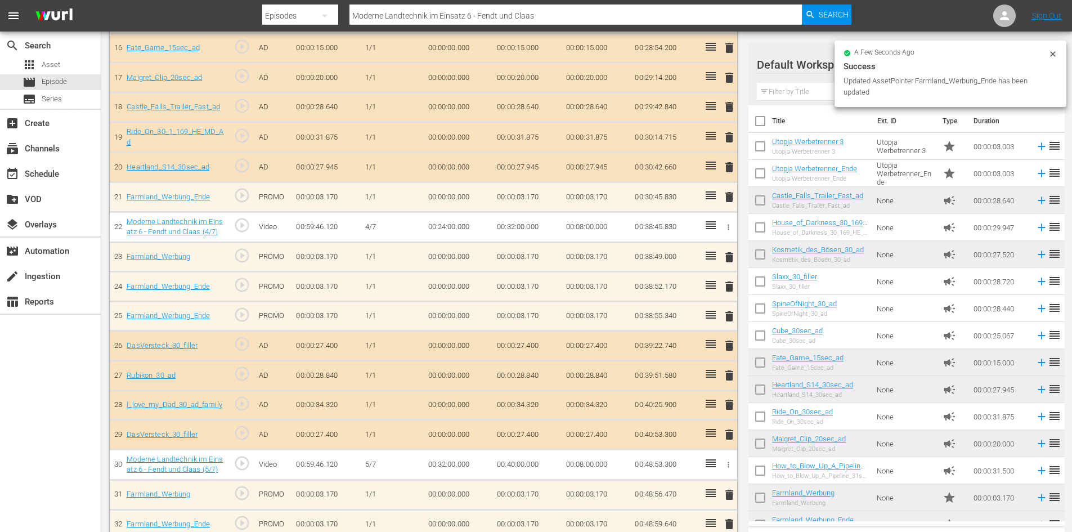
scroll to position [801, 0]
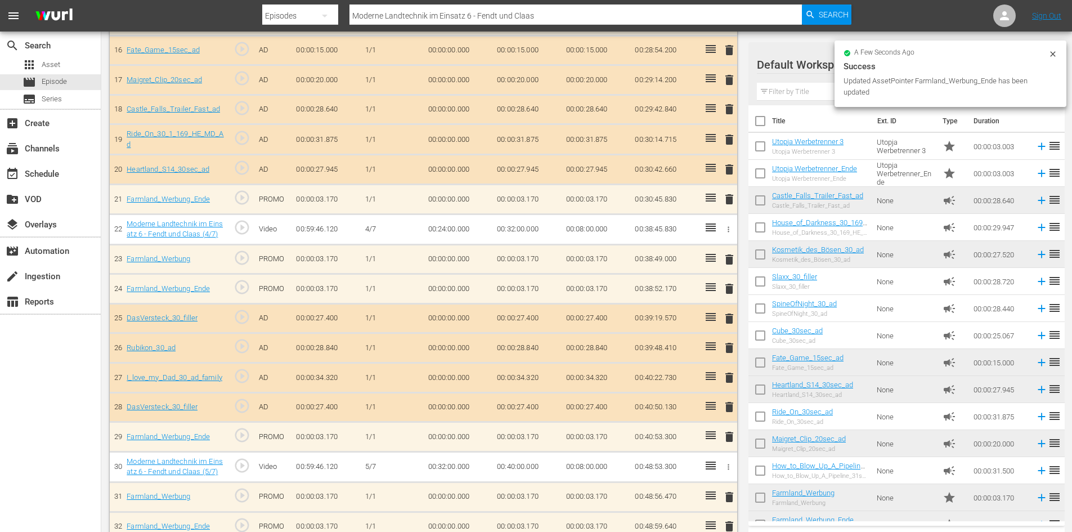
click at [727, 287] on span "delete" at bounding box center [729, 289] width 14 height 14
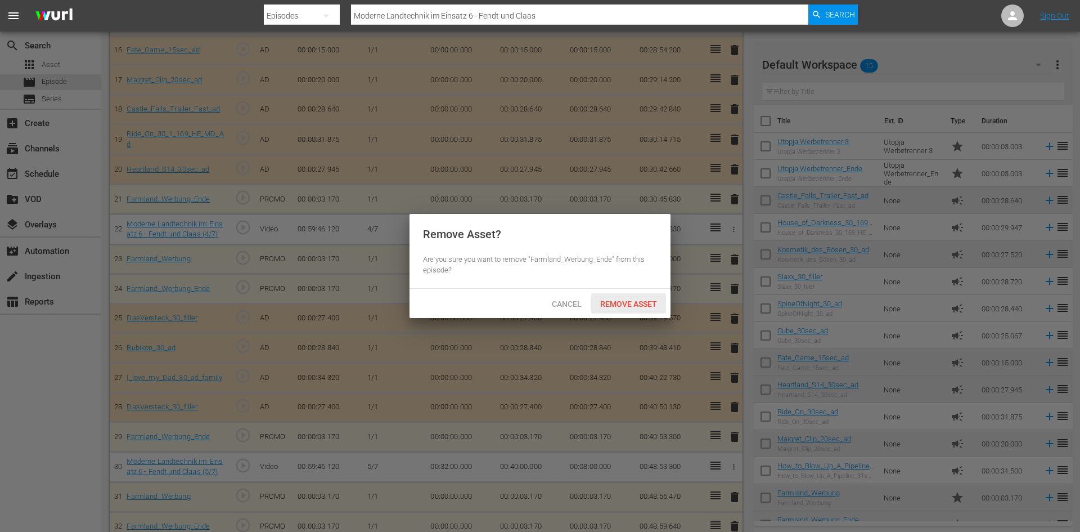
click at [611, 304] on span "Remove Asset" at bounding box center [628, 303] width 75 height 9
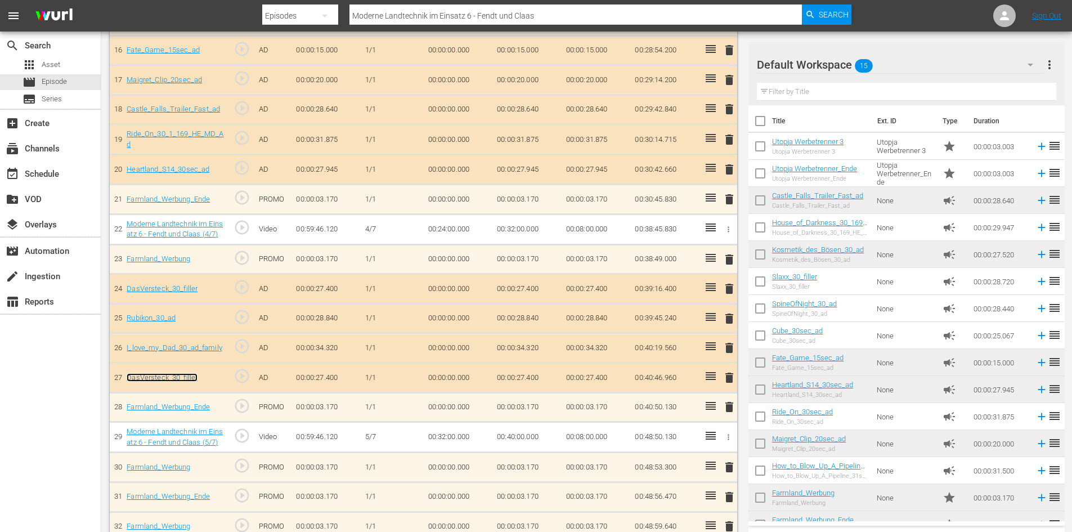
click at [176, 375] on link "DasVersteck_30_filler" at bounding box center [162, 377] width 71 height 8
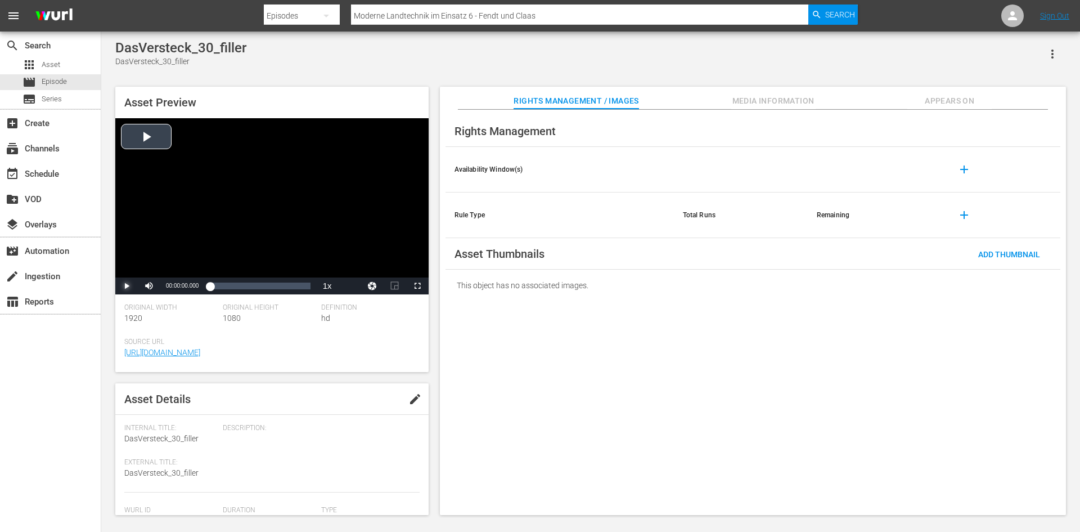
click at [127, 286] on span "Video Player" at bounding box center [127, 286] width 0 height 0
click at [261, 290] on div "Loaded : 100.00% 00:00:14.007 00:00:07.514" at bounding box center [260, 285] width 100 height 11
click at [310, 291] on div "Loaded : 100.00% 00:00:27.400 00:00:15.127" at bounding box center [260, 285] width 100 height 11
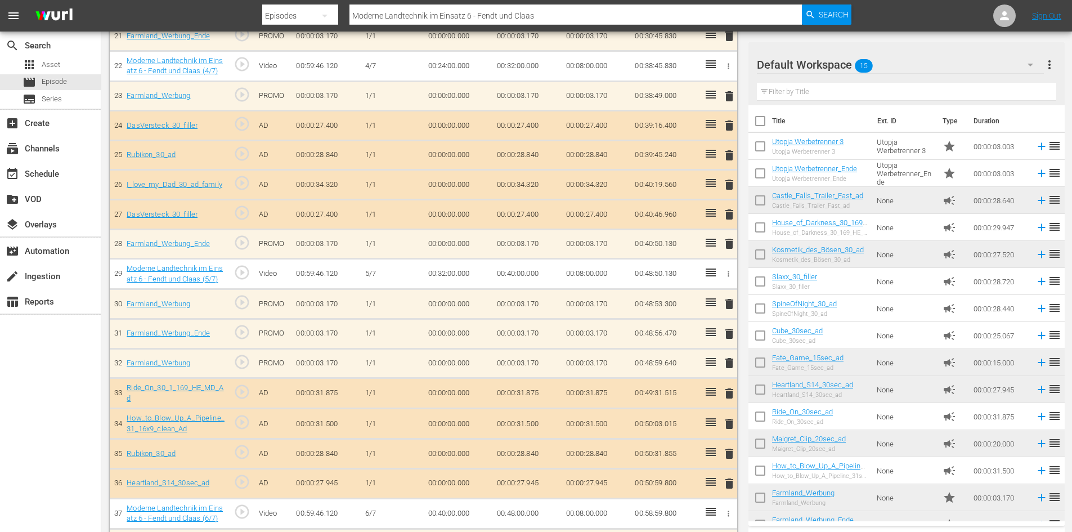
scroll to position [968, 0]
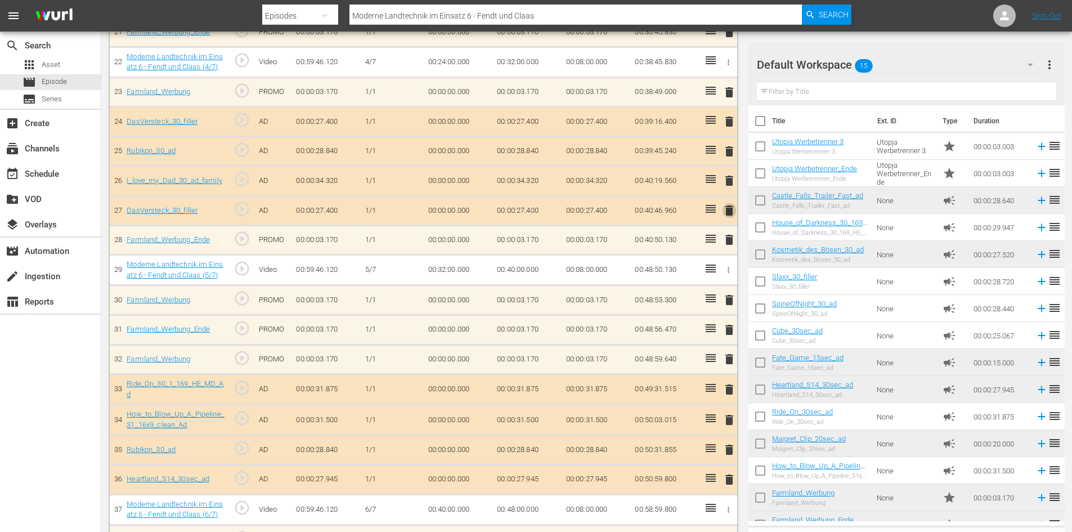
click at [728, 213] on span "delete" at bounding box center [729, 211] width 14 height 14
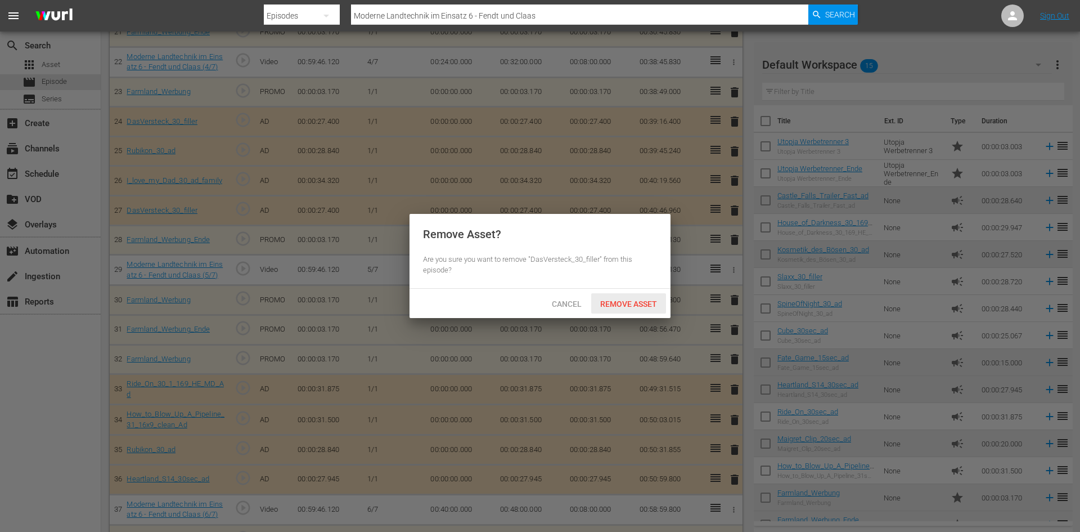
click at [610, 306] on span "Remove Asset" at bounding box center [628, 303] width 75 height 9
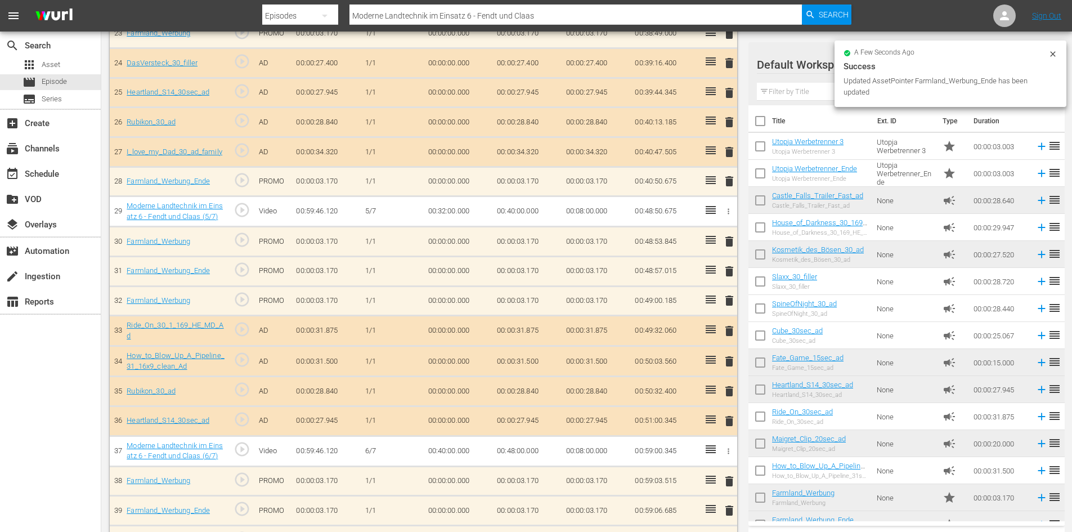
scroll to position [1025, 0]
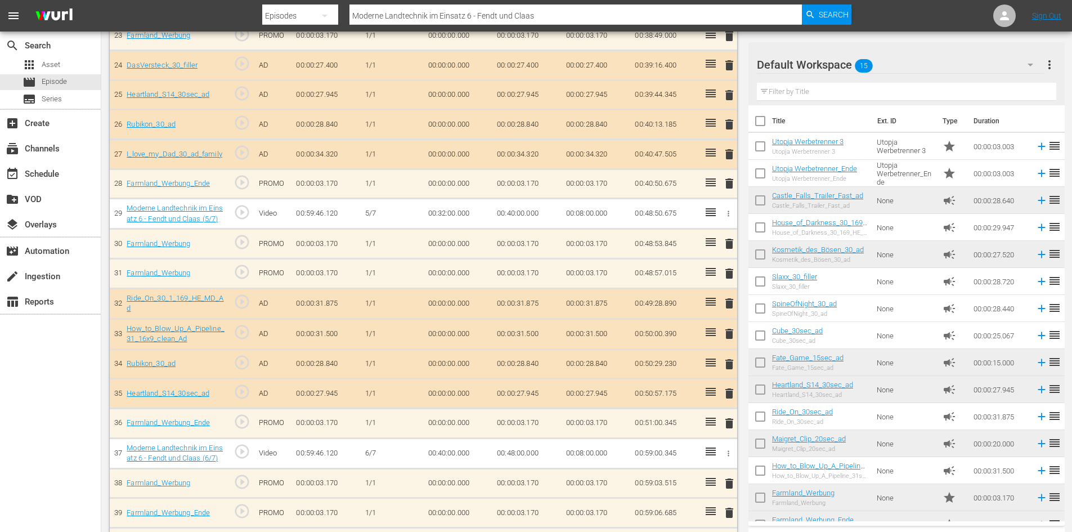
click at [725, 273] on span "delete" at bounding box center [729, 274] width 14 height 14
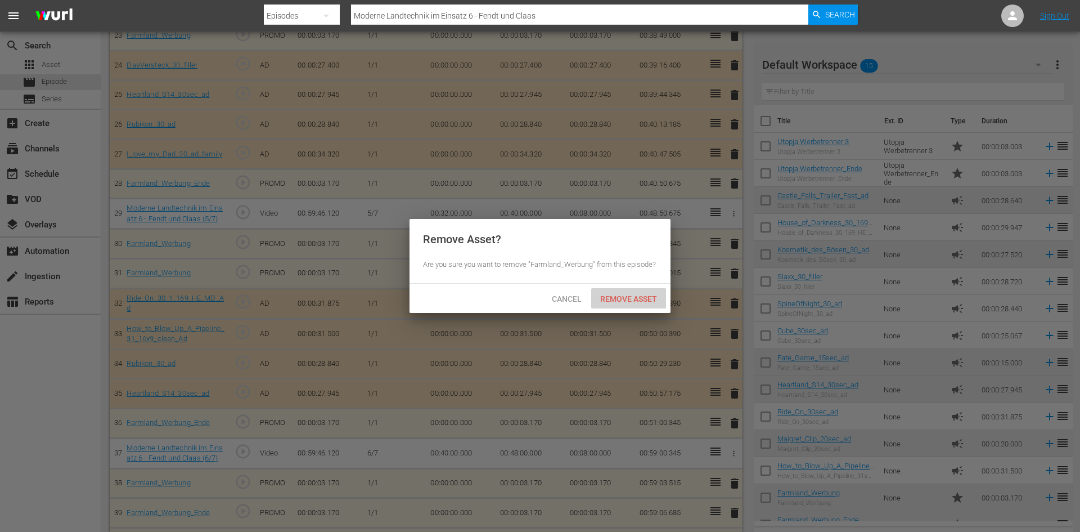
click at [631, 294] on span "Remove Asset" at bounding box center [628, 298] width 75 height 9
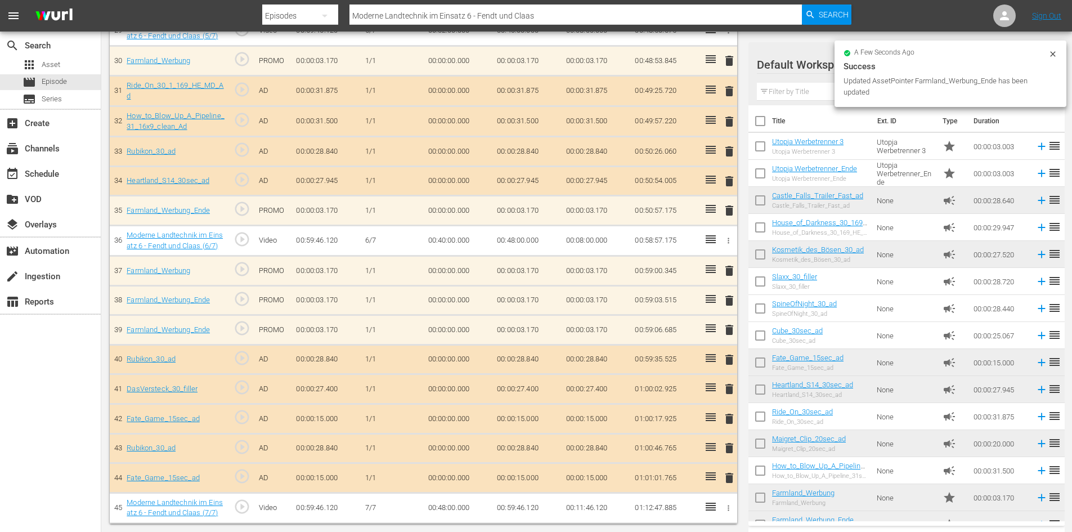
scroll to position [1207, 0]
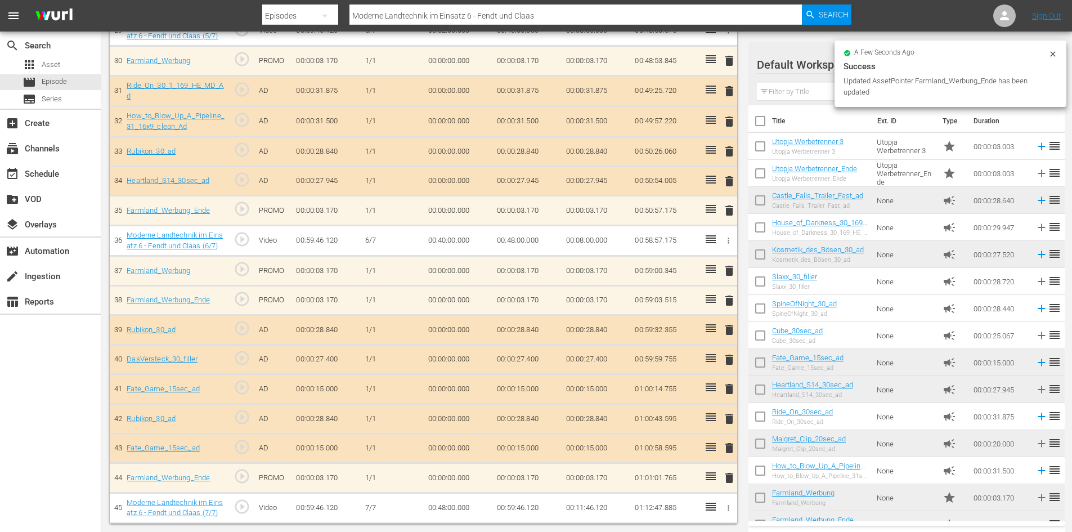
click at [730, 296] on span "delete" at bounding box center [729, 301] width 14 height 14
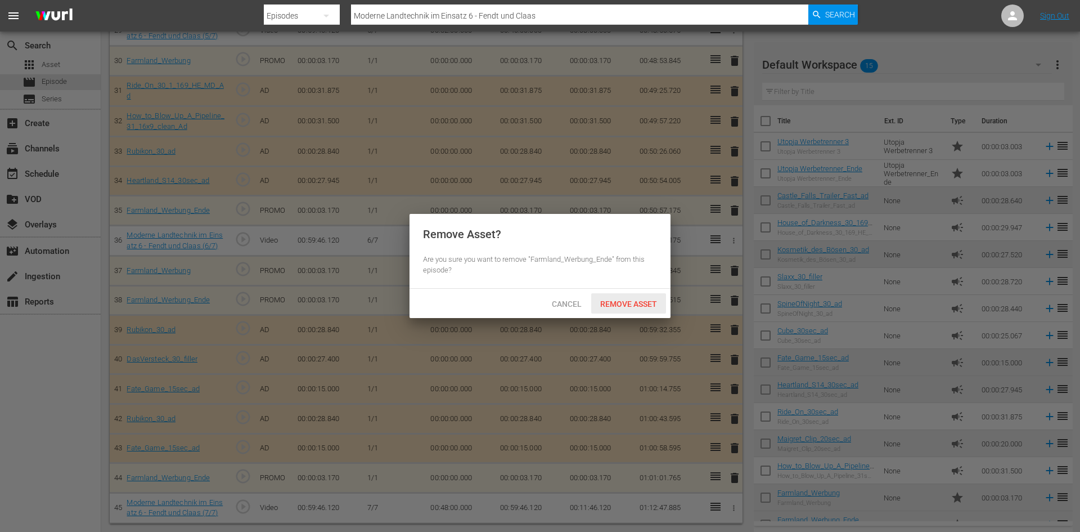
click at [622, 299] on span "Remove Asset" at bounding box center [628, 303] width 75 height 9
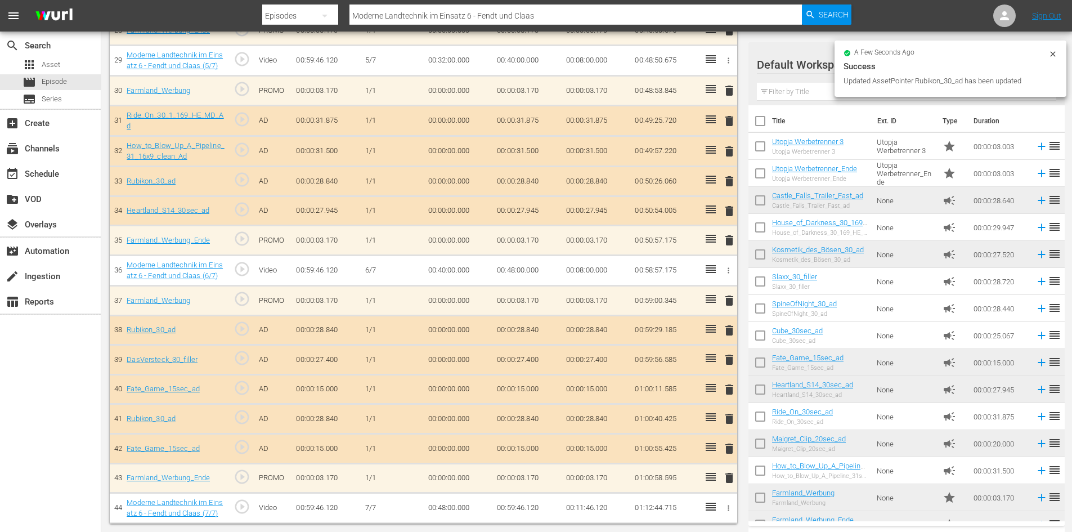
scroll to position [1178, 0]
click at [726, 388] on span "delete" at bounding box center [729, 390] width 14 height 14
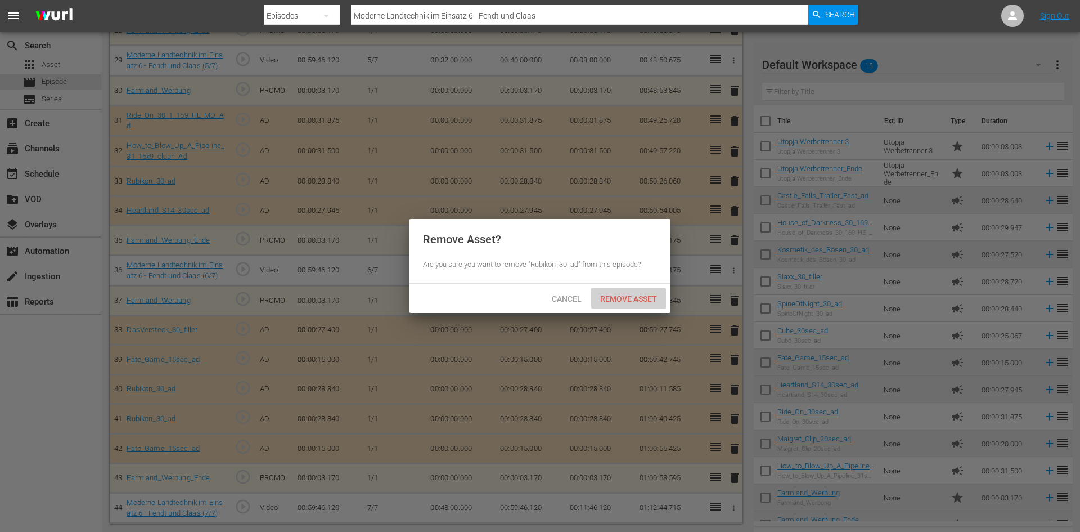
click at [610, 299] on span "Remove Asset" at bounding box center [628, 298] width 75 height 9
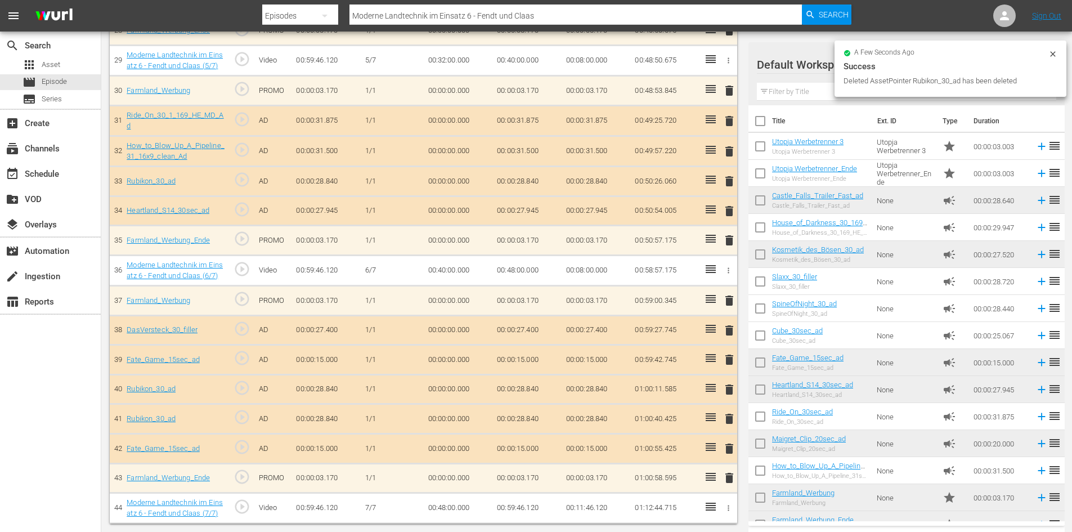
scroll to position [1148, 0]
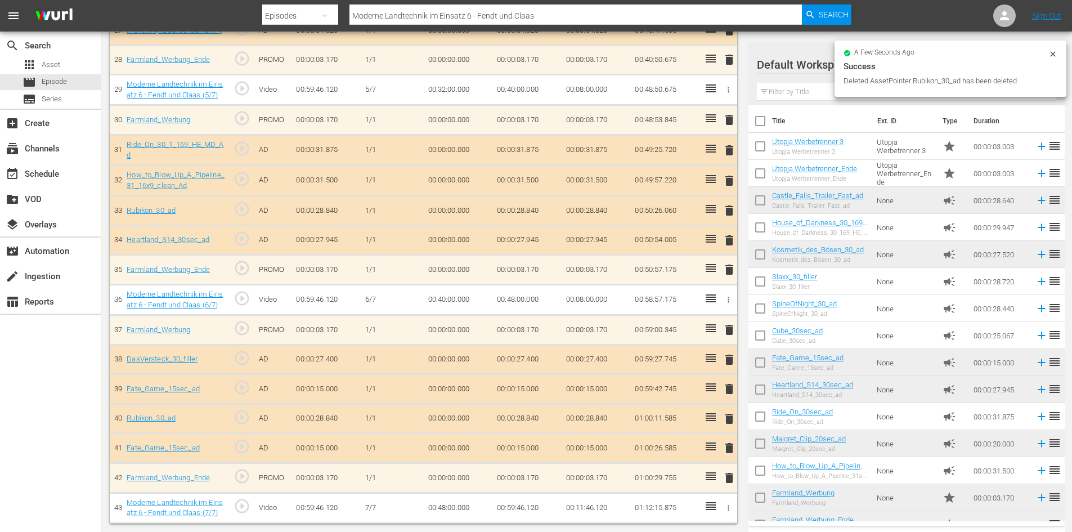
click at [729, 453] on span "delete" at bounding box center [729, 448] width 14 height 14
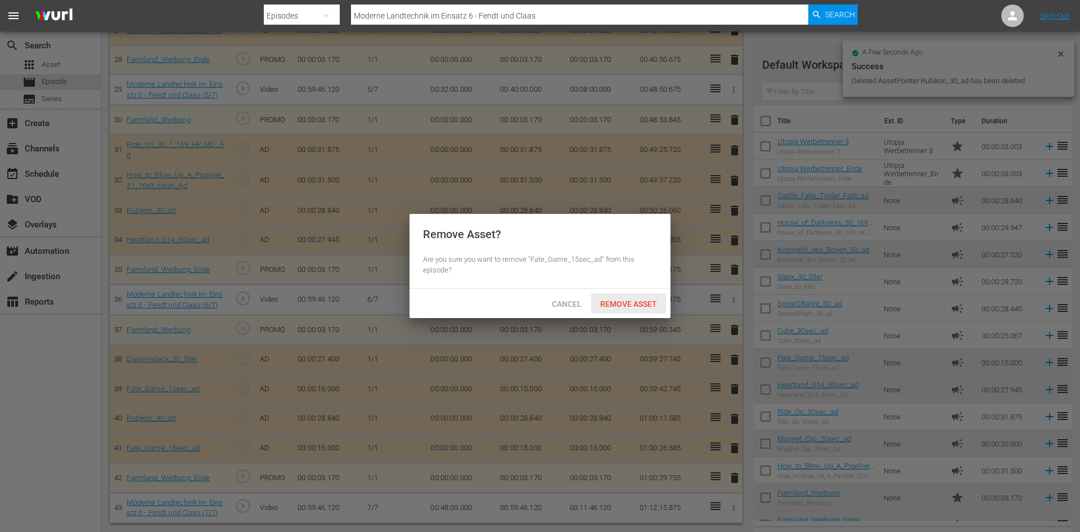
click at [625, 306] on span "Remove Asset" at bounding box center [628, 303] width 75 height 9
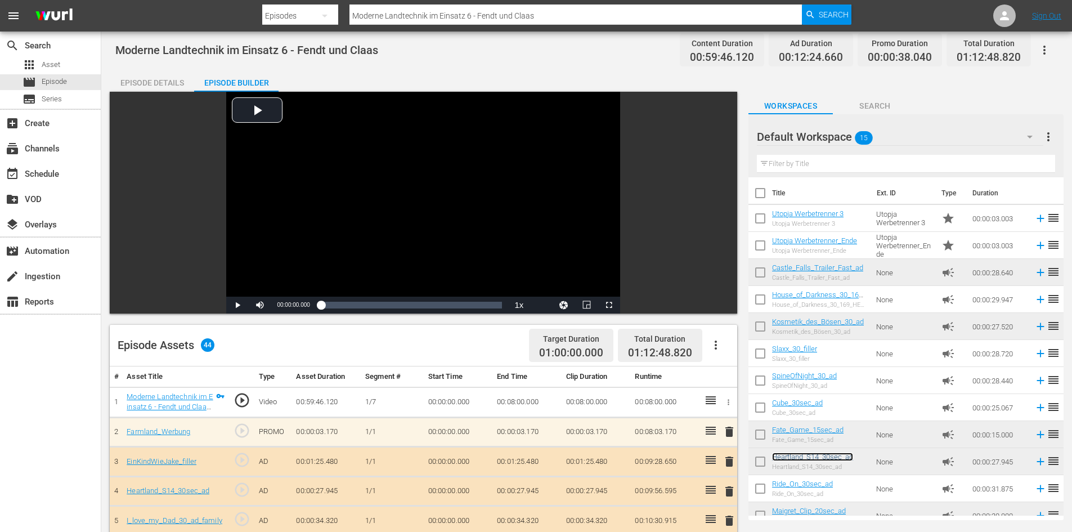
scroll to position [0, 0]
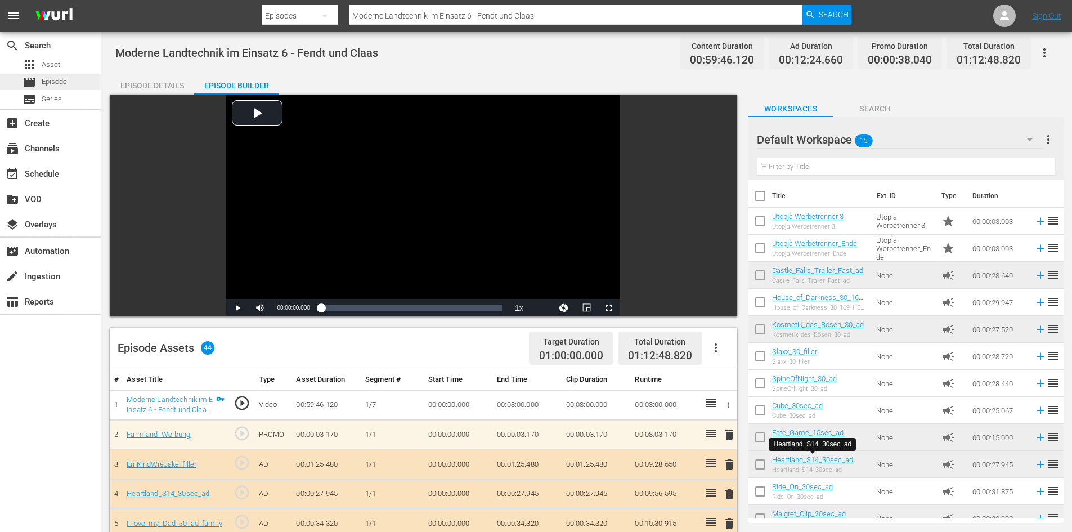
click at [83, 83] on div "movie Episode" at bounding box center [50, 82] width 101 height 16
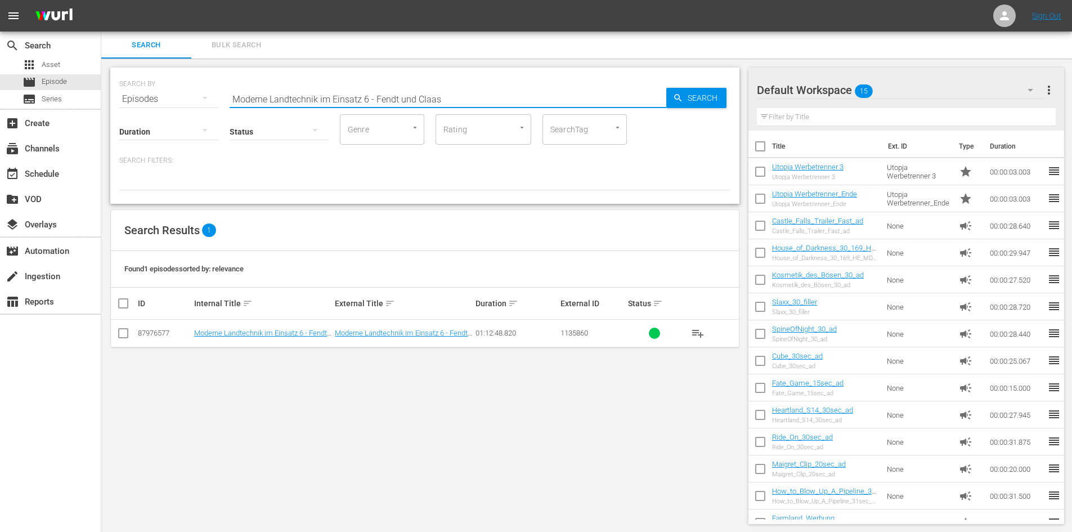
drag, startPoint x: 457, startPoint y: 91, endPoint x: 264, endPoint y: 106, distance: 193.5
click at [264, 106] on div "SEARCH BY Search By Episodes Search ID, Title, Description, Keywords, or Catego…" at bounding box center [424, 136] width 629 height 136
type input "M"
paste input "Traktoren der 60er"
type input "Traktoren der 60er"
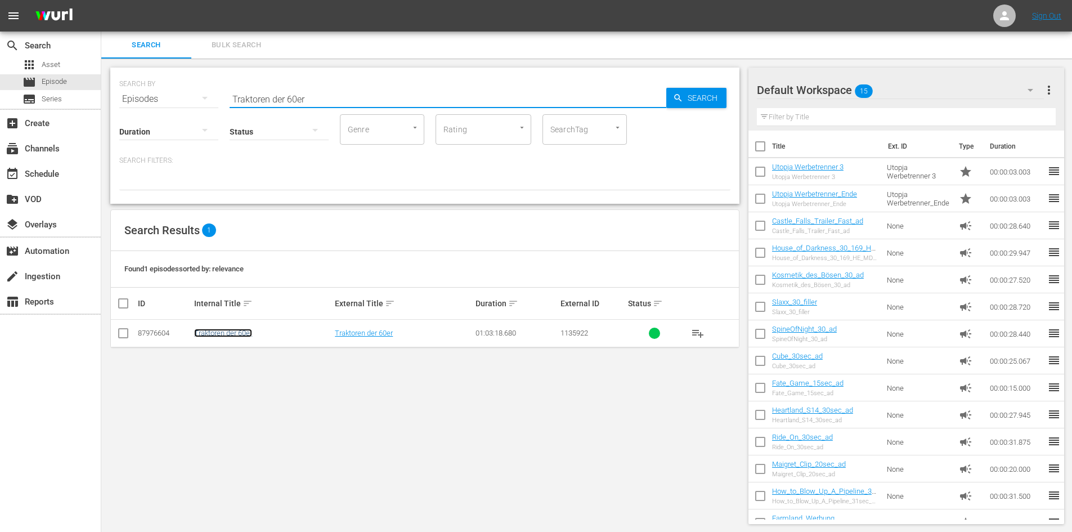
click at [229, 336] on link "Traktoren der 60er" at bounding box center [223, 333] width 58 height 8
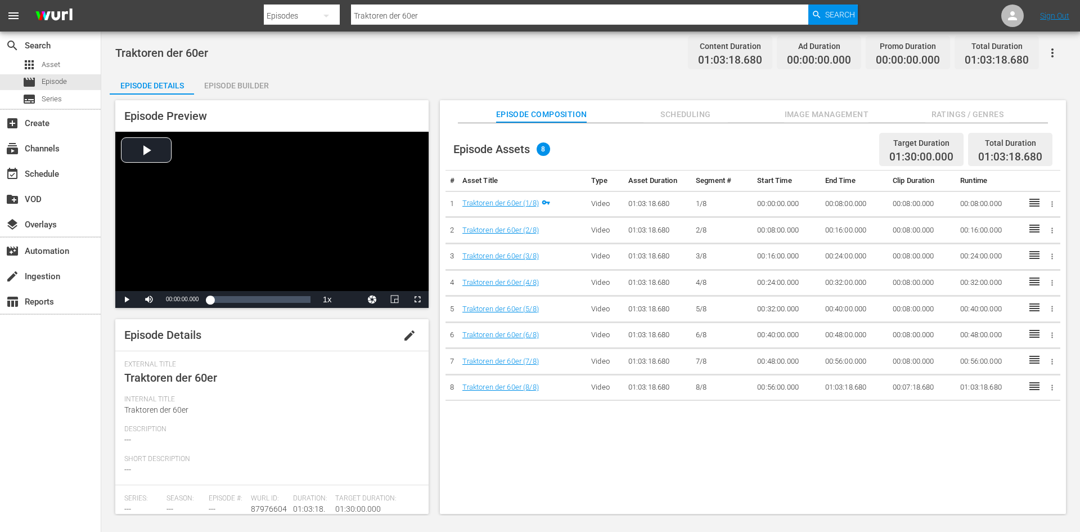
click at [229, 79] on div "Episode Builder" at bounding box center [236, 85] width 84 height 27
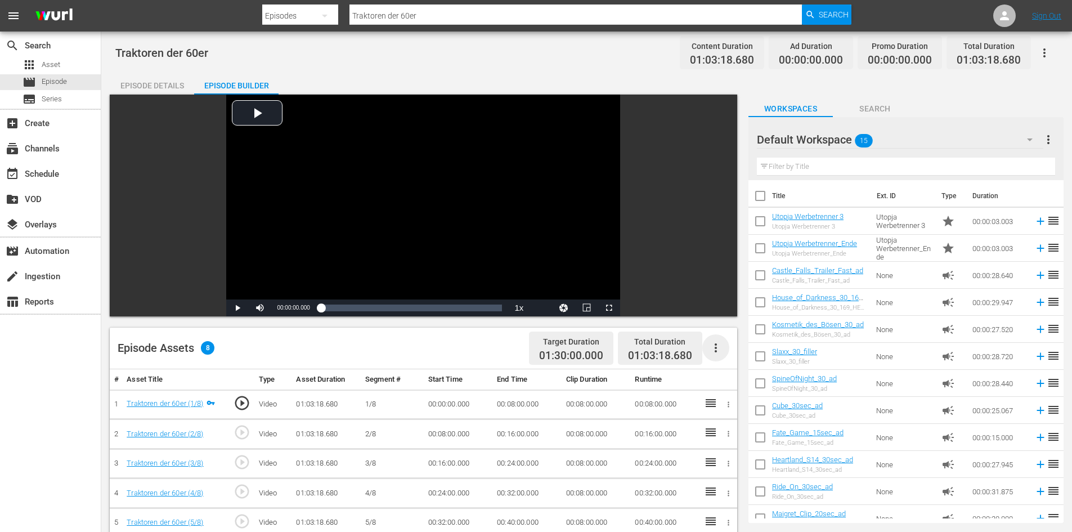
click at [721, 347] on icon "button" at bounding box center [716, 348] width 14 height 14
click at [726, 352] on div "Fill with Ads" at bounding box center [749, 352] width 77 height 27
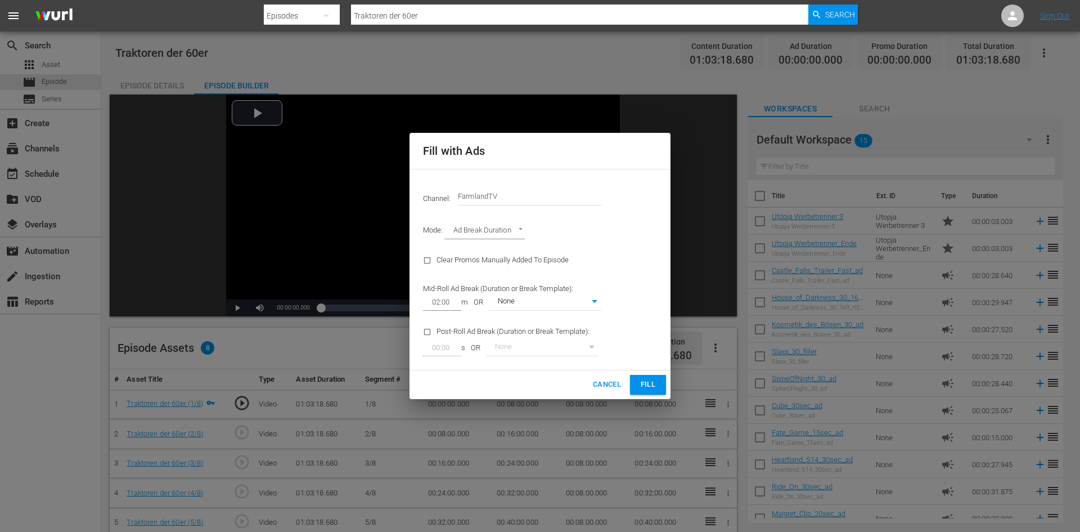
click at [660, 379] on button "Fill" at bounding box center [648, 385] width 36 height 20
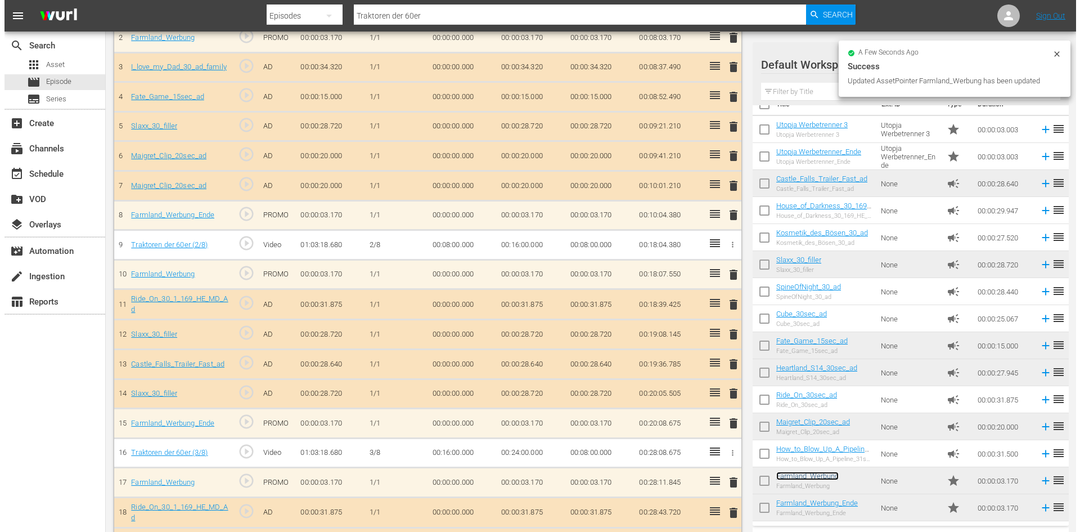
scroll to position [394, 0]
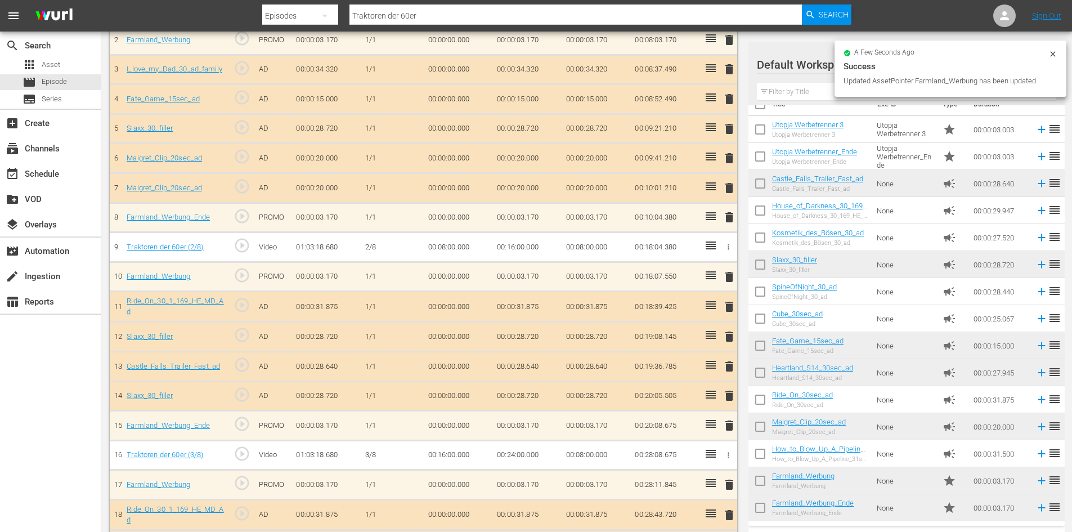
click at [727, 392] on span "delete" at bounding box center [729, 396] width 14 height 14
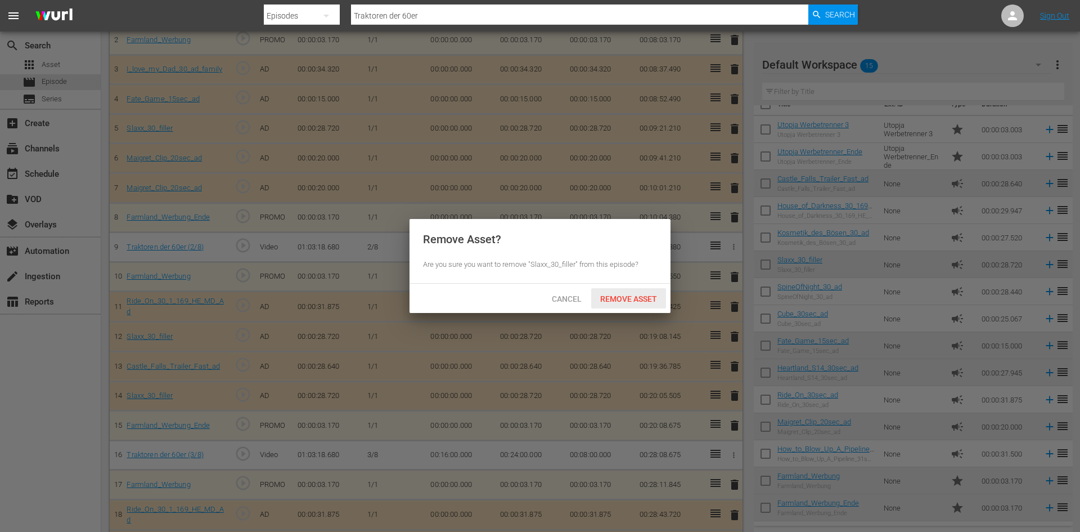
click at [618, 298] on span "Remove Asset" at bounding box center [628, 298] width 75 height 9
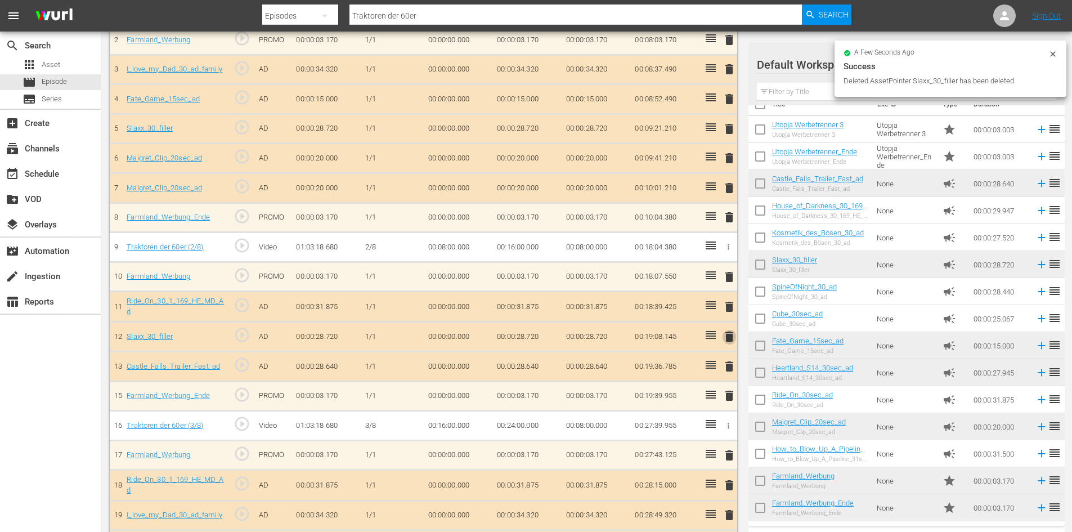
click at [724, 336] on span "delete" at bounding box center [729, 337] width 14 height 14
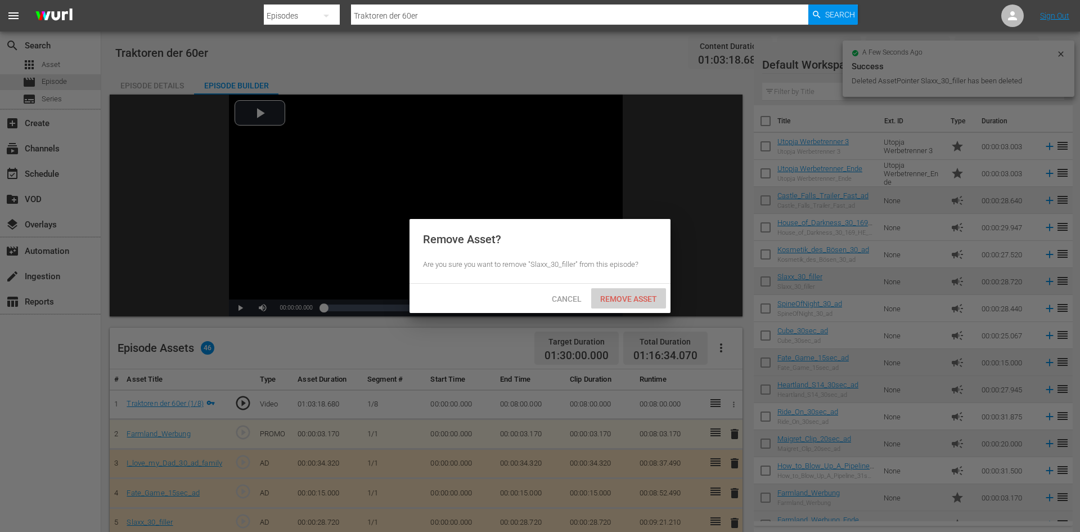
click at [628, 302] on span "Remove Asset" at bounding box center [628, 298] width 75 height 9
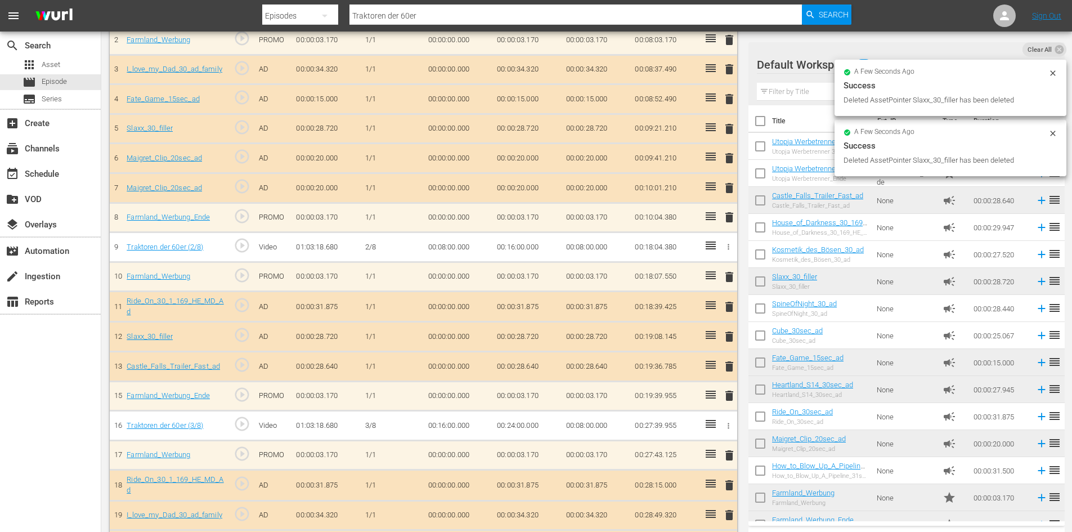
scroll to position [17, 0]
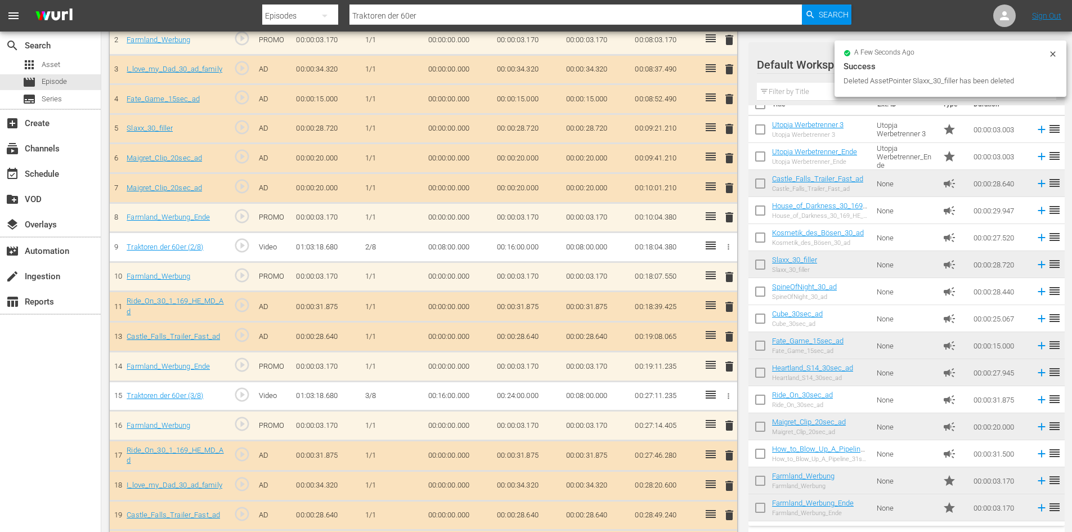
click at [731, 131] on span "delete" at bounding box center [729, 129] width 14 height 14
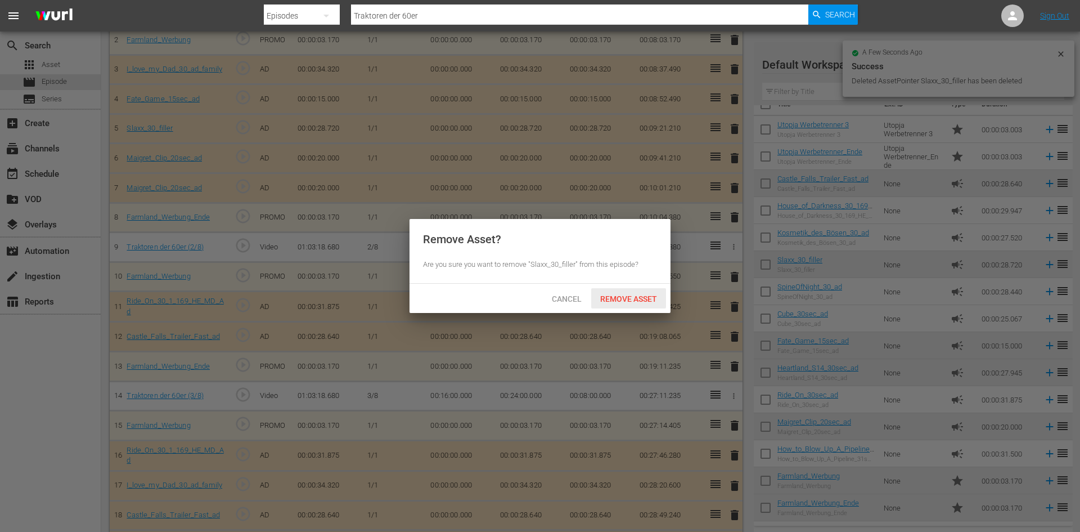
click at [636, 298] on span "Remove Asset" at bounding box center [628, 298] width 75 height 9
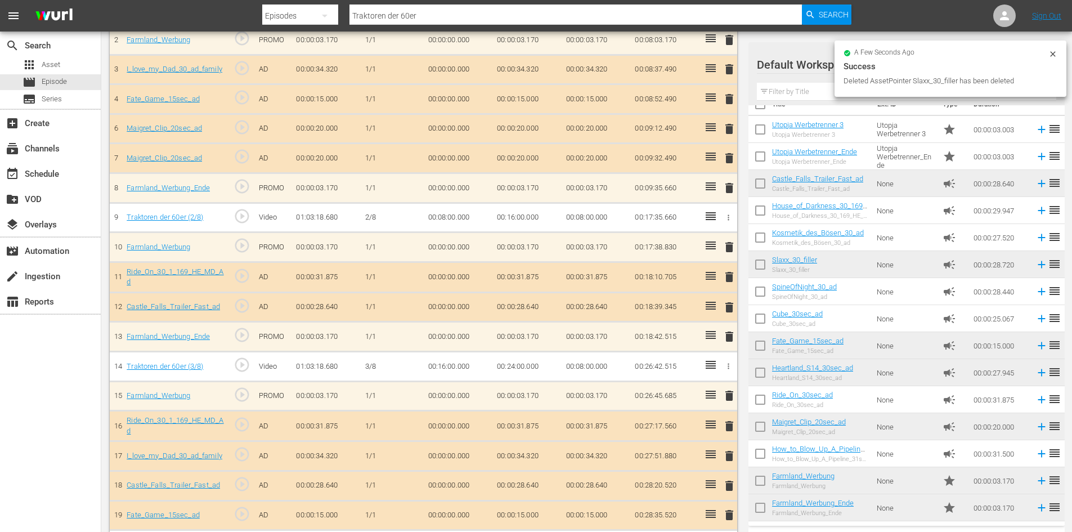
click at [728, 158] on span "delete" at bounding box center [729, 158] width 14 height 14
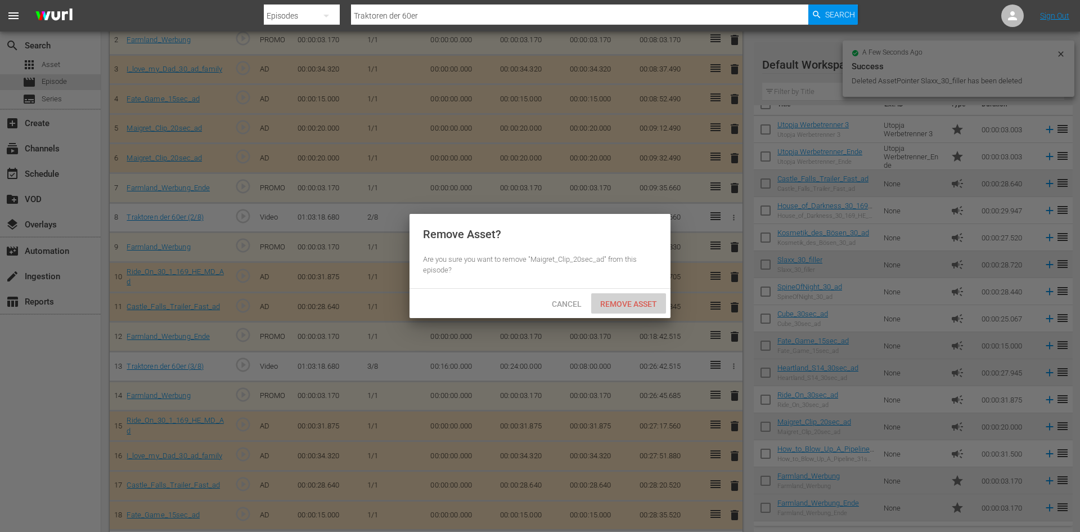
click at [646, 303] on span "Remove Asset" at bounding box center [628, 303] width 75 height 9
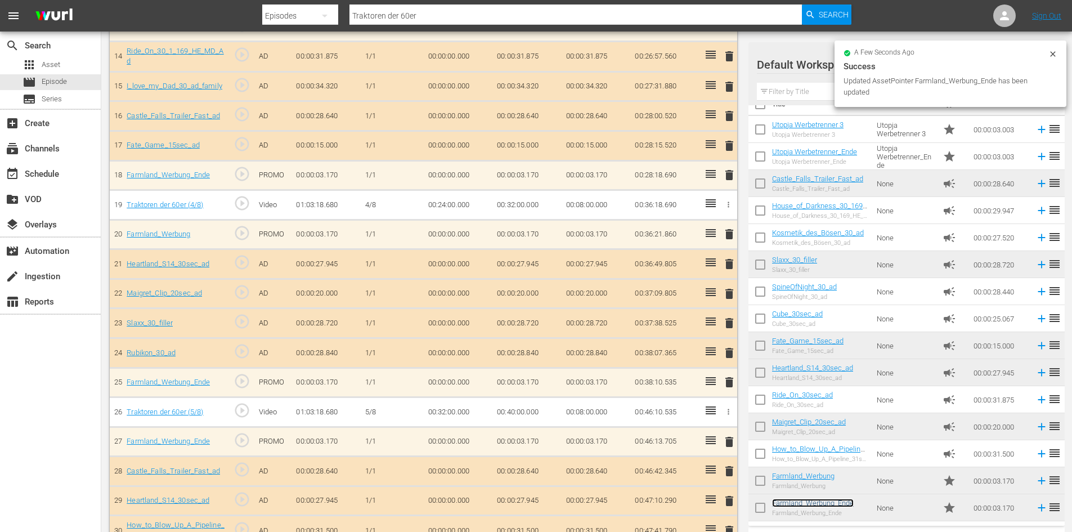
scroll to position [731, 0]
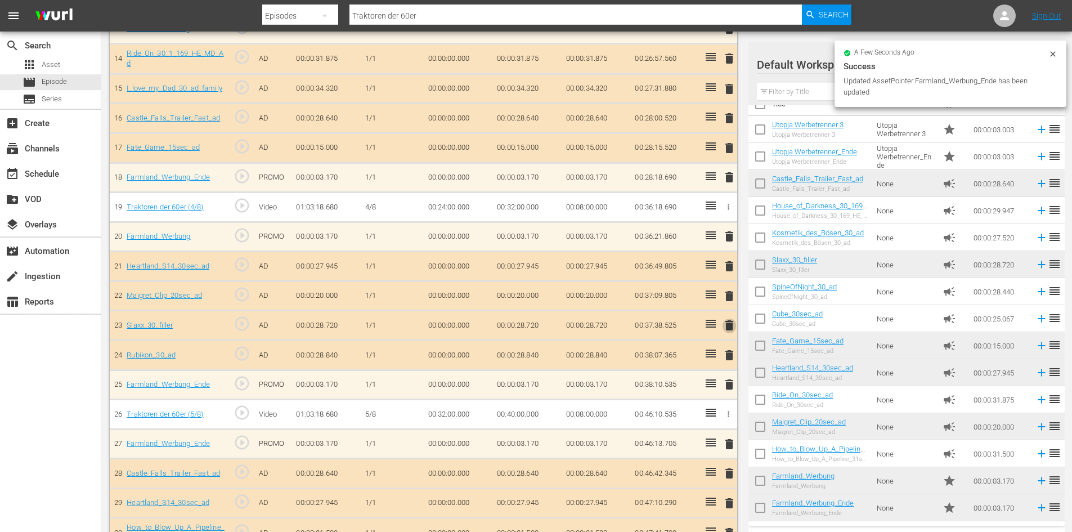
click at [730, 325] on span "delete" at bounding box center [729, 325] width 14 height 14
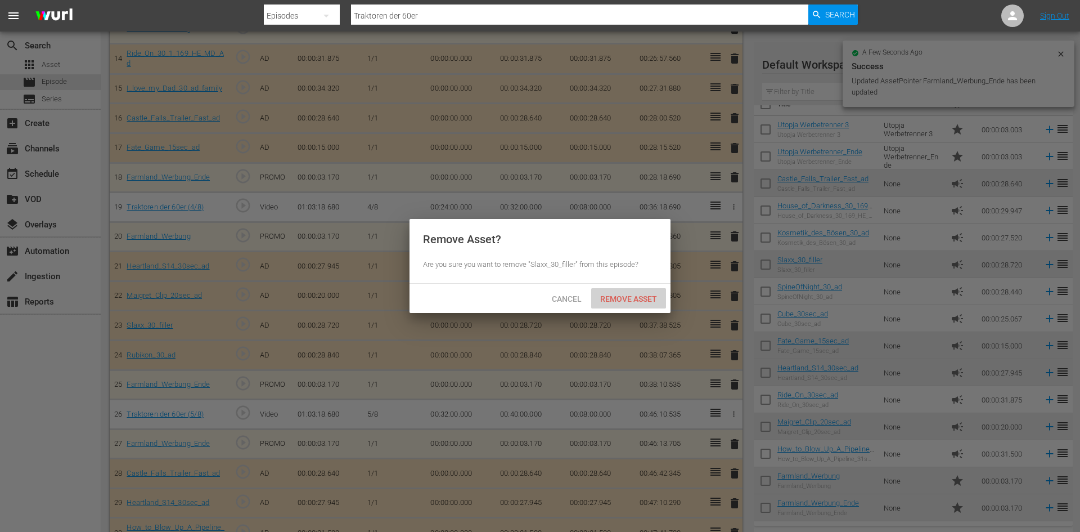
click at [624, 295] on span "Remove Asset" at bounding box center [628, 298] width 75 height 9
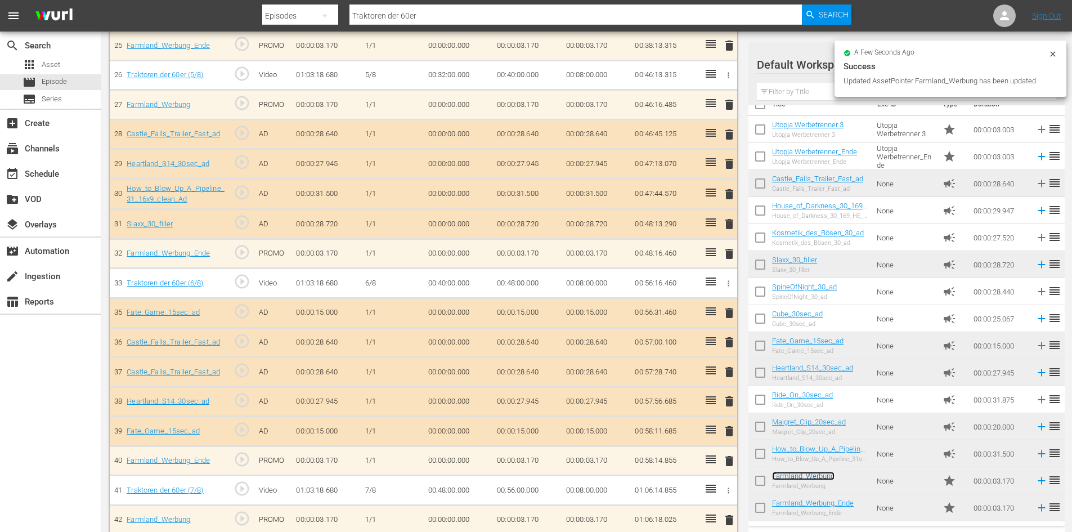
scroll to position [1069, 0]
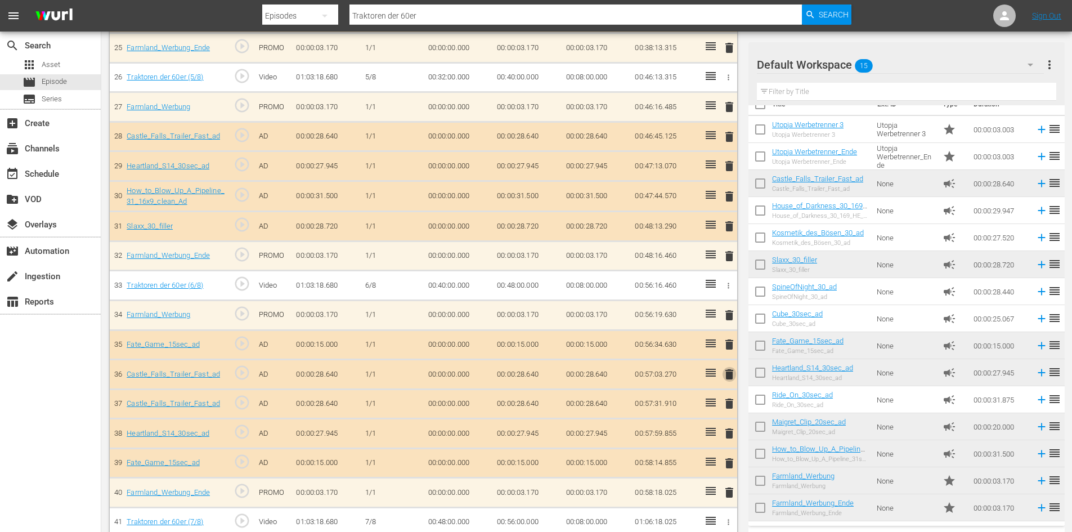
click at [730, 374] on span "delete" at bounding box center [729, 374] width 14 height 14
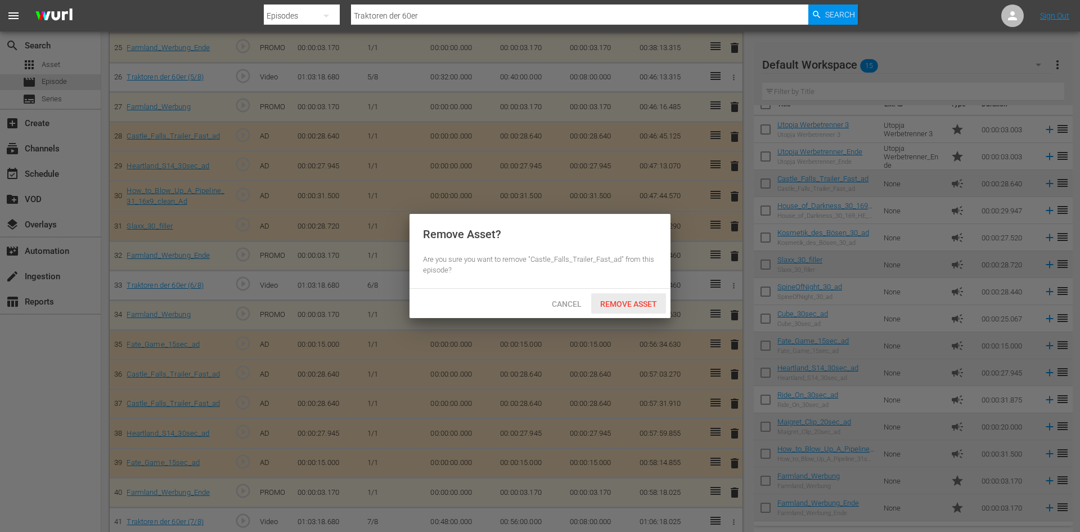
click at [627, 299] on span "Remove Asset" at bounding box center [628, 303] width 75 height 9
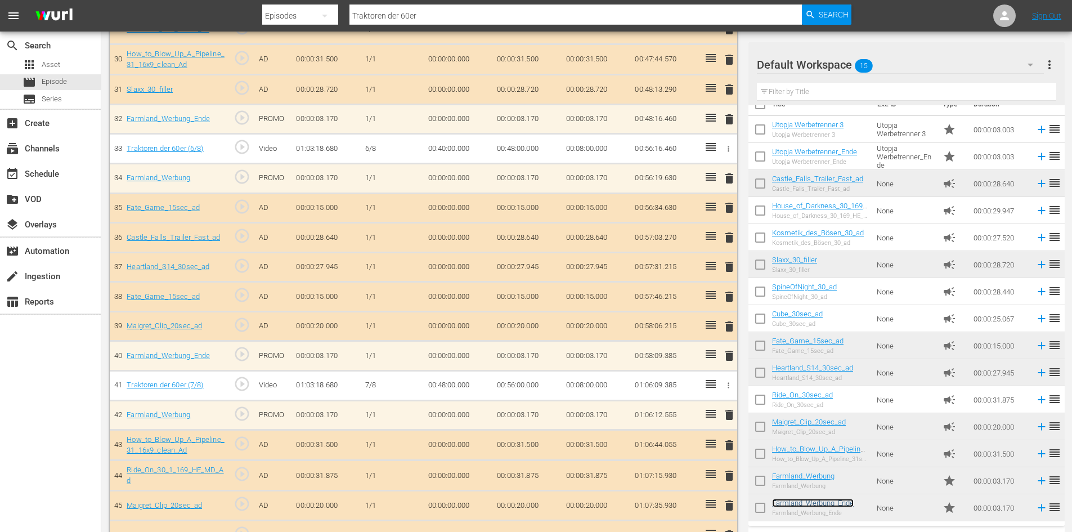
scroll to position [1149, 0]
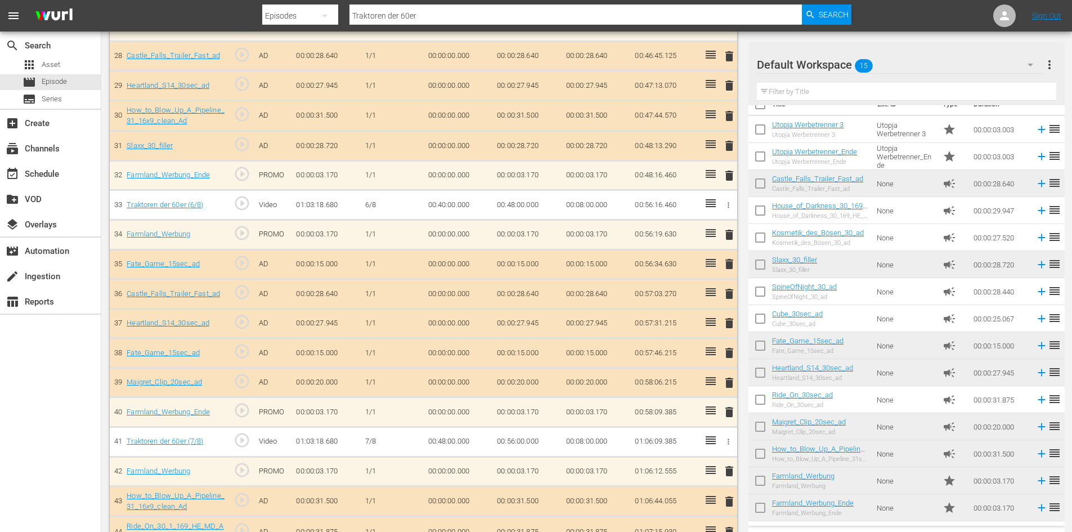
click at [726, 356] on span "delete" at bounding box center [729, 353] width 14 height 14
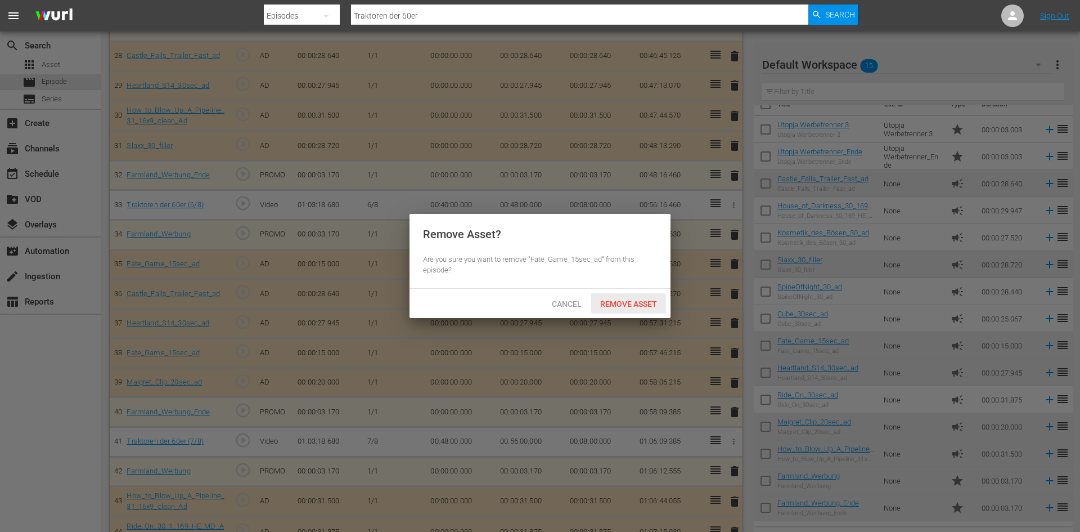
click at [629, 299] on span "Remove Asset" at bounding box center [628, 303] width 75 height 9
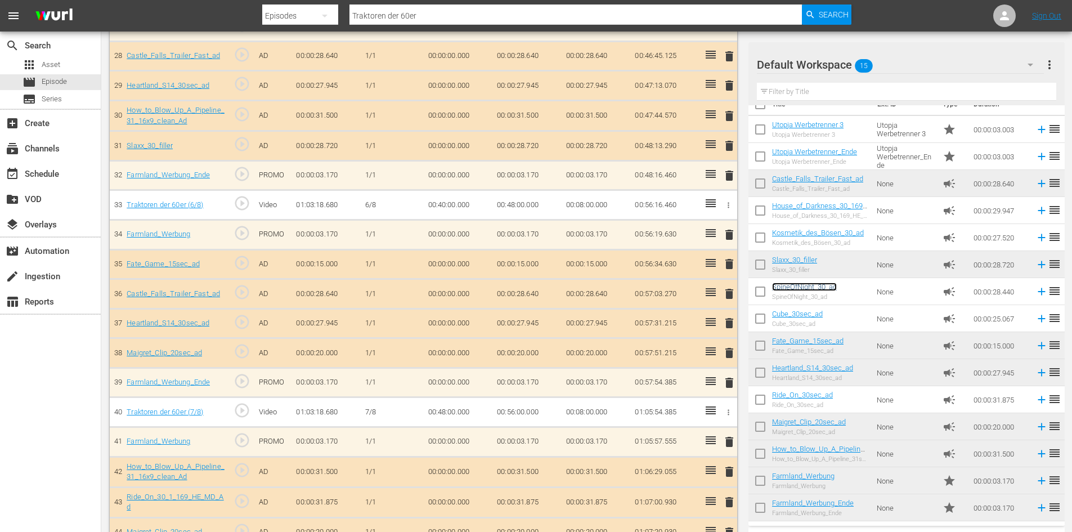
click at [801, 289] on link "SpineOfNight_30_ad" at bounding box center [804, 286] width 65 height 8
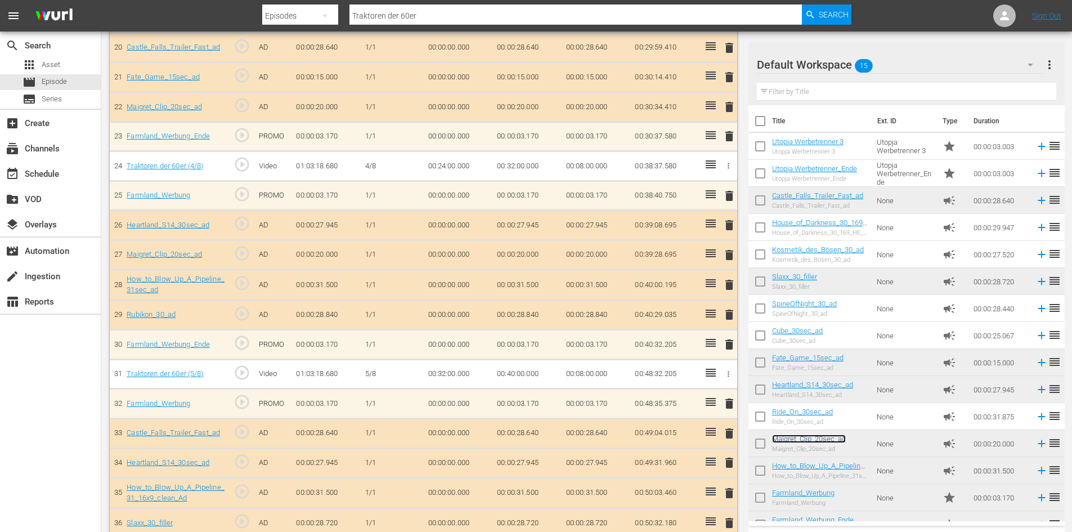
scroll to position [1022, 0]
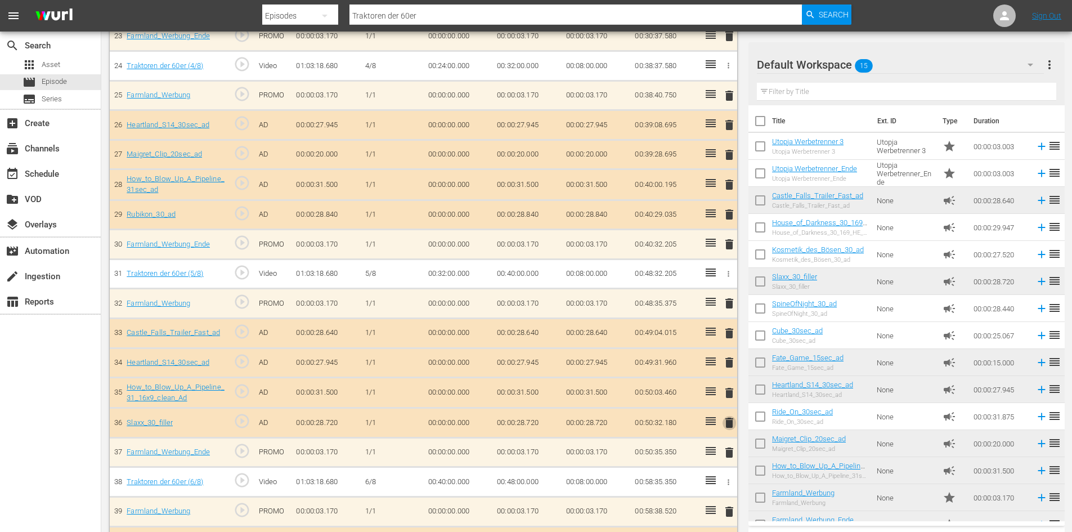
click at [725, 426] on span "delete" at bounding box center [729, 423] width 14 height 14
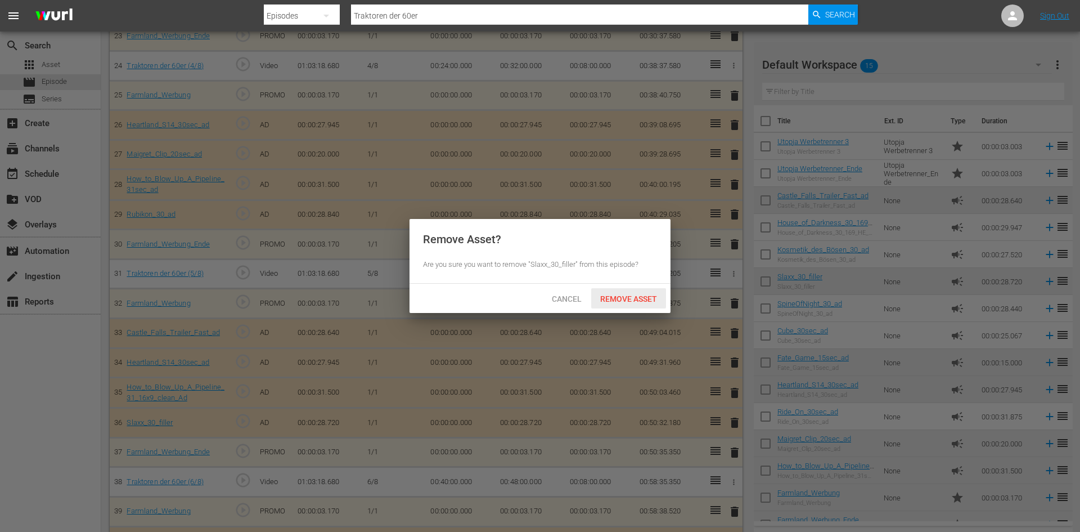
click at [625, 298] on span "Remove Asset" at bounding box center [628, 298] width 75 height 9
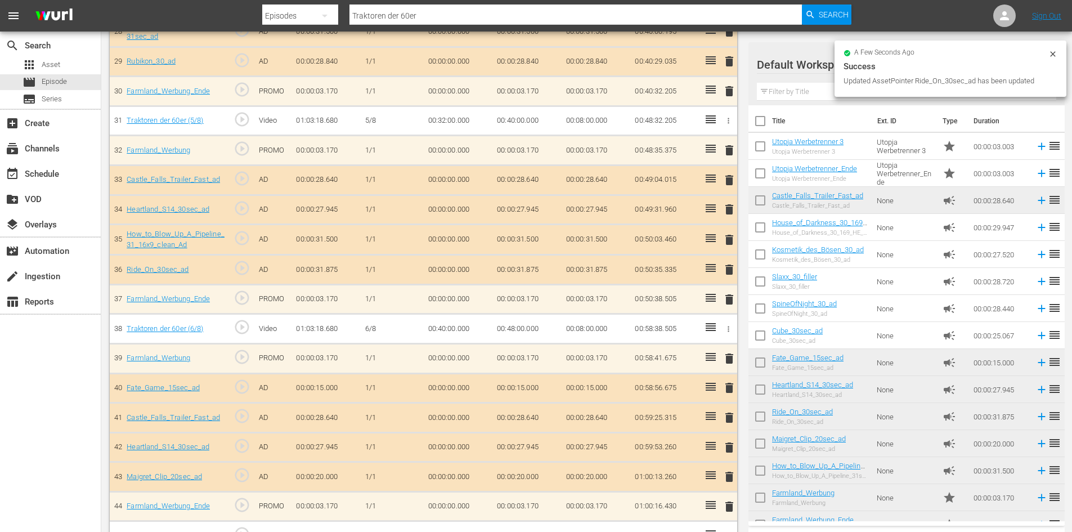
scroll to position [1247, 0]
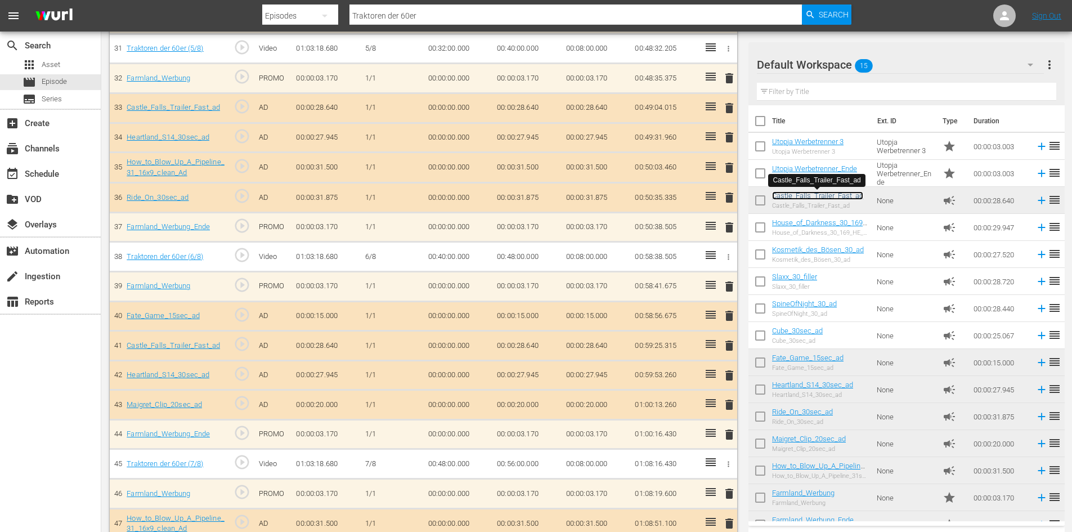
click at [829, 194] on link "Castle_Falls_Trailer_Fast_ad" at bounding box center [817, 195] width 91 height 8
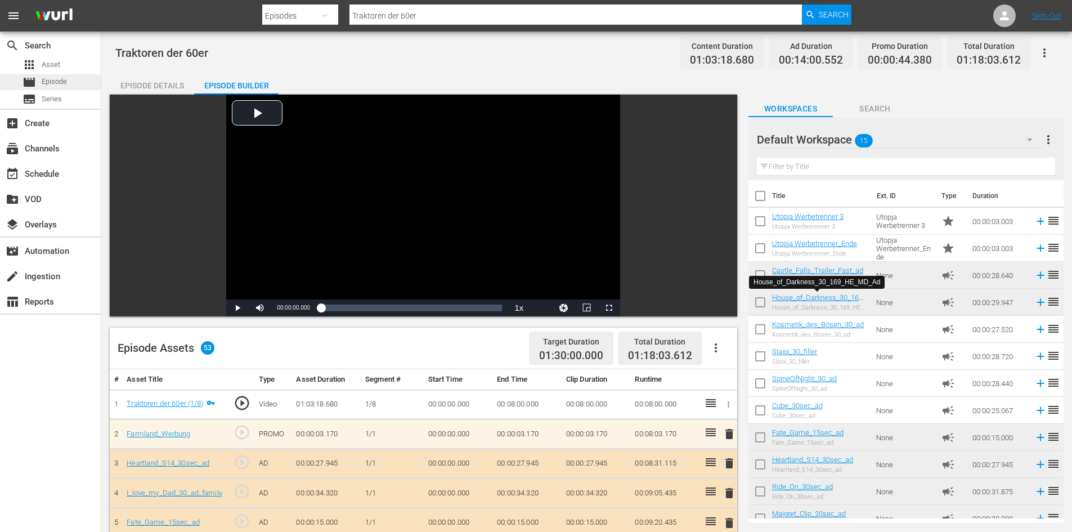
click at [71, 83] on div "movie Episode" at bounding box center [50, 82] width 101 height 16
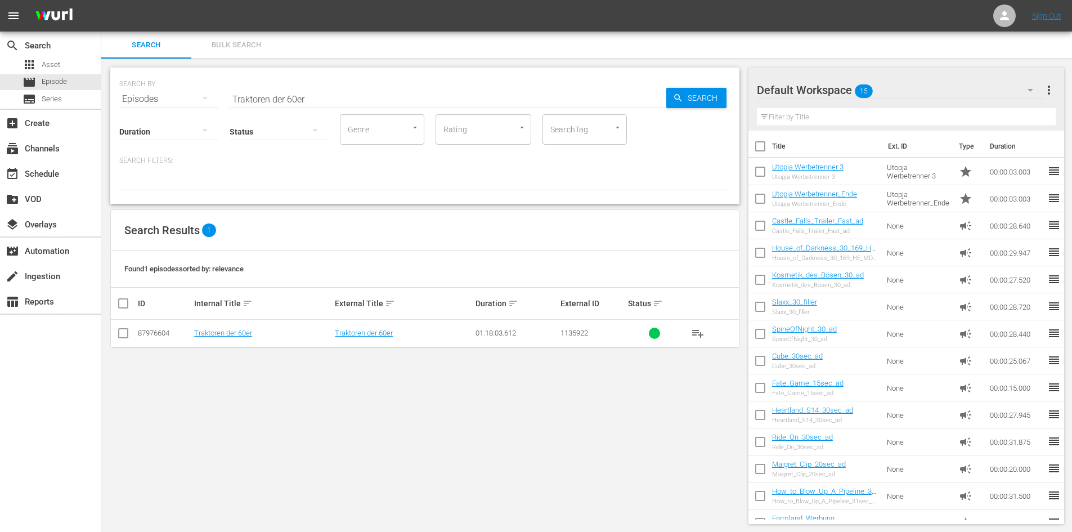
drag, startPoint x: 360, startPoint y: 100, endPoint x: 123, endPoint y: 109, distance: 237.0
click at [123, 109] on div "SEARCH BY Search By Episodes Search ID, Title, Description, Keywords, or Catego…" at bounding box center [424, 136] width 629 height 136
paste input "ZT 300 und K 700 im Oderbruch DDR-Allzweckwaffe"
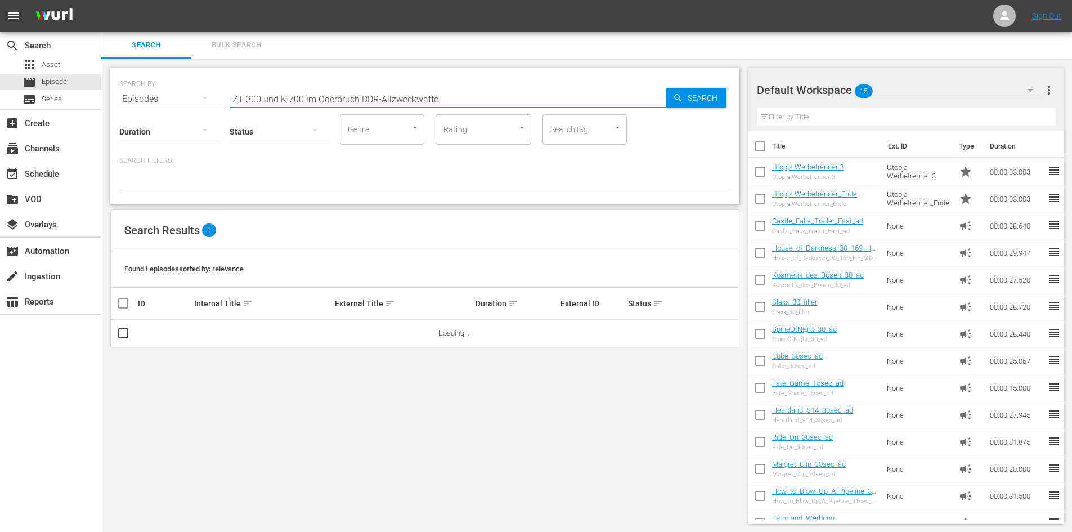
type input "ZT 300 und K 700 im Oderbruch DDR-Allzweckwaffe"
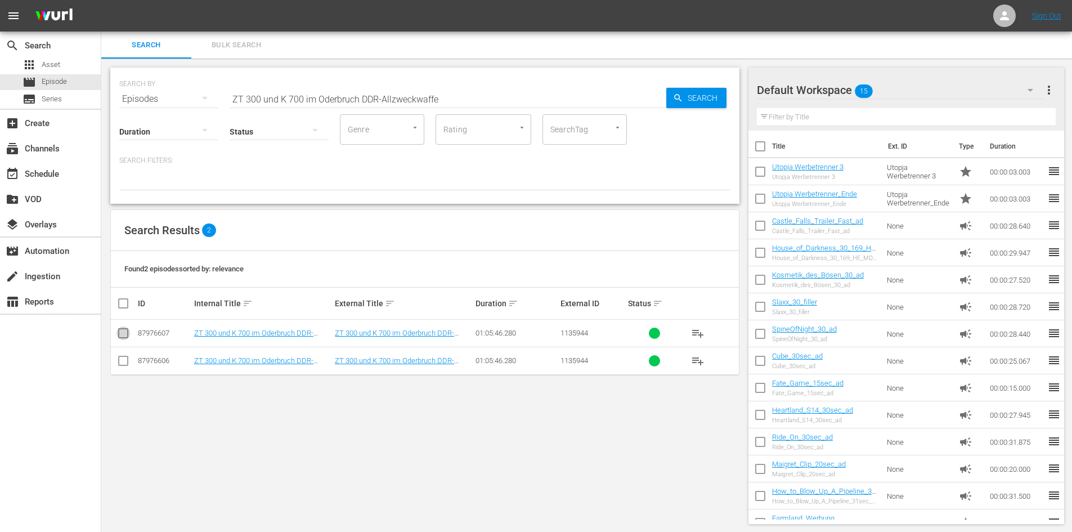
click at [120, 335] on input "checkbox" at bounding box center [123, 336] width 14 height 14
checkbox input "true"
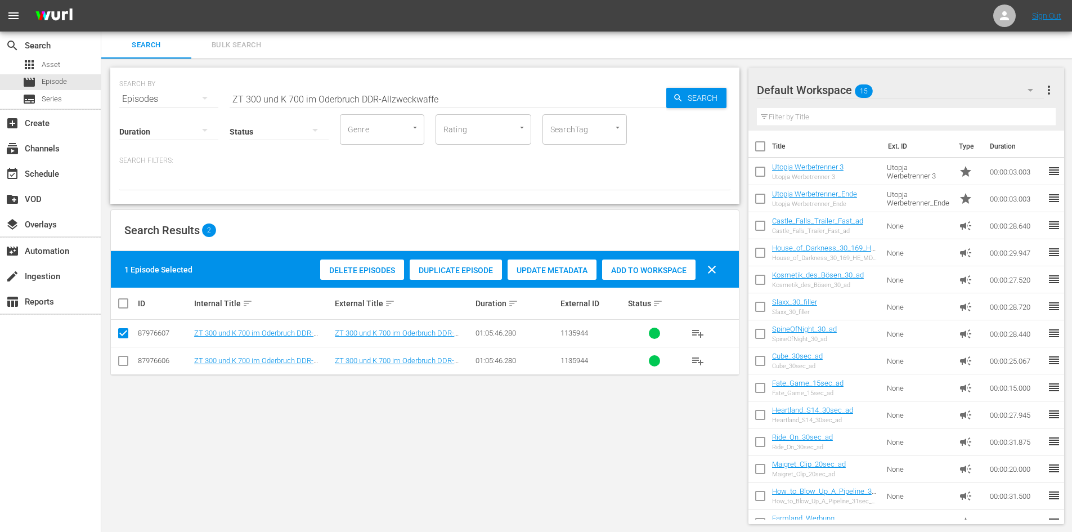
click at [371, 271] on span "Delete Episodes" at bounding box center [362, 270] width 84 height 9
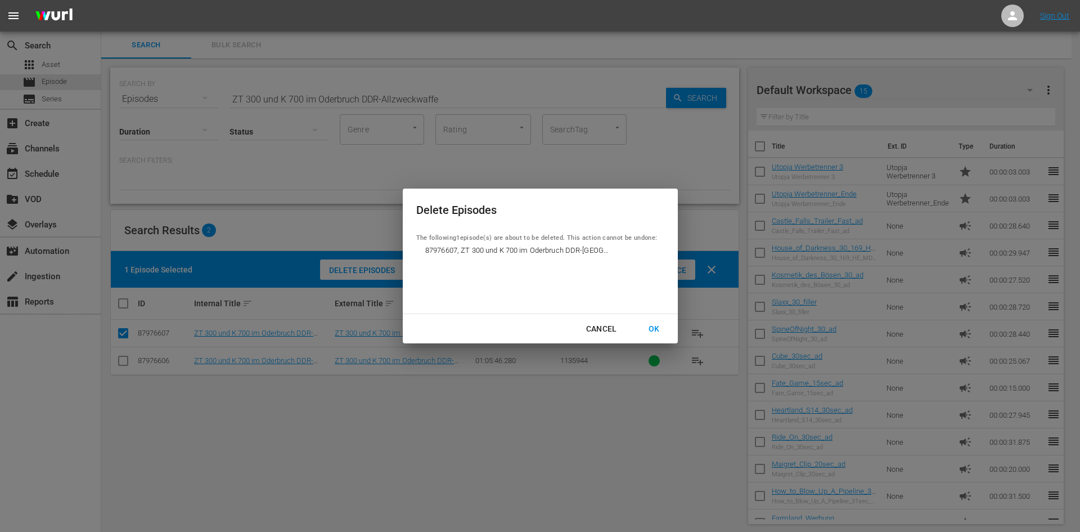
click at [659, 329] on div "OK" at bounding box center [654, 329] width 29 height 14
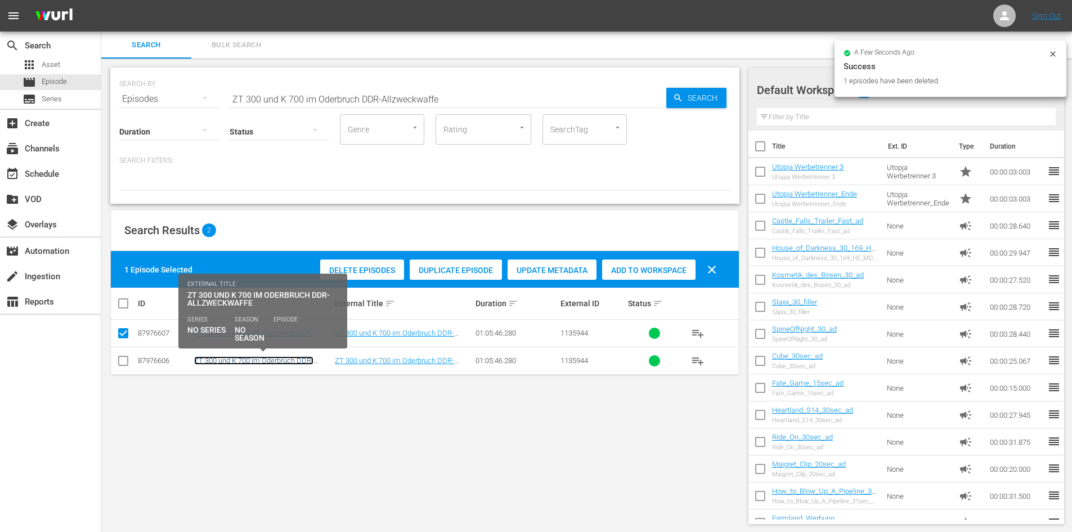
click at [250, 357] on link "ZT 300 und K 700 im Oderbruch DDR-Allzweckwaffe" at bounding box center [253, 364] width 119 height 17
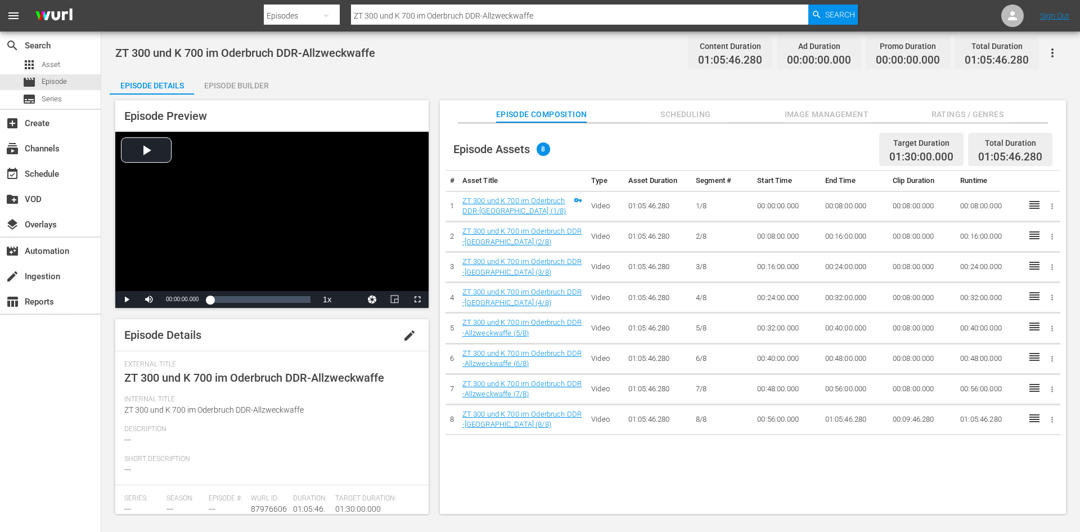
click at [248, 77] on div "Episode Builder" at bounding box center [236, 85] width 84 height 27
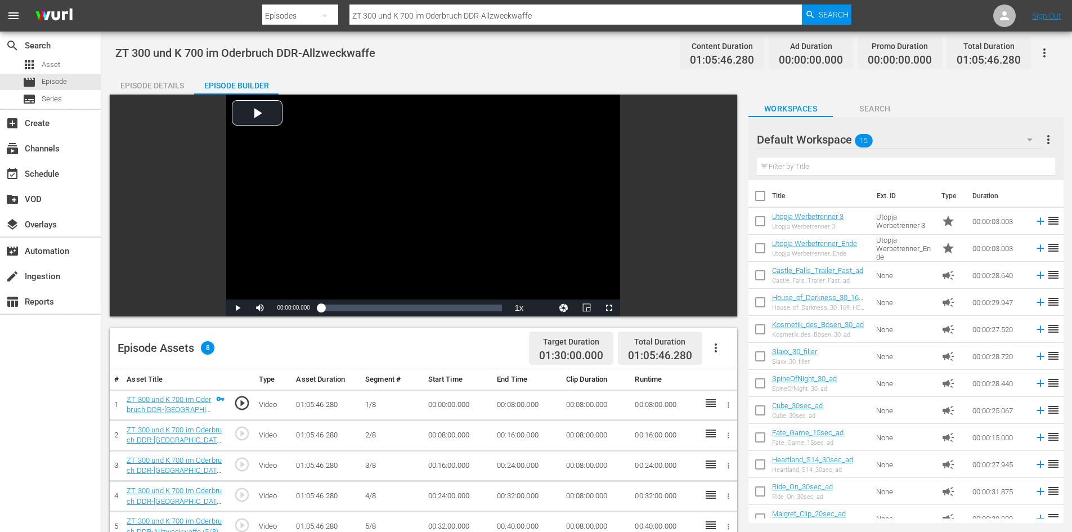
click at [720, 347] on icon "button" at bounding box center [716, 348] width 14 height 14
click at [722, 354] on div "Fill with Ads" at bounding box center [749, 352] width 77 height 27
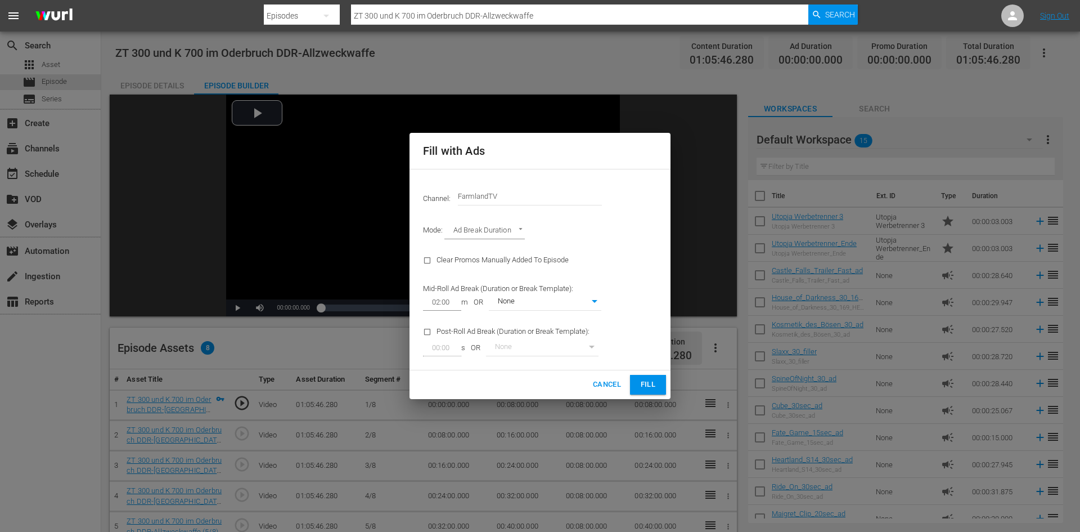
click at [647, 386] on span "Fill" at bounding box center [648, 384] width 18 height 13
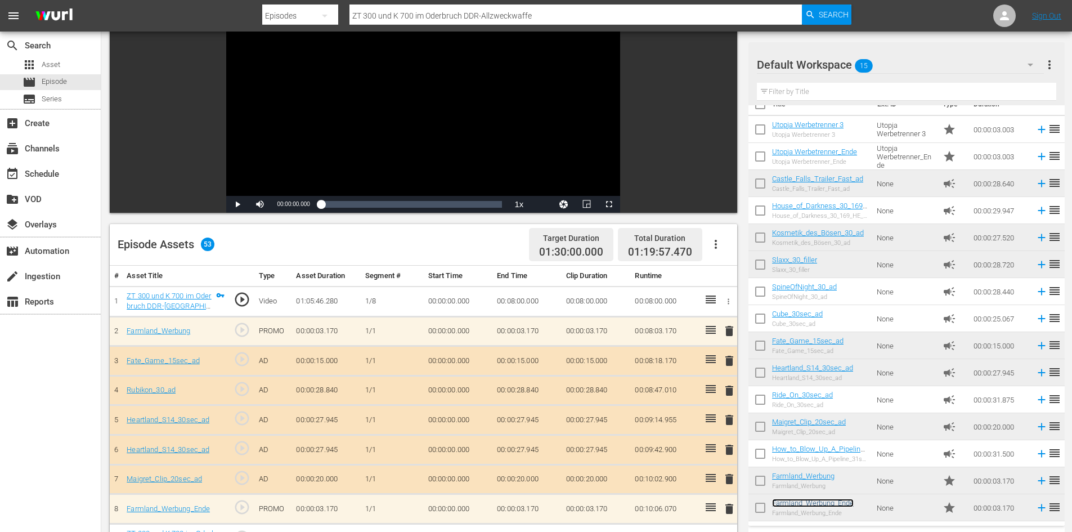
scroll to position [113, 0]
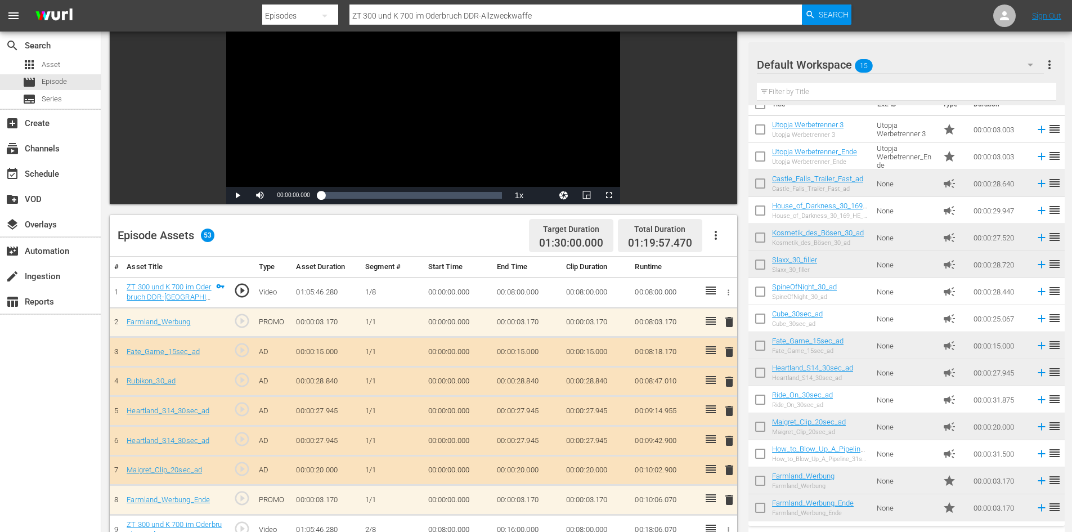
click at [734, 410] on span "delete" at bounding box center [729, 411] width 14 height 14
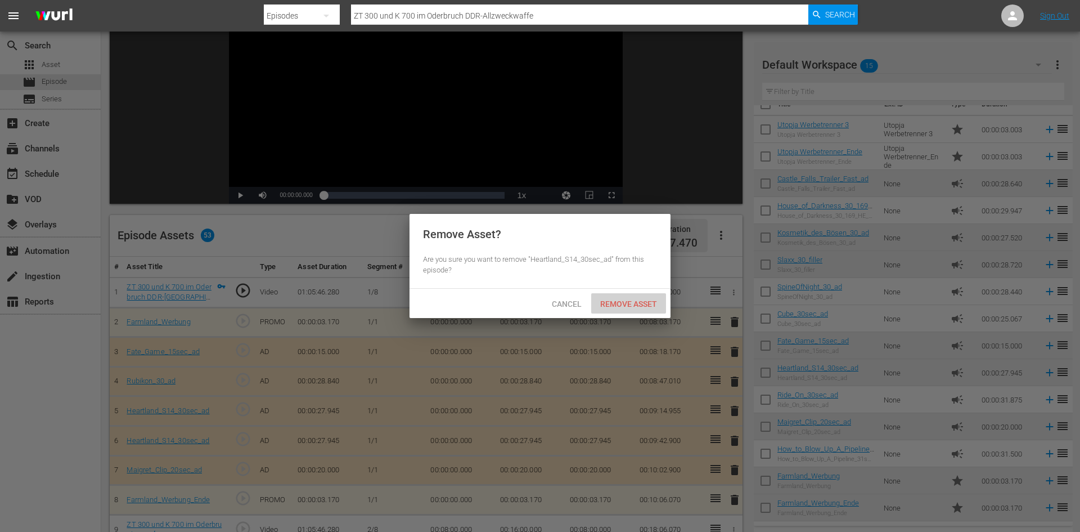
click at [632, 300] on span "Remove Asset" at bounding box center [628, 303] width 75 height 9
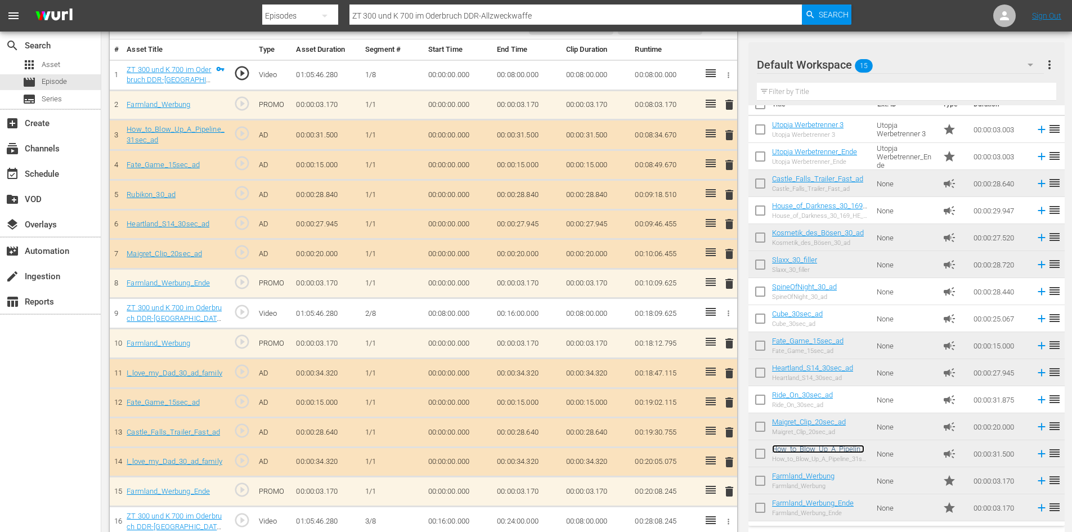
scroll to position [394, 0]
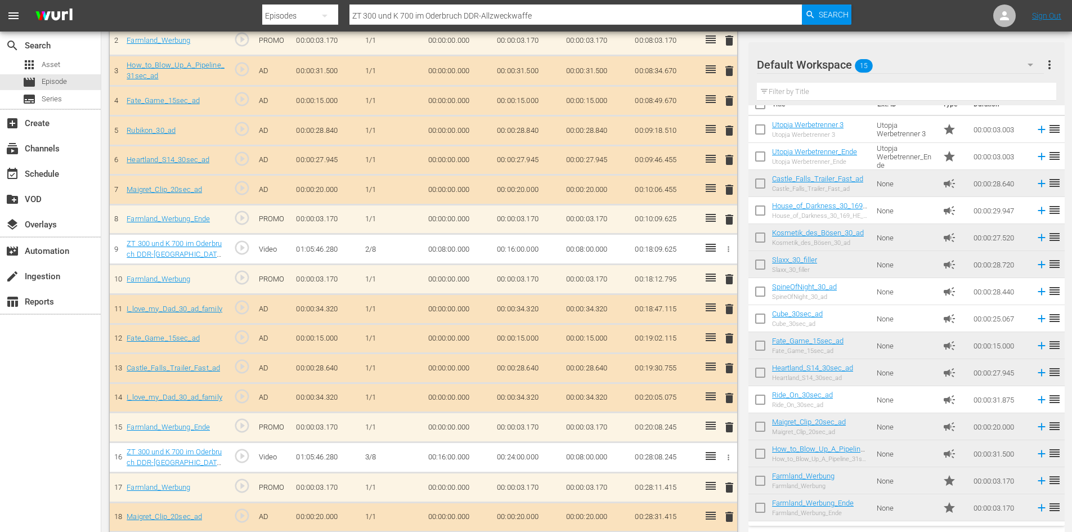
click at [734, 397] on span "delete" at bounding box center [729, 398] width 14 height 14
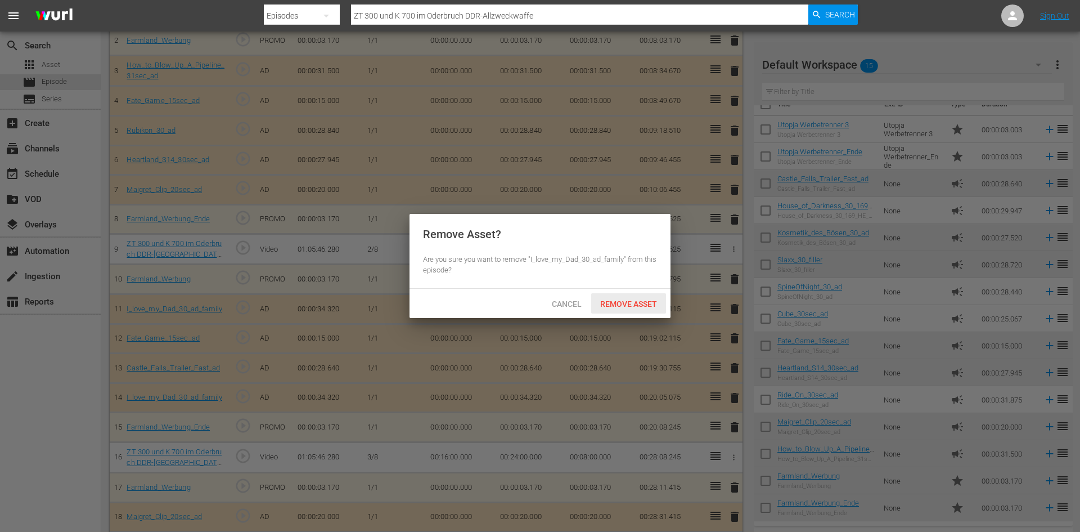
click at [629, 300] on span "Remove Asset" at bounding box center [628, 303] width 75 height 9
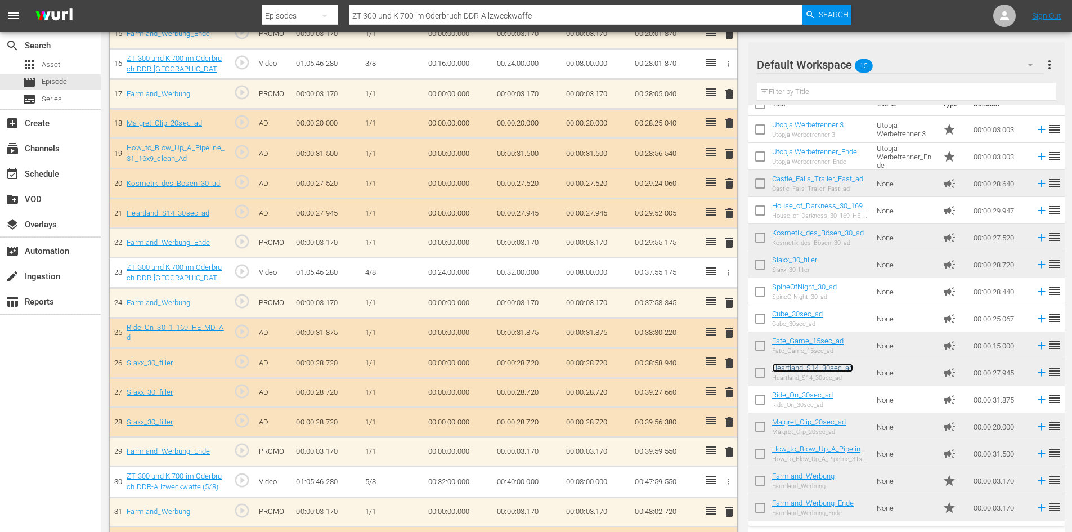
scroll to position [788, 0]
click at [731, 358] on span "delete" at bounding box center [729, 363] width 14 height 14
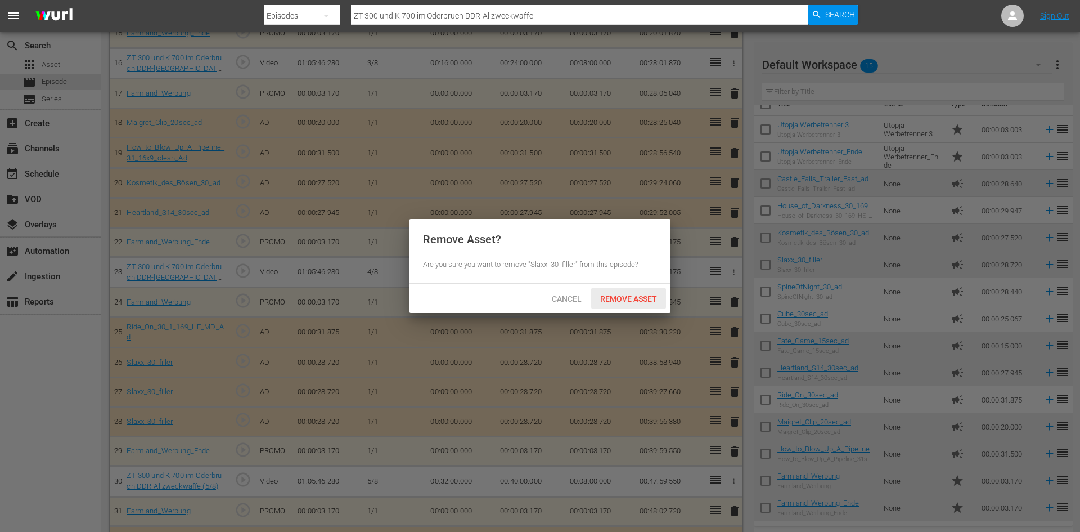
click at [650, 299] on span "Remove Asset" at bounding box center [628, 298] width 75 height 9
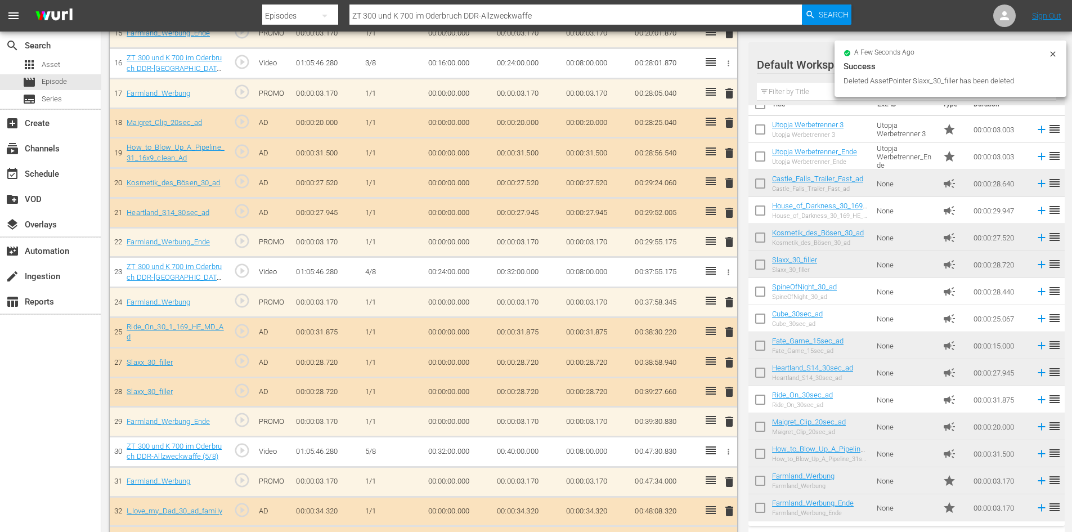
click at [735, 390] on span "delete" at bounding box center [729, 392] width 14 height 14
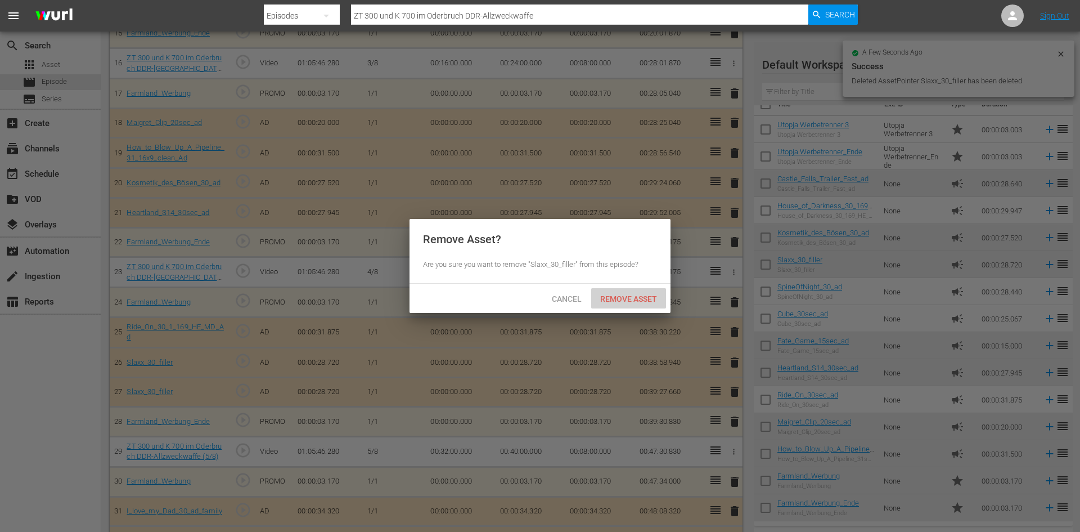
drag, startPoint x: 622, startPoint y: 289, endPoint x: 641, endPoint y: 295, distance: 19.6
click at [623, 289] on div "Remove Asset" at bounding box center [628, 298] width 75 height 21
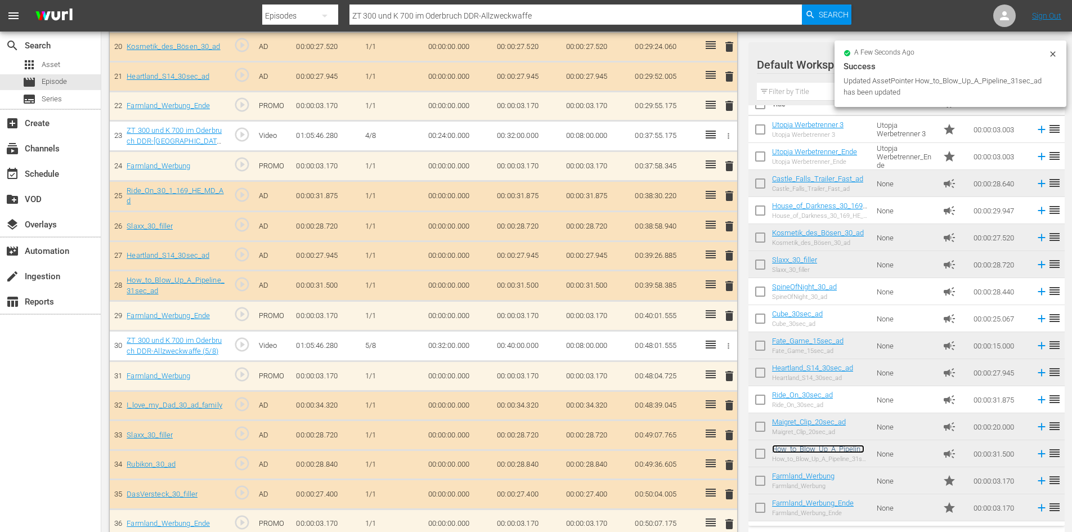
scroll to position [956, 0]
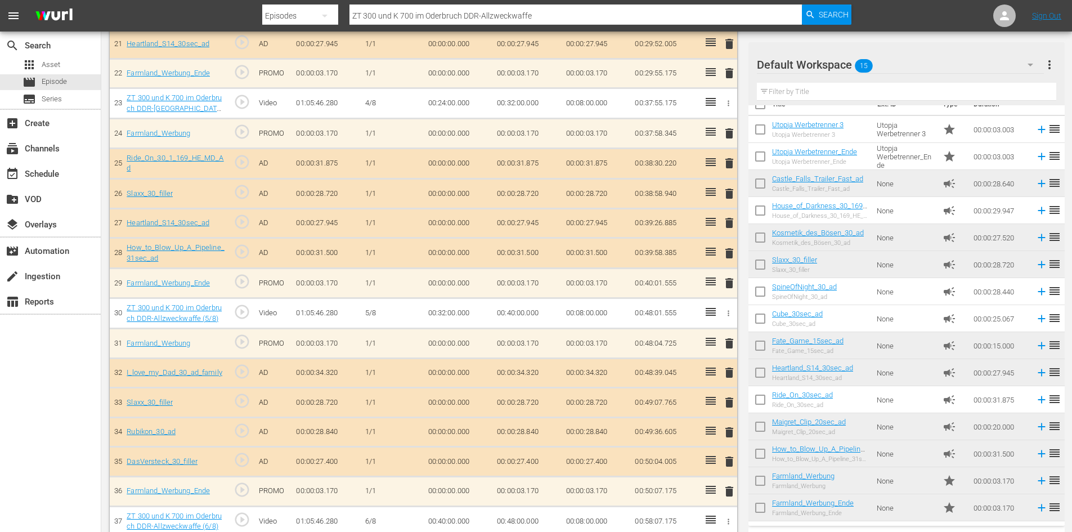
click at [732, 406] on span "delete" at bounding box center [729, 403] width 14 height 14
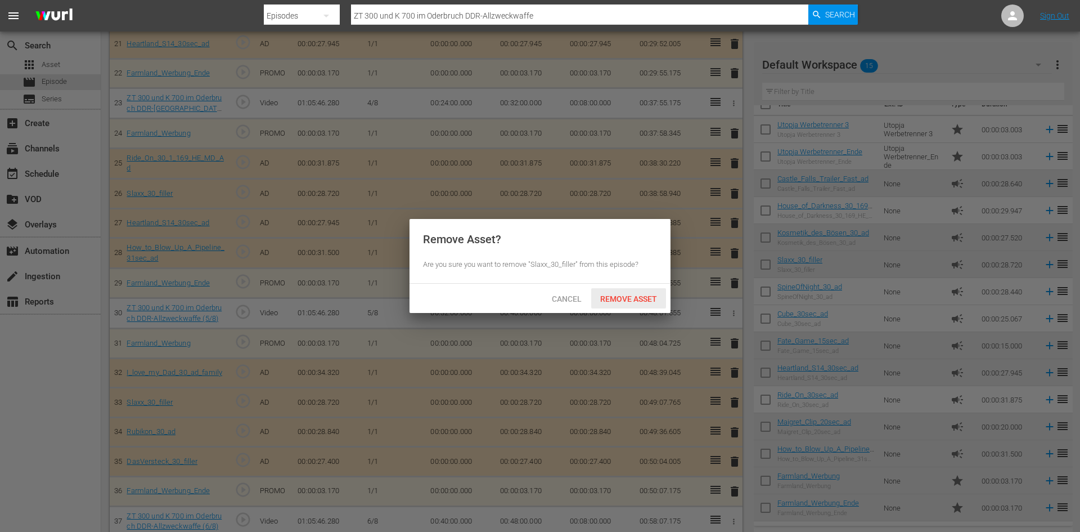
click at [629, 297] on span "Remove Asset" at bounding box center [628, 298] width 75 height 9
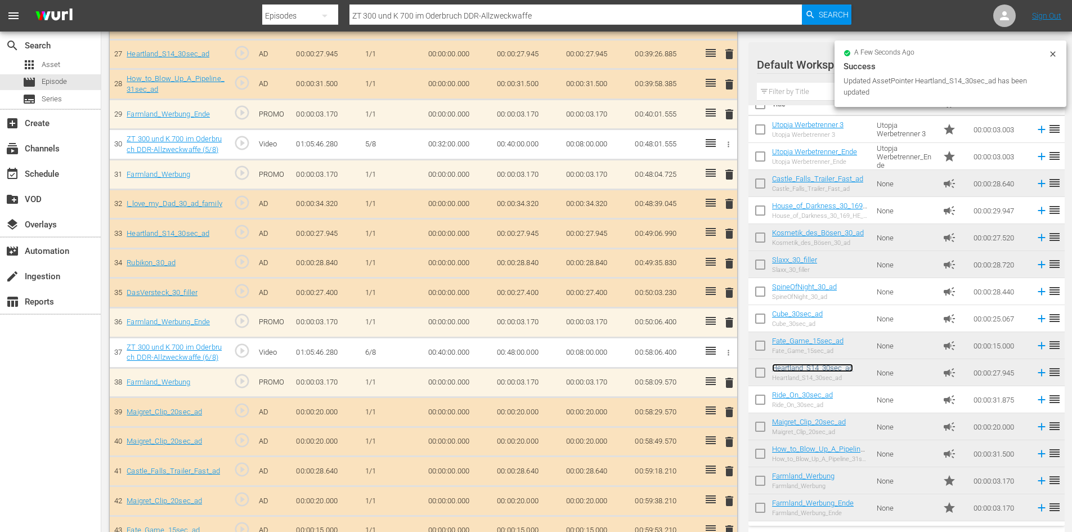
scroll to position [1182, 0]
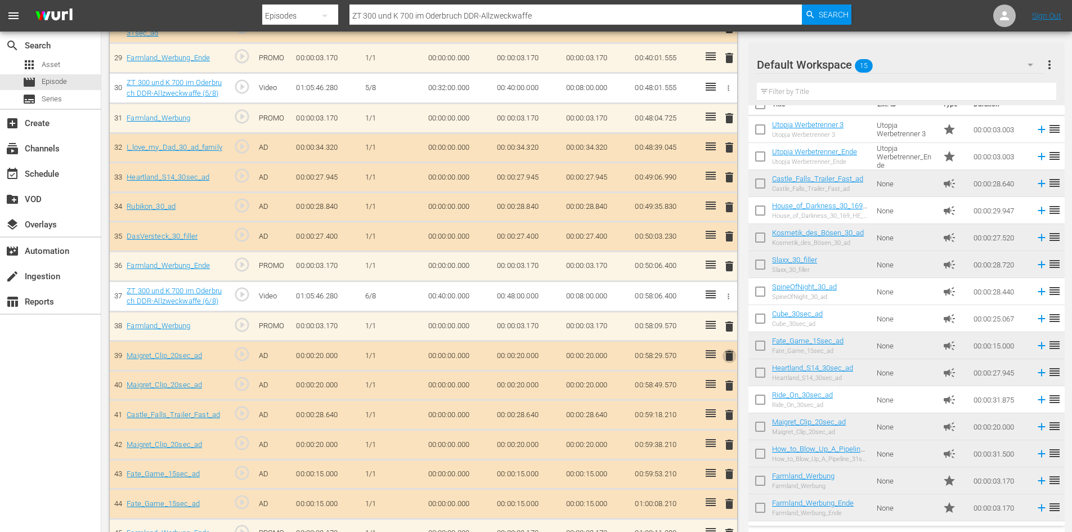
click at [735, 357] on span "delete" at bounding box center [729, 356] width 14 height 14
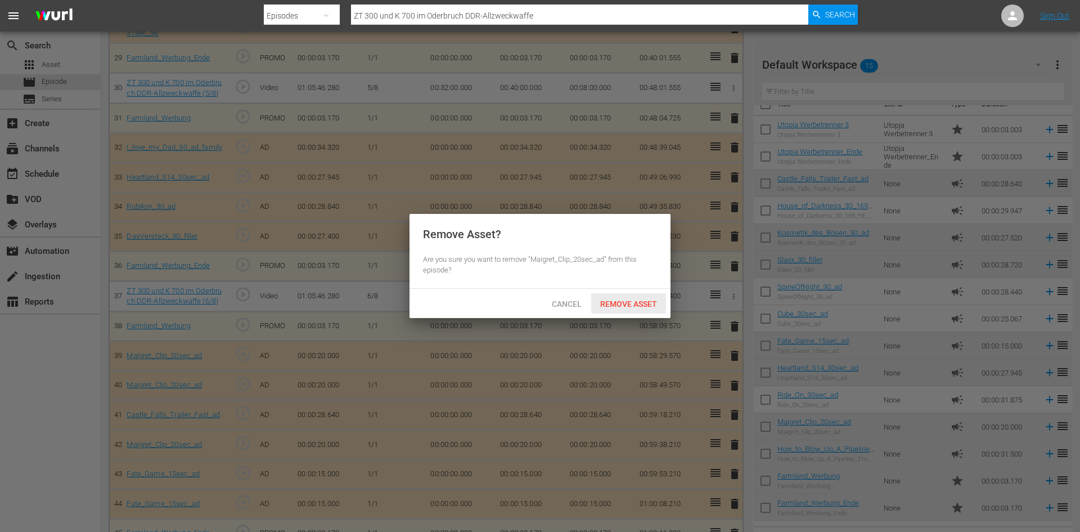
click at [642, 305] on span "Remove Asset" at bounding box center [628, 303] width 75 height 9
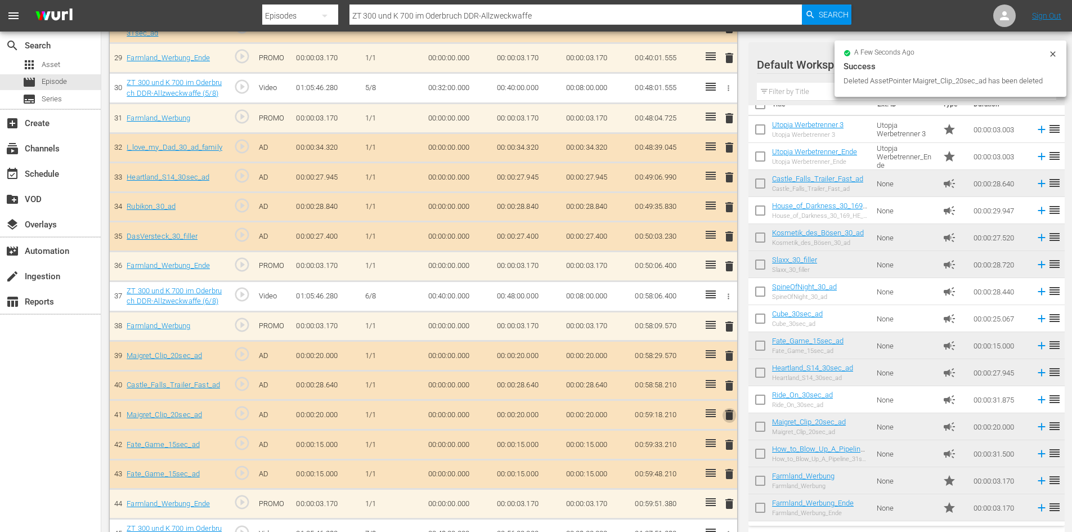
click at [727, 415] on span "delete" at bounding box center [729, 415] width 14 height 14
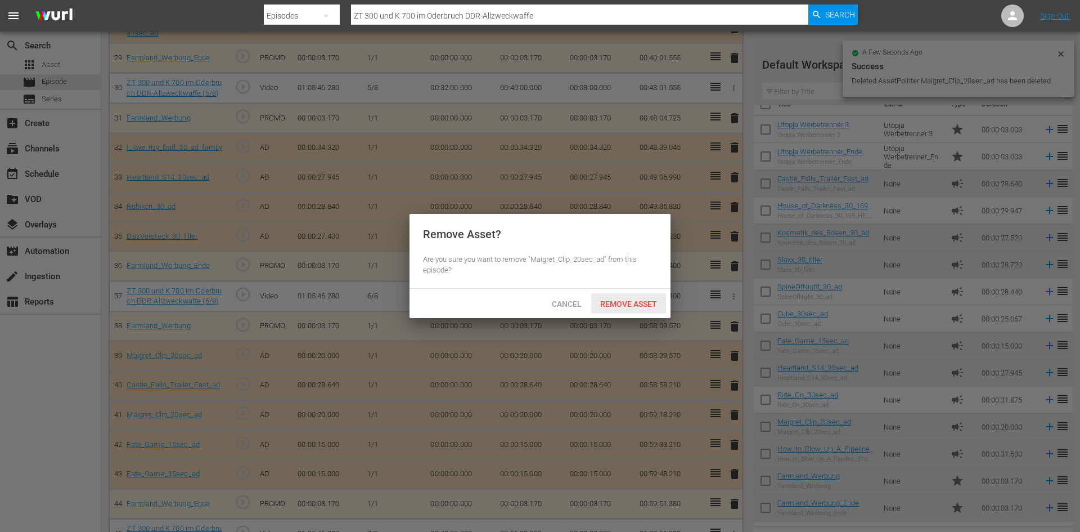
click at [636, 303] on span "Remove Asset" at bounding box center [628, 303] width 75 height 9
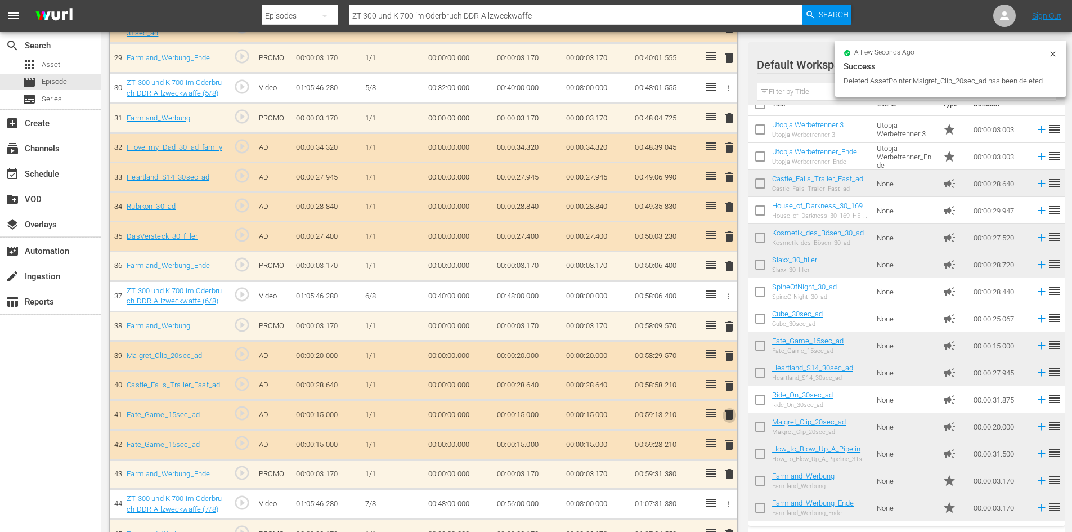
click at [725, 408] on span "delete" at bounding box center [729, 415] width 14 height 14
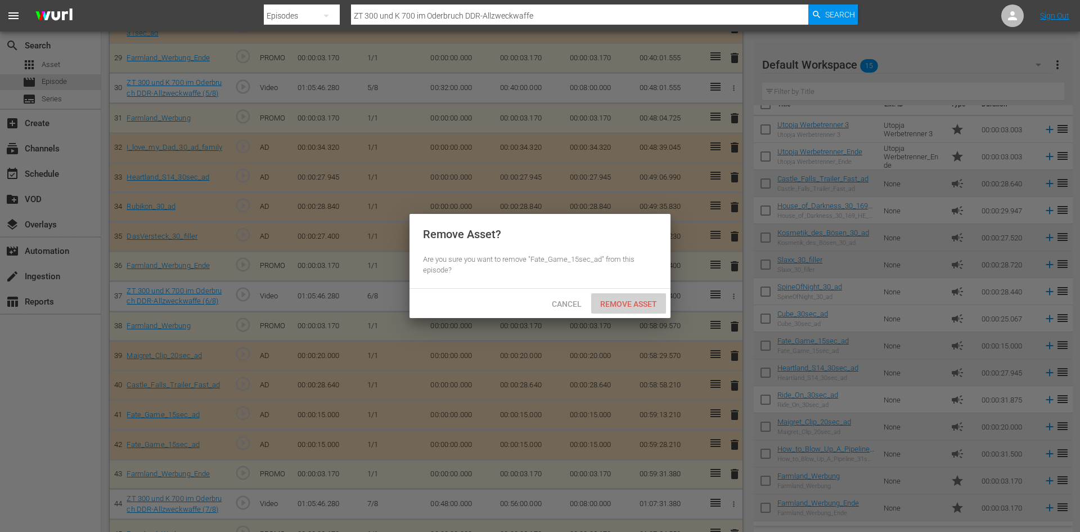
click at [607, 300] on span "Remove Asset" at bounding box center [628, 303] width 75 height 9
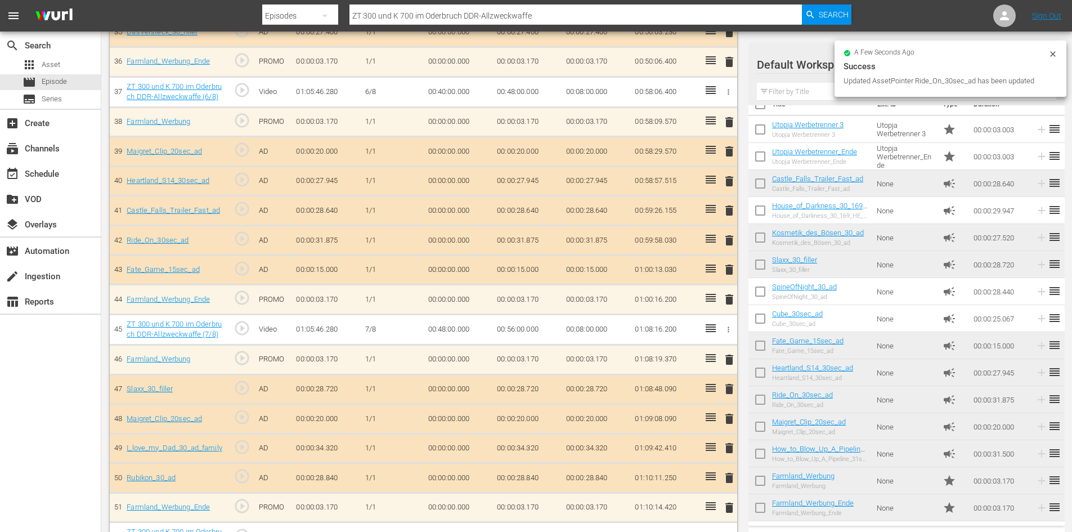
scroll to position [1386, 0]
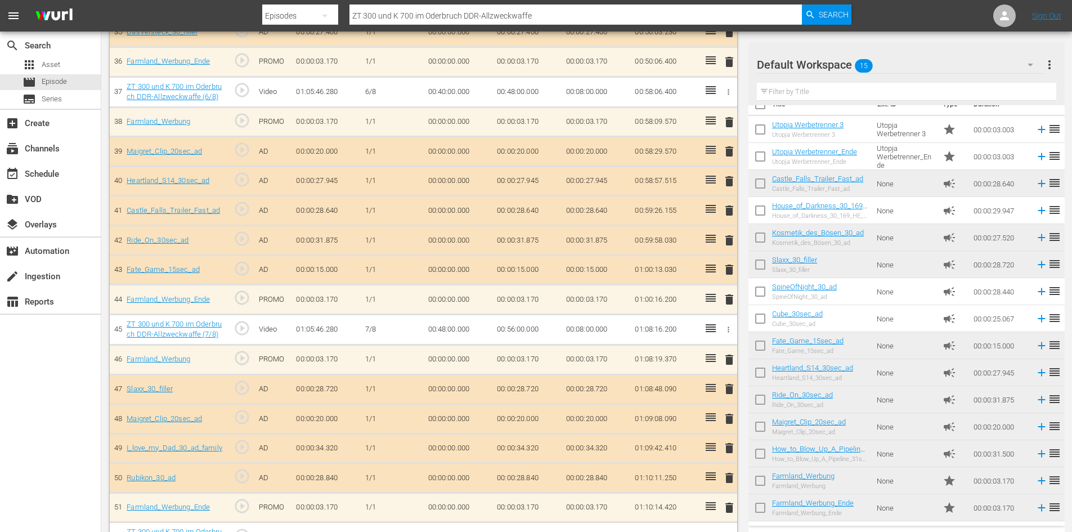
click at [721, 392] on td "delete" at bounding box center [727, 389] width 19 height 30
click at [727, 390] on span "delete" at bounding box center [729, 389] width 14 height 14
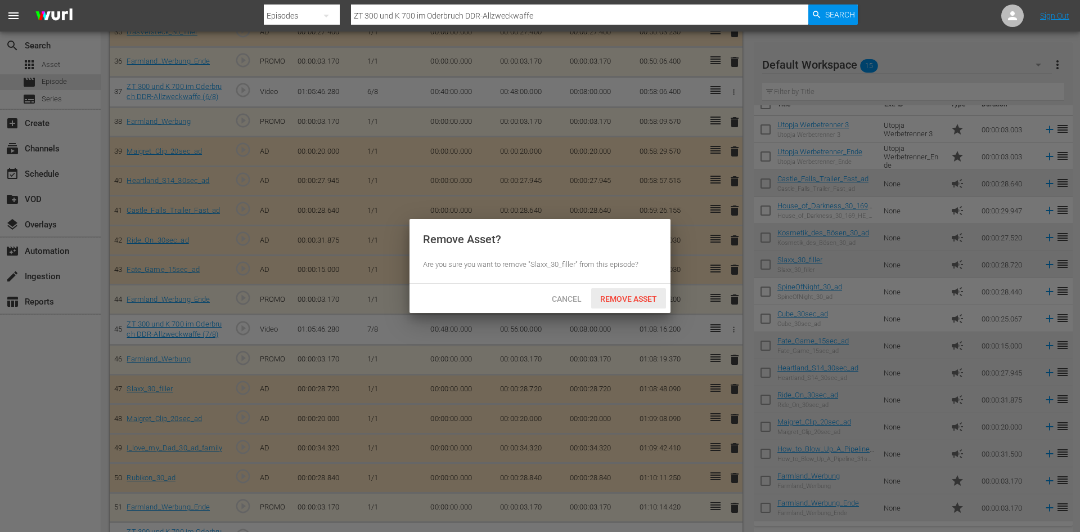
click at [639, 297] on span "Remove Asset" at bounding box center [628, 298] width 75 height 9
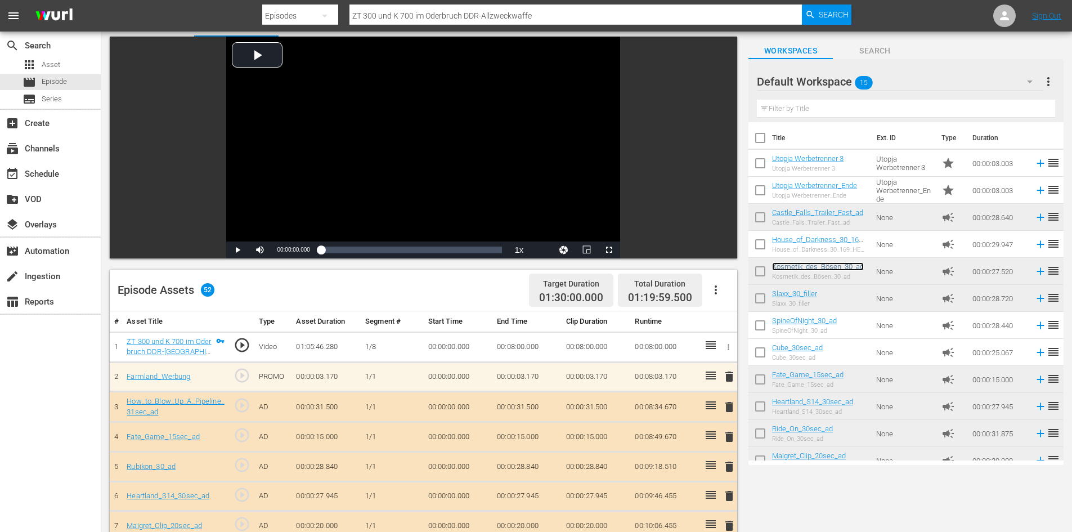
scroll to position [0, 0]
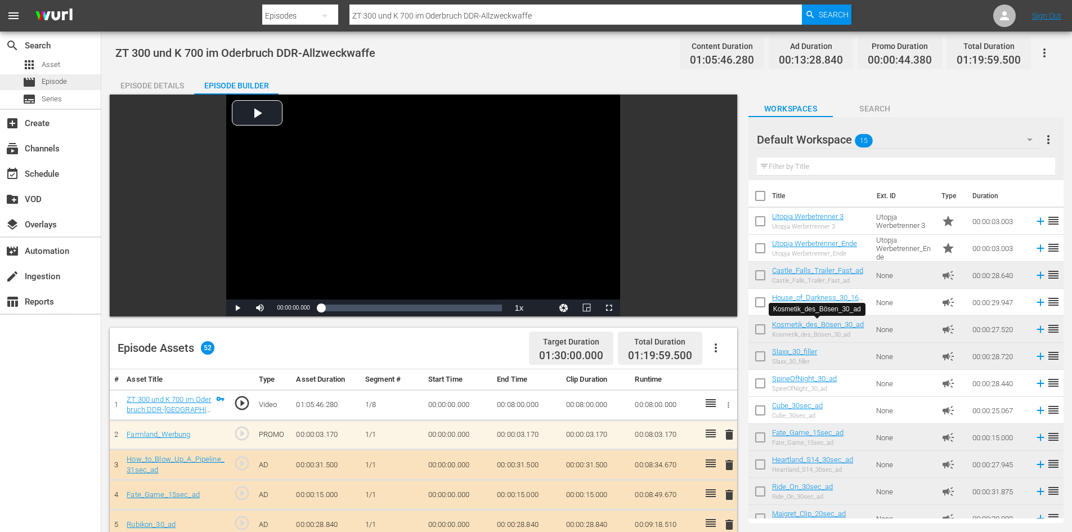
click at [54, 83] on span "Episode" at bounding box center [54, 81] width 25 height 11
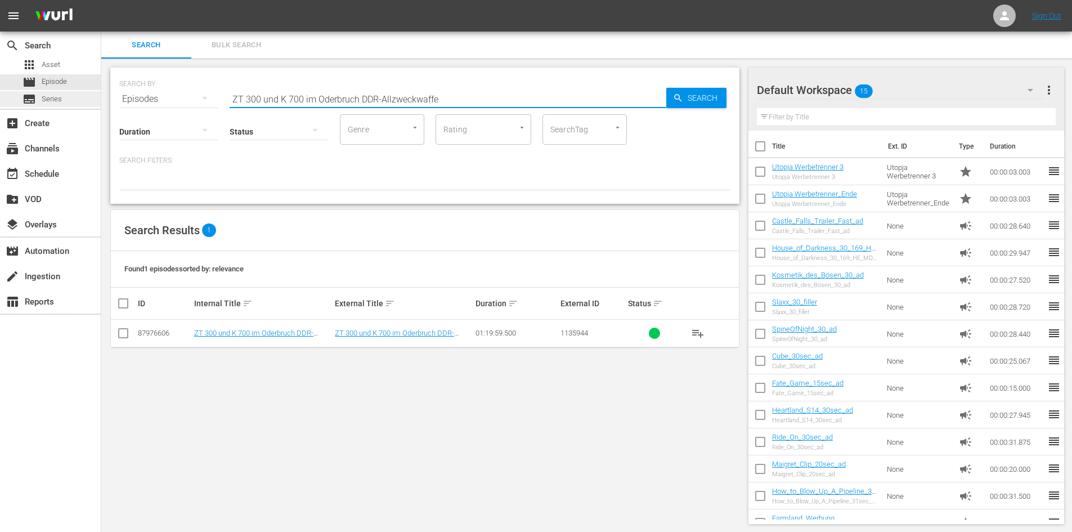
drag, startPoint x: 498, startPoint y: 95, endPoint x: 62, endPoint y: 93, distance: 436.0
click at [101, 0] on div "search Search apps Asset movie Episode subtitles Series add_box Create subscrip…" at bounding box center [586, 0] width 971 height 0
paste input "Das Gestüt – Folge 10: Reiterwechsel"
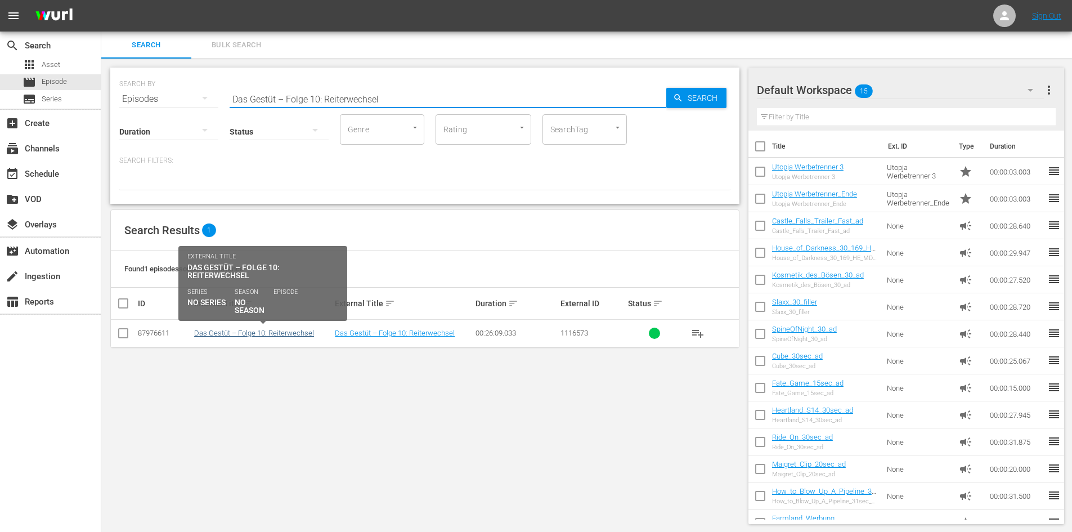
type input "Das Gestüt – Folge 10: Reiterwechsel"
click at [291, 329] on link "Das Gestüt – Folge 10: Reiterwechsel" at bounding box center [254, 333] width 120 height 8
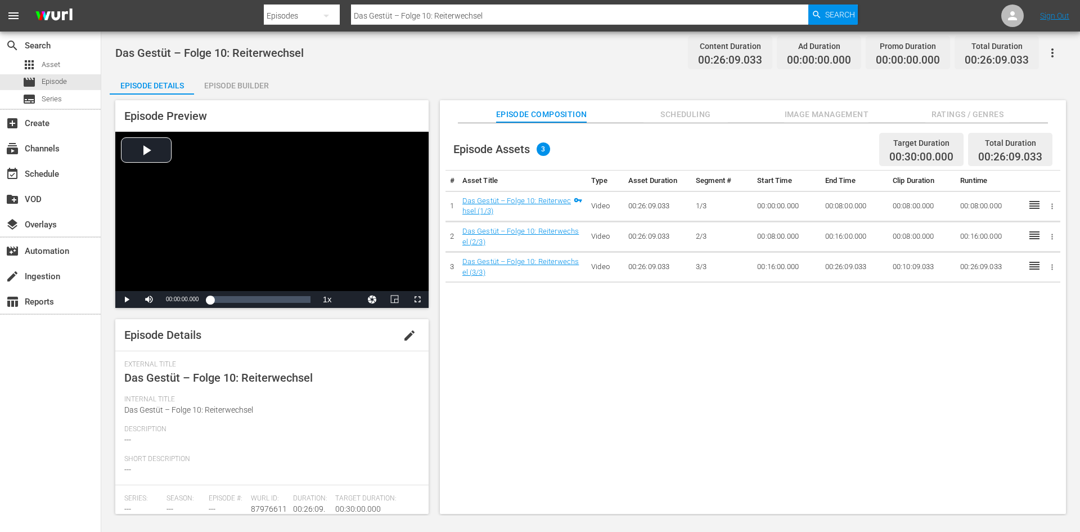
click at [238, 87] on div "Episode Builder" at bounding box center [236, 85] width 84 height 27
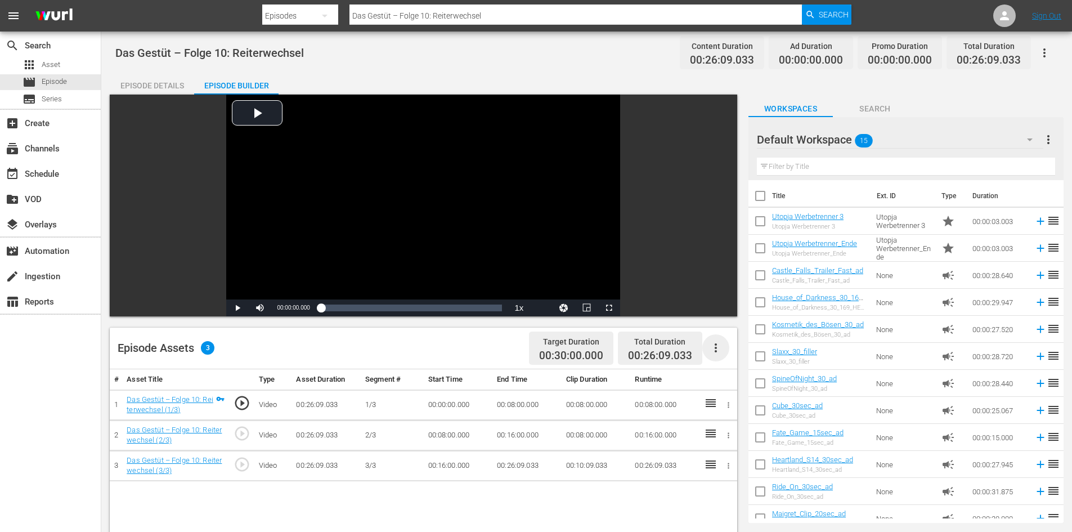
click at [720, 351] on icon "button" at bounding box center [716, 348] width 14 height 14
click at [728, 360] on div "Fill with Ads" at bounding box center [749, 352] width 77 height 27
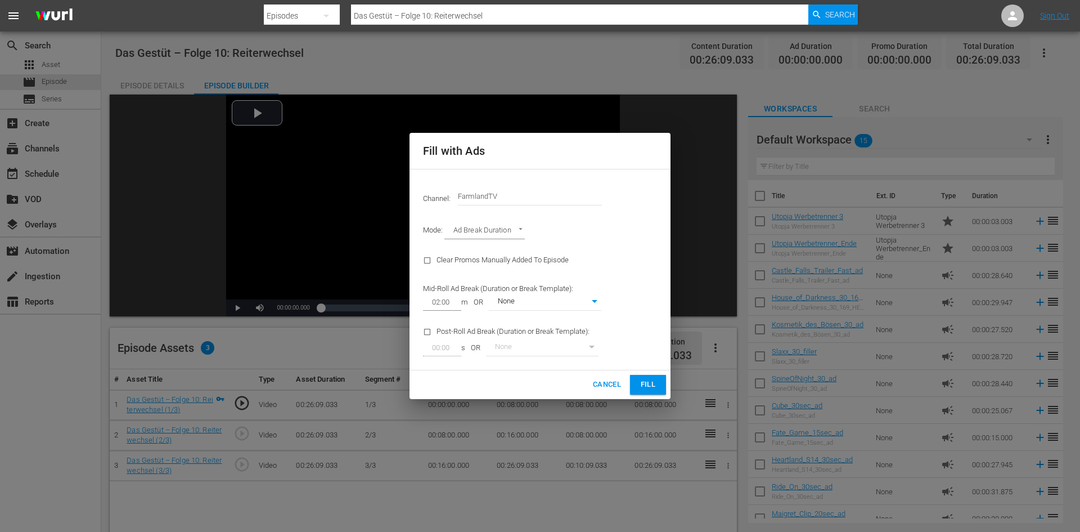
click at [639, 388] on button "Fill" at bounding box center [648, 385] width 36 height 20
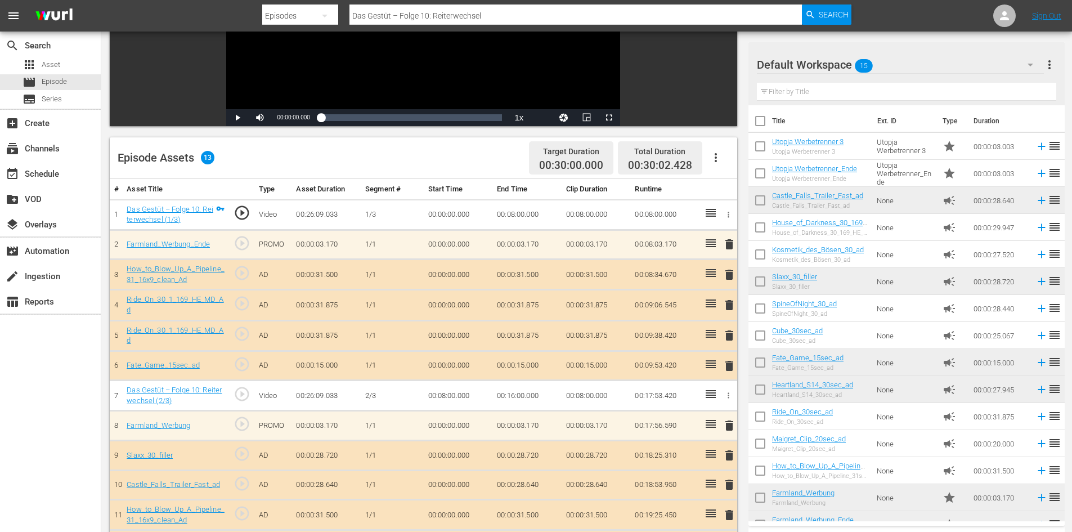
scroll to position [225, 0]
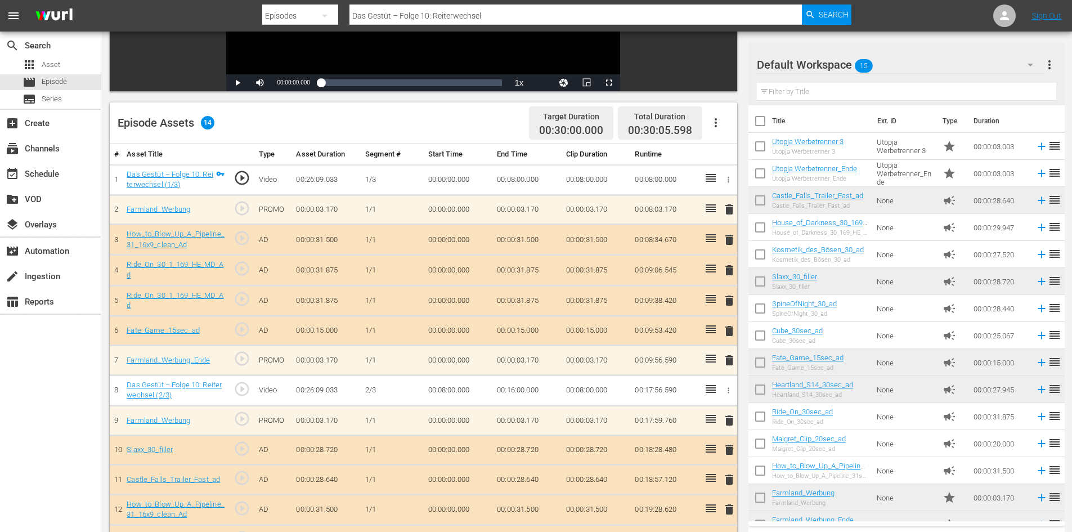
click at [730, 272] on span "delete" at bounding box center [729, 270] width 14 height 14
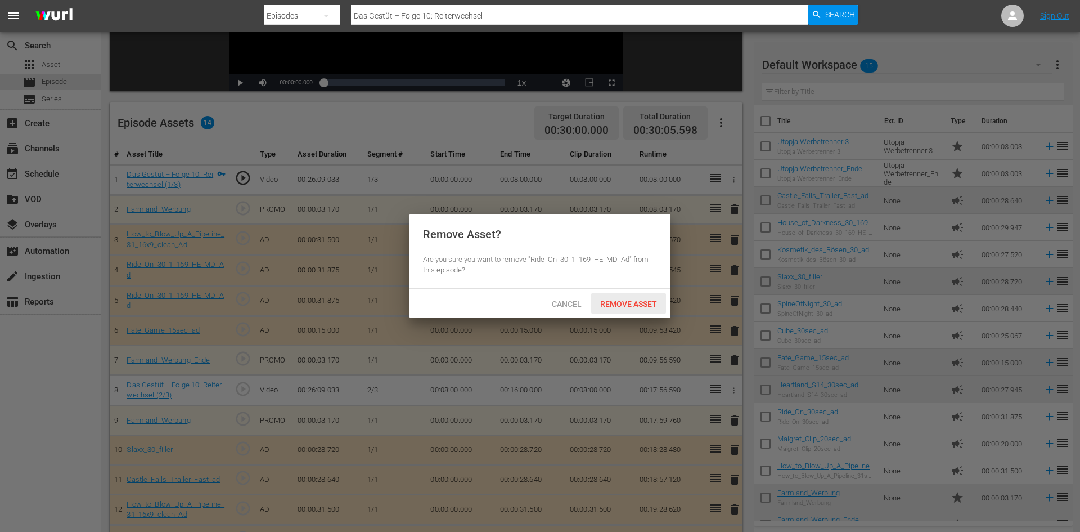
click at [612, 297] on div "Remove Asset" at bounding box center [628, 303] width 75 height 21
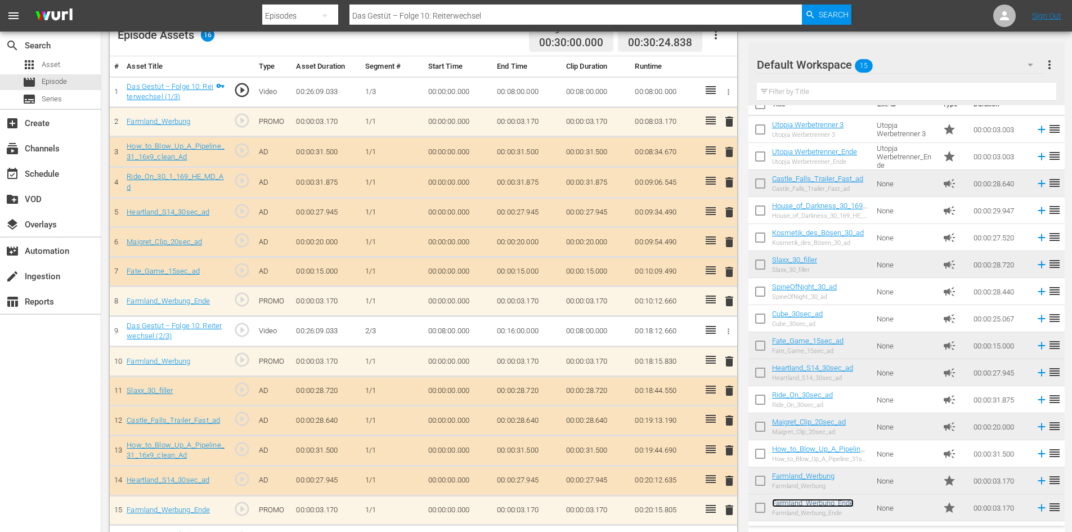
scroll to position [176, 0]
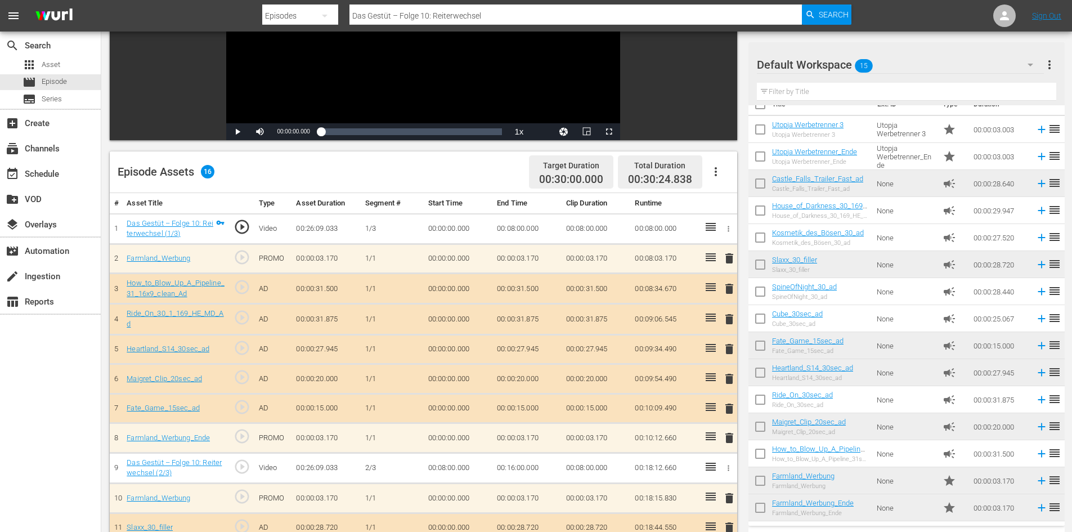
click at [735, 377] on span "delete" at bounding box center [729, 379] width 14 height 14
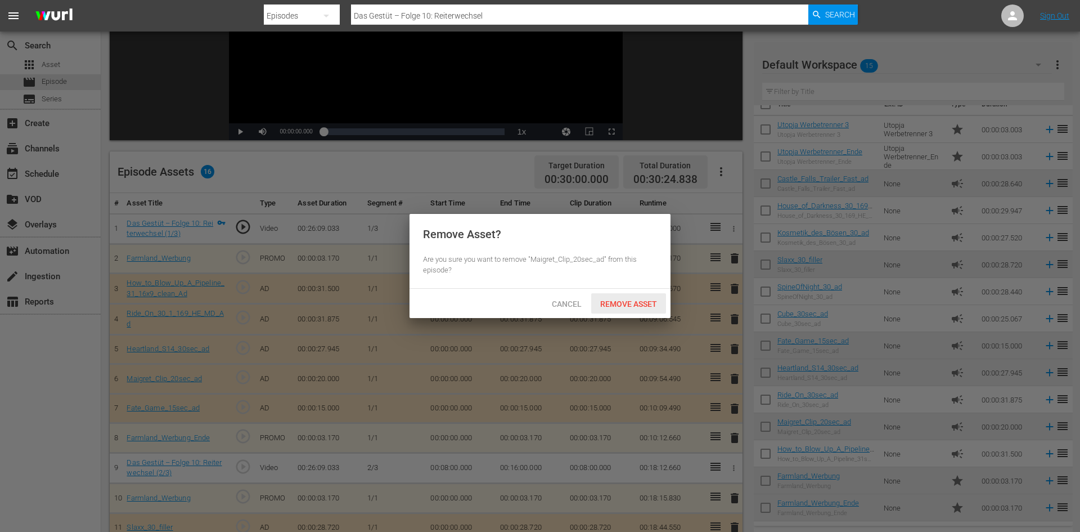
click at [621, 299] on span "Remove Asset" at bounding box center [628, 303] width 75 height 9
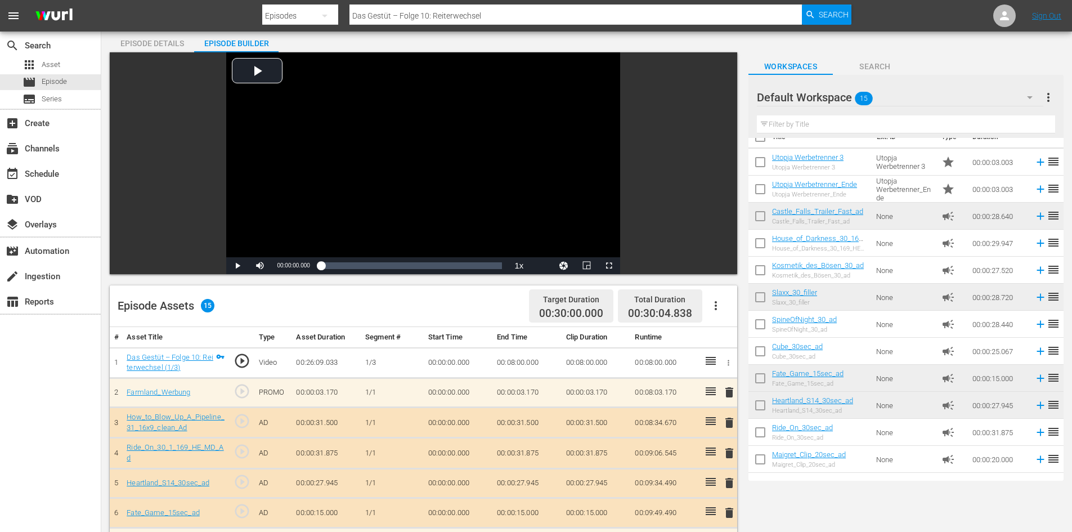
scroll to position [0, 0]
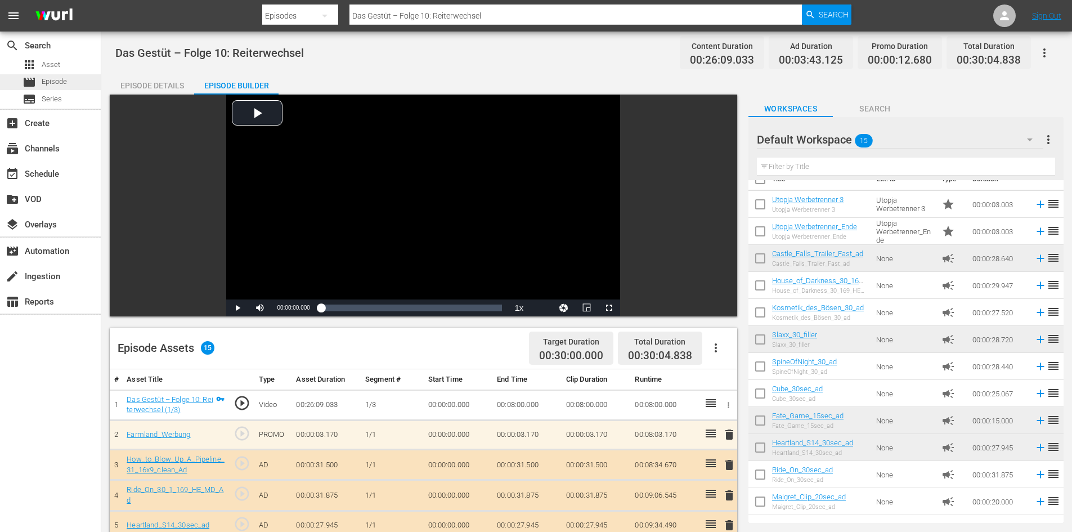
click at [35, 75] on span "movie" at bounding box center [30, 82] width 14 height 14
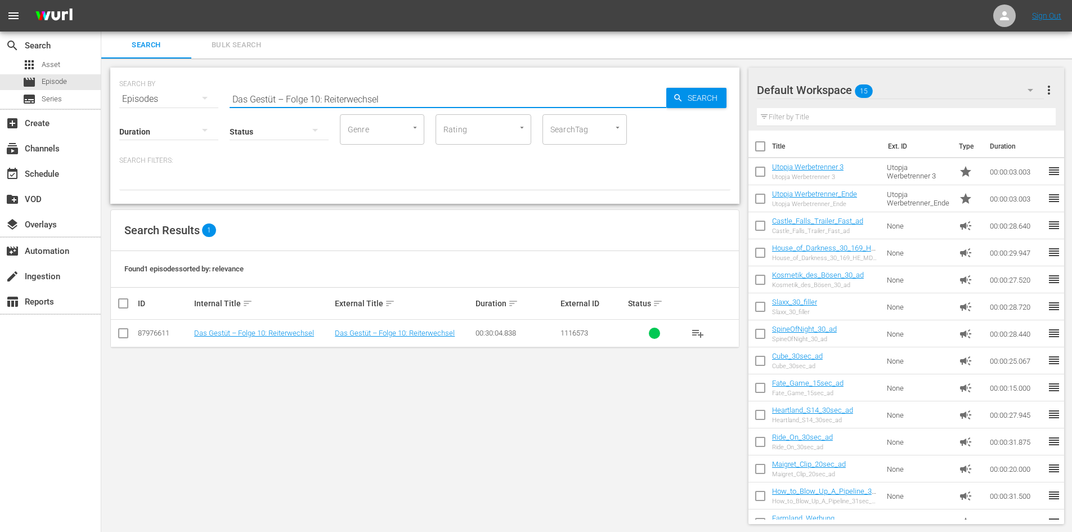
drag, startPoint x: 416, startPoint y: 97, endPoint x: 82, endPoint y: 109, distance: 333.8
click at [101, 0] on div "search Search apps Asset movie Episode subtitles Series add_box Create subscrip…" at bounding box center [586, 0] width 971 height 0
paste input "Das Gestüt – Folge 11: Erfolg mit Hindernissen"
type input "Das Gestüt – Folge 11: Erfolg mit Hindernissen"
click at [715, 90] on span "Search" at bounding box center [704, 98] width 43 height 20
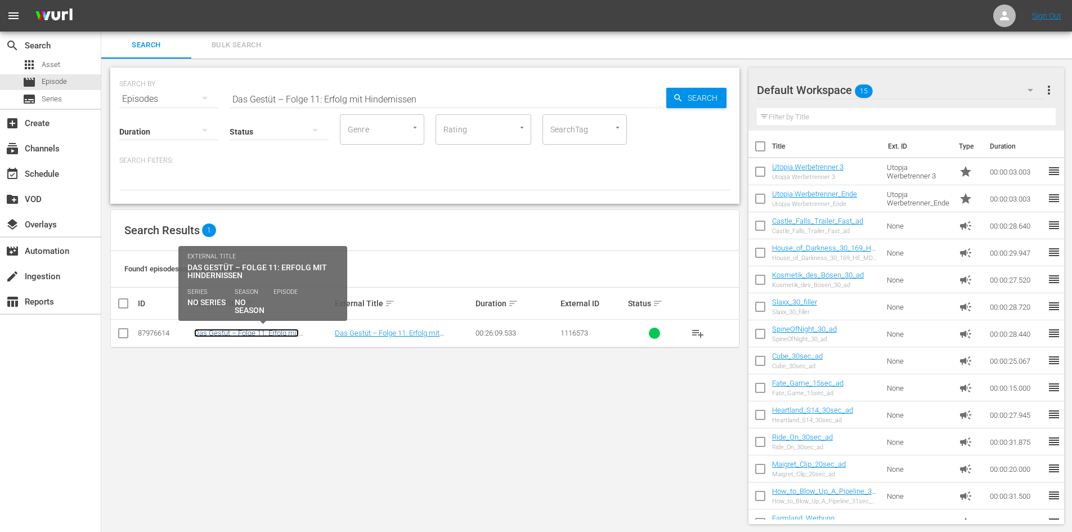
click at [281, 329] on link "Das Gestüt – Folge 11: Erfolg mit Hindernissen" at bounding box center [246, 337] width 105 height 17
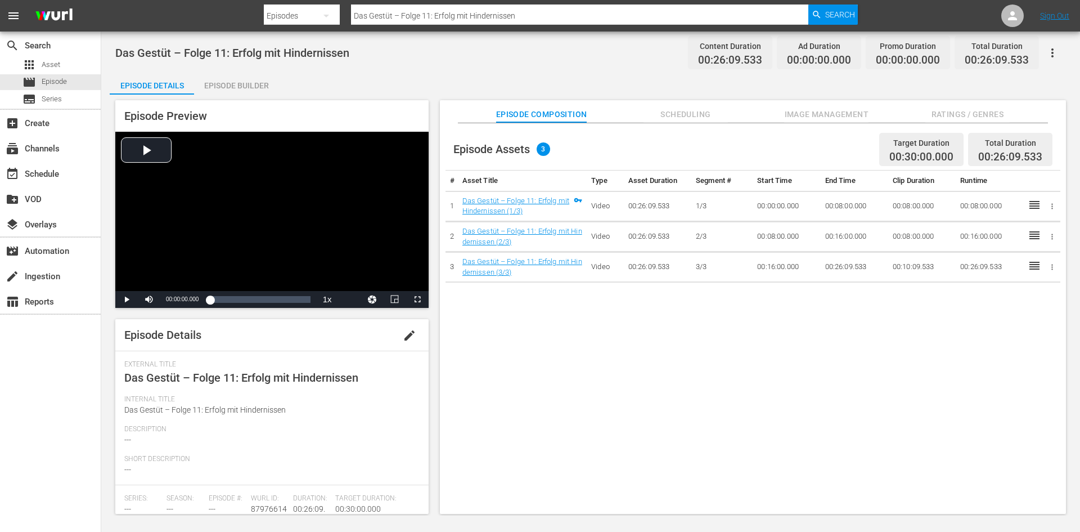
click at [254, 85] on div "Episode Builder" at bounding box center [236, 85] width 84 height 27
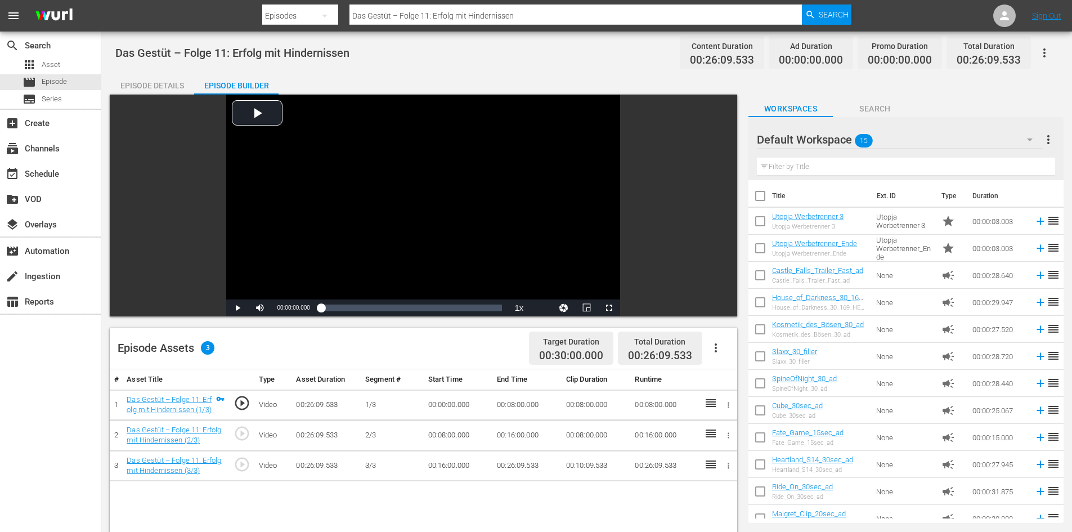
click at [720, 342] on icon "button" at bounding box center [716, 348] width 14 height 14
click at [730, 358] on div "Fill with Ads" at bounding box center [749, 352] width 77 height 27
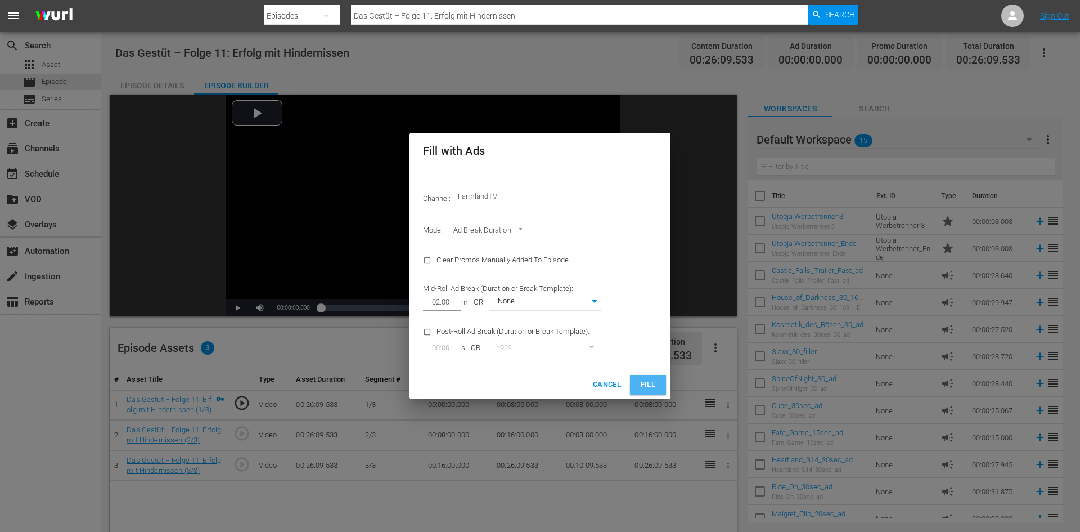
click at [657, 385] on button "Fill" at bounding box center [648, 385] width 36 height 20
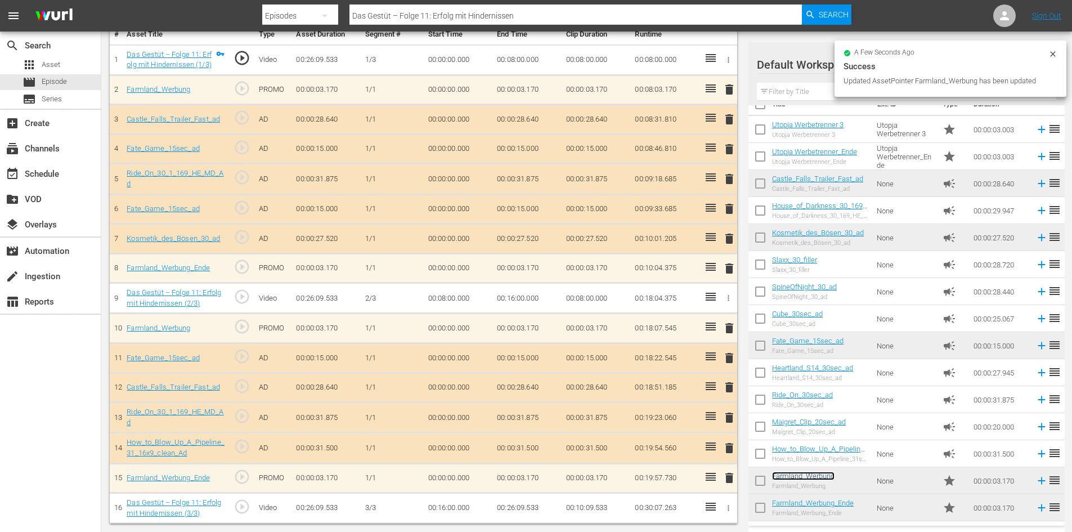
scroll to position [176, 0]
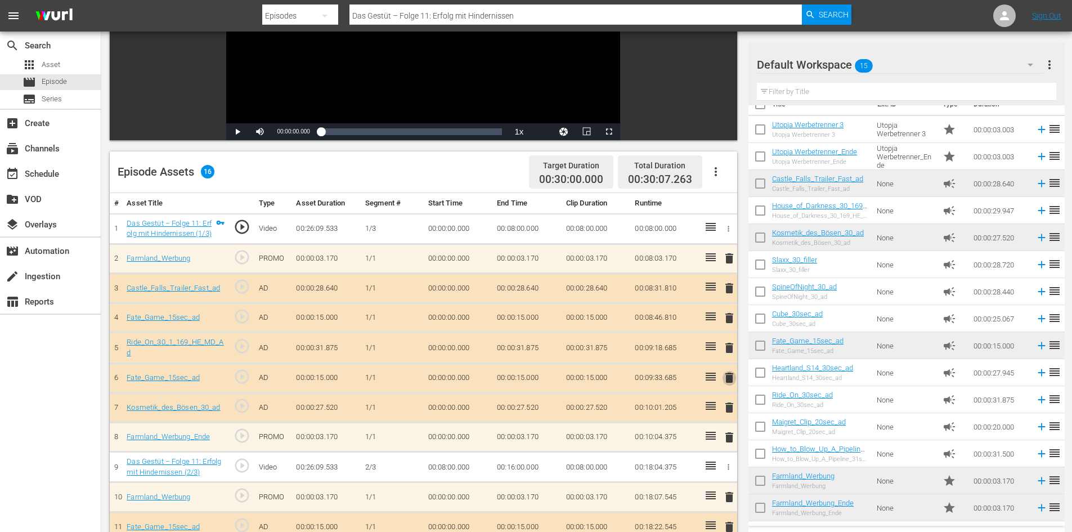
click at [731, 379] on span "delete" at bounding box center [729, 378] width 14 height 14
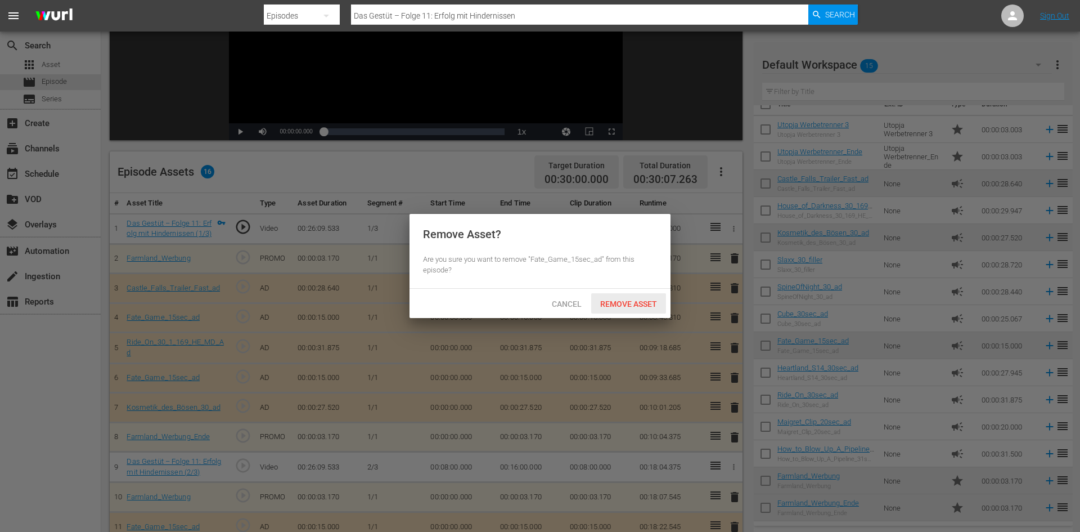
click at [628, 303] on span "Remove Asset" at bounding box center [628, 303] width 75 height 9
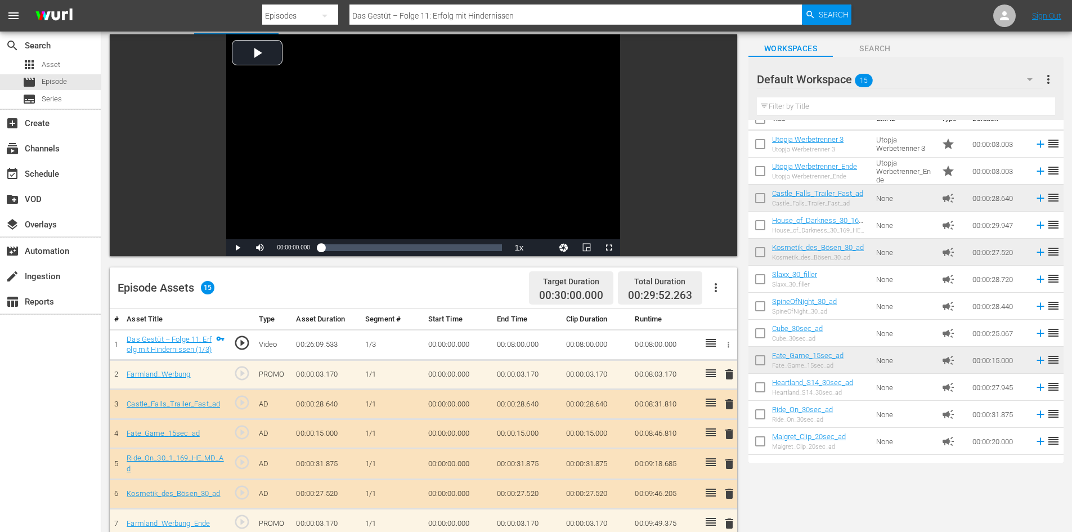
scroll to position [0, 0]
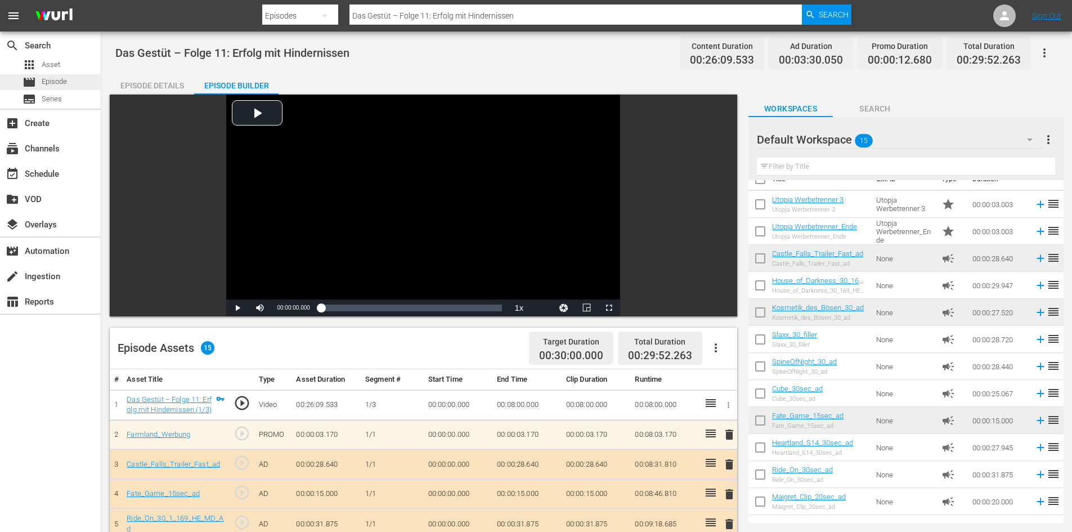
click at [60, 82] on span "Episode" at bounding box center [54, 81] width 25 height 11
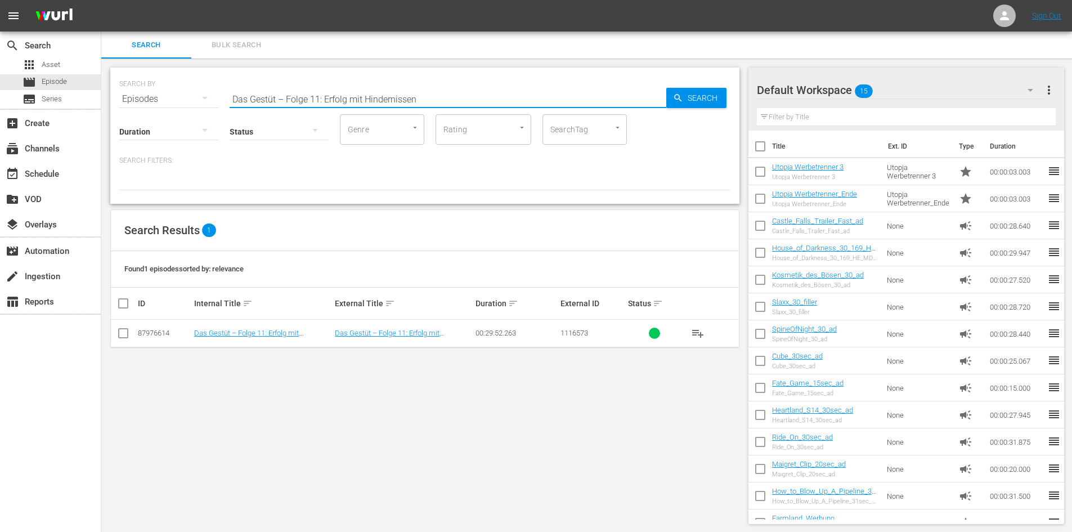
drag, startPoint x: 428, startPoint y: 99, endPoint x: 117, endPoint y: 102, distance: 311.2
click at [117, 102] on div "SEARCH BY Search By Episodes Search ID, Title, Description, Keywords, or Catego…" at bounding box center [424, 136] width 629 height 136
paste input "Das Gestüt – Folge 14: Ein paar Zentimeter"
type input "Das Gestüt – Folge 14: Ein paar Zentimeter"
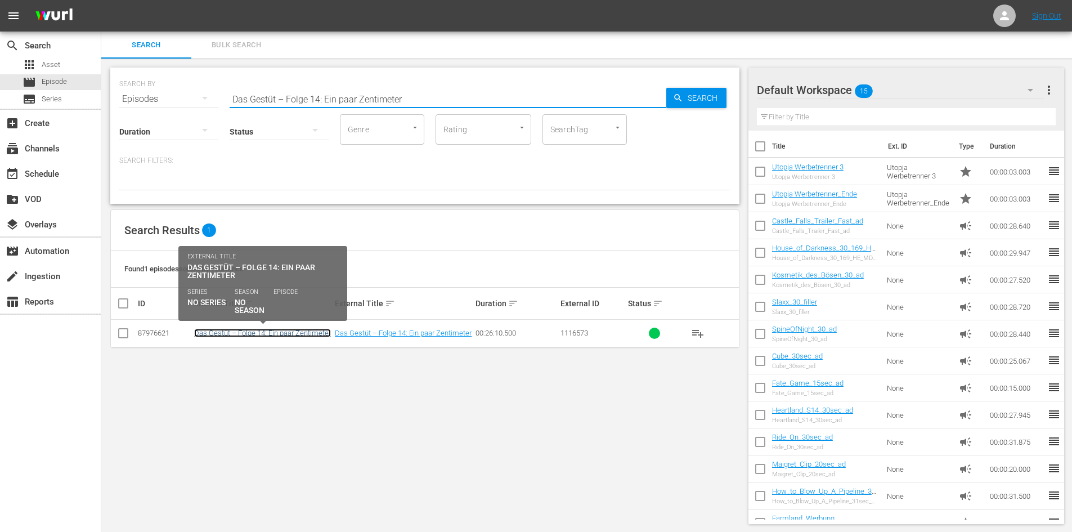
click at [309, 331] on link "Das Gestüt – Folge 14: Ein paar Zentimeter" at bounding box center [262, 333] width 137 height 8
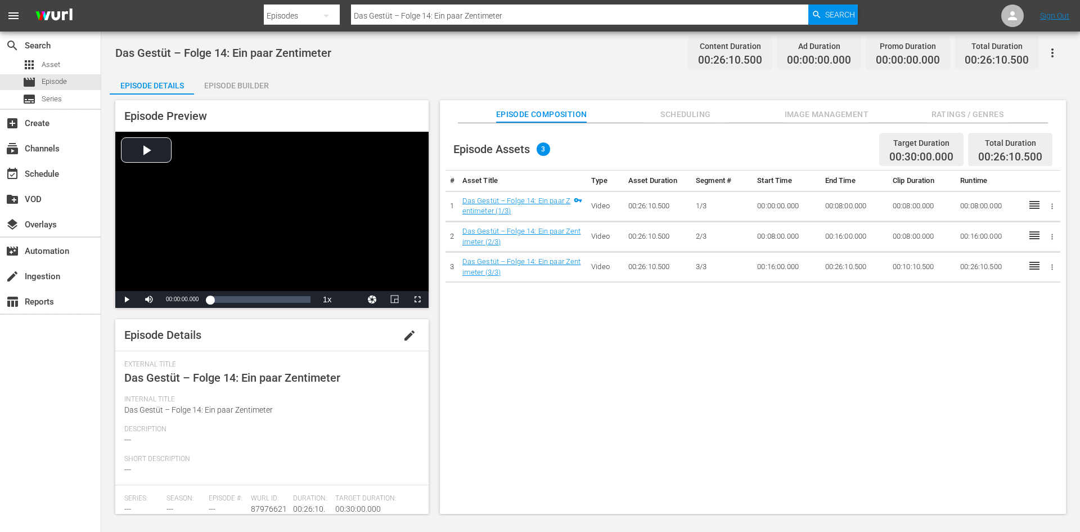
click at [1056, 55] on icon "button" at bounding box center [1053, 53] width 14 height 14
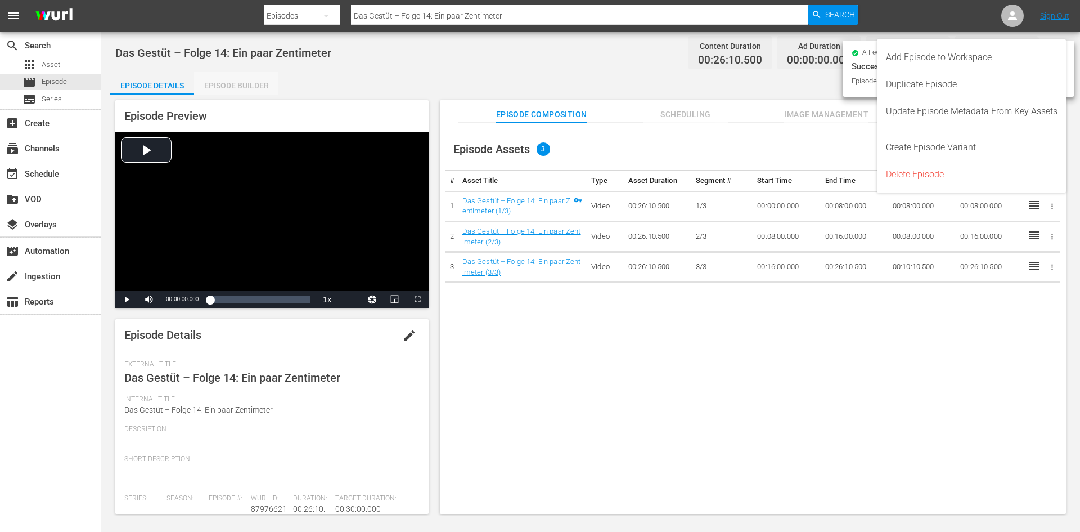
click at [270, 79] on div "Episode Builder" at bounding box center [236, 85] width 84 height 27
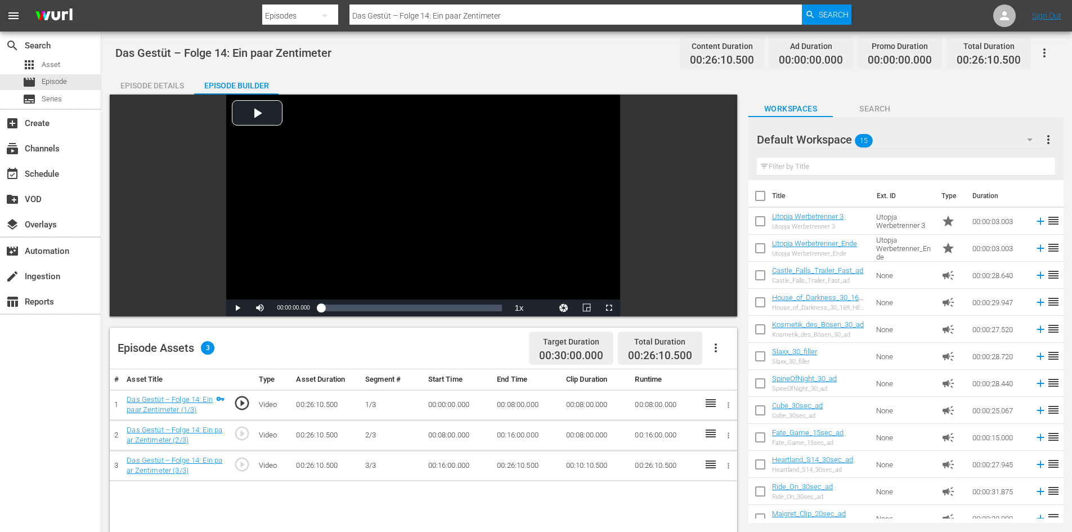
click at [716, 350] on icon "button" at bounding box center [716, 348] width 14 height 14
click at [718, 351] on div "Fill with Ads" at bounding box center [749, 352] width 77 height 27
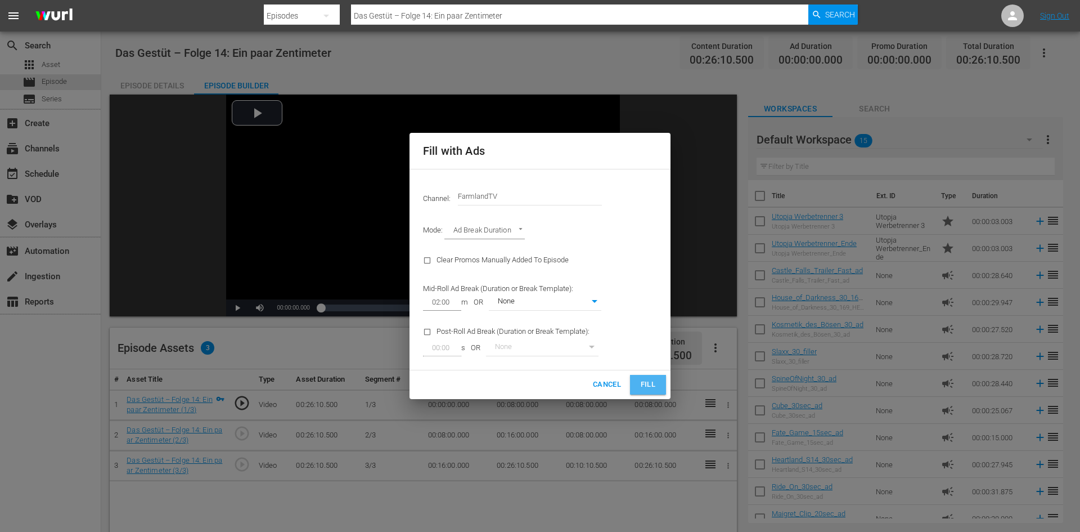
click at [658, 386] on button "Fill" at bounding box center [648, 385] width 36 height 20
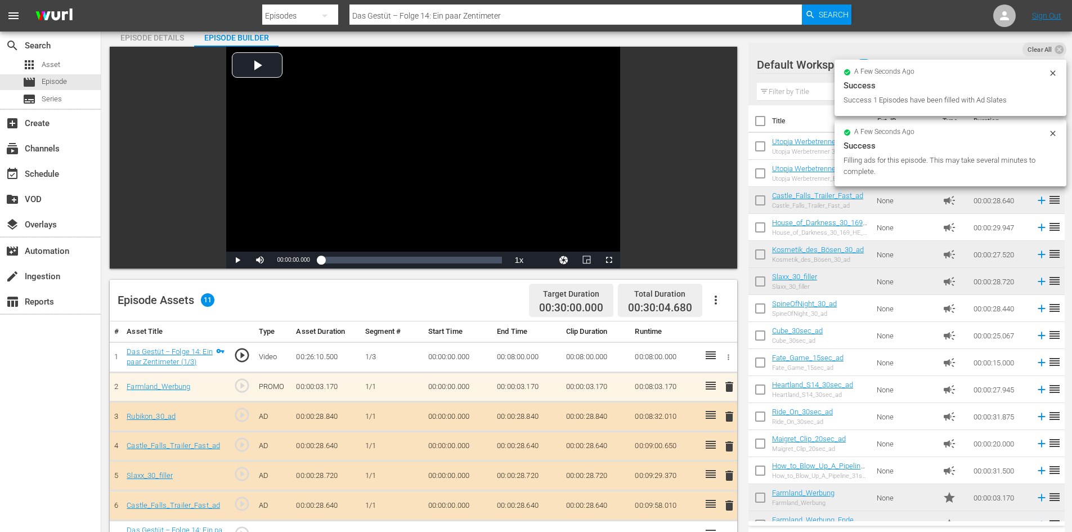
scroll to position [113, 0]
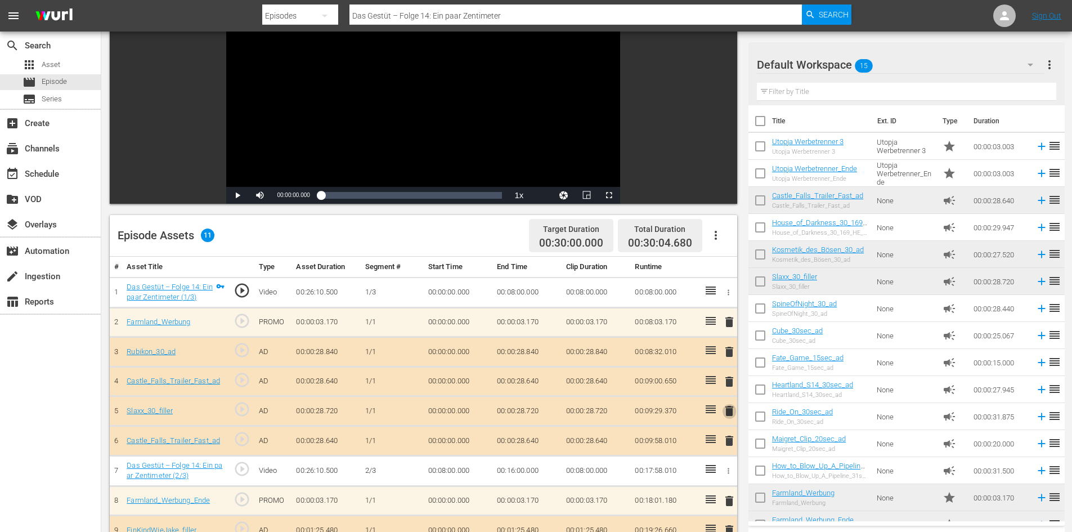
click at [728, 413] on span "delete" at bounding box center [729, 411] width 14 height 14
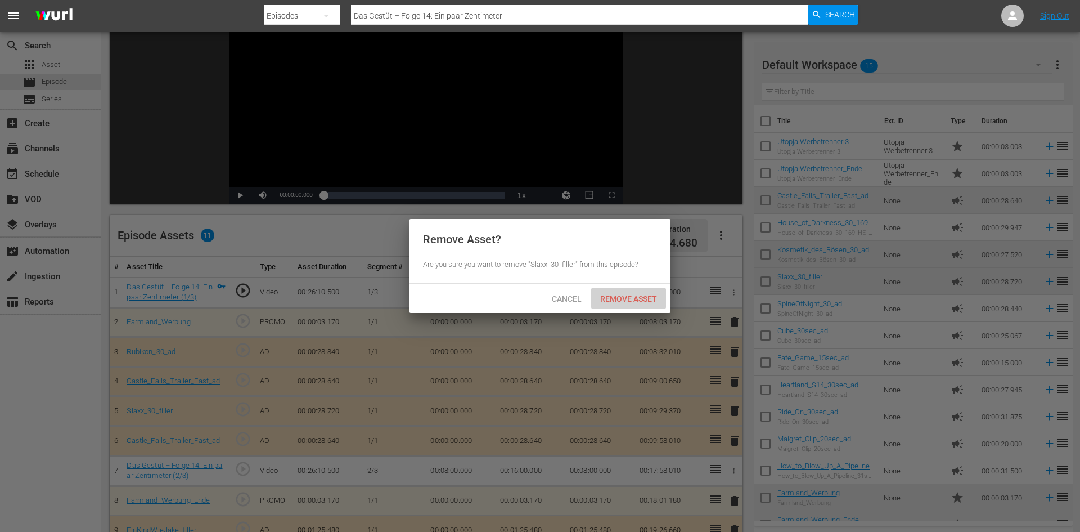
click at [608, 298] on span "Remove Asset" at bounding box center [628, 298] width 75 height 9
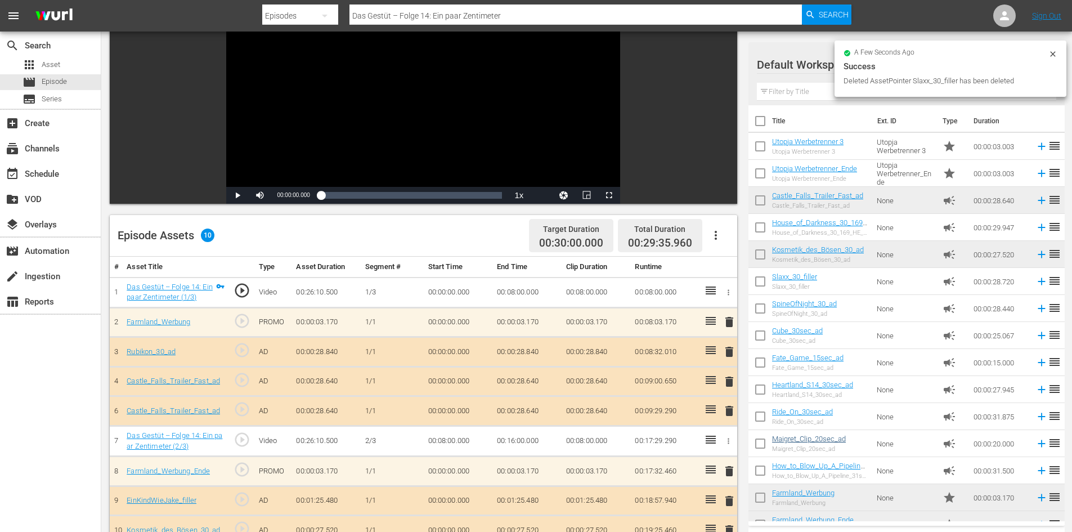
scroll to position [17, 0]
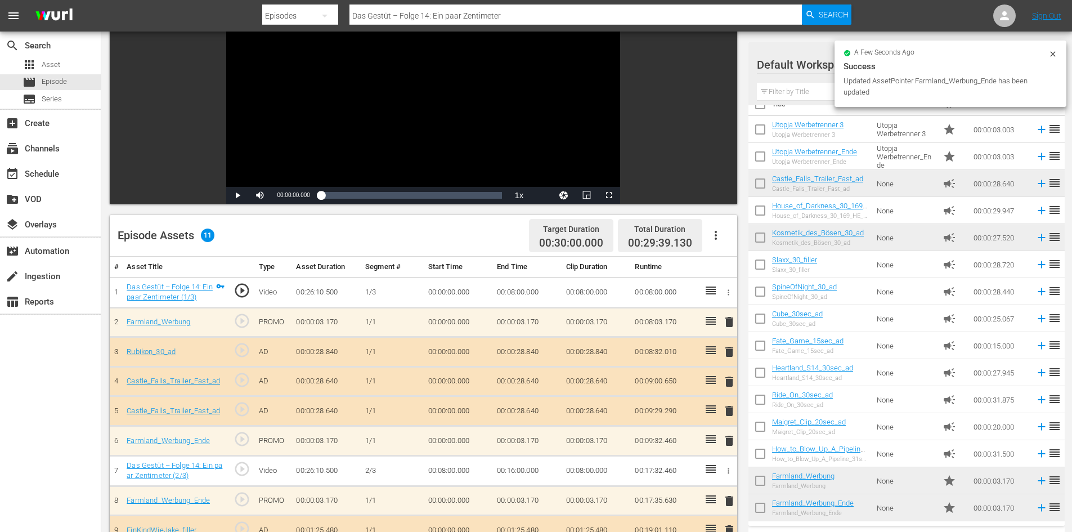
click at [727, 403] on button "delete" at bounding box center [729, 411] width 14 height 16
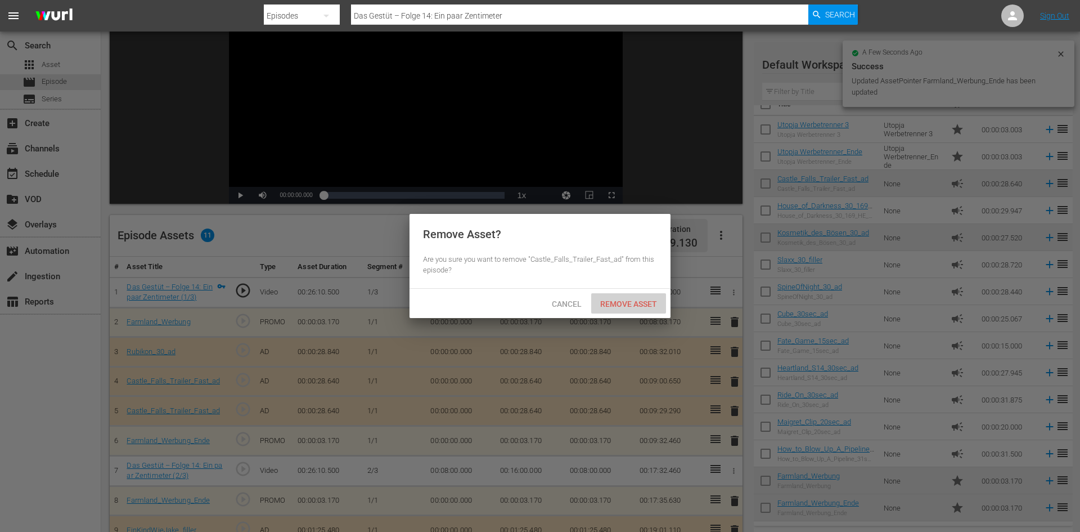
click at [617, 302] on span "Remove Asset" at bounding box center [628, 303] width 75 height 9
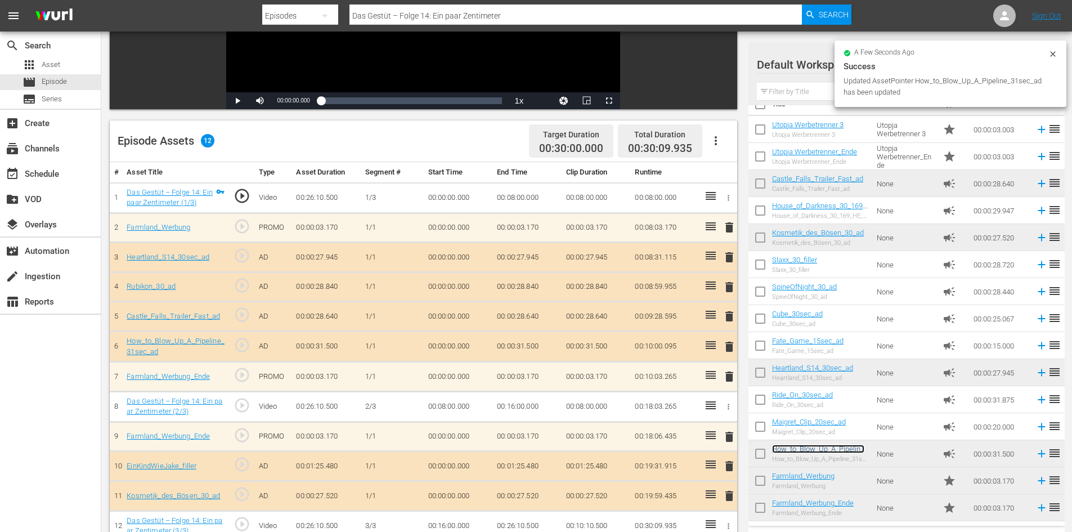
scroll to position [293, 0]
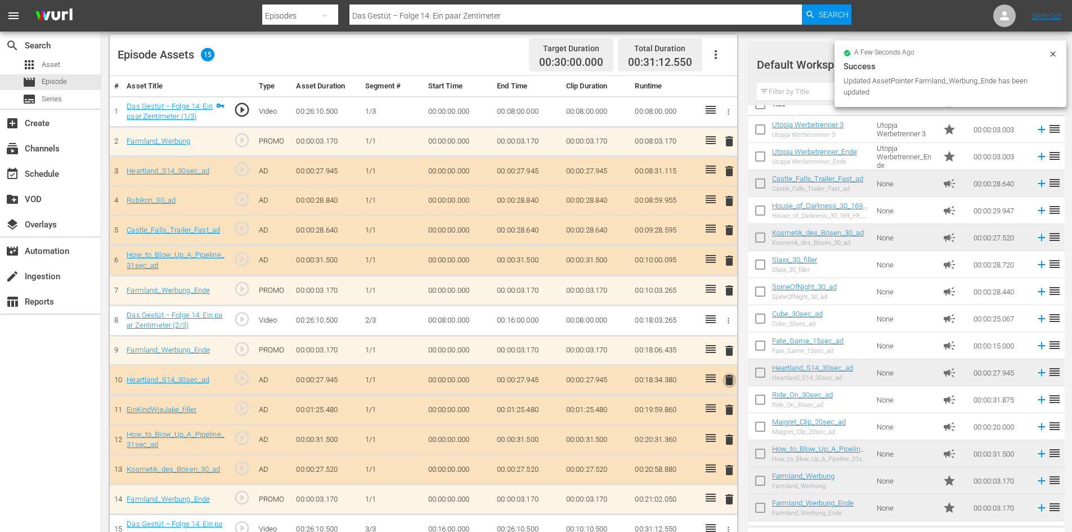
click at [733, 375] on span "delete" at bounding box center [729, 380] width 14 height 14
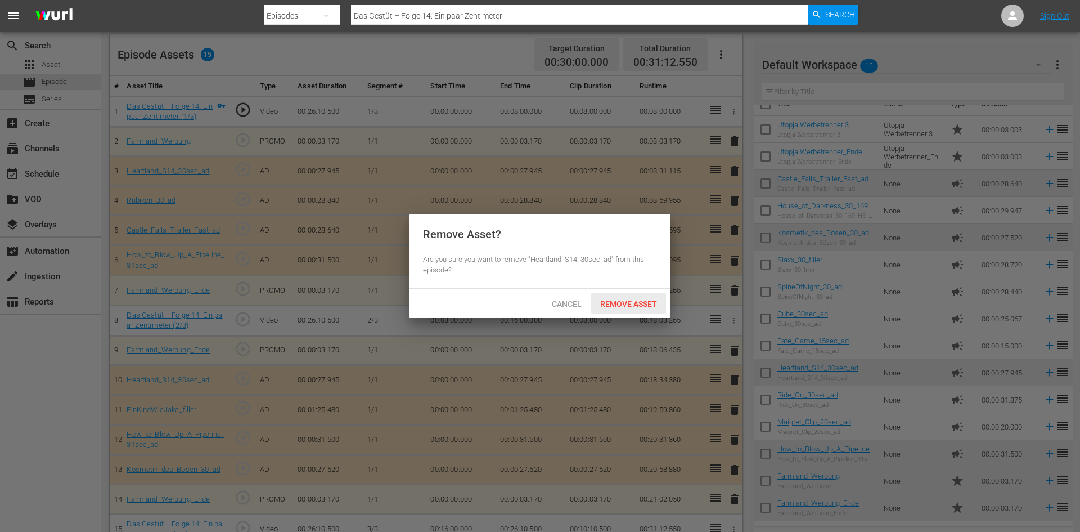
click at [641, 304] on span "Remove Asset" at bounding box center [628, 303] width 75 height 9
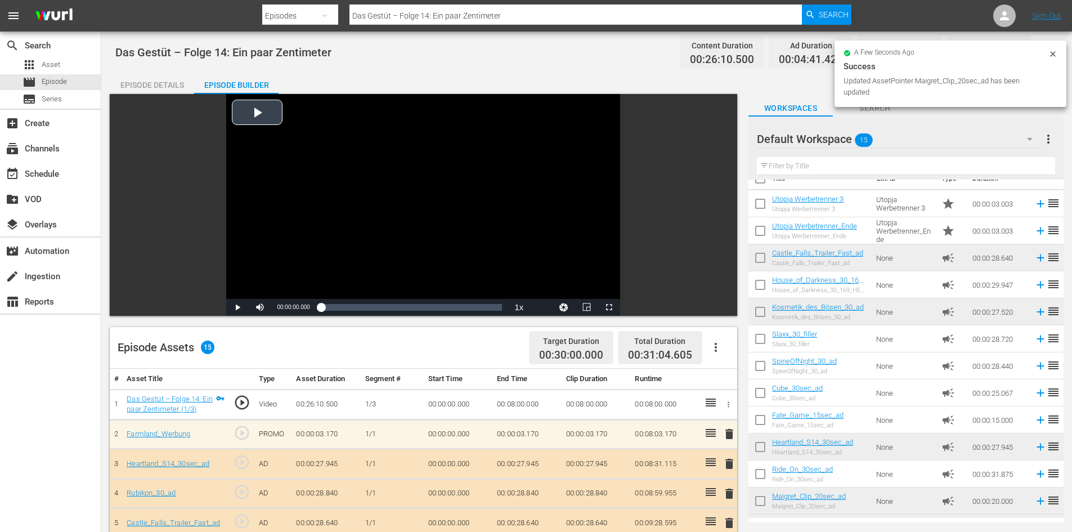
scroll to position [0, 0]
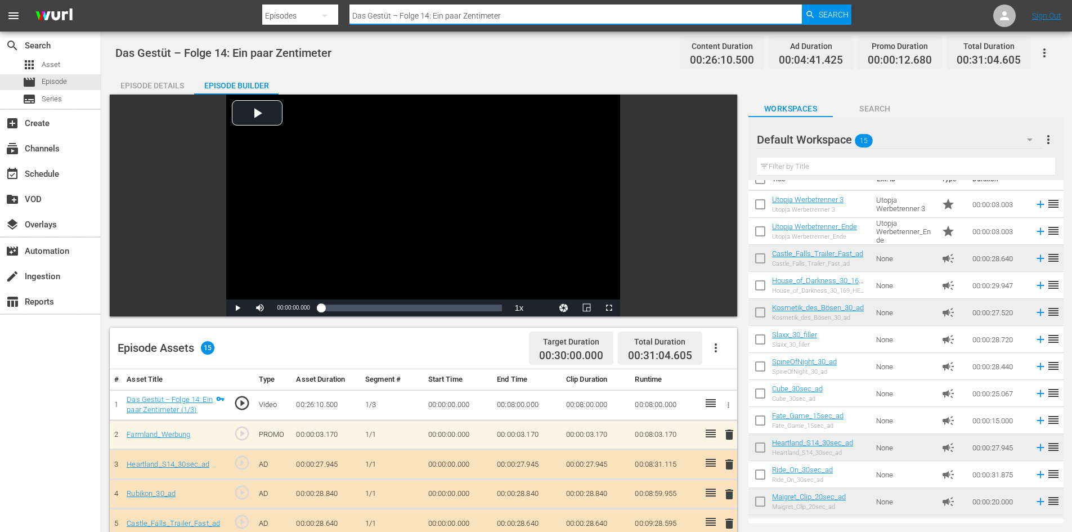
drag, startPoint x: 537, startPoint y: 16, endPoint x: 160, endPoint y: 58, distance: 379.3
click at [160, 58] on div "menu Search By Episodes Search ID, Title, Description, Keywords, or Category Da…" at bounding box center [536, 423] width 1072 height 846
paste input "Das Gestüt – Folge 13: Der lange Weg nach oben"
type input "Das Gestüt – Folge 13: Der lange Weg nach oben"
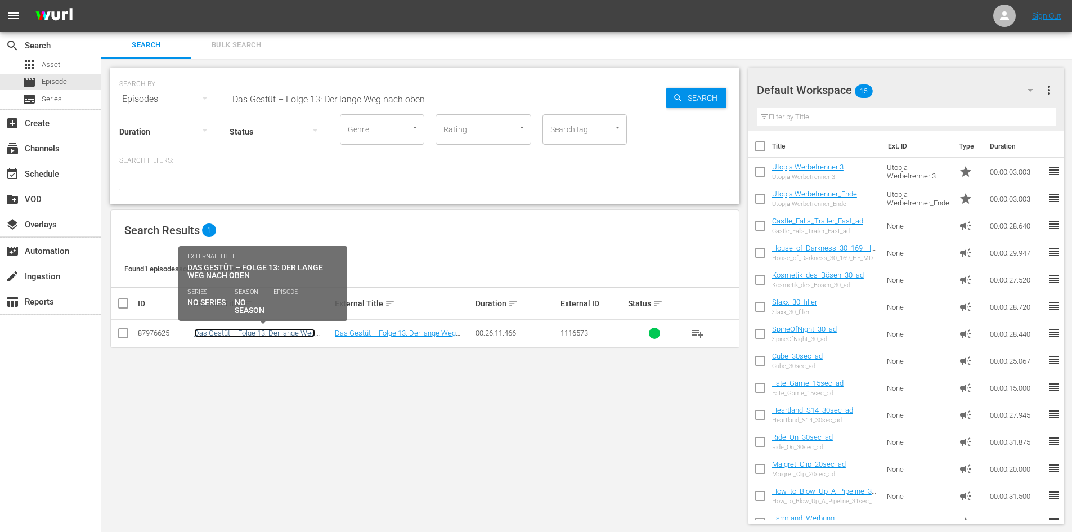
click at [303, 334] on link "Das Gestüt – Folge 13: Der lange Weg nach oben" at bounding box center [254, 337] width 121 height 17
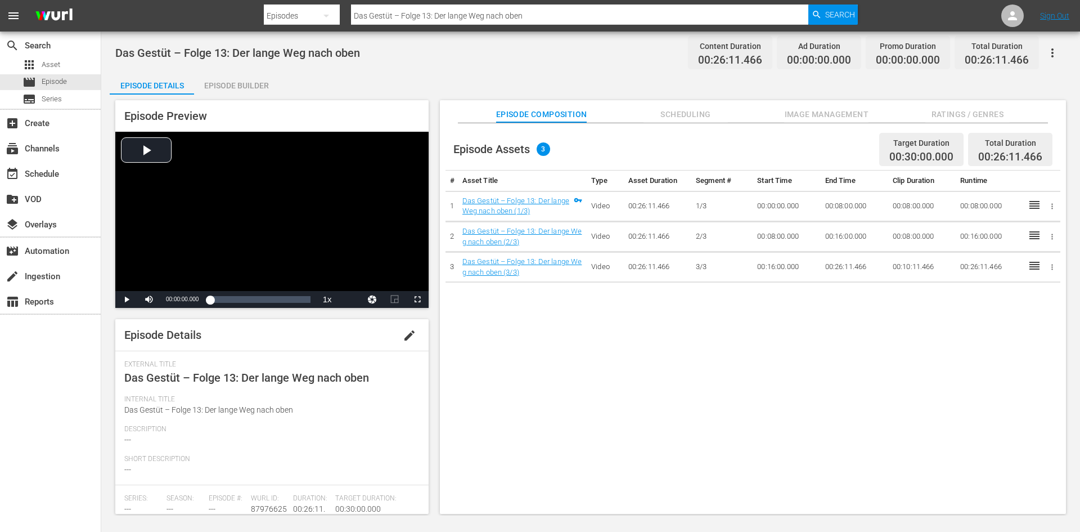
click at [257, 78] on div "Episode Builder" at bounding box center [236, 85] width 84 height 27
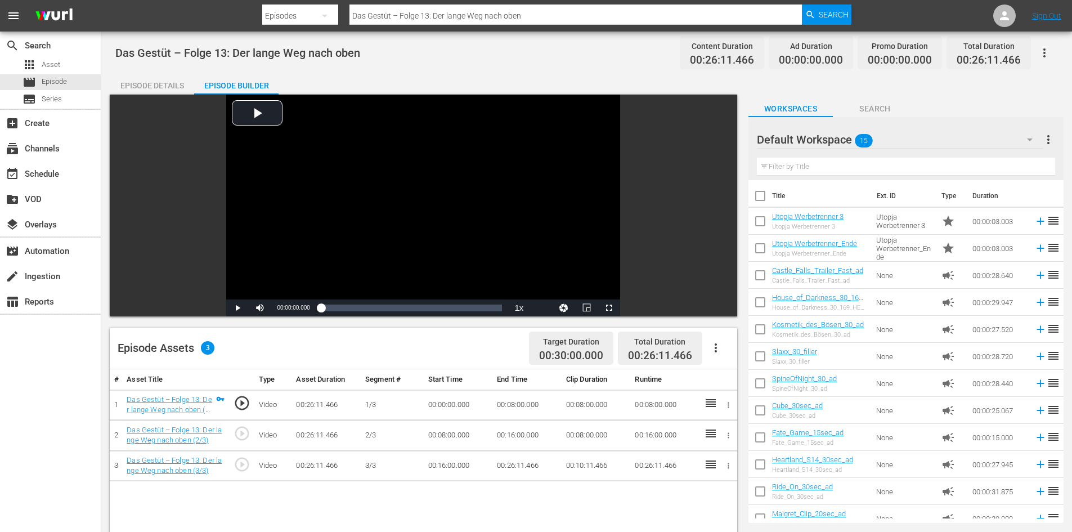
click at [715, 350] on icon "button" at bounding box center [716, 348] width 14 height 14
click at [716, 351] on div "Fill with Ads" at bounding box center [749, 352] width 77 height 27
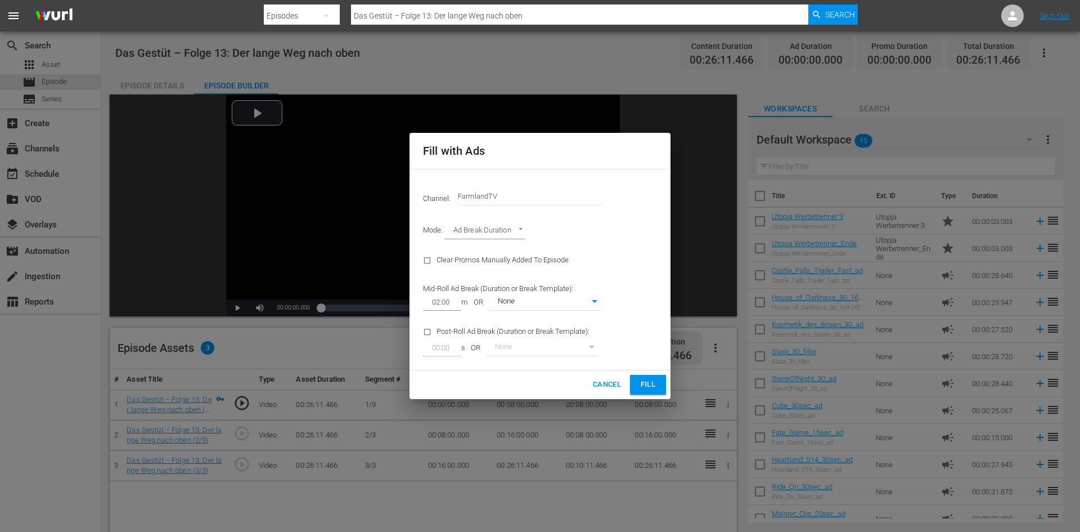
click at [648, 388] on span "Fill" at bounding box center [648, 384] width 18 height 13
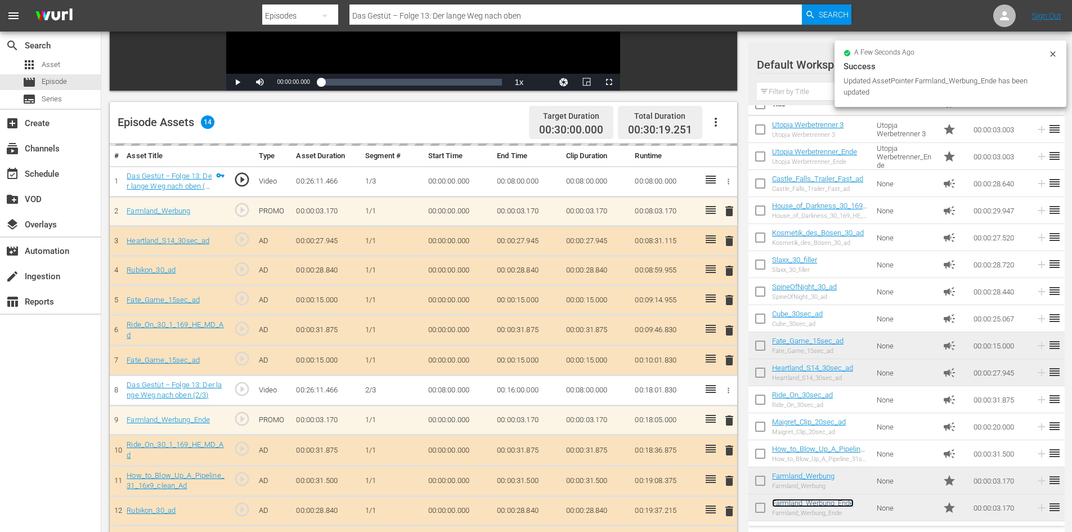
scroll to position [293, 0]
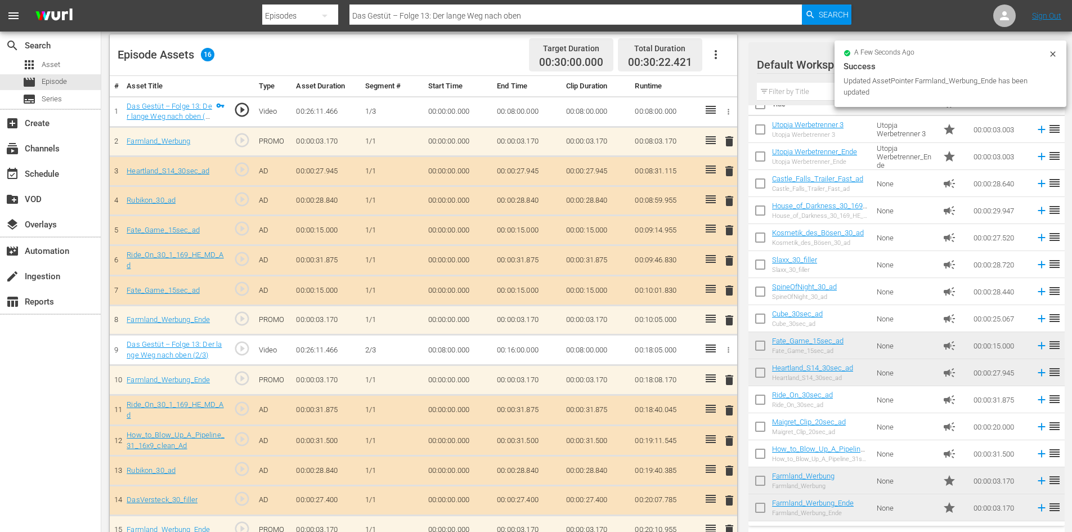
click at [730, 286] on span "delete" at bounding box center [729, 291] width 14 height 14
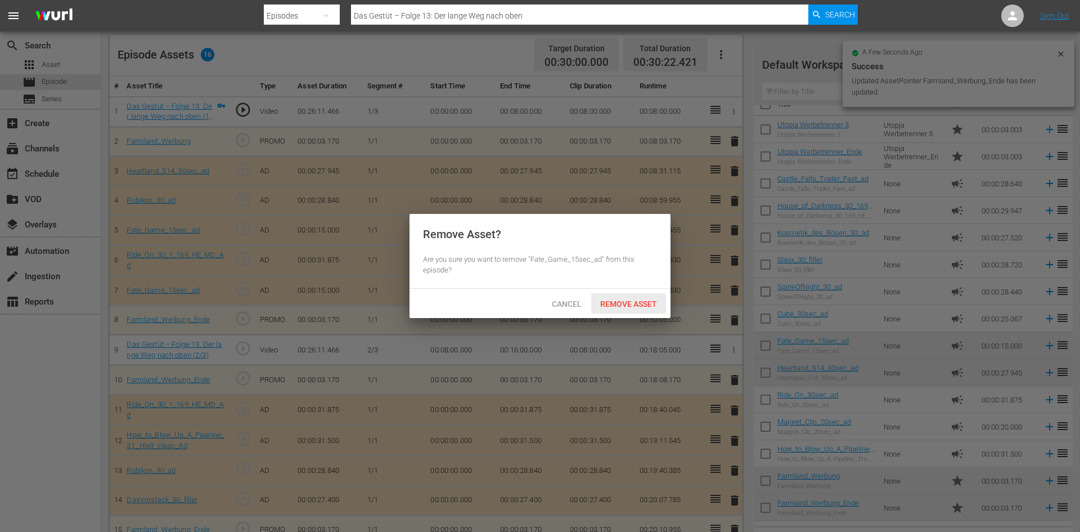
click at [643, 307] on span "Remove Asset" at bounding box center [628, 303] width 75 height 9
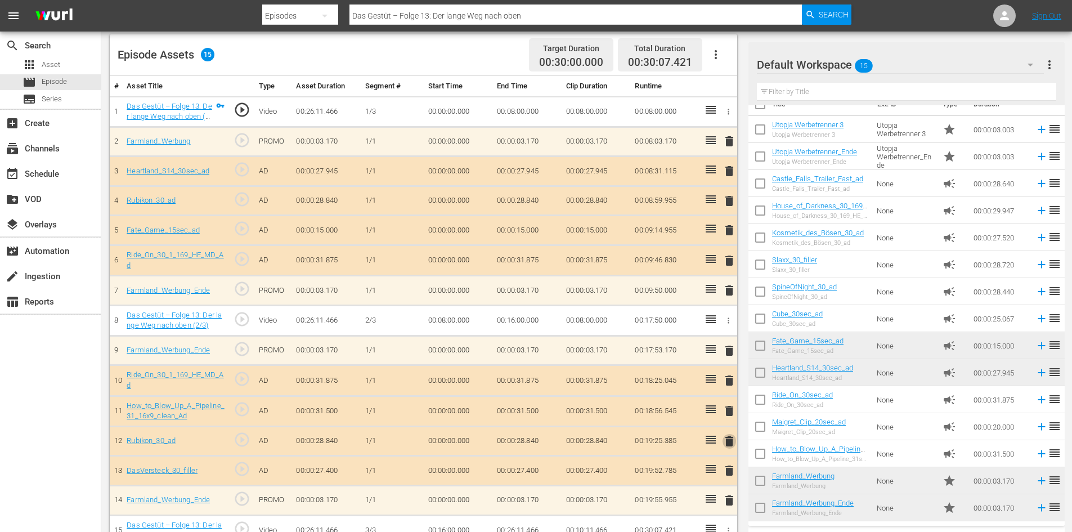
click at [729, 446] on span "delete" at bounding box center [729, 441] width 14 height 14
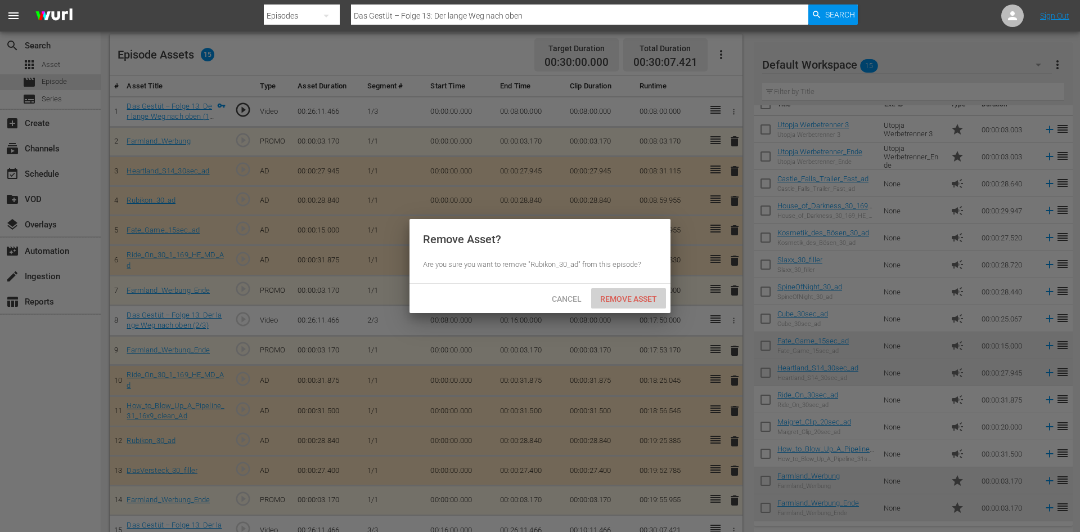
click at [623, 292] on div "Remove Asset" at bounding box center [628, 298] width 75 height 21
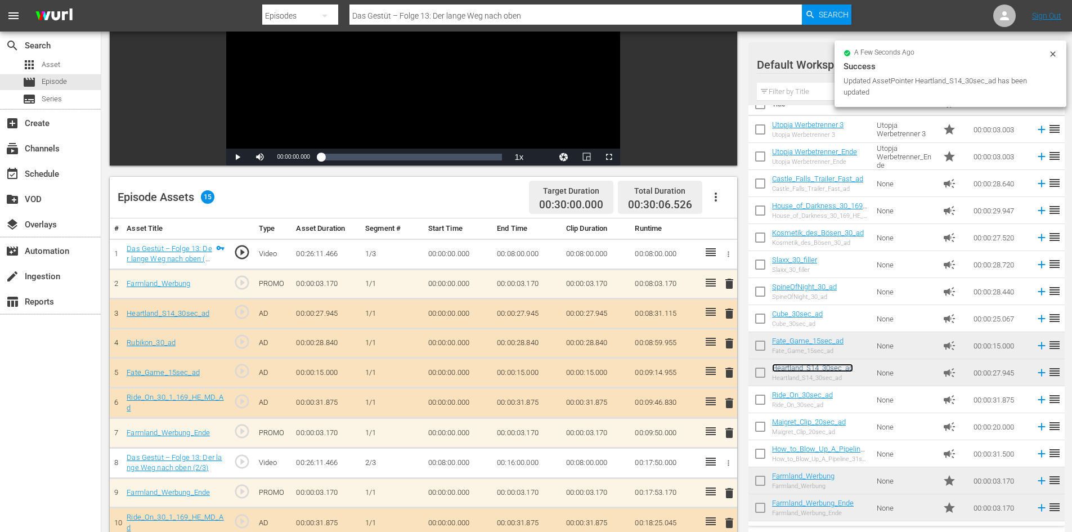
scroll to position [0, 0]
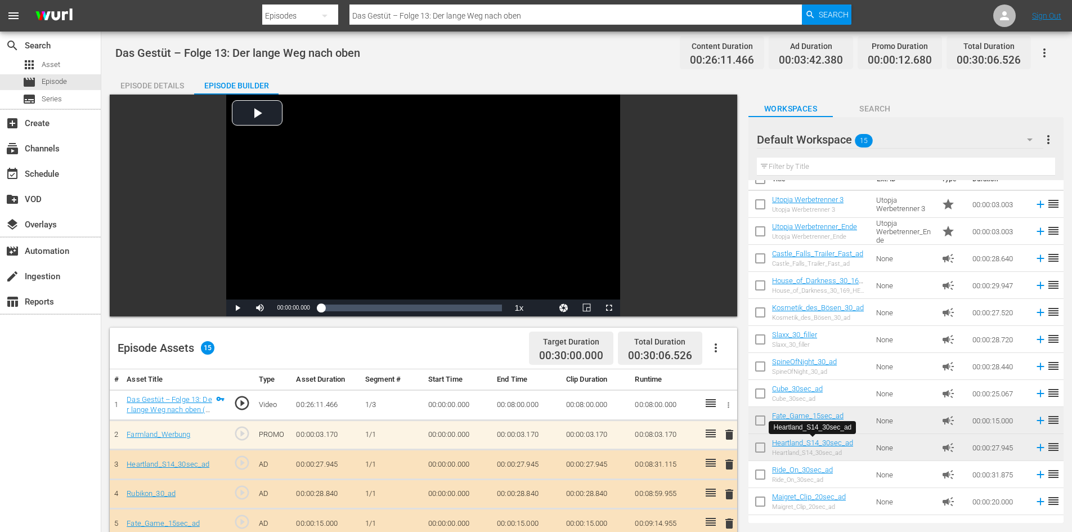
click at [491, 19] on input "Das Gestüt – Folge 13: Der lange Weg nach oben" at bounding box center [575, 15] width 453 height 27
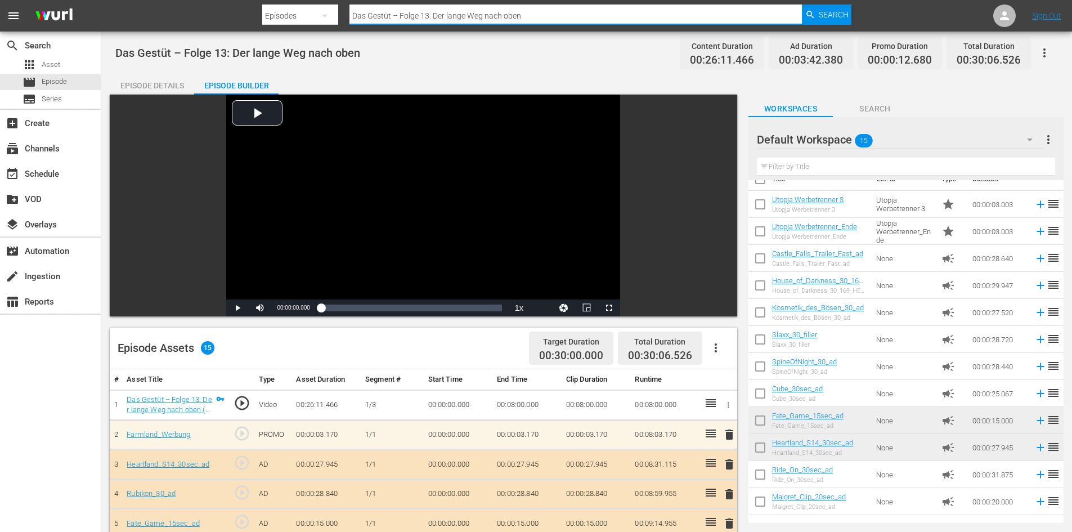
drag, startPoint x: 278, startPoint y: 52, endPoint x: 118, endPoint y: 69, distance: 160.7
click at [118, 69] on div "menu Search By Episodes Search ID, Title, Description, Keywords, or Category Da…" at bounding box center [536, 423] width 1072 height 847
paste input "Das Gestüt – Folge 1: Fohlensaison"
type input "Das Gestüt – Folge 1: Fohlensaison"
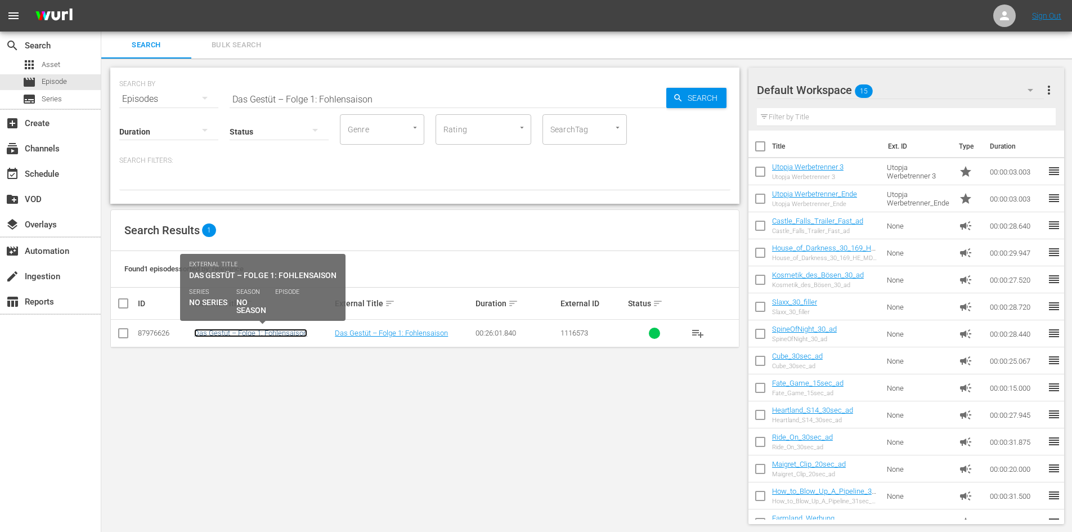
click at [241, 330] on link "Das Gestüt – Folge 1: Fohlensaison" at bounding box center [250, 333] width 113 height 8
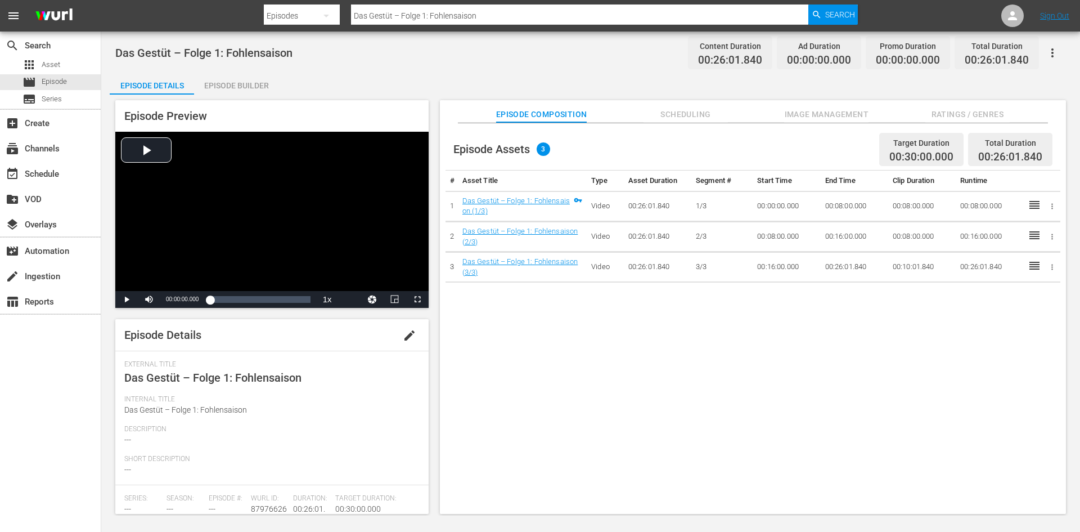
click at [239, 85] on div "Episode Builder" at bounding box center [236, 85] width 84 height 27
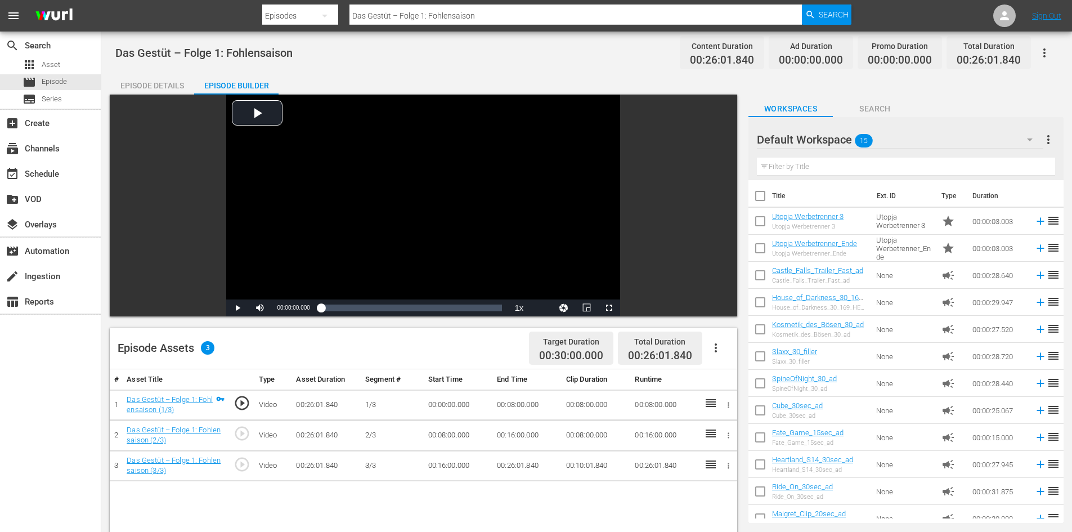
click at [717, 350] on icon "button" at bounding box center [716, 348] width 14 height 14
click at [716, 354] on div "Fill with Ads" at bounding box center [749, 352] width 77 height 27
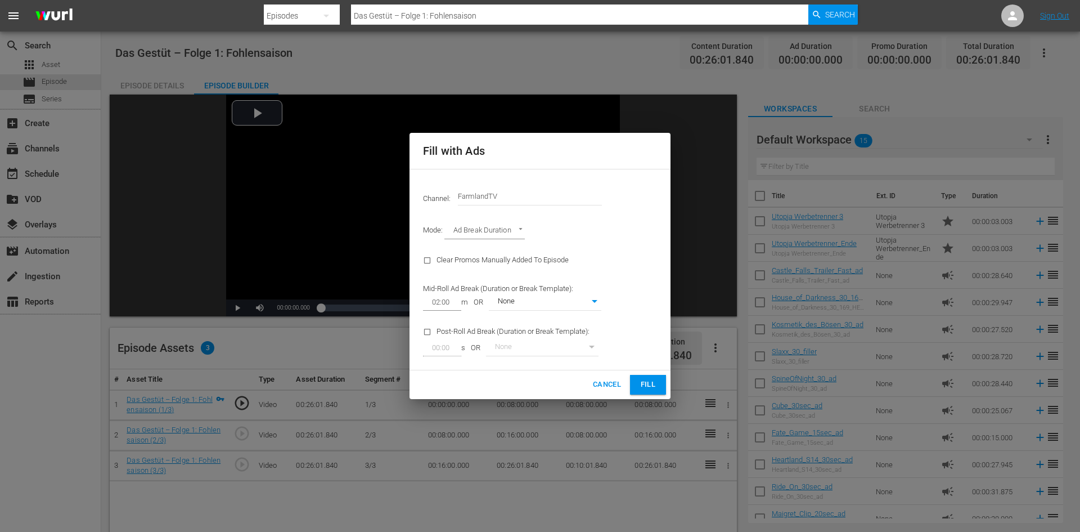
click at [659, 383] on button "Fill" at bounding box center [648, 385] width 36 height 20
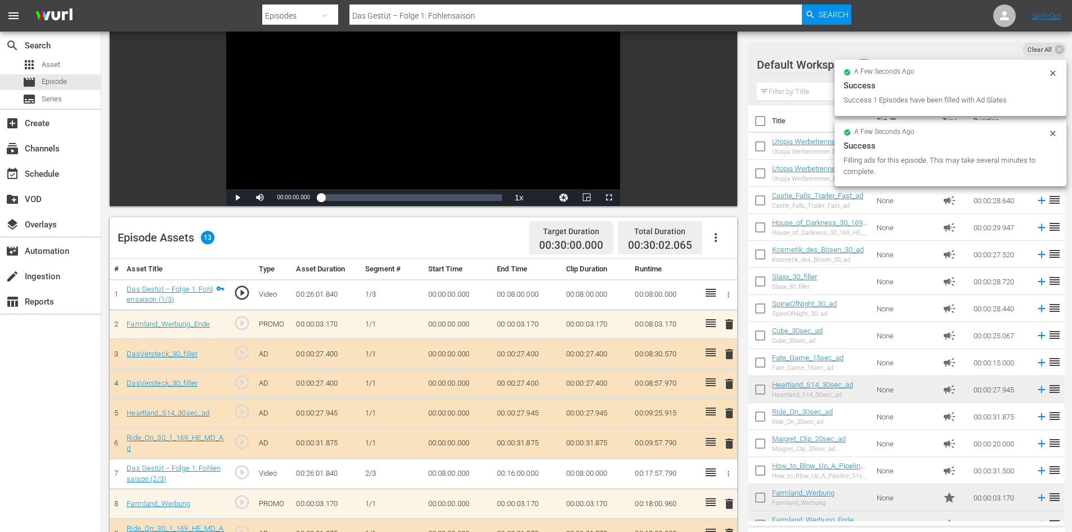
scroll to position [113, 0]
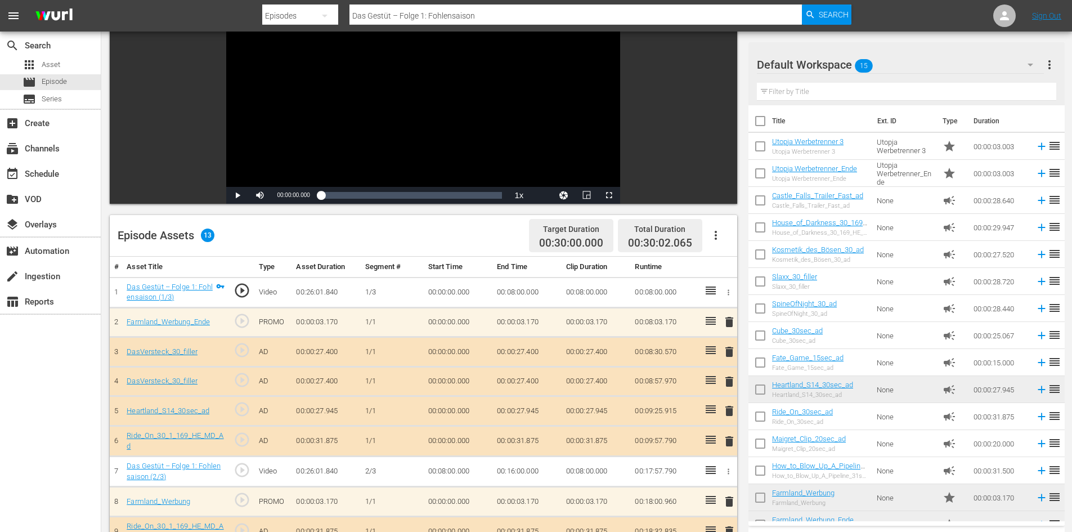
click at [729, 376] on span "delete" at bounding box center [729, 382] width 14 height 14
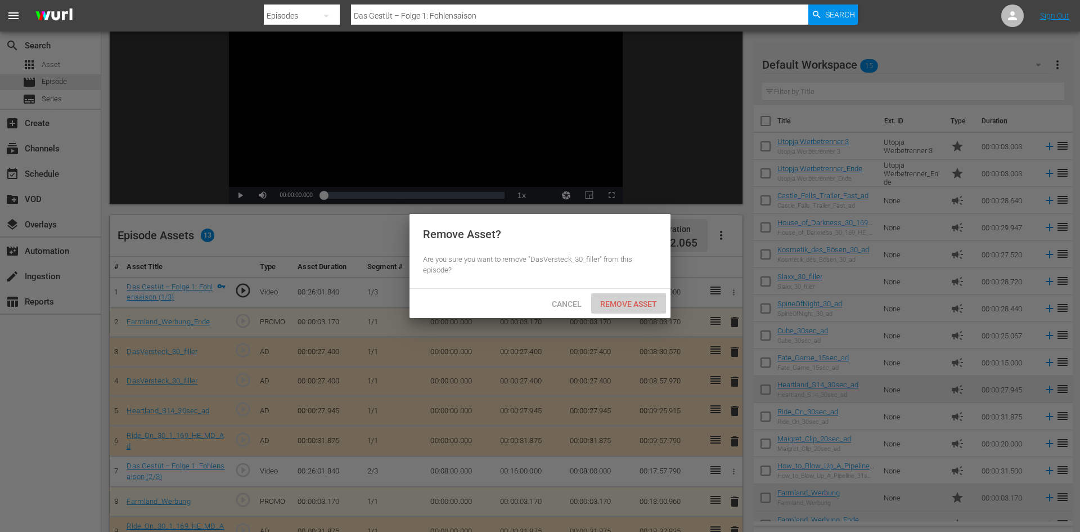
click at [645, 304] on span "Remove Asset" at bounding box center [628, 303] width 75 height 9
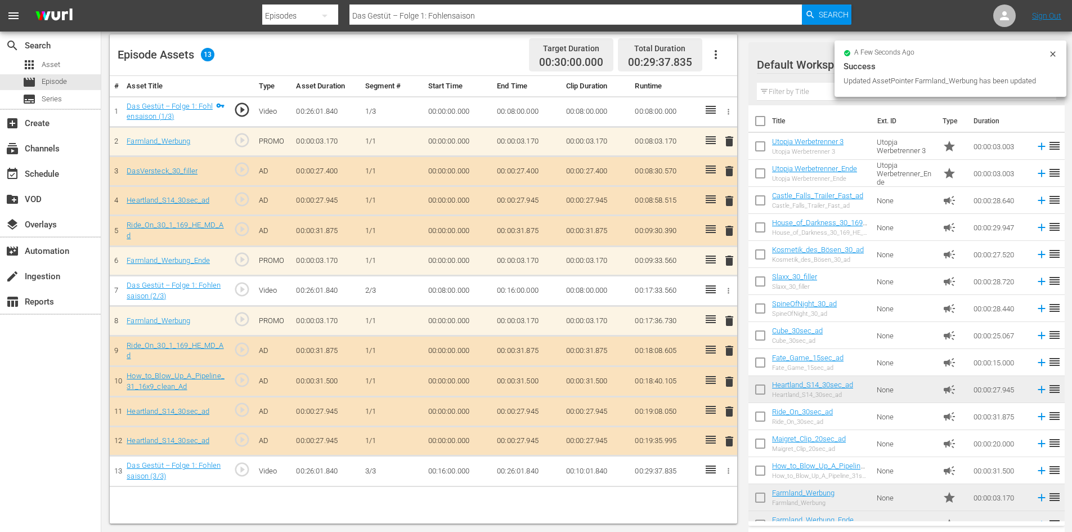
scroll to position [17, 0]
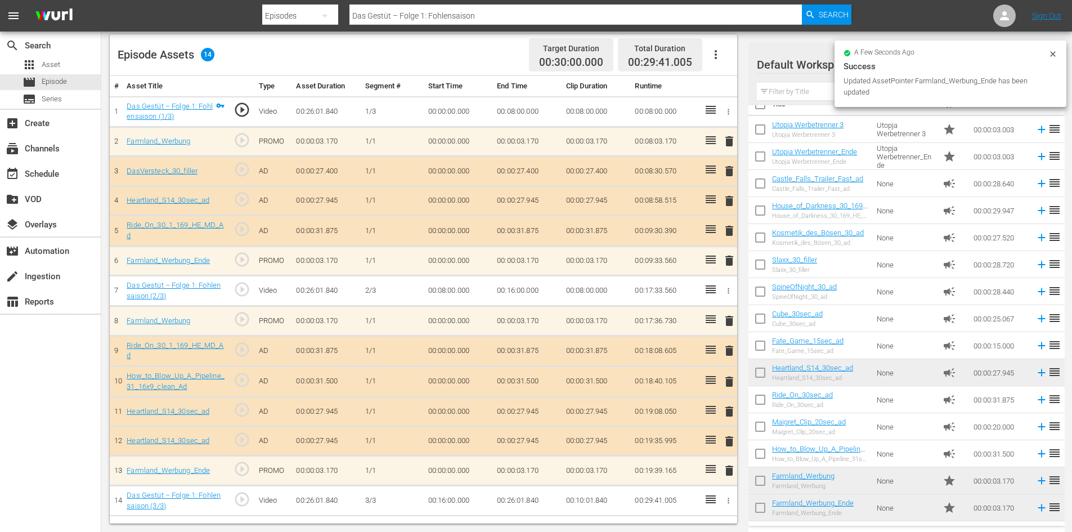
click at [726, 411] on span "delete" at bounding box center [729, 412] width 14 height 14
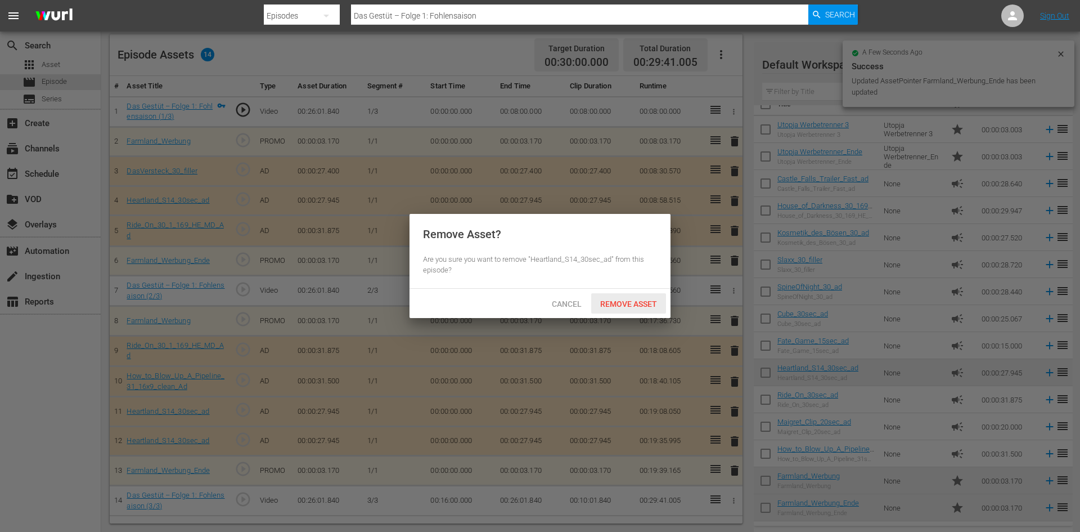
click at [628, 302] on span "Remove Asset" at bounding box center [628, 303] width 75 height 9
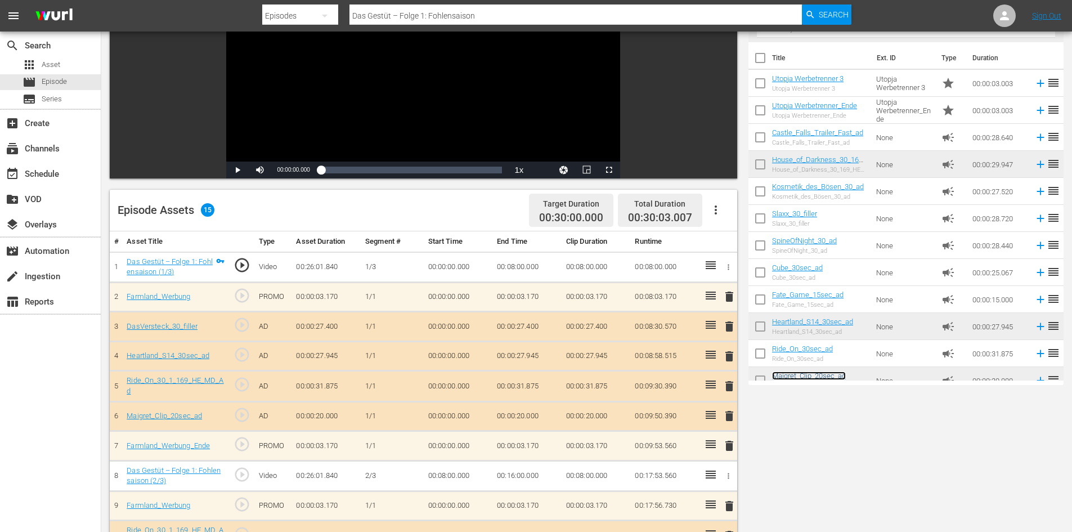
scroll to position [0, 0]
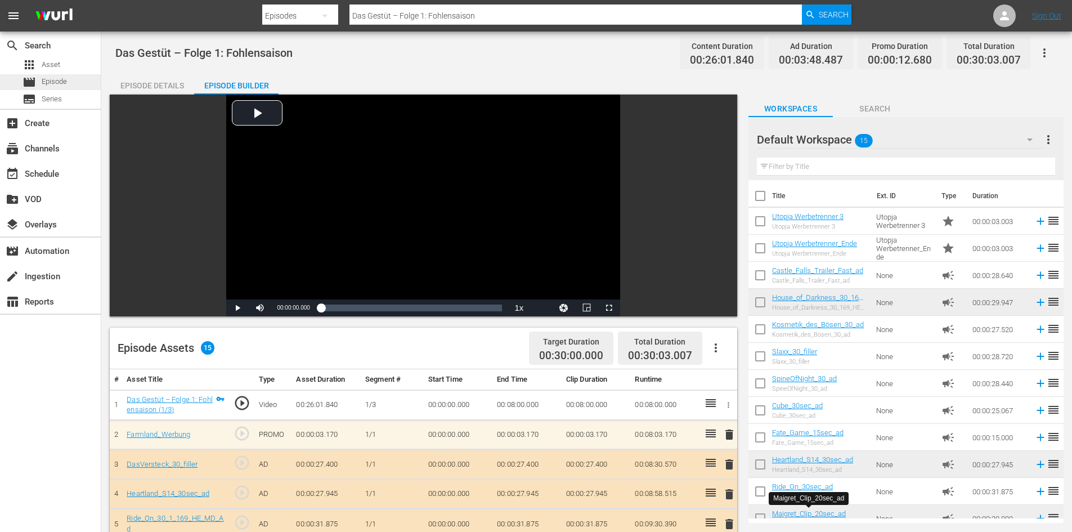
click at [55, 84] on span "Episode" at bounding box center [54, 81] width 25 height 11
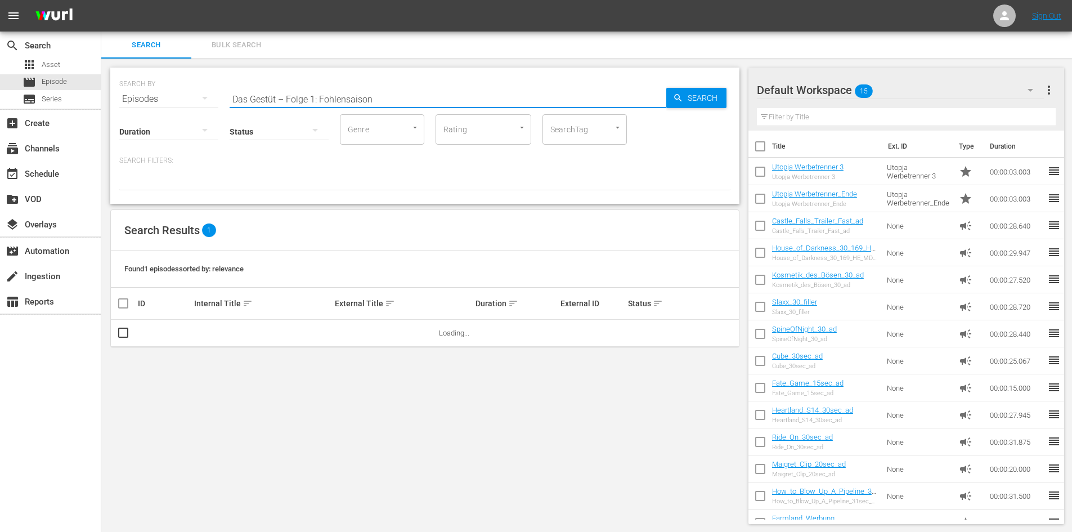
drag, startPoint x: 392, startPoint y: 100, endPoint x: 168, endPoint y: 96, distance: 224.0
click at [168, 96] on div "SEARCH BY Search By Episodes Search ID, Title, Description, Keywords, or Catego…" at bounding box center [424, 92] width 611 height 41
paste input "Das Gestüt – Folge 15: Der Winter kommt"
type input "Das Gestüt – Folge 15: Der Winter kommt"
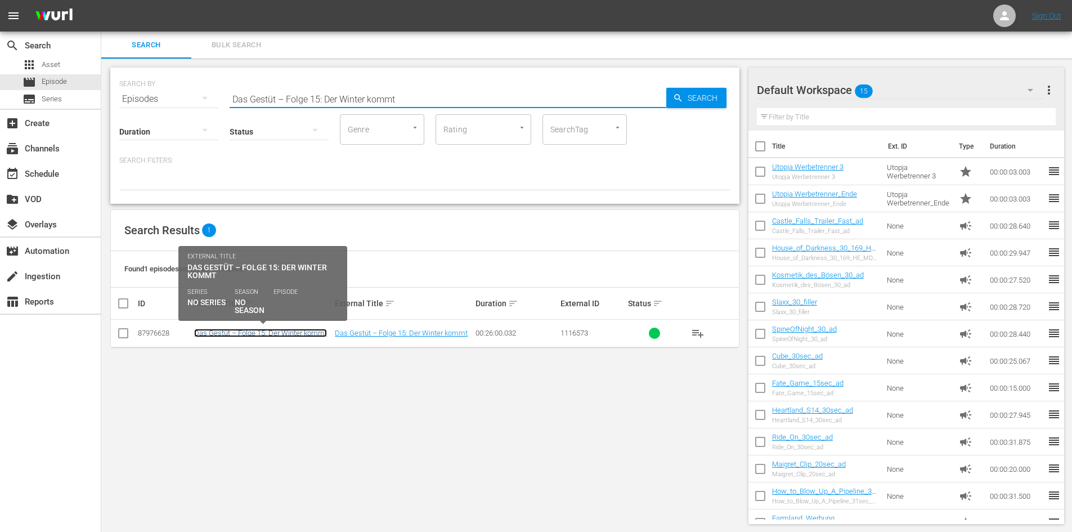
click at [295, 332] on link "Das Gestüt – Folge 15: Der Winter kommt" at bounding box center [260, 333] width 133 height 8
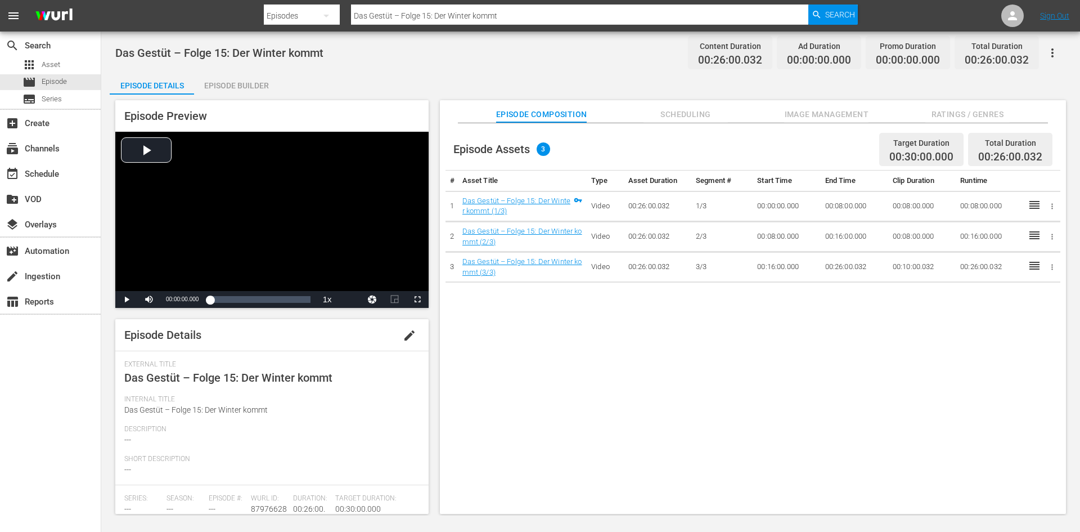
click at [235, 88] on div "Episode Builder" at bounding box center [236, 85] width 84 height 27
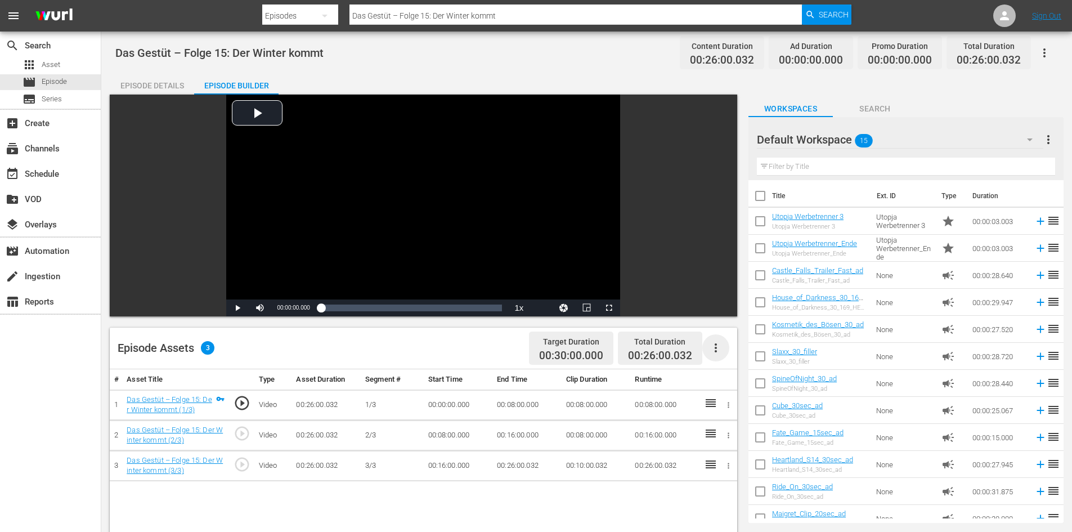
click at [717, 349] on icon "button" at bounding box center [716, 348] width 14 height 14
drag, startPoint x: 717, startPoint y: 349, endPoint x: 719, endPoint y: 356, distance: 7.5
click at [719, 356] on div "Fill with Ads" at bounding box center [749, 352] width 77 height 27
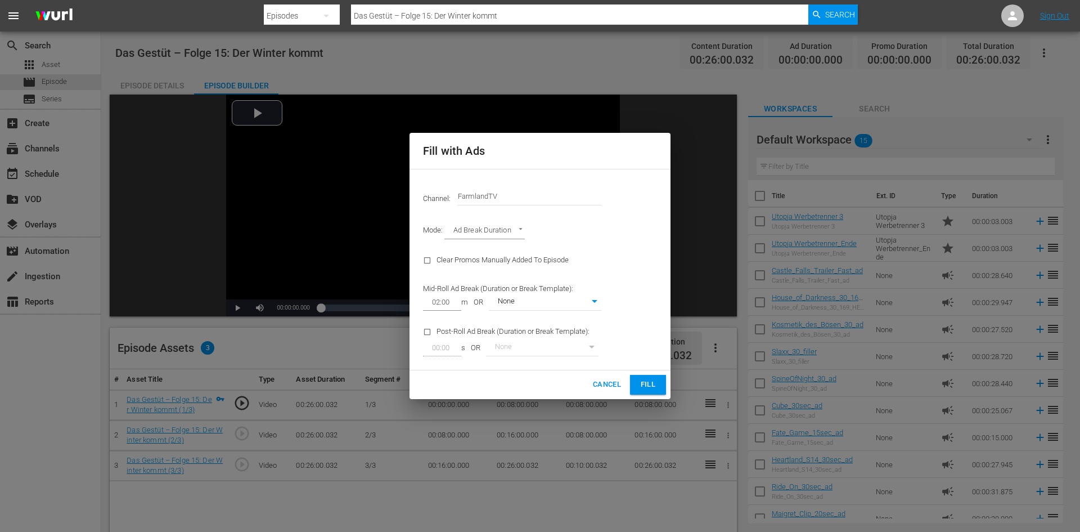
click at [658, 383] on button "Fill" at bounding box center [648, 385] width 36 height 20
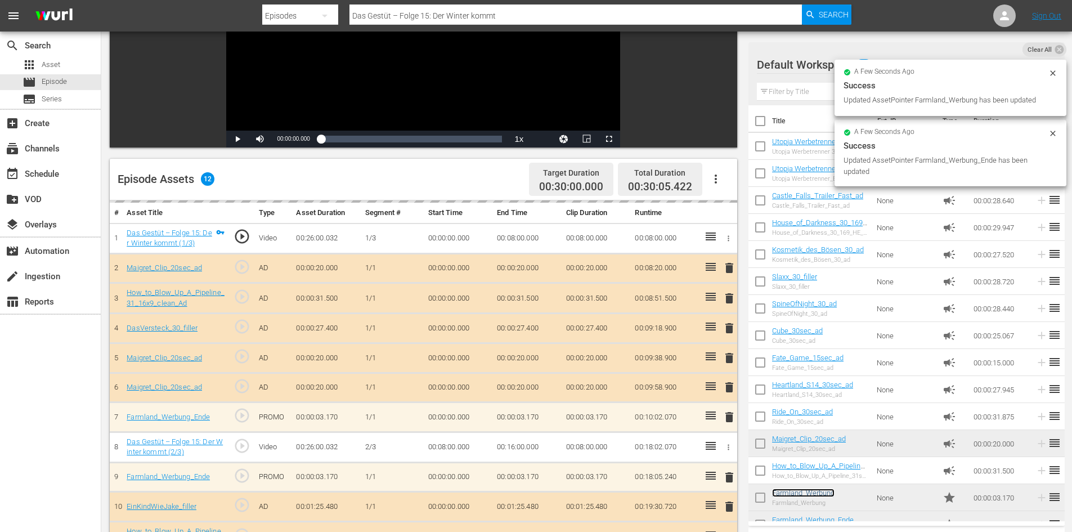
scroll to position [281, 0]
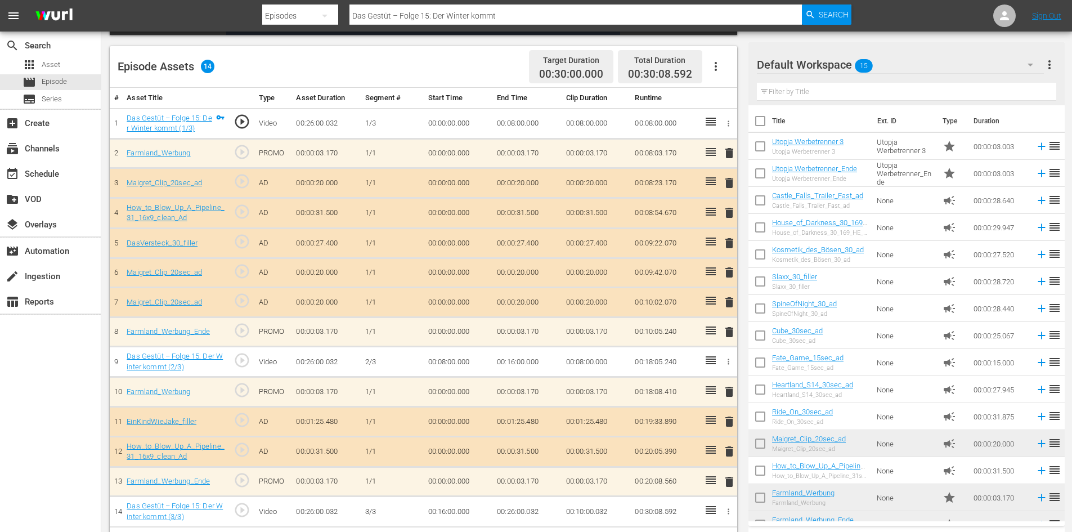
click at [731, 272] on span "delete" at bounding box center [729, 273] width 14 height 14
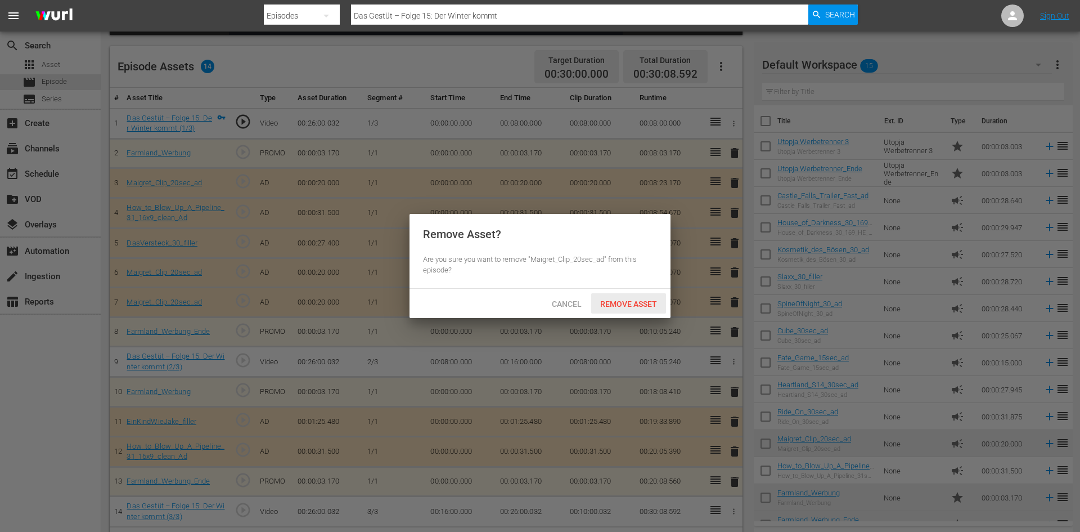
click at [643, 306] on span "Remove Asset" at bounding box center [628, 303] width 75 height 9
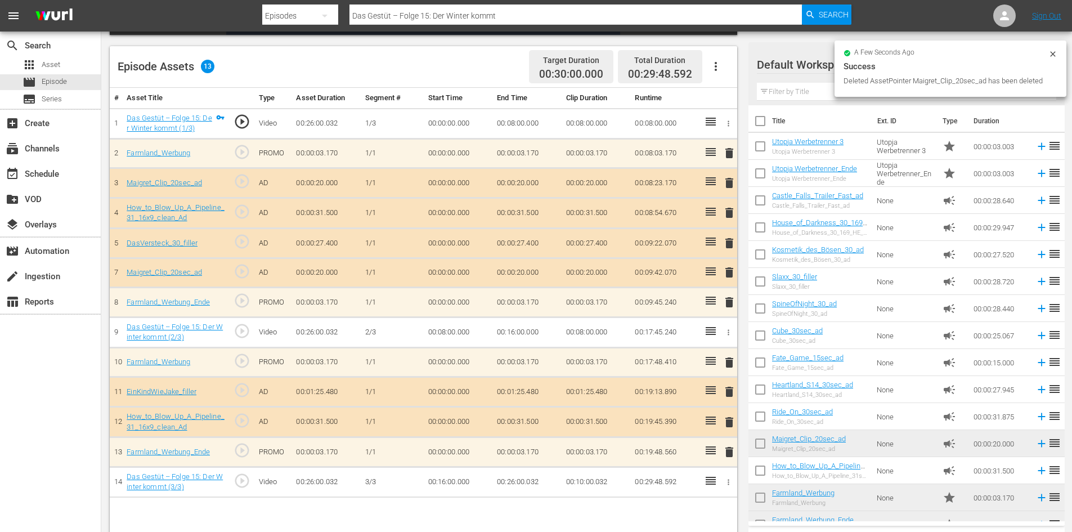
click at [733, 275] on span "delete" at bounding box center [729, 273] width 14 height 14
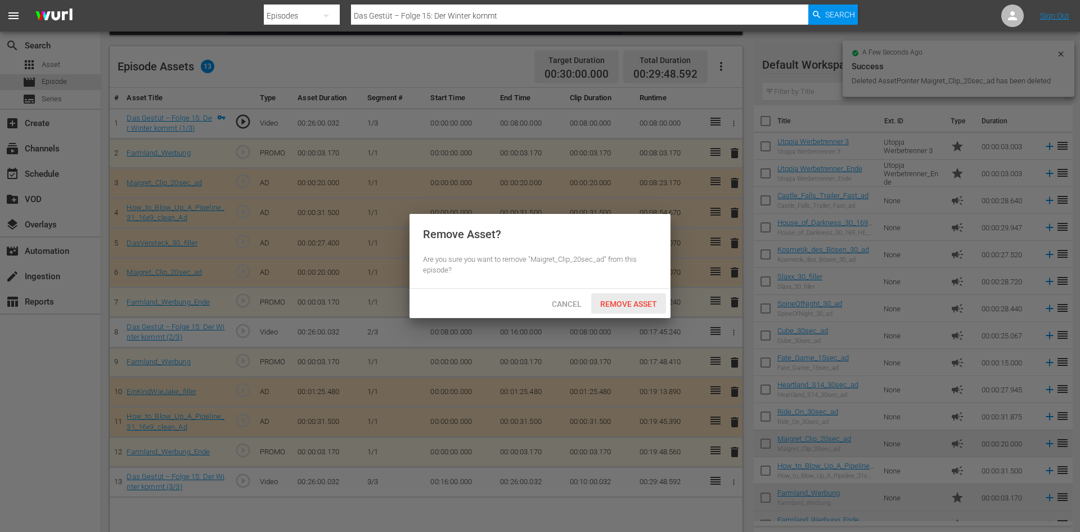
click at [637, 304] on span "Remove Asset" at bounding box center [628, 303] width 75 height 9
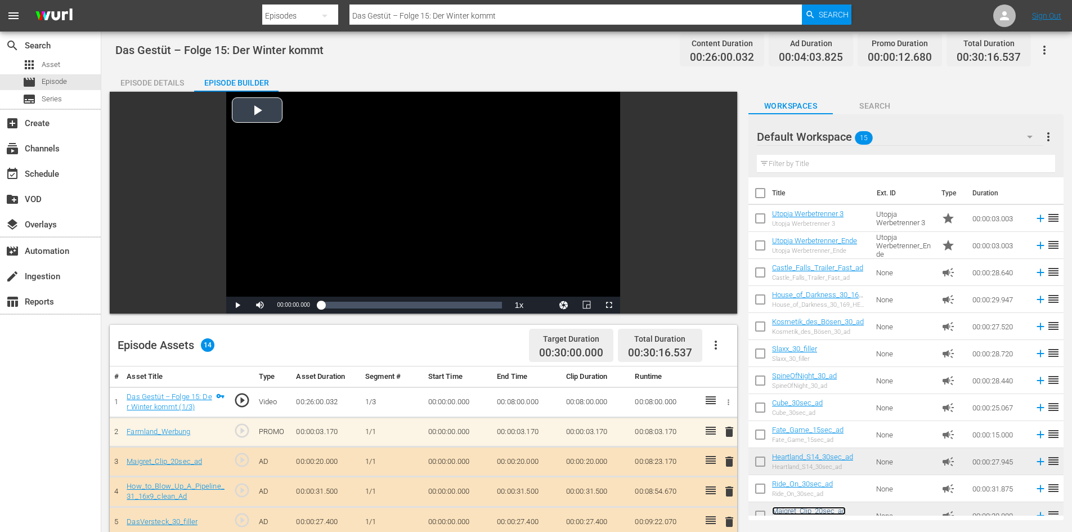
scroll to position [0, 0]
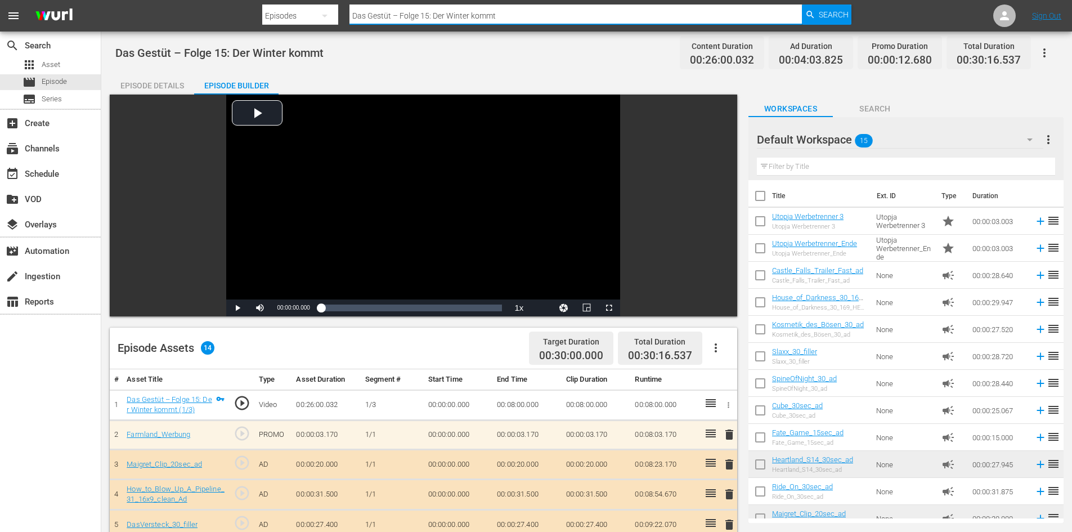
drag, startPoint x: 258, startPoint y: 29, endPoint x: 190, endPoint y: 33, distance: 68.2
click at [190, 33] on div "menu Search By Episodes Search ID, Title, Description, Keywords, or Category Da…" at bounding box center [536, 412] width 1072 height 825
paste input "Das Gestüt – Folge 2: Ein Fohlen für Capitola"
type input "Das Gestüt – Folge 2: Ein Fohlen für Capitola"
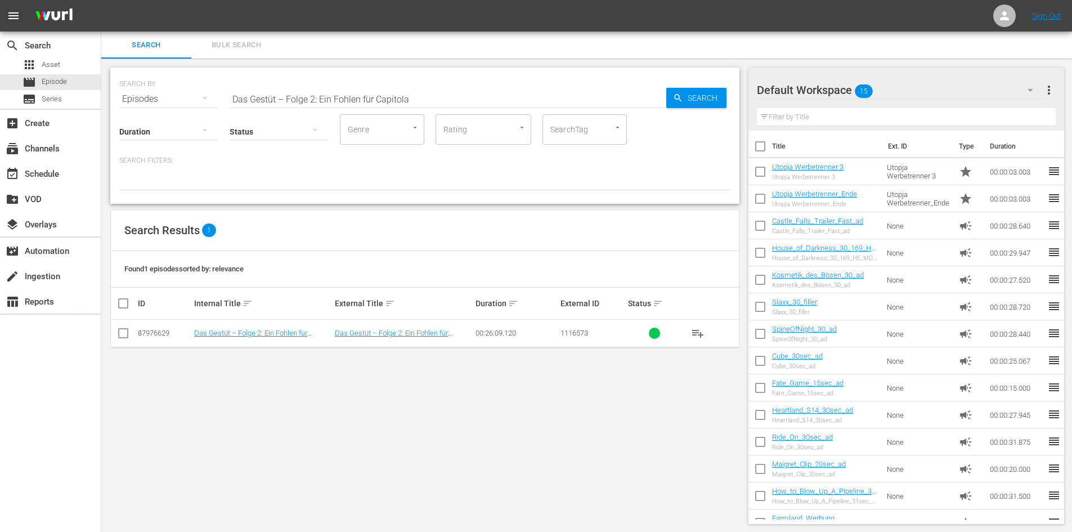
click at [241, 327] on td "Das Gestüt – Folge 2: Ein Fohlen für Capitola" at bounding box center [262, 334] width 141 height 28
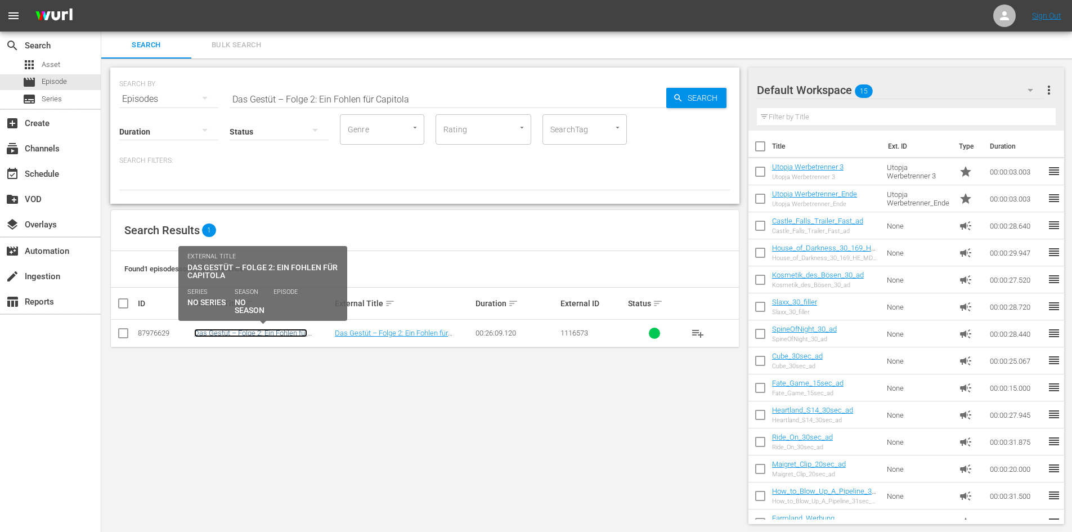
click at [242, 330] on link "Das Gestüt – Folge 2: Ein Fohlen für Capitola" at bounding box center [250, 337] width 113 height 17
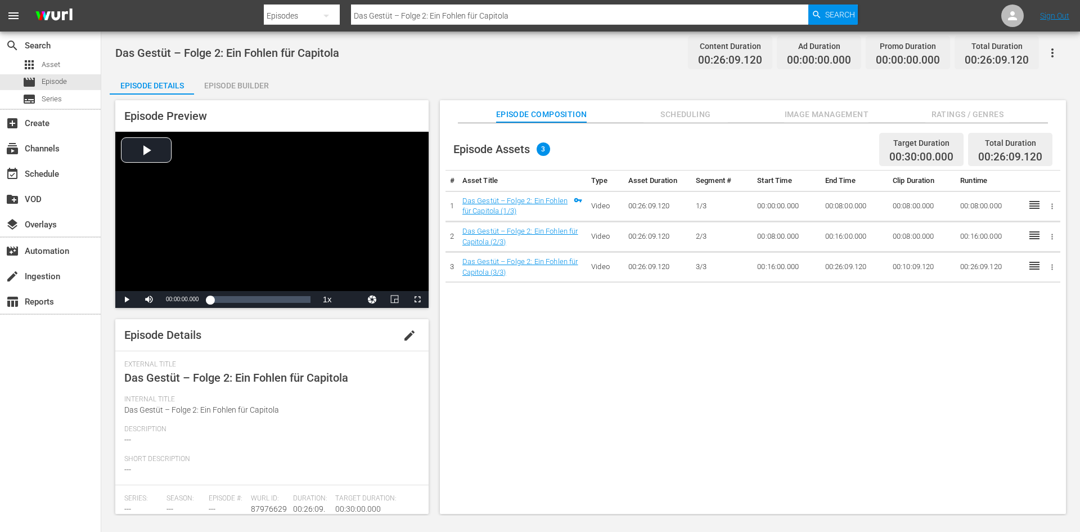
click at [247, 96] on div "Episode Preview Video Player is loading. Play Video Play Mute Current Time 00:0…" at bounding box center [591, 309] width 962 height 428
click at [241, 87] on div "Episode Builder" at bounding box center [236, 85] width 84 height 27
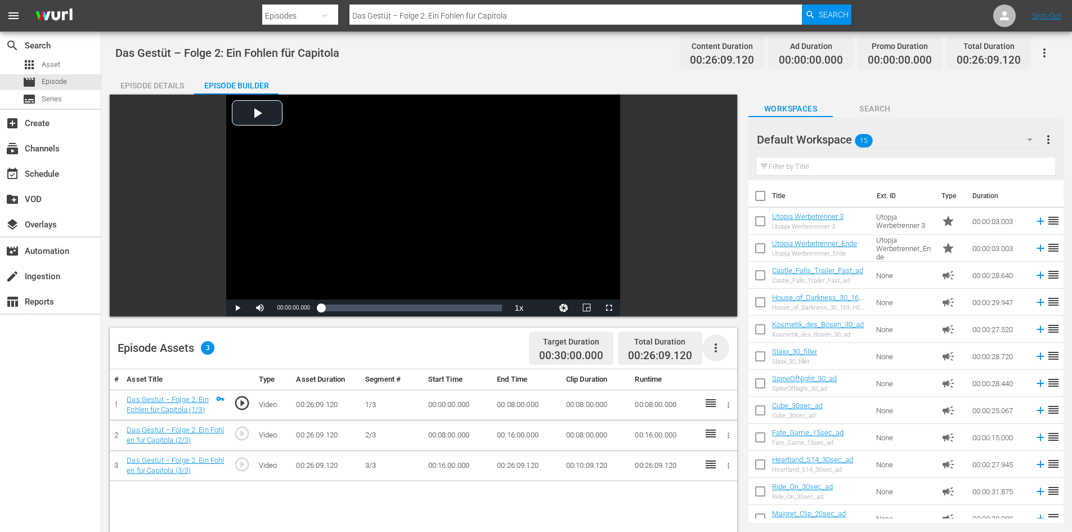
click at [716, 344] on icon "button" at bounding box center [716, 347] width 2 height 9
click at [733, 360] on div "Fill with Ads" at bounding box center [749, 352] width 77 height 27
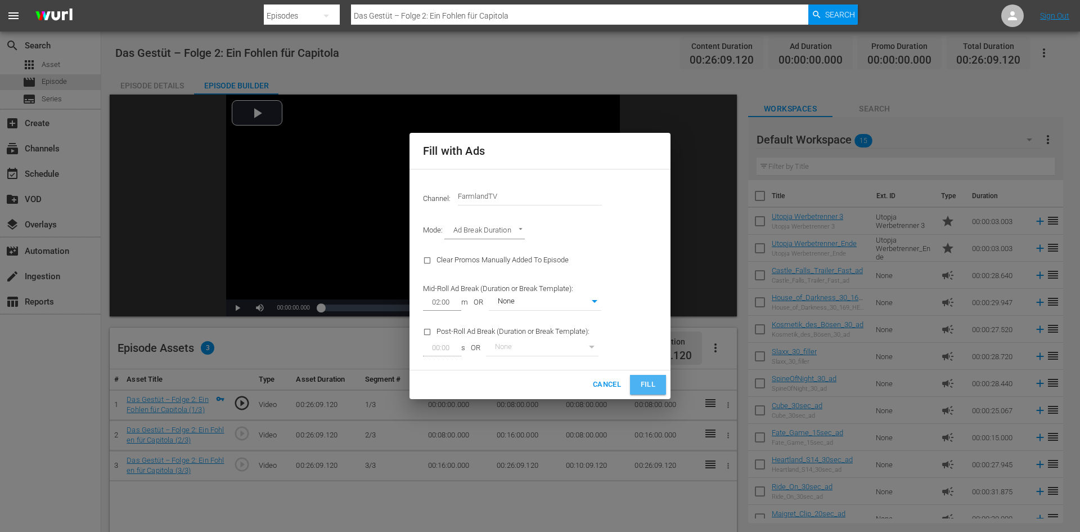
click at [651, 385] on span "Fill" at bounding box center [648, 384] width 18 height 13
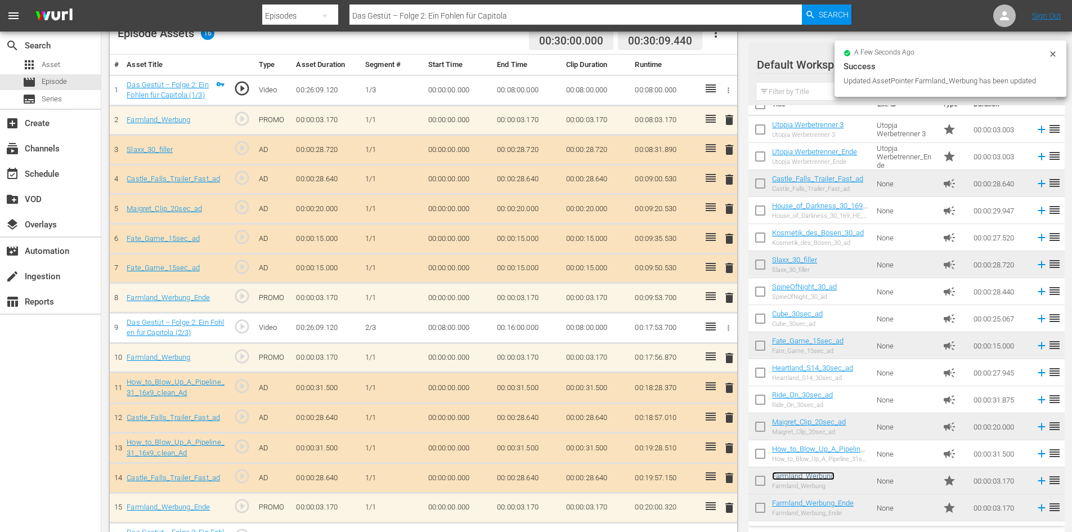
scroll to position [258, 0]
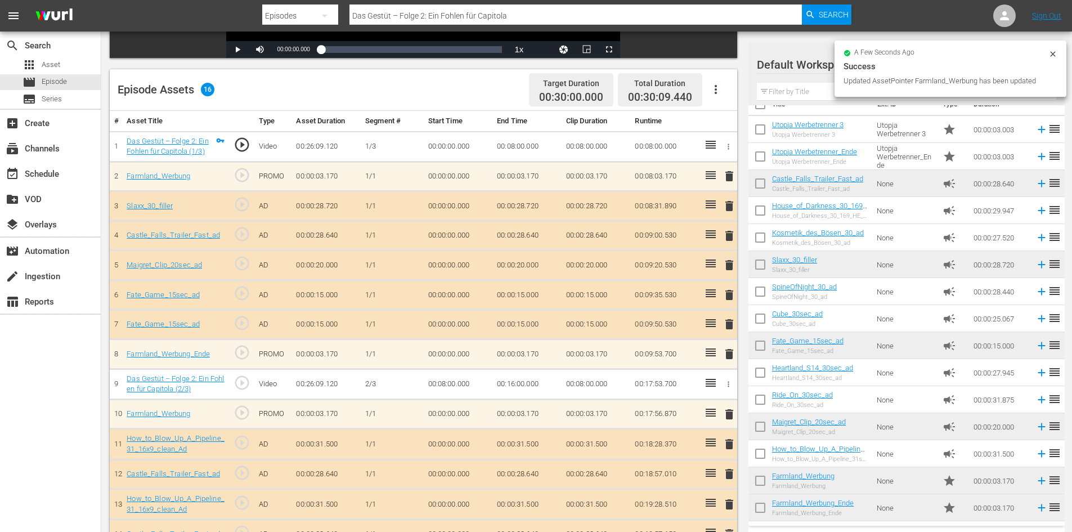
click at [725, 297] on span "delete" at bounding box center [729, 295] width 14 height 14
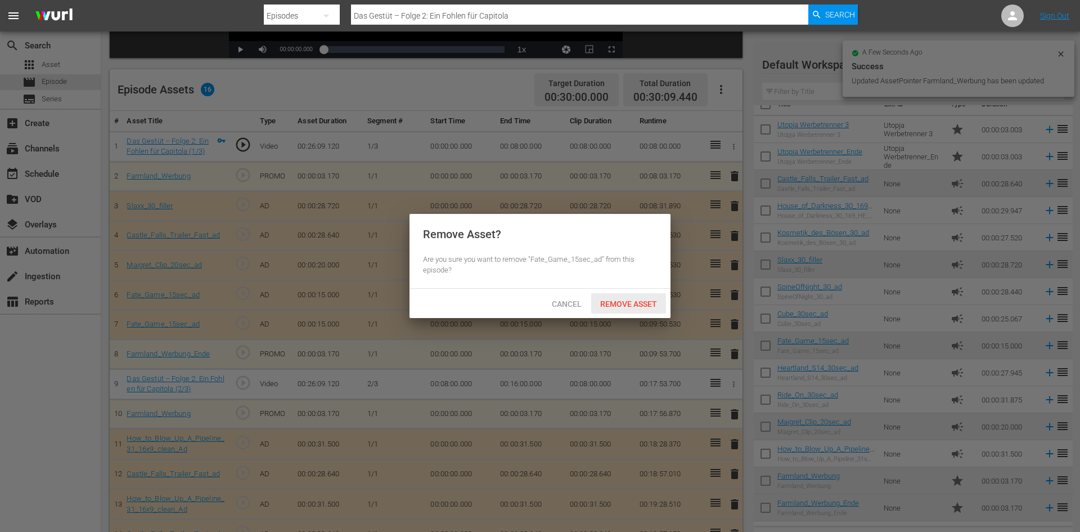
click at [637, 302] on span "Remove Asset" at bounding box center [628, 303] width 75 height 9
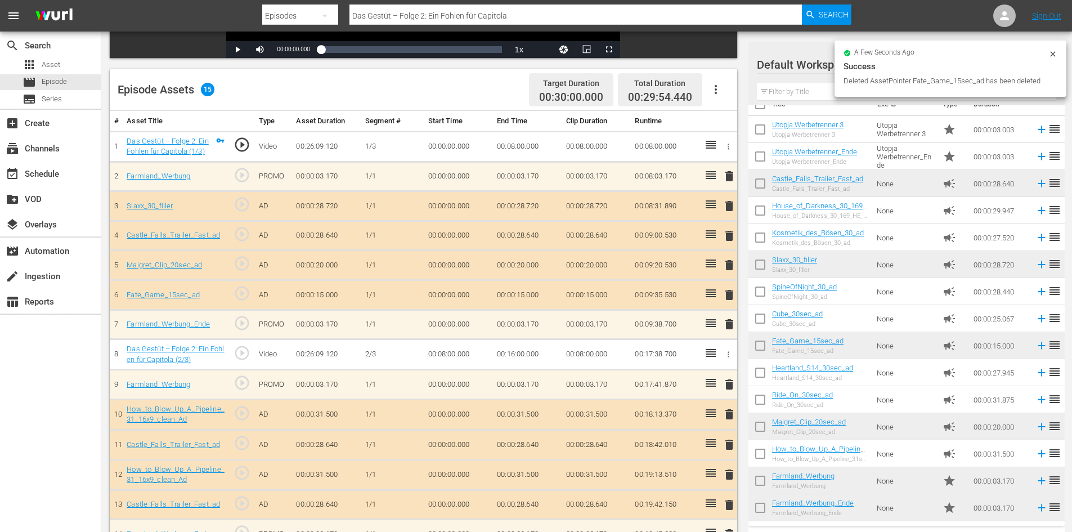
click at [728, 209] on span "delete" at bounding box center [729, 206] width 14 height 14
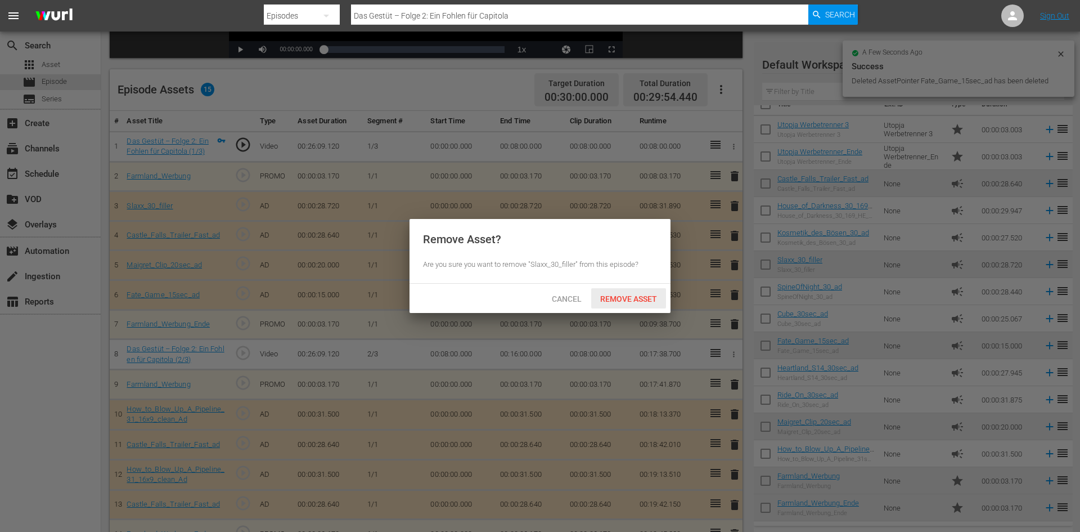
click at [635, 294] on span "Remove Asset" at bounding box center [628, 298] width 75 height 9
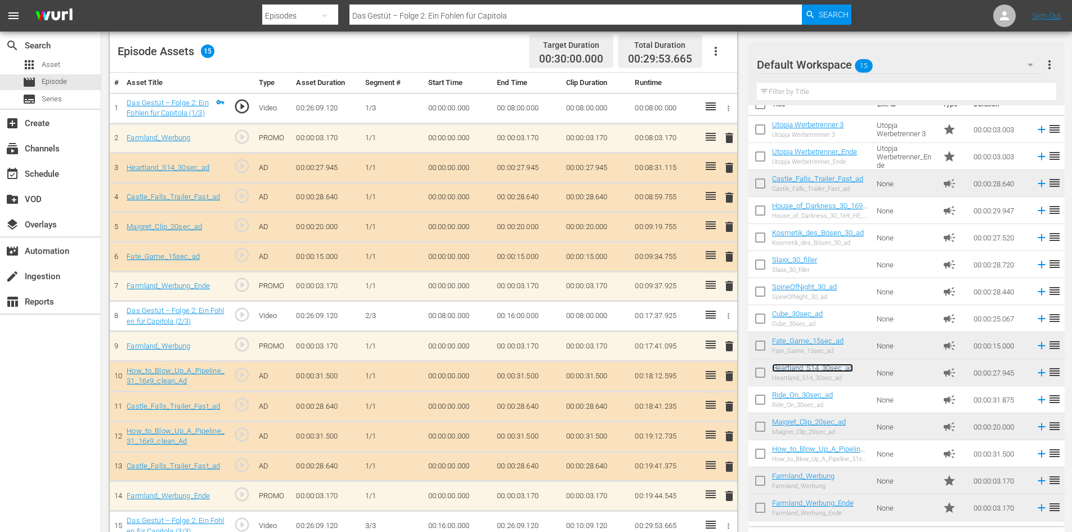
scroll to position [315, 0]
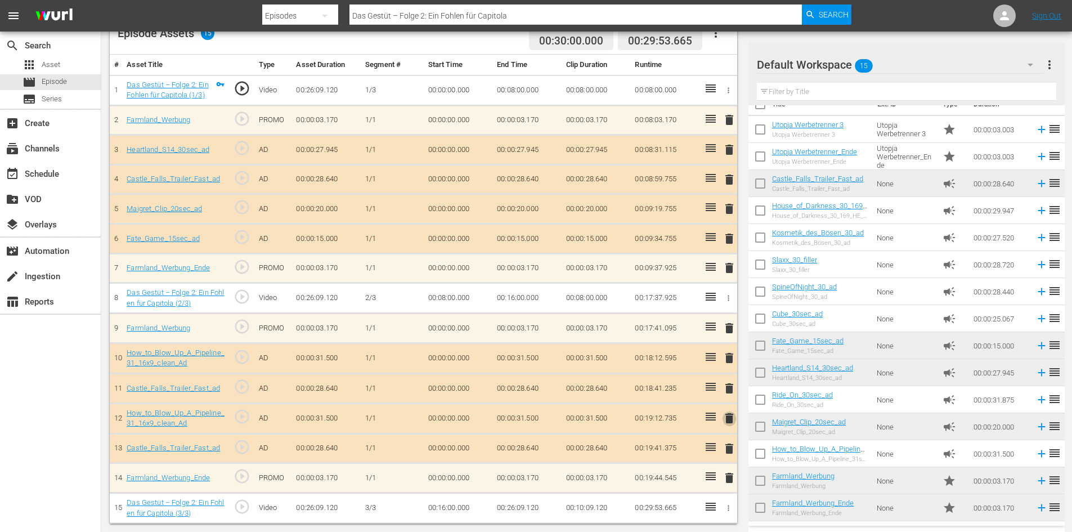
click at [728, 412] on span "delete" at bounding box center [729, 418] width 14 height 14
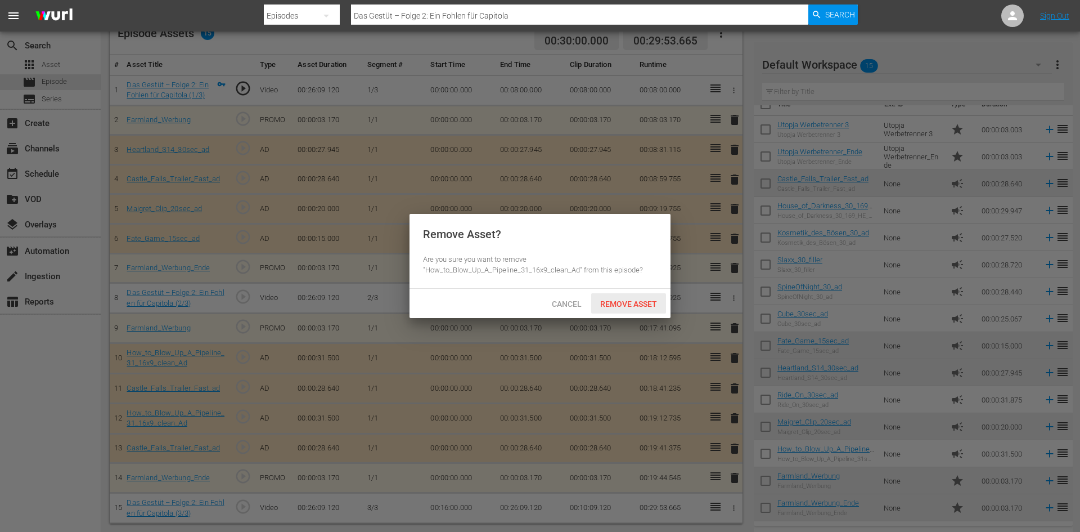
click at [631, 298] on div "Remove Asset" at bounding box center [628, 303] width 75 height 21
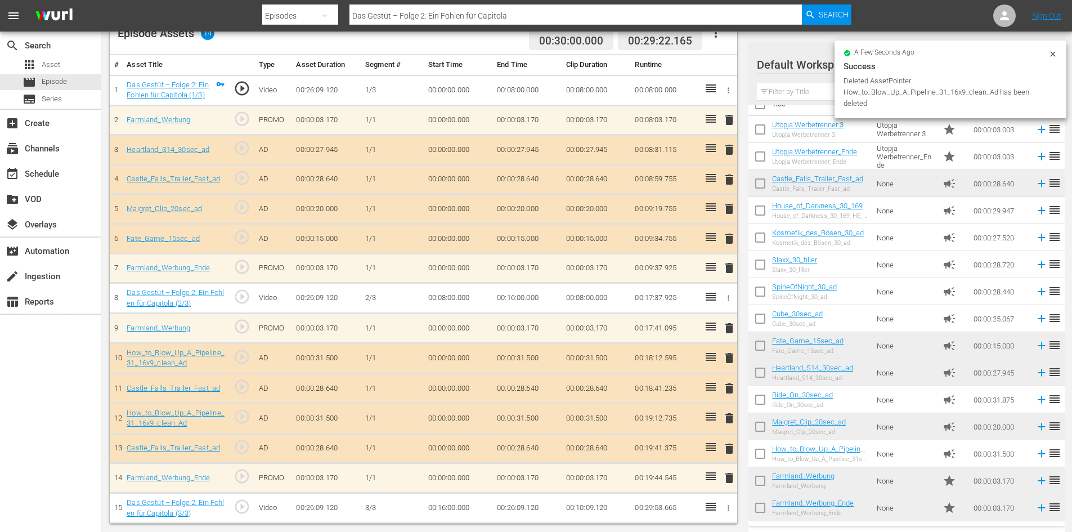
scroll to position [293, 0]
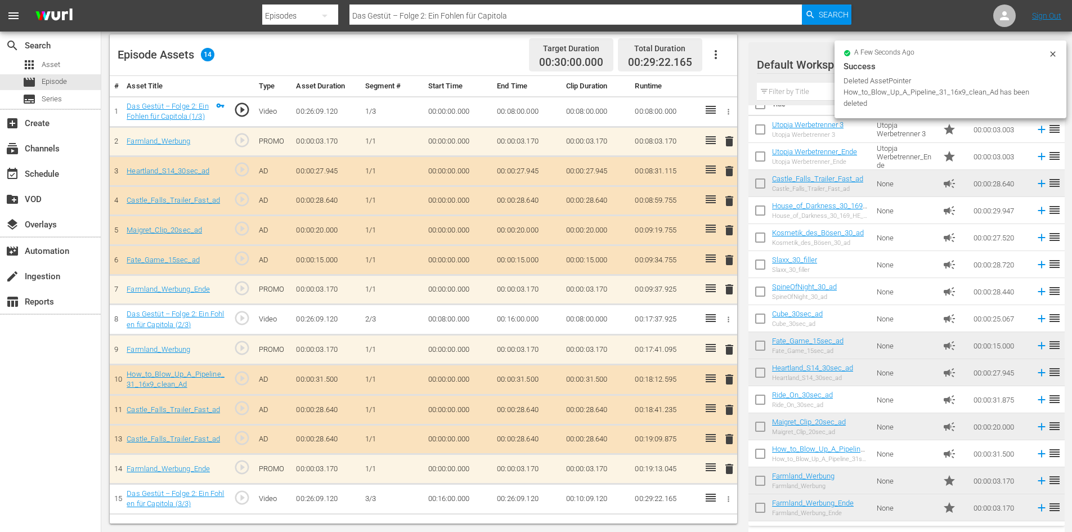
click at [728, 438] on span "delete" at bounding box center [729, 439] width 14 height 14
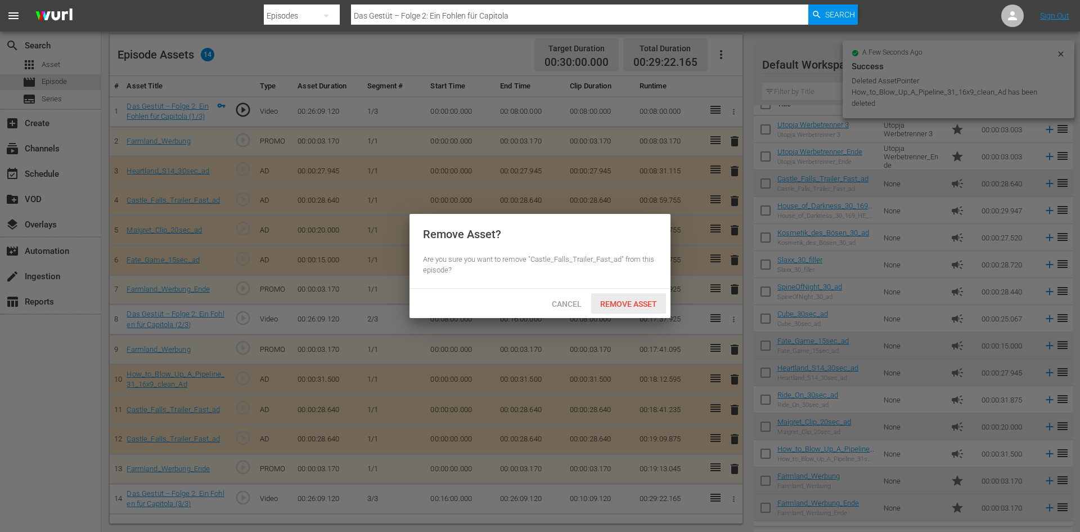
click at [614, 302] on span "Remove Asset" at bounding box center [628, 303] width 75 height 9
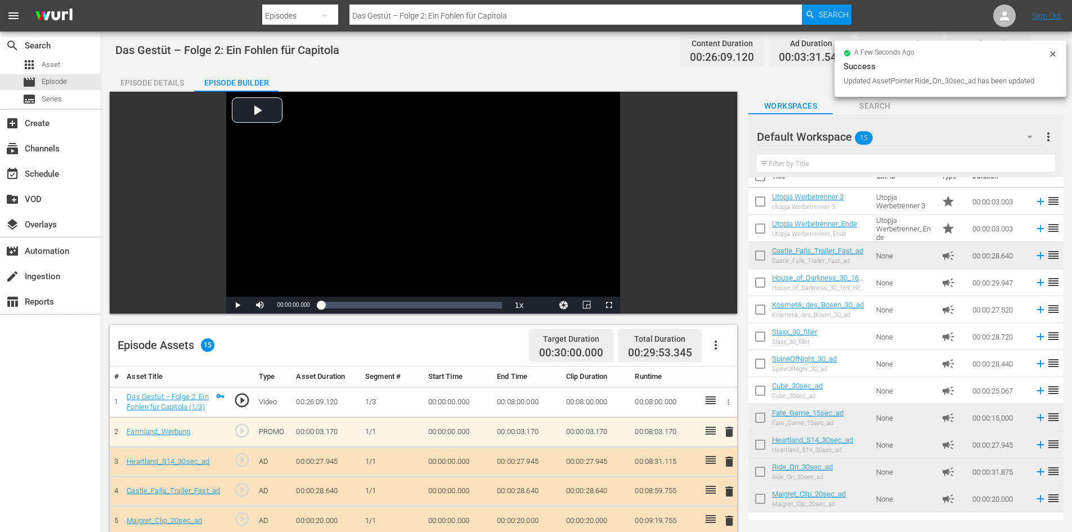
scroll to position [0, 0]
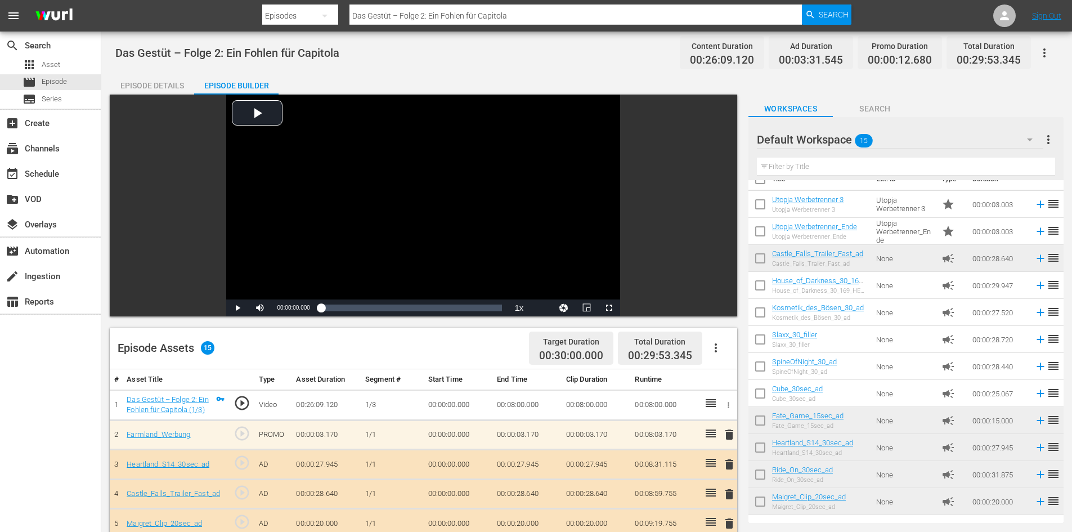
click at [389, 14] on input "Das Gestüt – Folge 2: Ein Fohlen für Capitola" at bounding box center [575, 15] width 453 height 27
drag, startPoint x: 546, startPoint y: 4, endPoint x: 485, endPoint y: 23, distance: 64.2
click at [485, 23] on div "Search By Episodes Search ID, Title, Description, Keywords, or Category Das Ges…" at bounding box center [557, 15] width 590 height 27
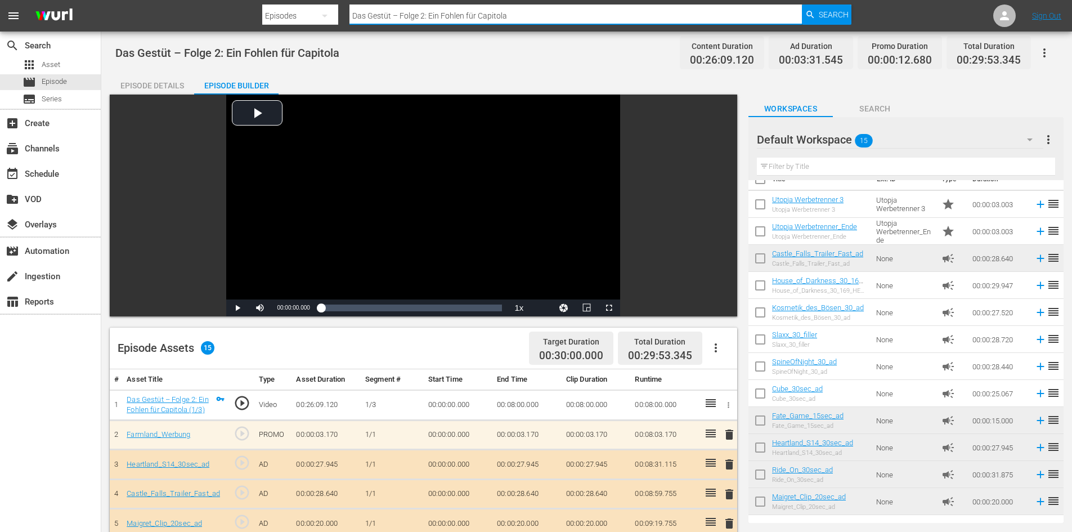
click at [518, 17] on input "Das Gestüt – Folge 2: Ein Fohlen für Capitola" at bounding box center [575, 15] width 453 height 27
drag, startPoint x: 528, startPoint y: 14, endPoint x: 270, endPoint y: 12, distance: 258.3
click at [270, 12] on div "Search By Episodes Search ID, Title, Description, Keywords, or Category Das Ges…" at bounding box center [557, 15] width 590 height 27
paste input "Das Gestüt – Folge 3: Hengstalltag"
type input "Das Gestüt – Folge 3: Hengstalltag"
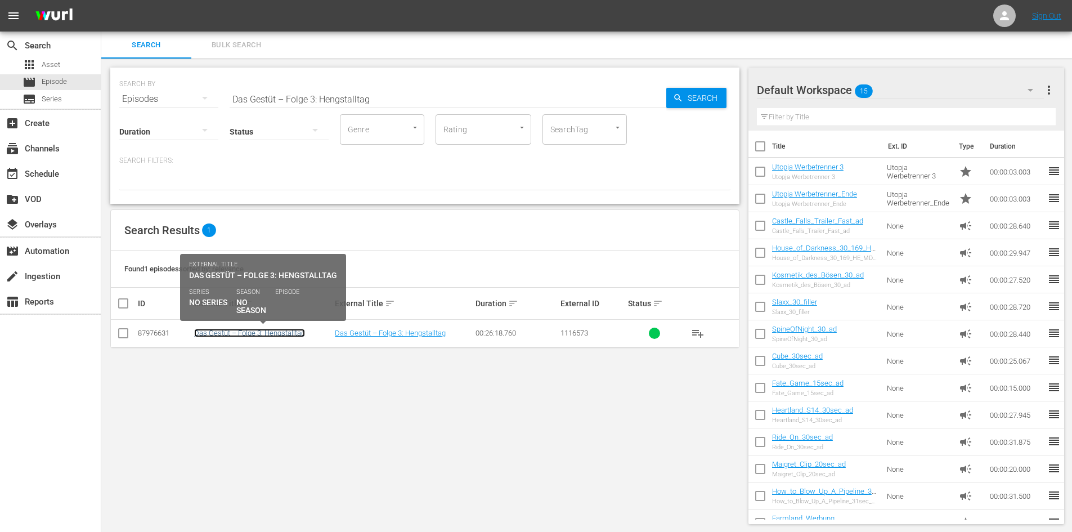
click at [284, 337] on link "Das Gestüt – Folge 3: Hengstalltag" at bounding box center [249, 333] width 111 height 8
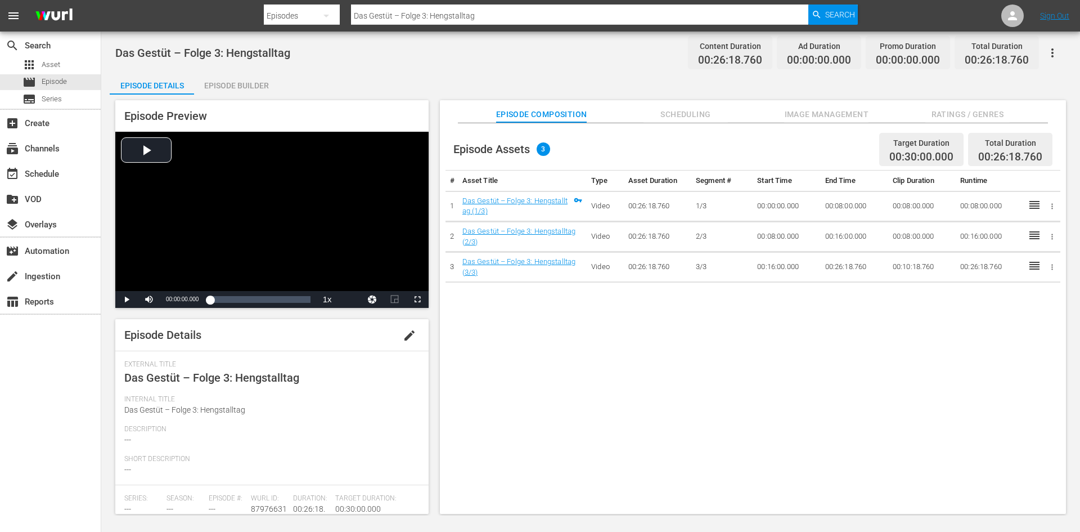
click at [258, 91] on div "Episode Builder" at bounding box center [236, 85] width 84 height 27
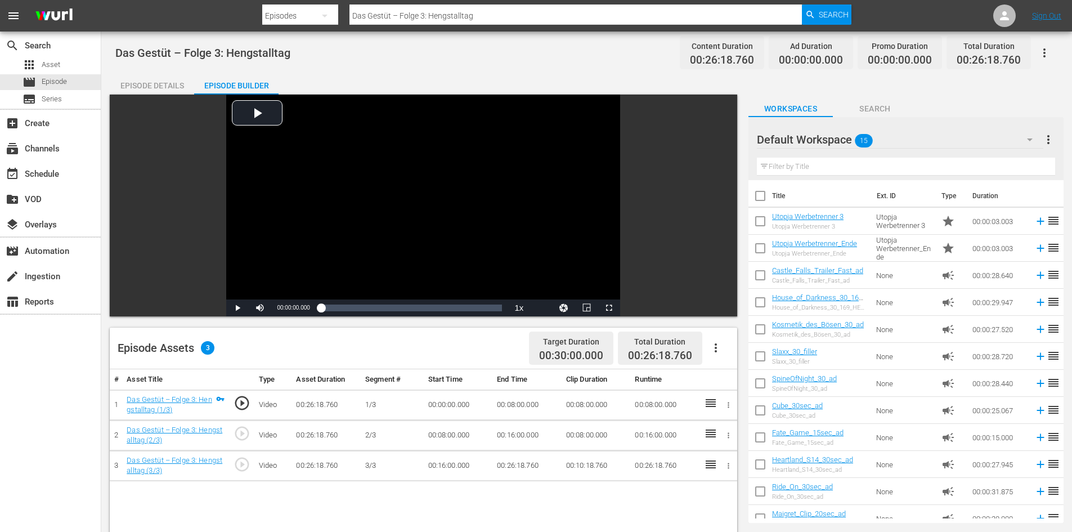
click at [719, 353] on icon "button" at bounding box center [716, 348] width 14 height 14
click at [719, 353] on div "Fill with Ads" at bounding box center [749, 352] width 77 height 27
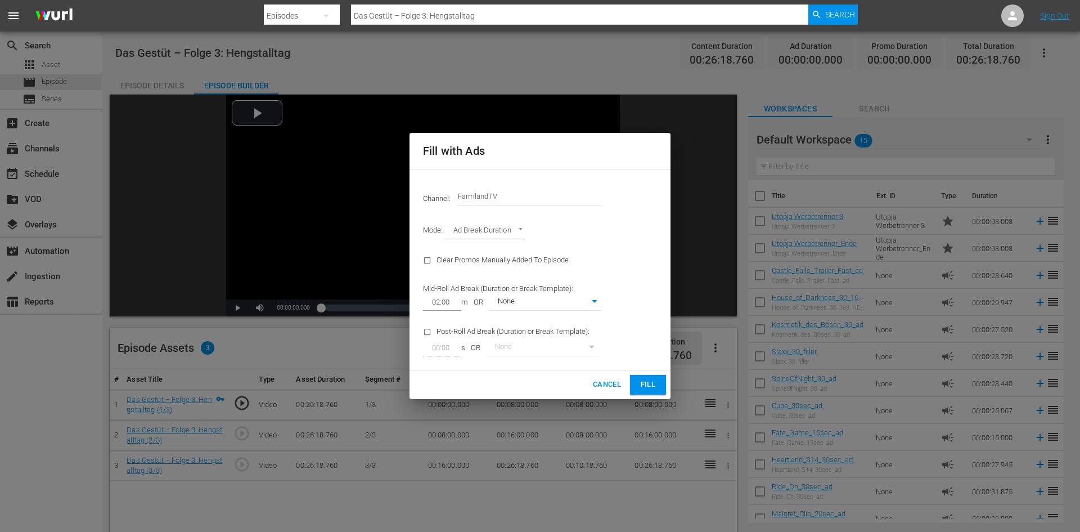
click at [666, 385] on button "Fill" at bounding box center [648, 385] width 36 height 20
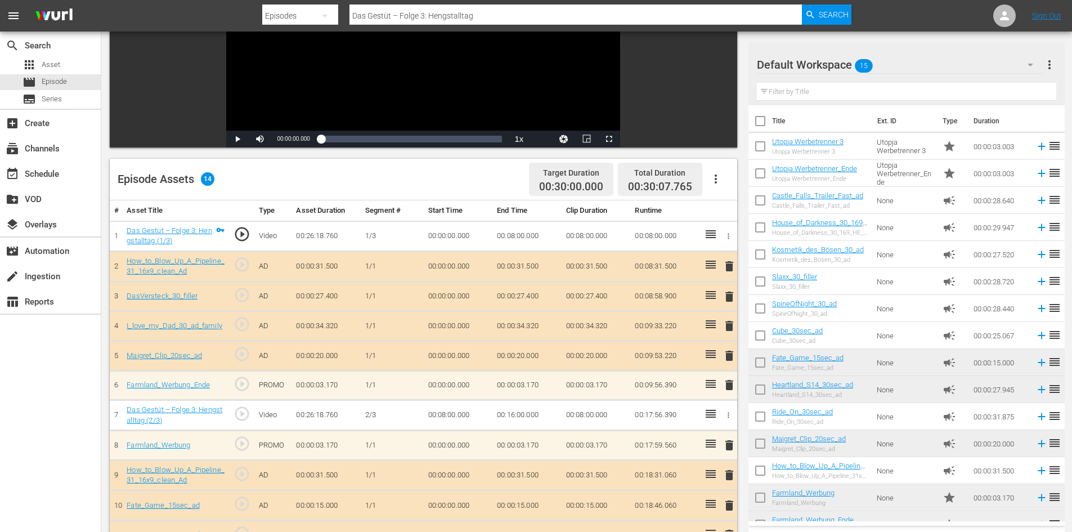
scroll to position [17, 0]
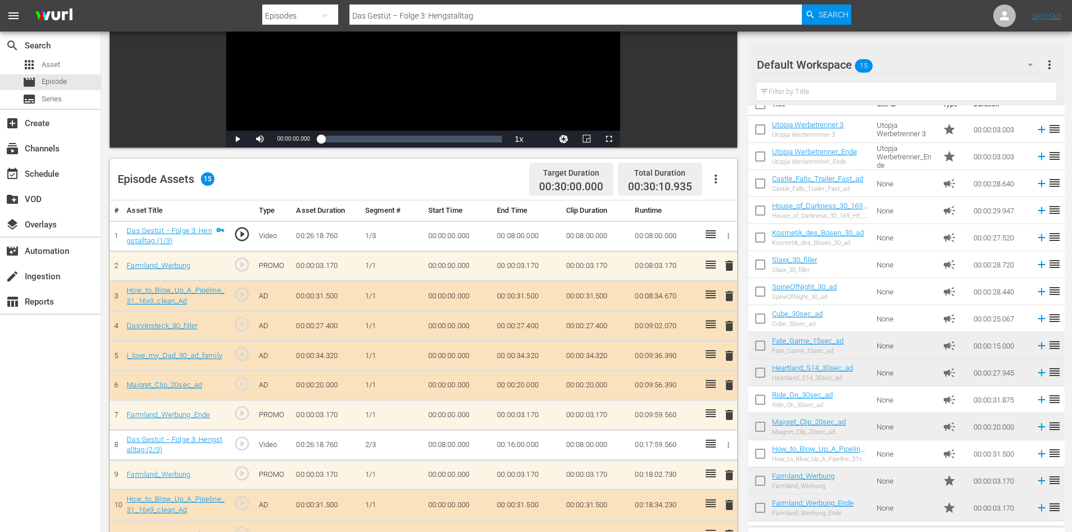
drag, startPoint x: 604, startPoint y: 384, endPoint x: 605, endPoint y: 378, distance: 6.3
drag, startPoint x: 605, startPoint y: 378, endPoint x: 526, endPoint y: 332, distance: 92.3
click at [526, 332] on td "00:00:27.400" at bounding box center [526, 326] width 69 height 30
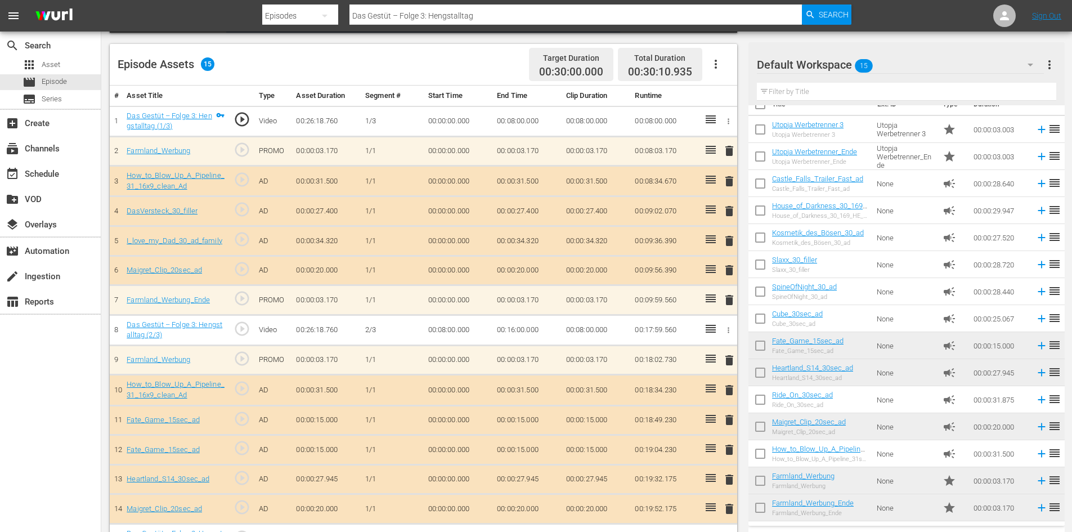
scroll to position [315, 0]
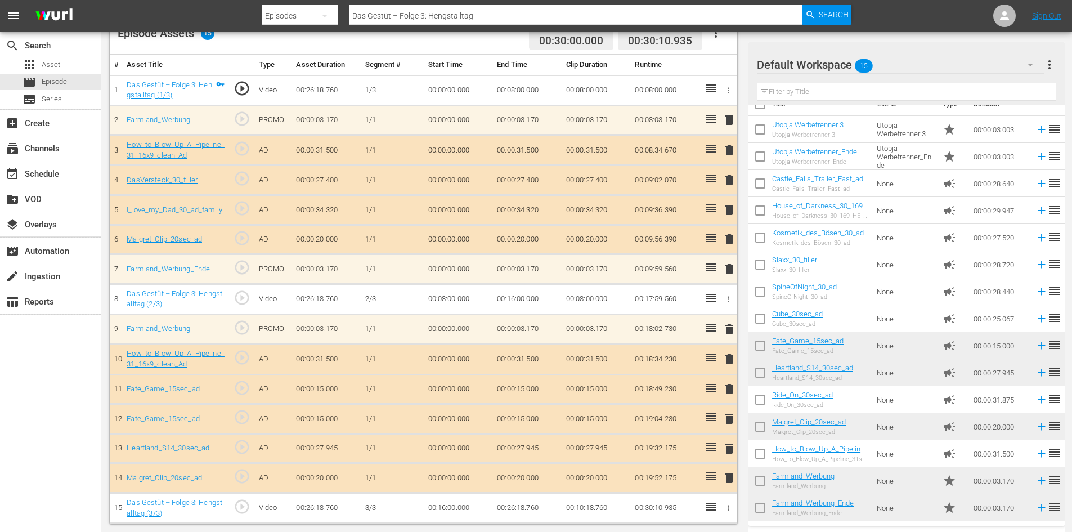
click at [731, 389] on span "delete" at bounding box center [729, 389] width 14 height 14
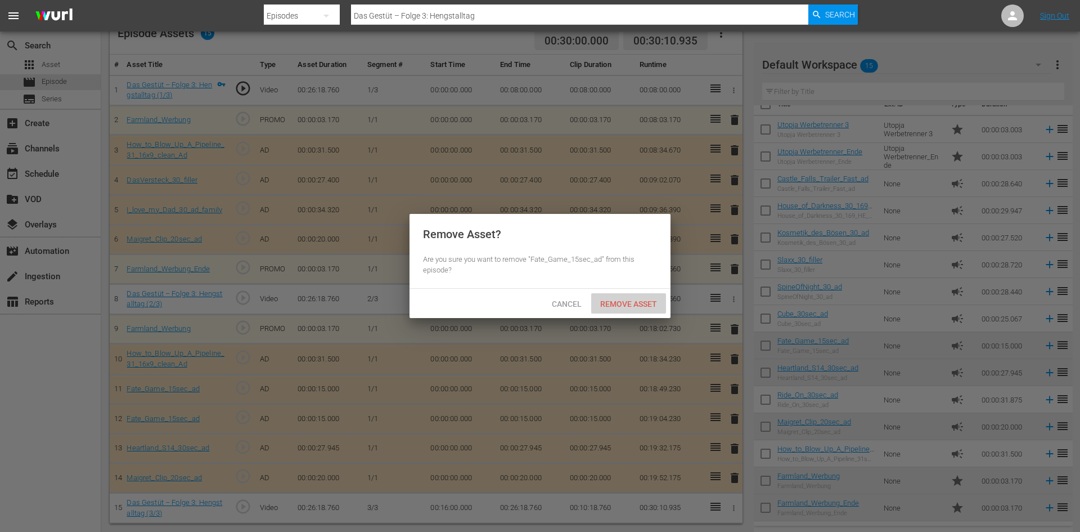
click at [614, 307] on span "Remove Asset" at bounding box center [628, 303] width 75 height 9
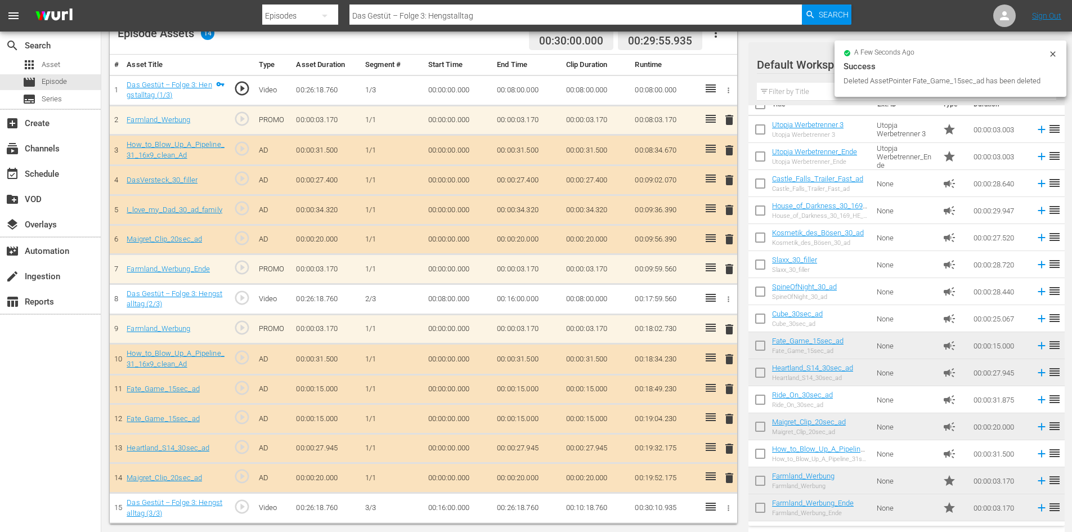
scroll to position [293, 0]
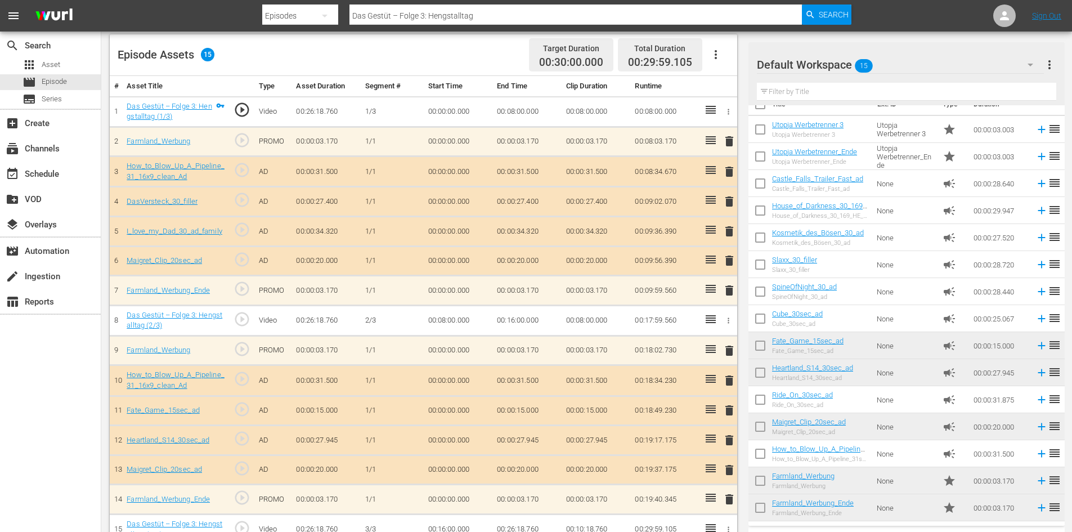
click at [729, 410] on span "delete" at bounding box center [729, 410] width 14 height 14
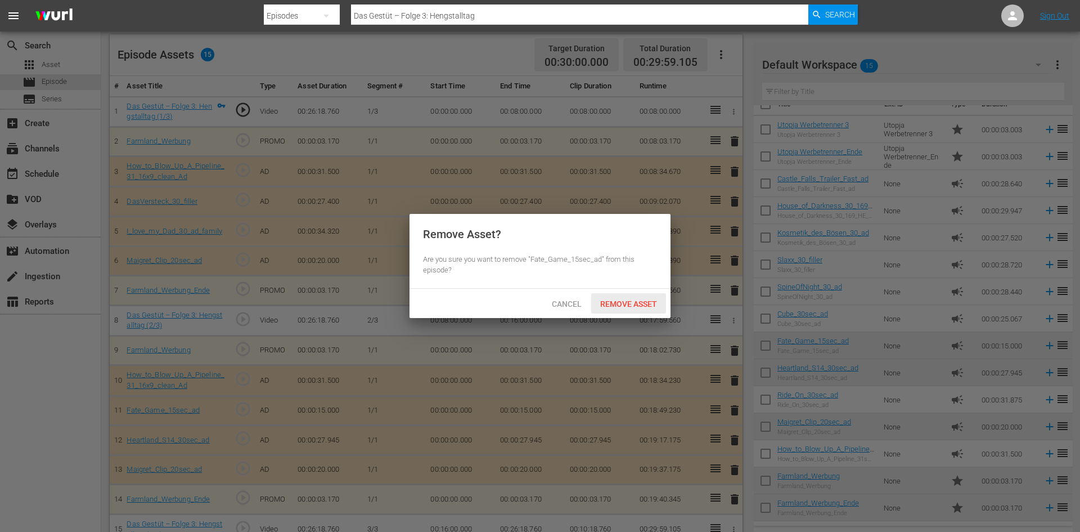
click at [609, 306] on span "Remove Asset" at bounding box center [628, 303] width 75 height 9
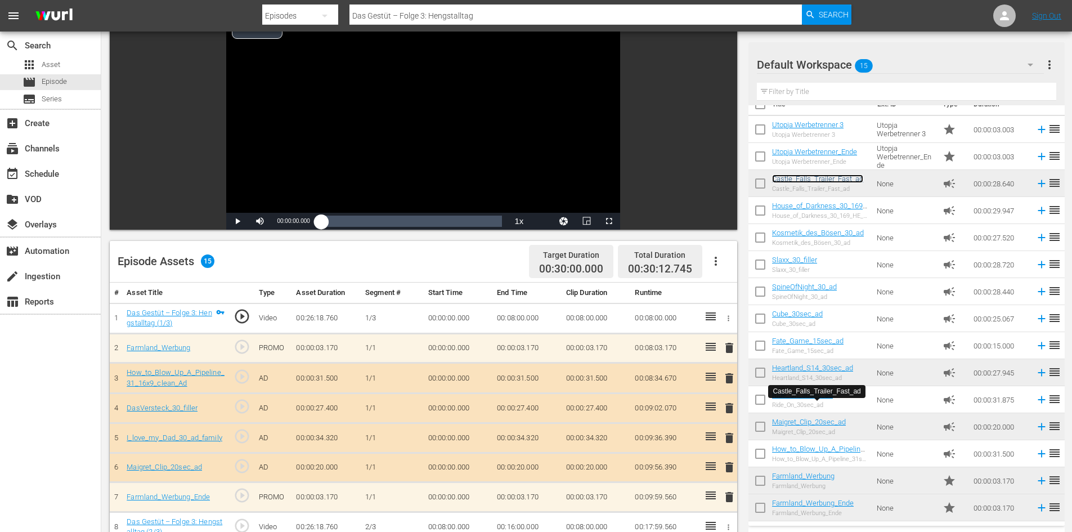
scroll to position [0, 0]
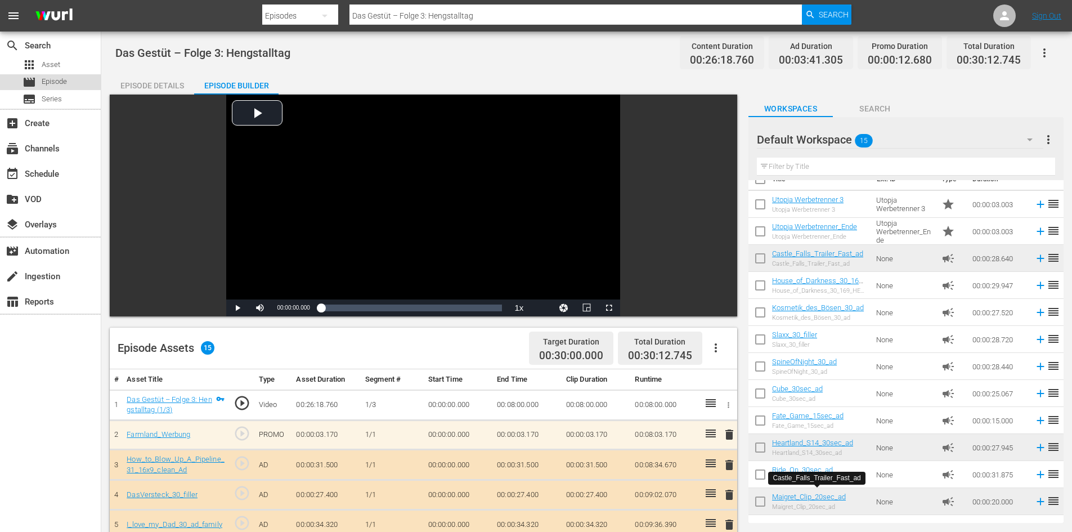
click at [57, 79] on span "Episode" at bounding box center [54, 81] width 25 height 11
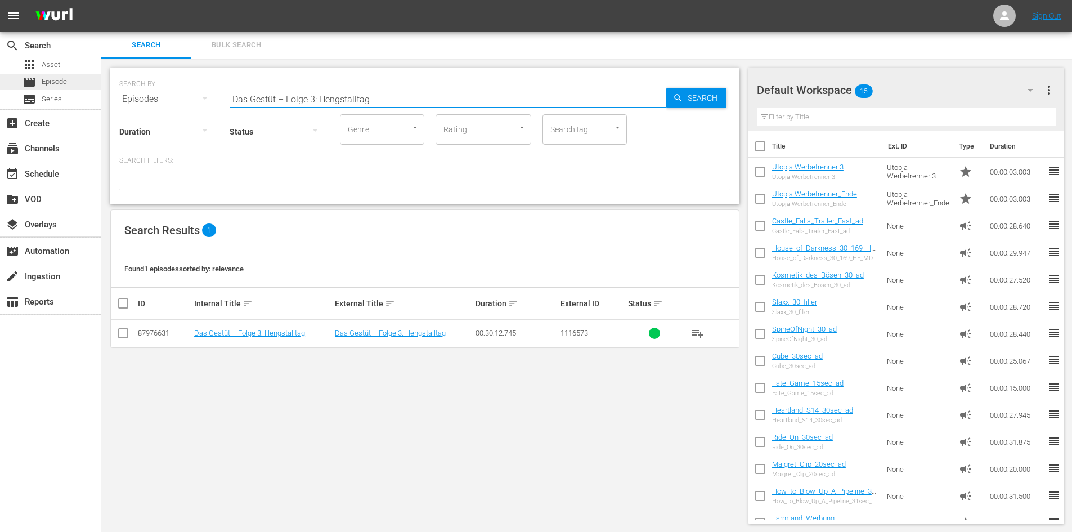
drag, startPoint x: 392, startPoint y: 100, endPoint x: 44, endPoint y: 87, distance: 347.4
click at [101, 0] on div "search Search apps Asset movie Episode subtitles Series add_box Create subscrip…" at bounding box center [586, 0] width 971 height 0
paste input "Das Gestüt – Folge 4: Eine lange Nacht"
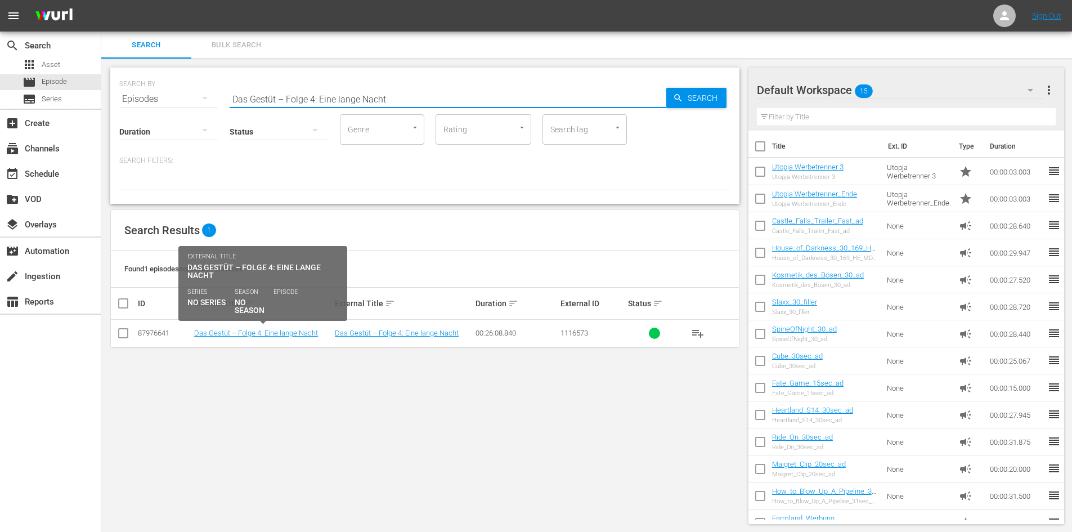
type input "Das Gestüt – Folge 4: Eine lange Nacht"
click at [249, 336] on link "Das Gestüt – Folge 4: Eine lange Nacht" at bounding box center [256, 333] width 124 height 8
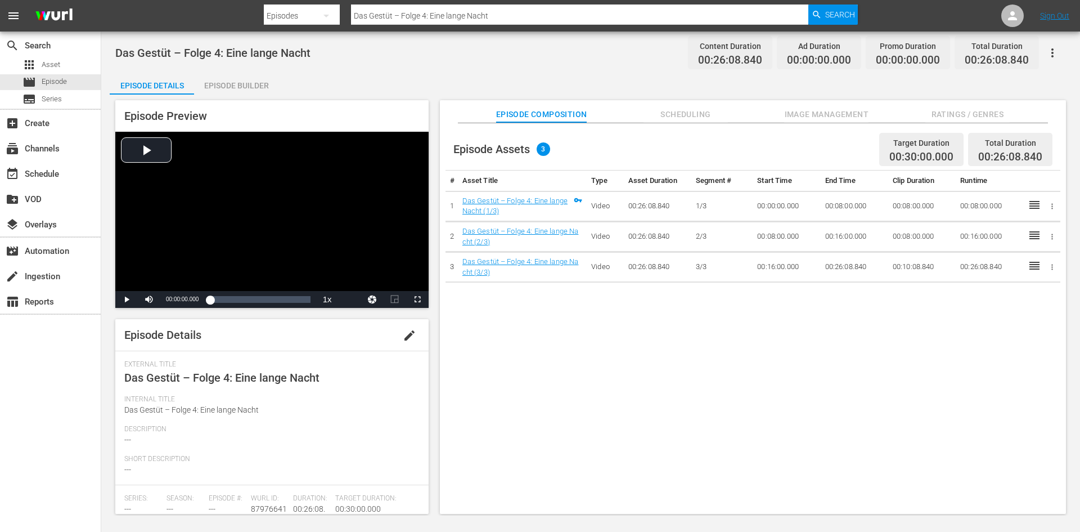
click at [266, 84] on div "Episode Builder" at bounding box center [236, 85] width 84 height 27
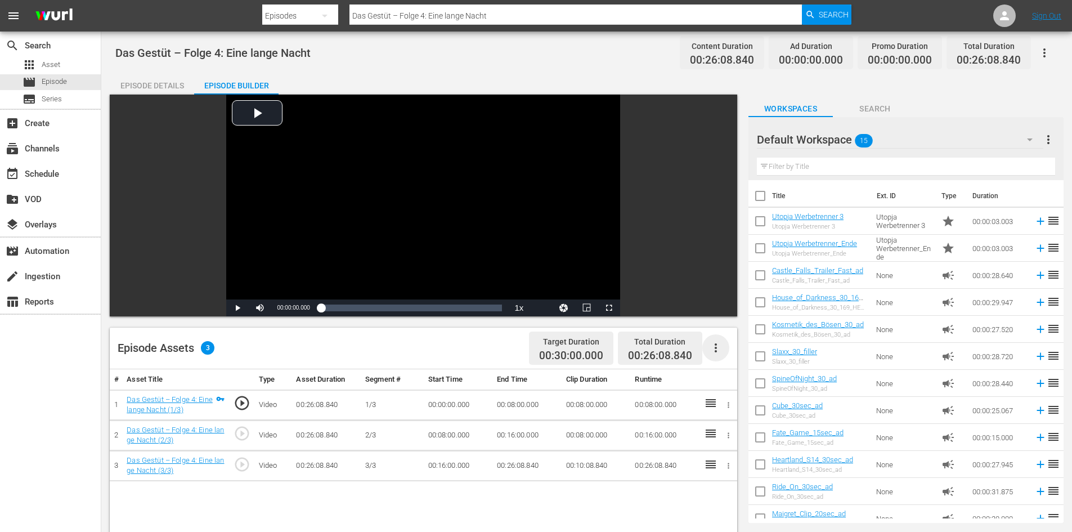
click at [712, 344] on icon "button" at bounding box center [716, 348] width 14 height 14
click at [714, 358] on div "Fill with Ads" at bounding box center [749, 352] width 77 height 27
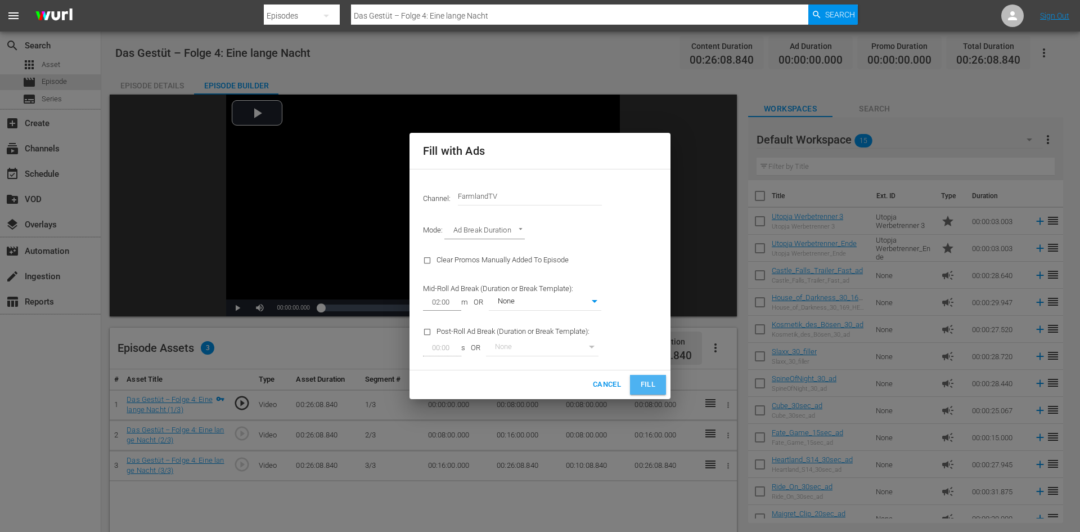
click at [650, 384] on span "Fill" at bounding box center [648, 384] width 18 height 13
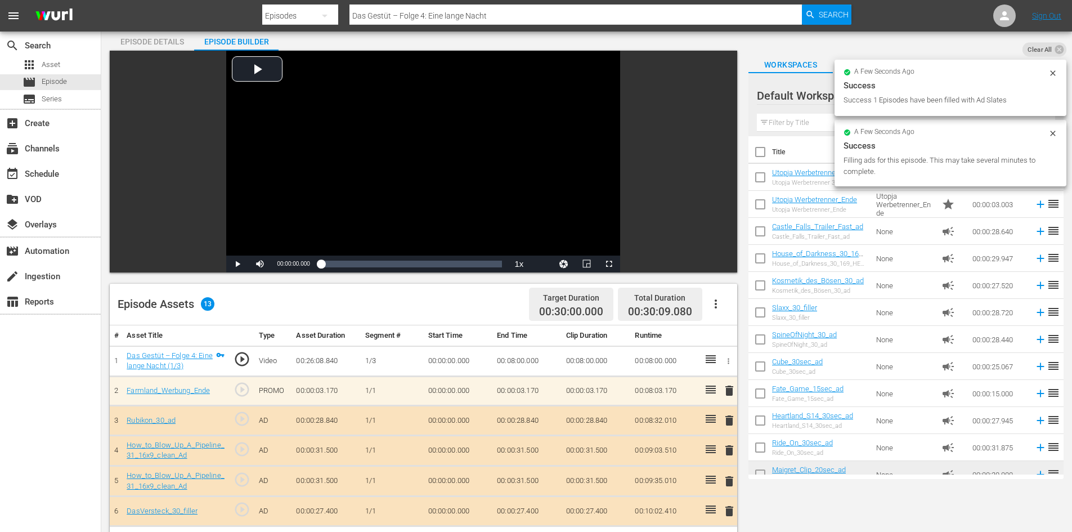
scroll to position [113, 0]
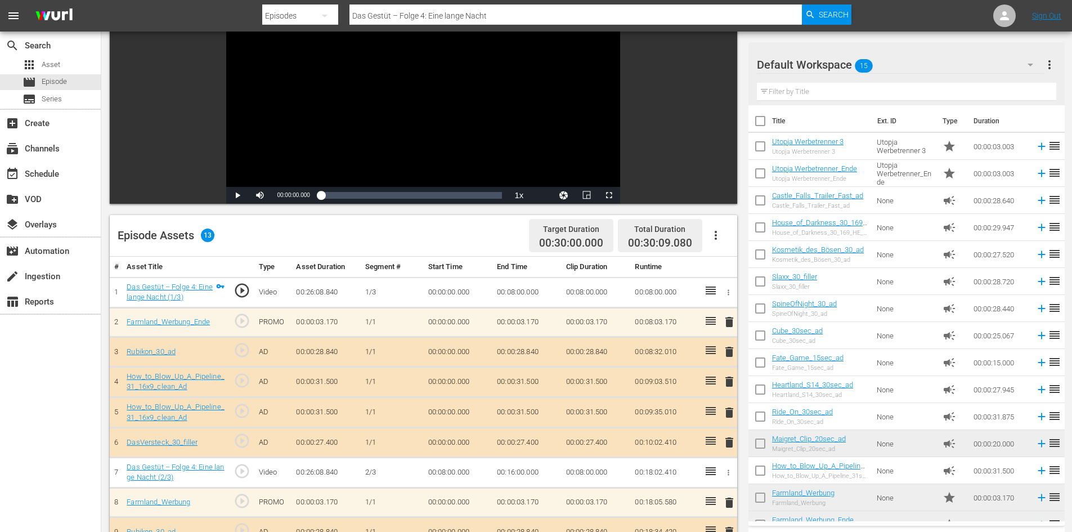
click at [729, 417] on span "delete" at bounding box center [729, 413] width 14 height 14
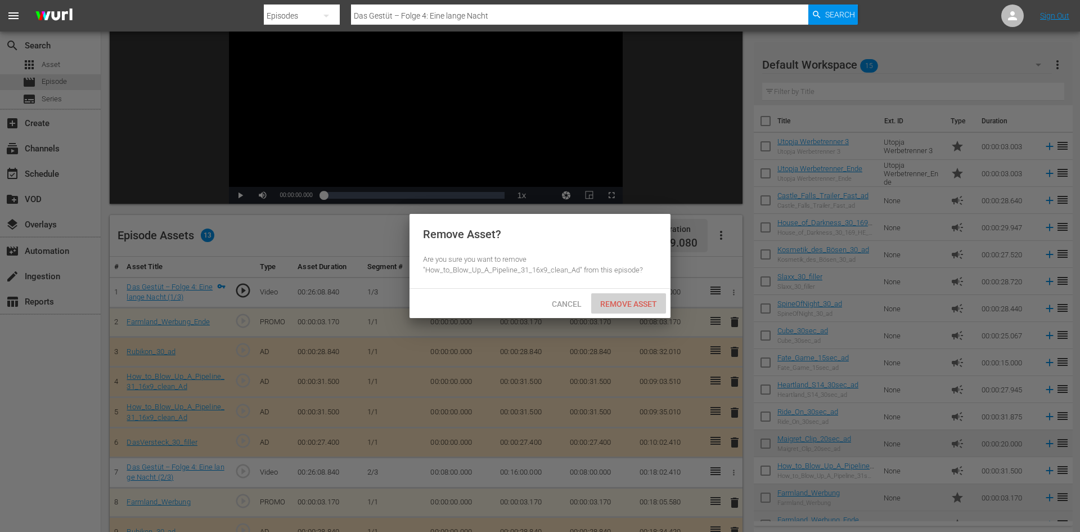
click at [615, 306] on span "Remove Asset" at bounding box center [628, 303] width 75 height 9
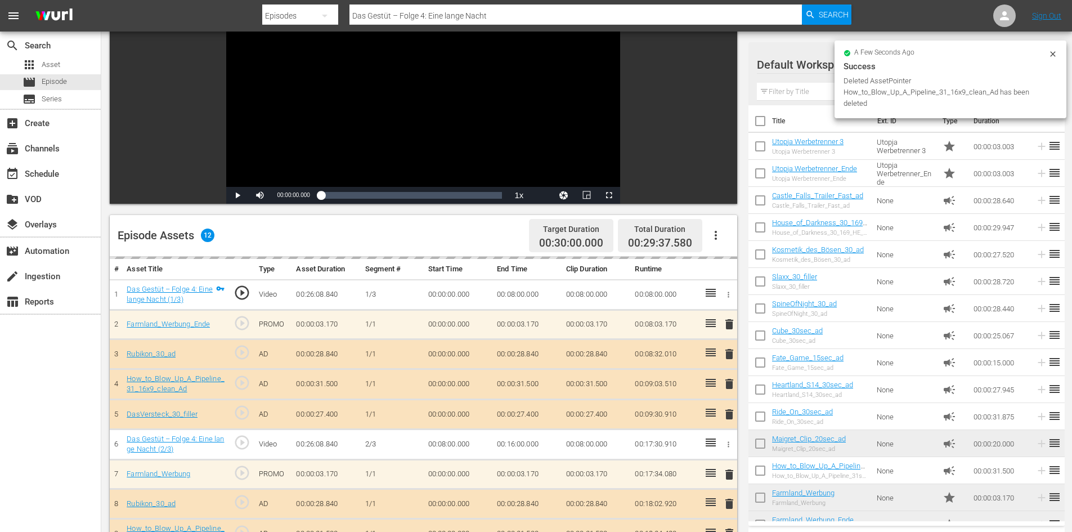
click at [648, 317] on td "00:08:03.170" at bounding box center [664, 324] width 69 height 30
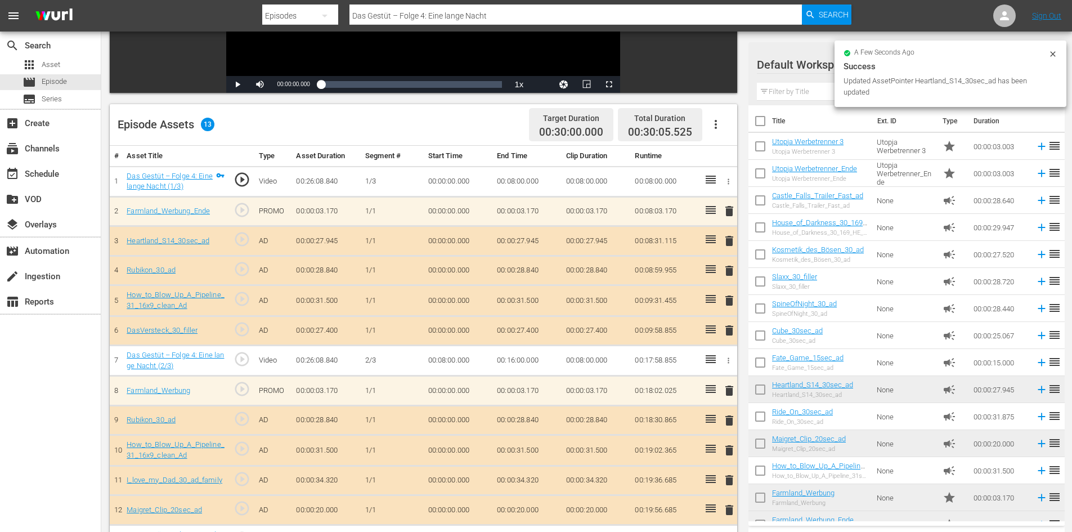
scroll to position [281, 0]
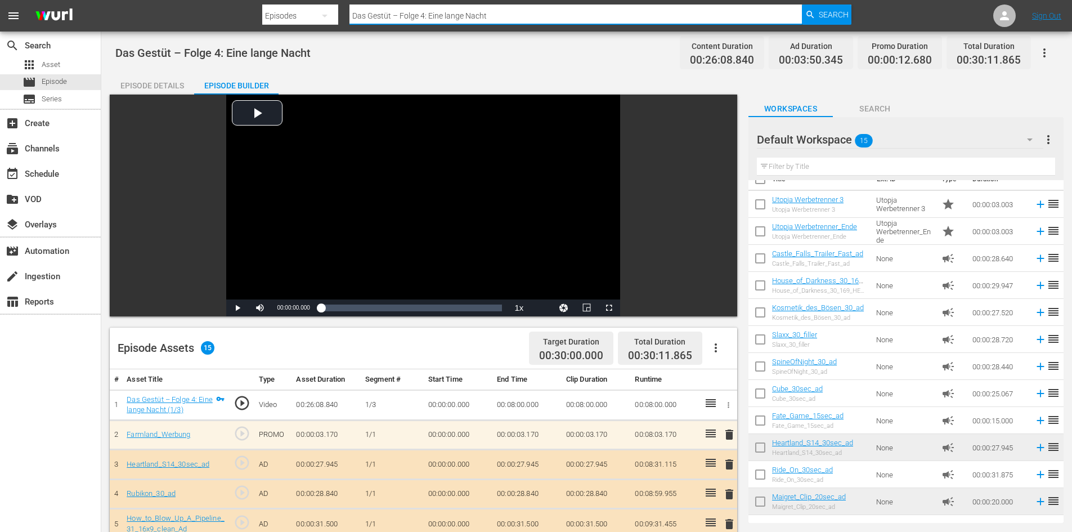
drag, startPoint x: 550, startPoint y: 15, endPoint x: 256, endPoint y: 45, distance: 295.8
click at [256, 45] on div "menu Search By Episodes Search ID, Title, Description, Keywords, or Category Da…" at bounding box center [536, 423] width 1072 height 846
click at [78, 80] on div "movie Episode" at bounding box center [50, 82] width 101 height 16
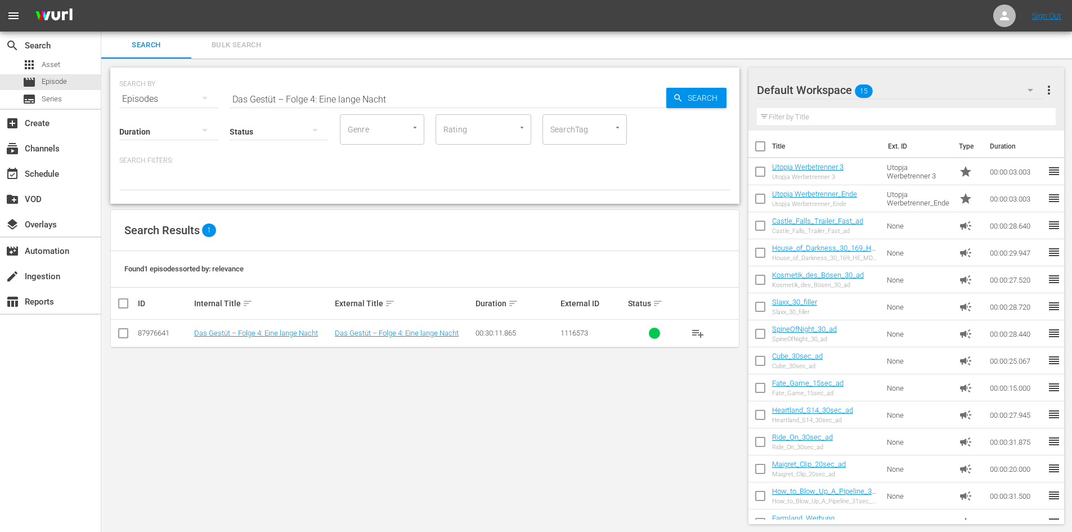
click at [432, 102] on input "Das Gestüt – Folge 4: Eine lange Nacht" at bounding box center [448, 99] width 437 height 27
drag, startPoint x: 433, startPoint y: 99, endPoint x: 157, endPoint y: 122, distance: 277.2
click at [157, 122] on div "SEARCH BY Search By Episodes Search ID, Title, Description, Keywords, or Catego…" at bounding box center [424, 136] width 629 height 136
paste input "Das Gestüt – Folge 5: Eine schwere Geburt"
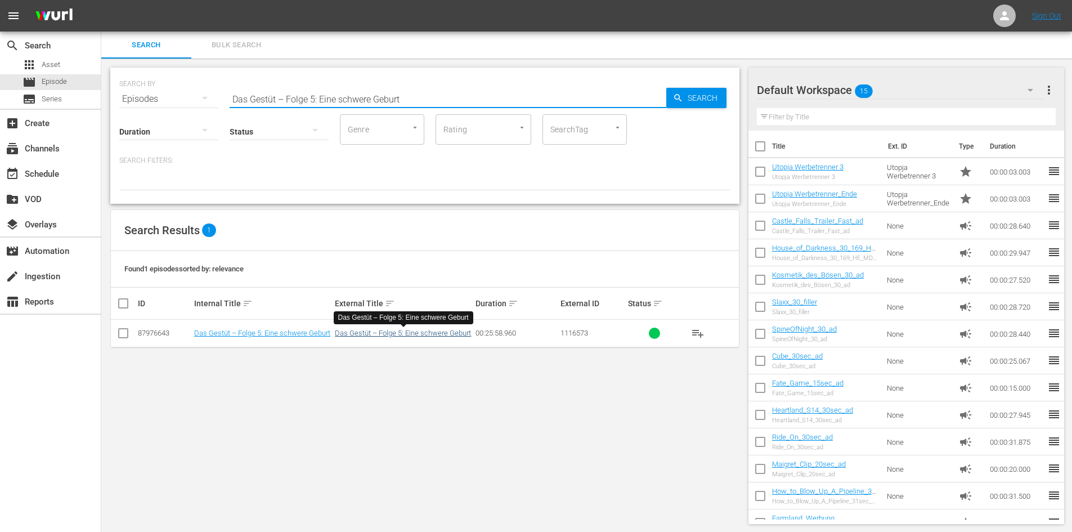
type input "Das Gestüt – Folge 5: Eine schwere Geburt"
click at [452, 331] on link "Das Gestüt – Folge 5: Eine schwere Geburt" at bounding box center [403, 333] width 136 height 8
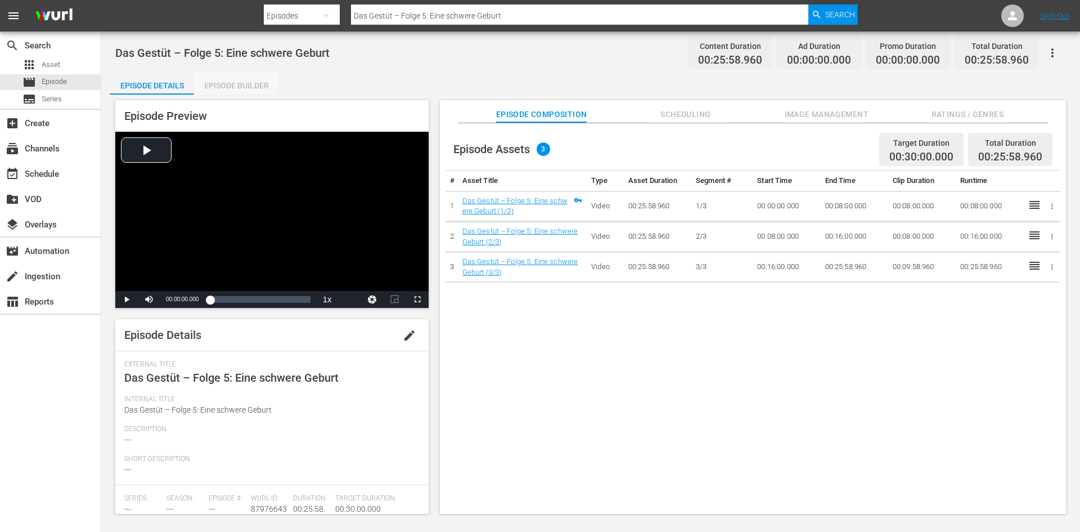
click at [246, 80] on div "Episode Builder" at bounding box center [236, 85] width 84 height 27
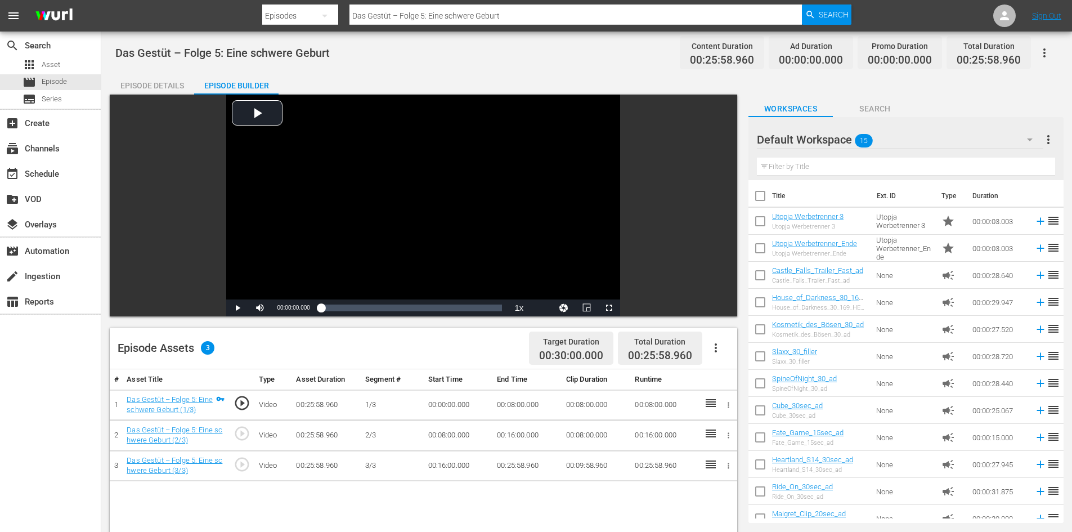
click at [1043, 141] on span "more_vert" at bounding box center [1048, 140] width 14 height 14
click at [718, 345] on icon "button" at bounding box center [716, 348] width 14 height 14
click at [740, 361] on div "Fill with Ads" at bounding box center [749, 352] width 77 height 27
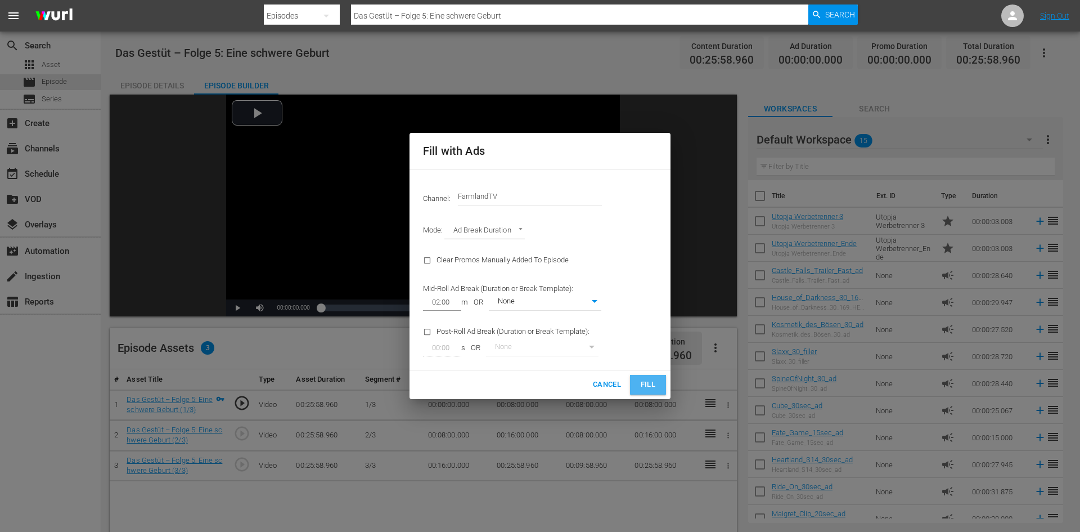
click at [645, 383] on span "Fill" at bounding box center [648, 384] width 18 height 13
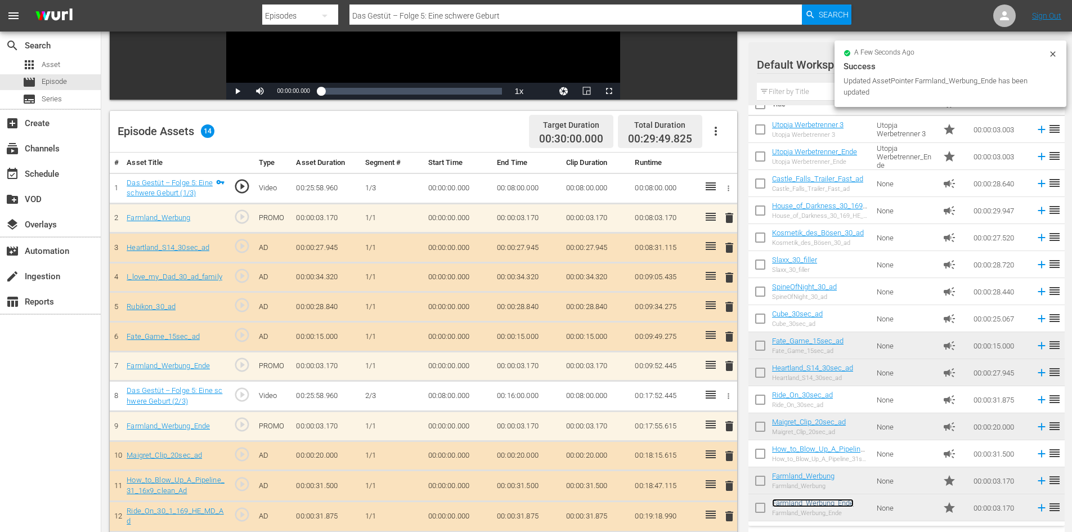
scroll to position [293, 0]
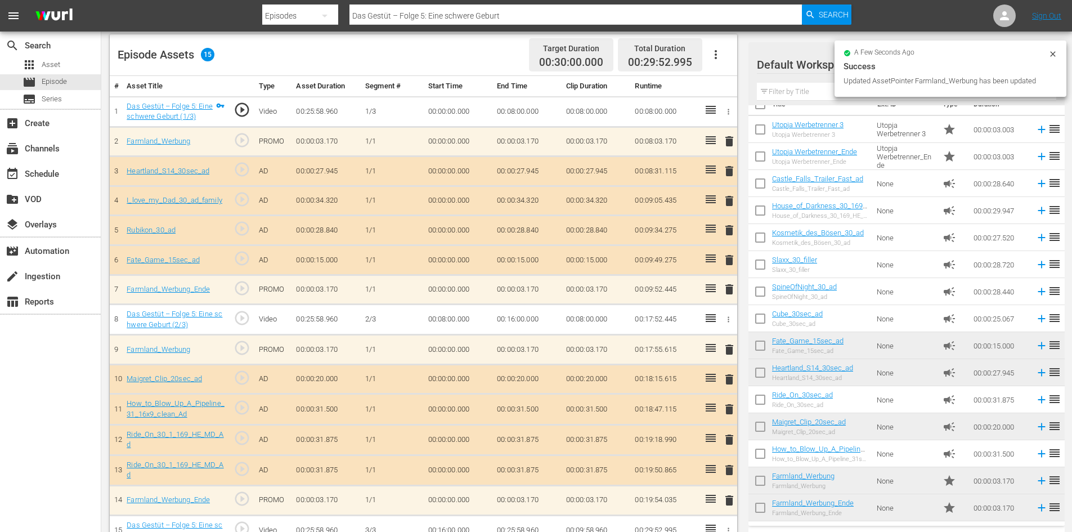
click at [730, 472] on span "delete" at bounding box center [729, 470] width 14 height 14
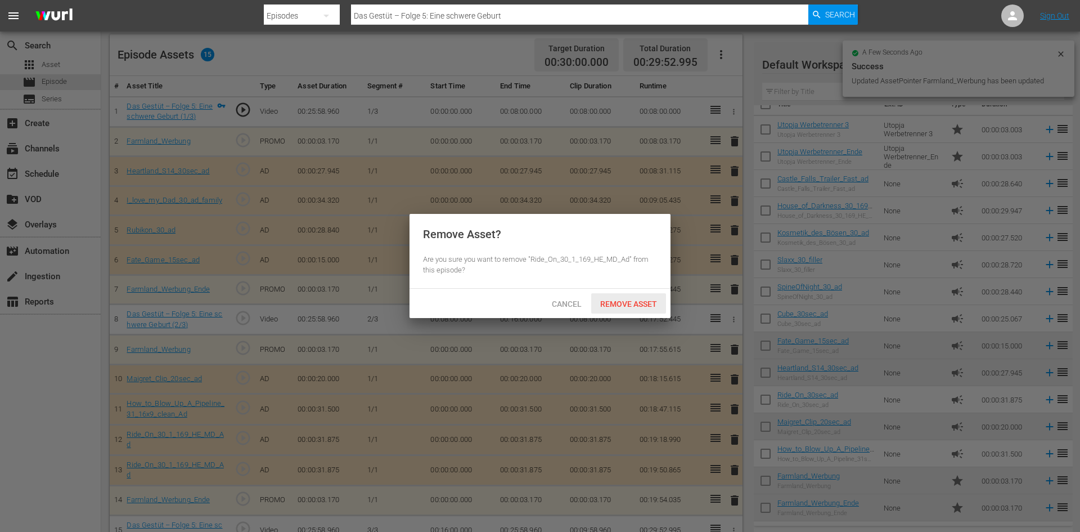
click at [623, 297] on div "Remove Asset" at bounding box center [628, 303] width 75 height 21
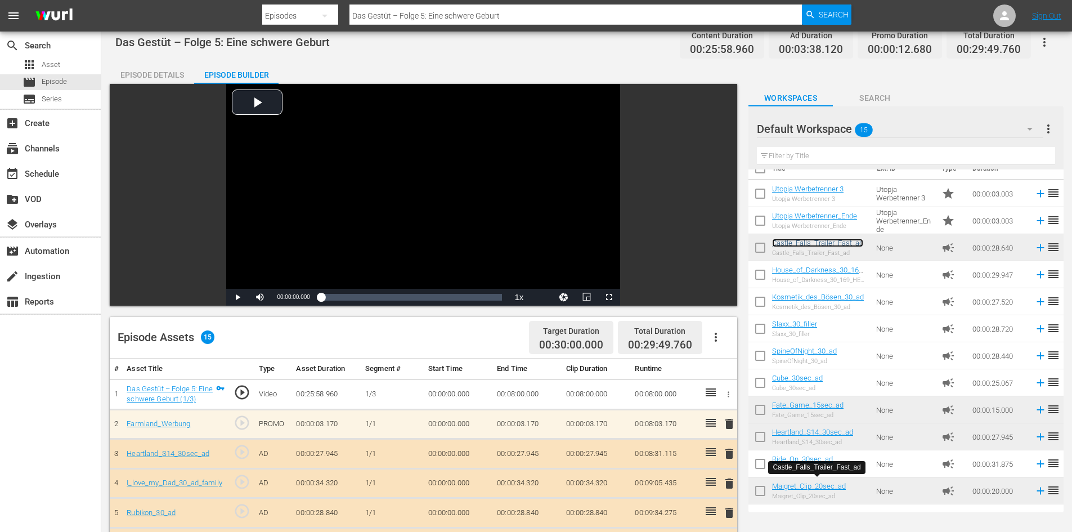
scroll to position [0, 0]
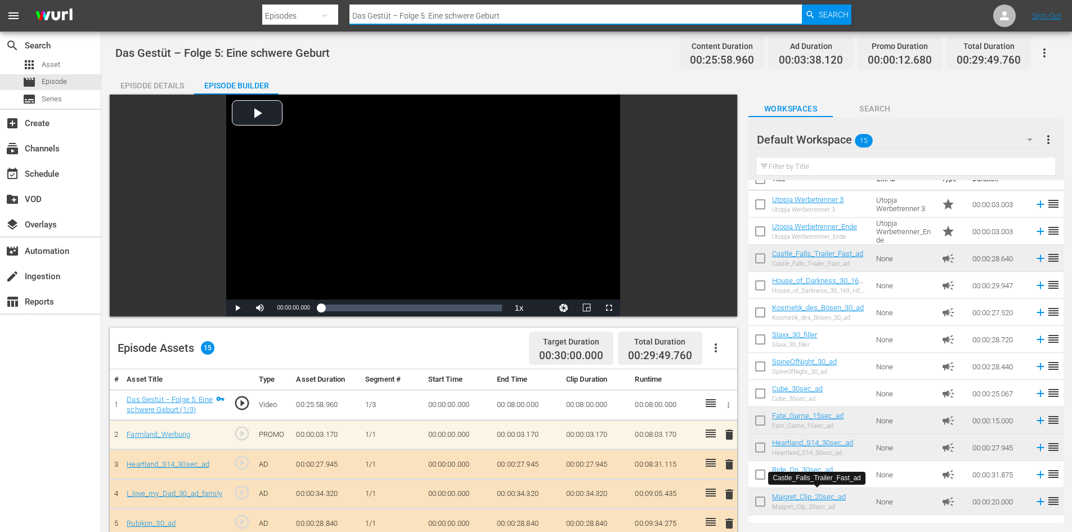
drag, startPoint x: 396, startPoint y: 19, endPoint x: 362, endPoint y: 21, distance: 33.3
click at [362, 21] on input "Das Gestüt – Folge 5: Eine schwere Geburt" at bounding box center [575, 15] width 453 height 27
type input "D"
paste input "Das Gestüt – Folge 6: Die erste Prüfung"
type input "Das Gestüt – Folge 6: Die erste Prüfung"
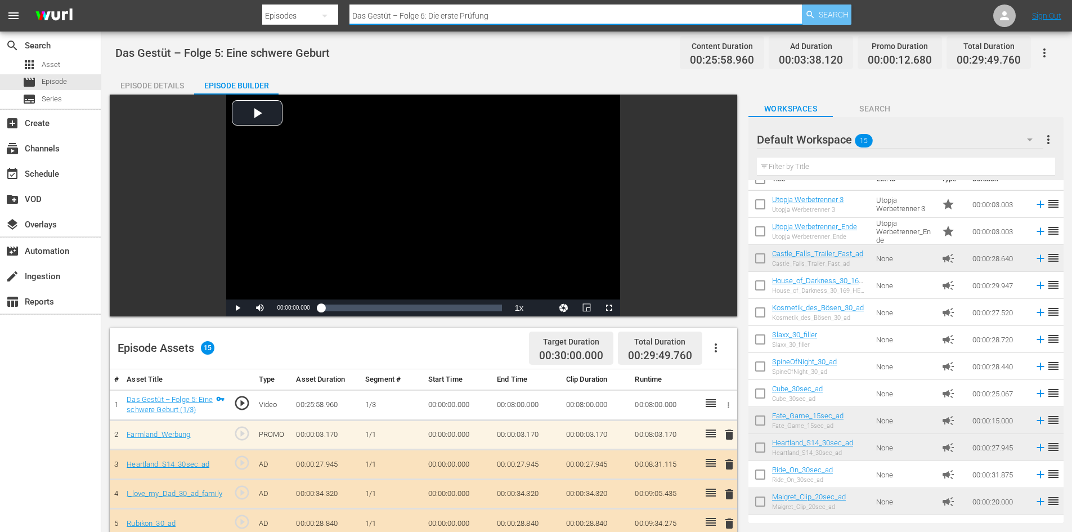
click at [828, 19] on span "Search" at bounding box center [834, 15] width 30 height 20
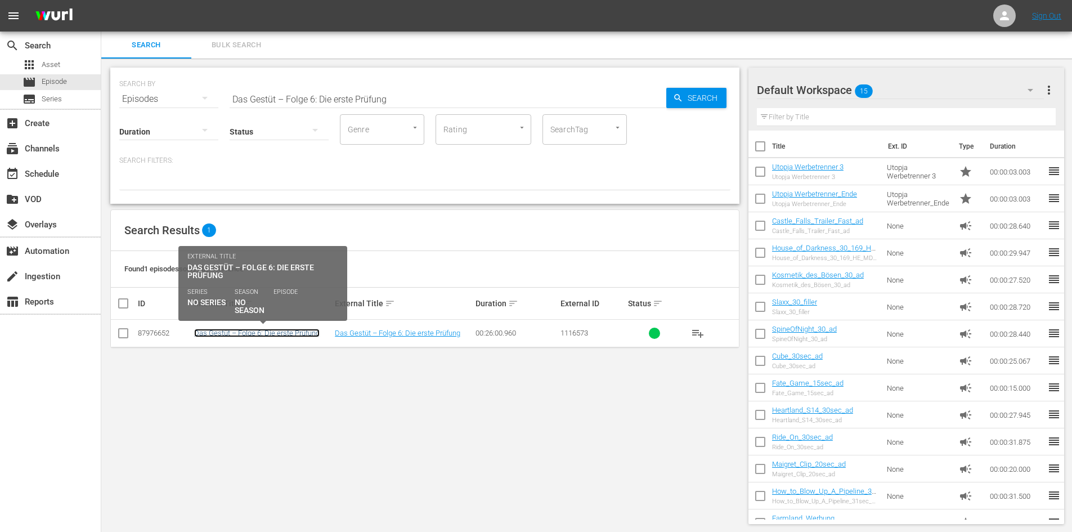
click at [244, 331] on link "Das Gestüt – Folge 6: Die erste Prüfung" at bounding box center [256, 333] width 125 height 8
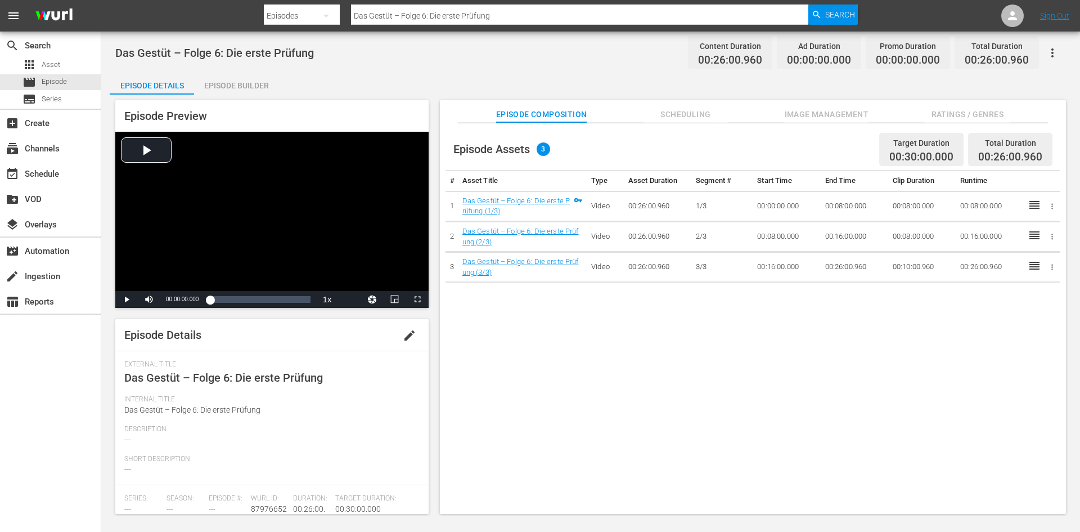
click at [224, 91] on div "Episode Builder" at bounding box center [236, 85] width 84 height 27
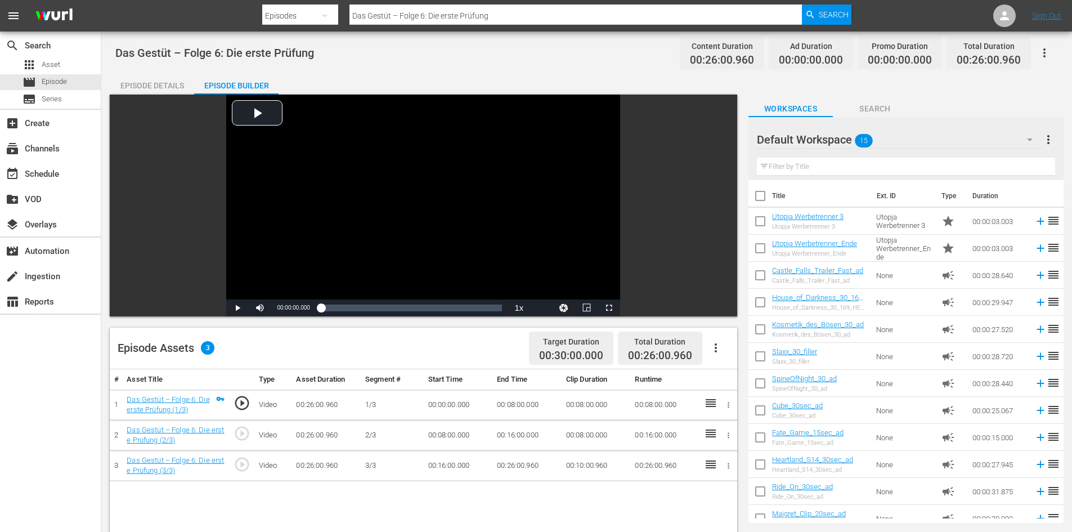
click at [716, 345] on icon "button" at bounding box center [716, 347] width 2 height 9
click at [722, 356] on div "Fill with Ads" at bounding box center [749, 352] width 77 height 27
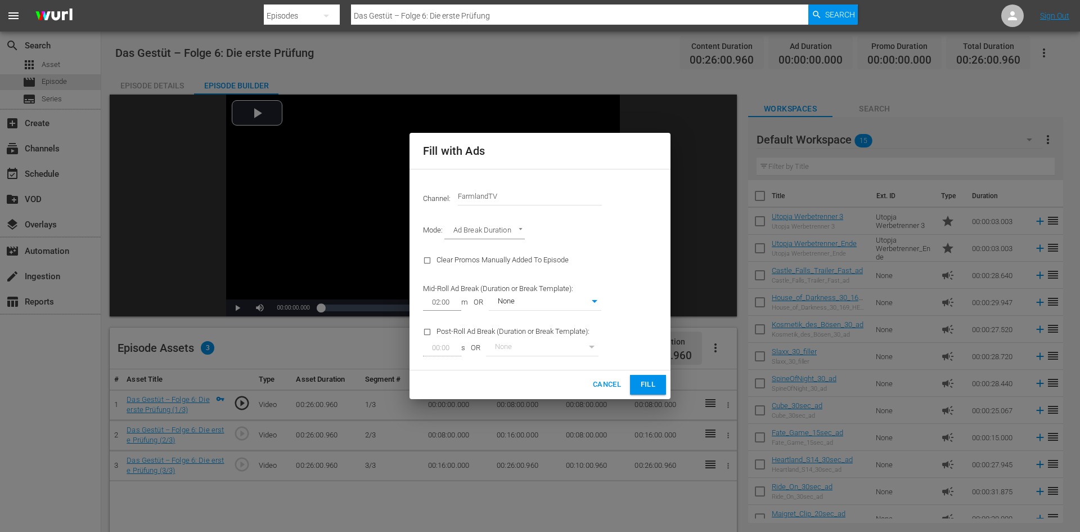
click at [662, 384] on button "Fill" at bounding box center [648, 385] width 36 height 20
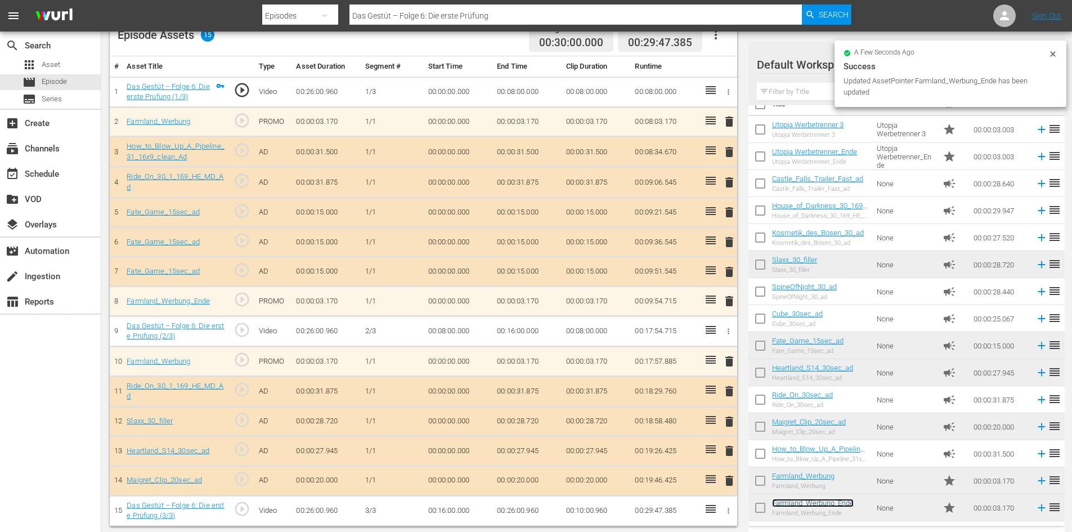
scroll to position [316, 0]
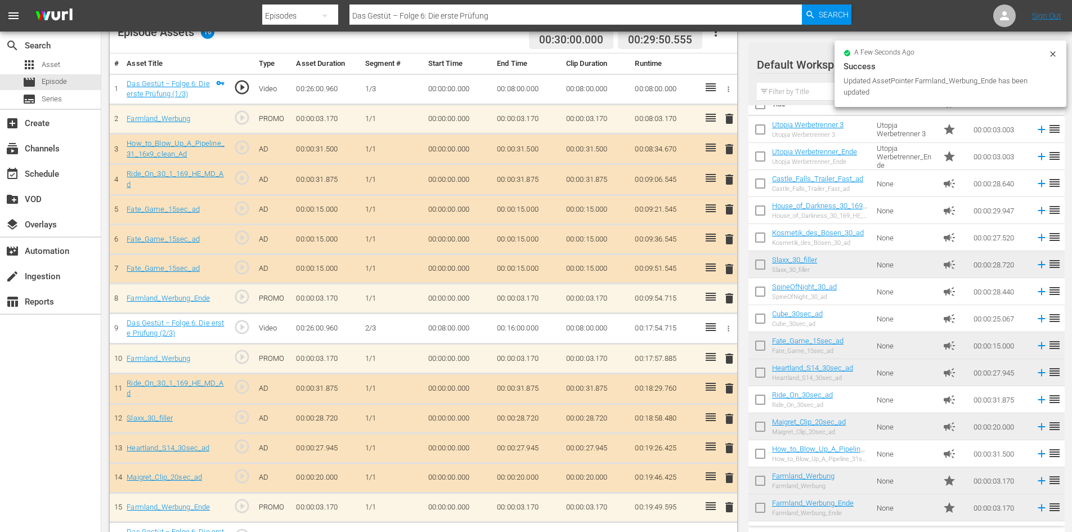
click at [737, 414] on div "Video Player is loading. Play Video Play Mute Current Time 00:00:00.000 / Durat…" at bounding box center [426, 166] width 633 height 774
click at [733, 417] on span "delete" at bounding box center [729, 419] width 14 height 14
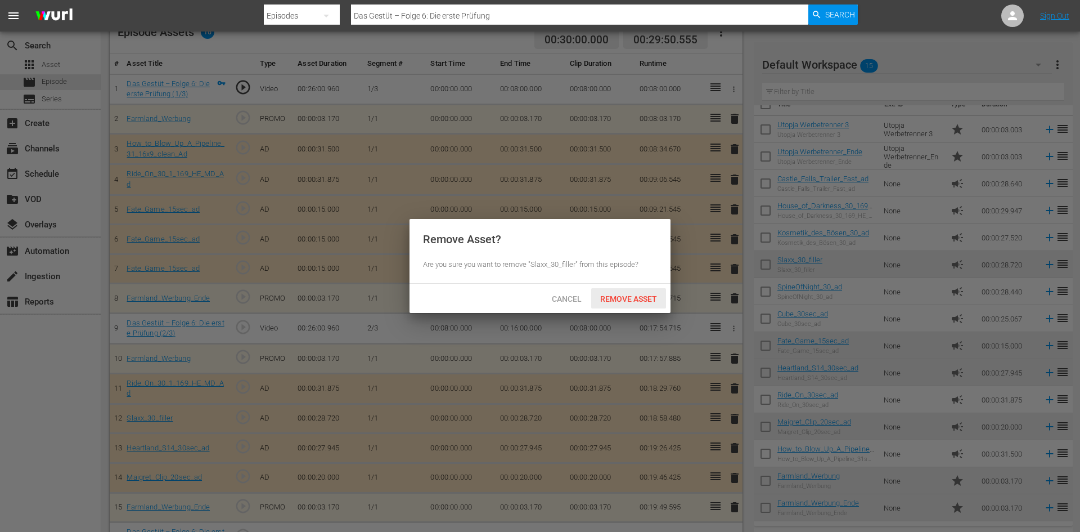
click at [618, 302] on span "Remove Asset" at bounding box center [628, 298] width 75 height 9
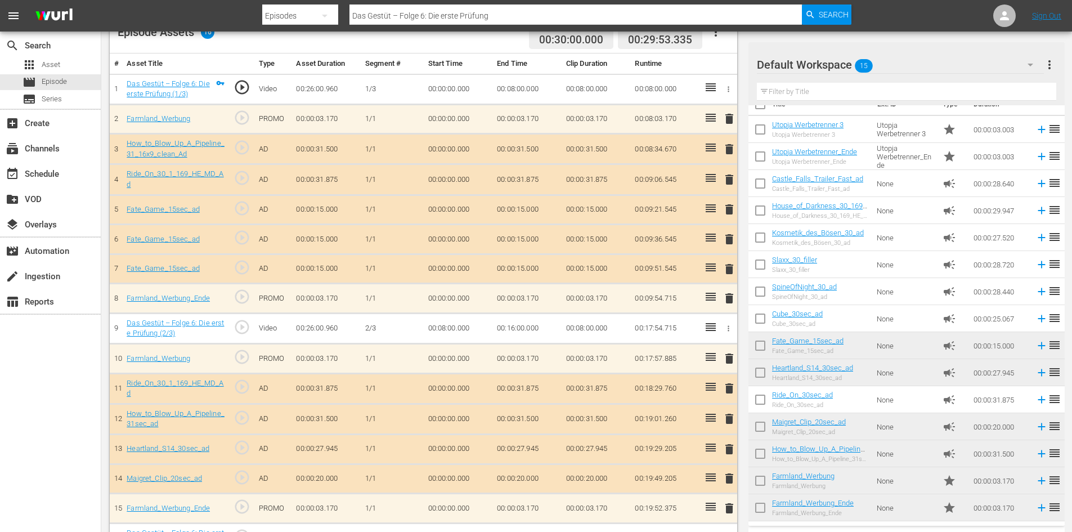
click at [731, 240] on span "delete" at bounding box center [729, 239] width 14 height 14
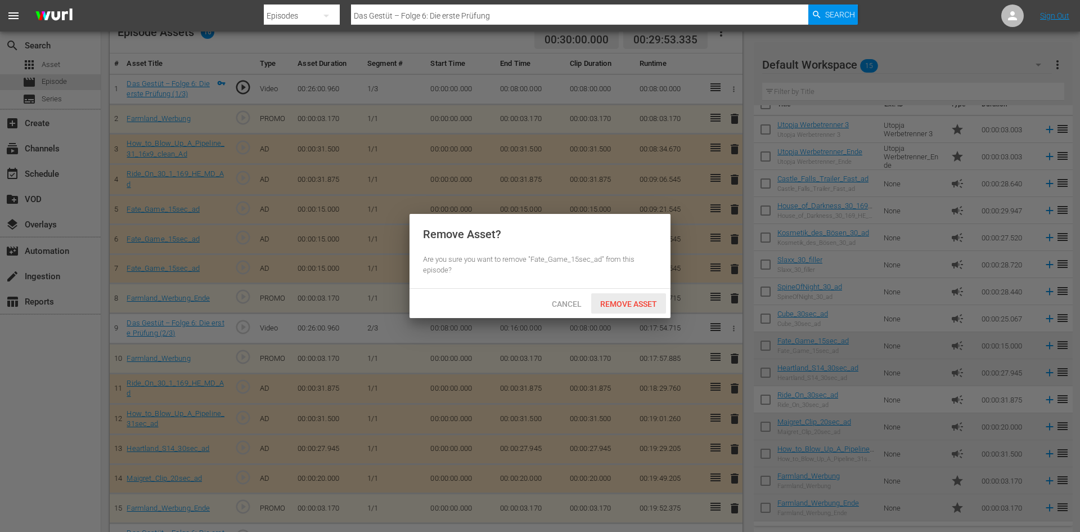
click at [655, 305] on span "Remove Asset" at bounding box center [628, 303] width 75 height 9
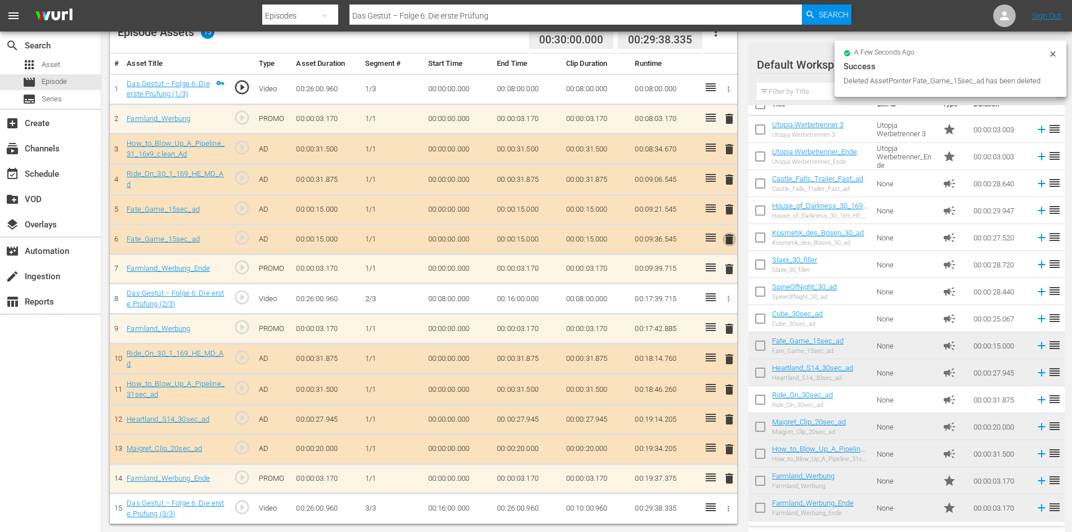
click at [730, 242] on span "delete" at bounding box center [729, 239] width 14 height 14
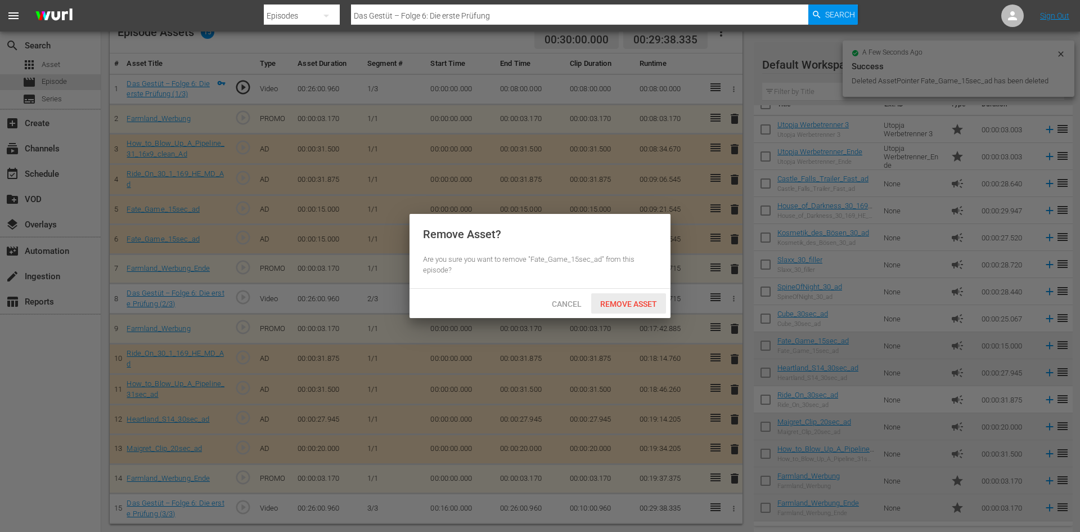
click at [640, 300] on span "Remove Asset" at bounding box center [628, 303] width 75 height 9
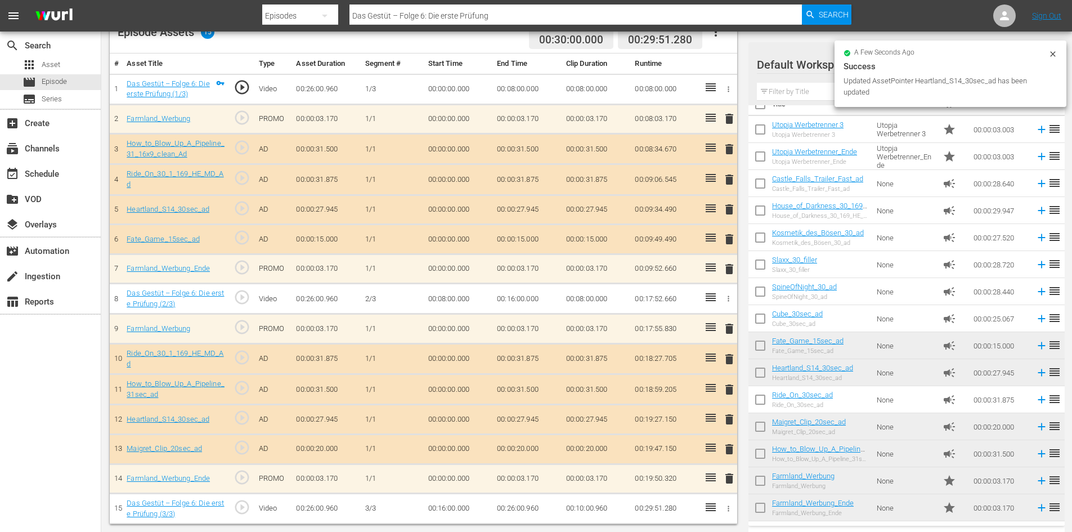
scroll to position [316, 0]
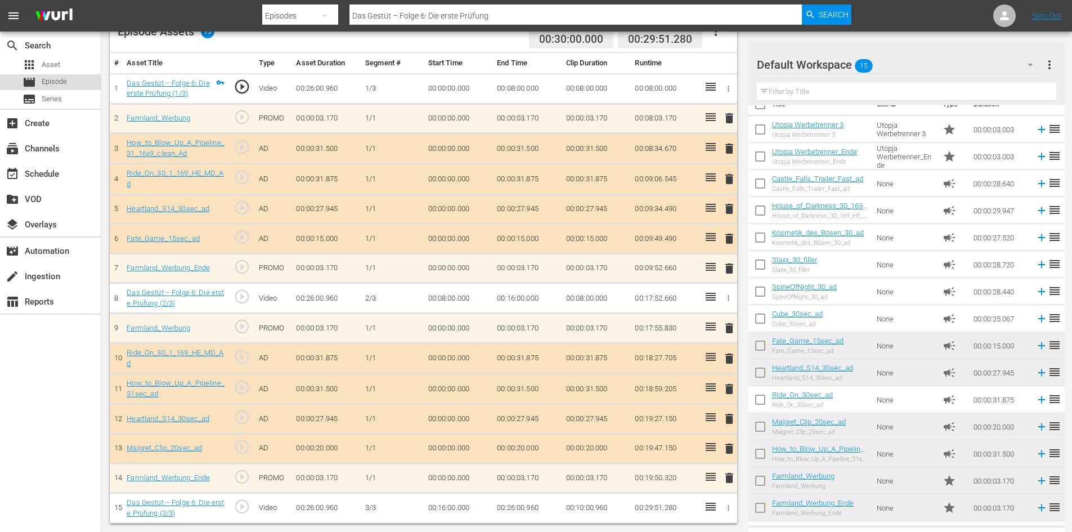
click at [63, 87] on span "Episode" at bounding box center [54, 81] width 25 height 11
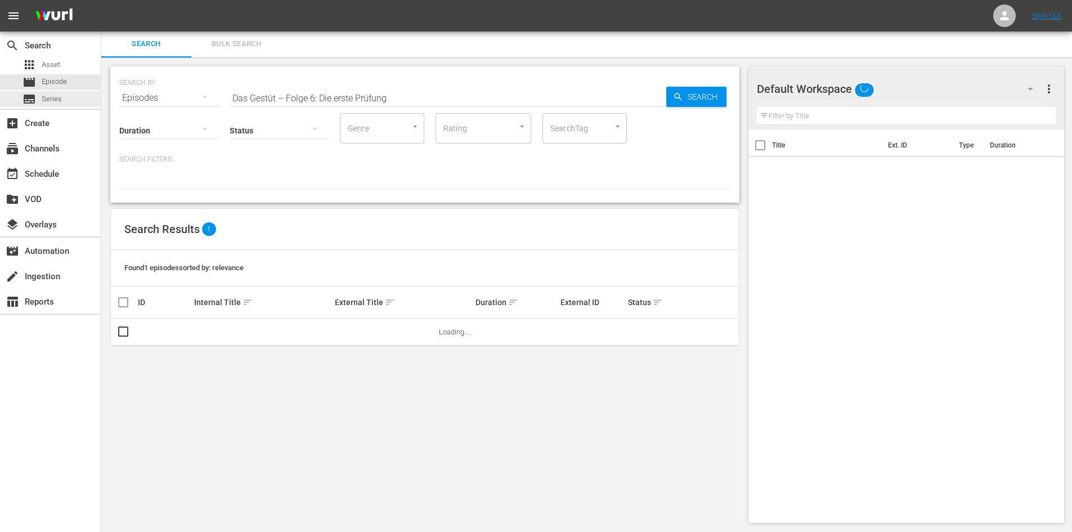
scroll to position [1, 0]
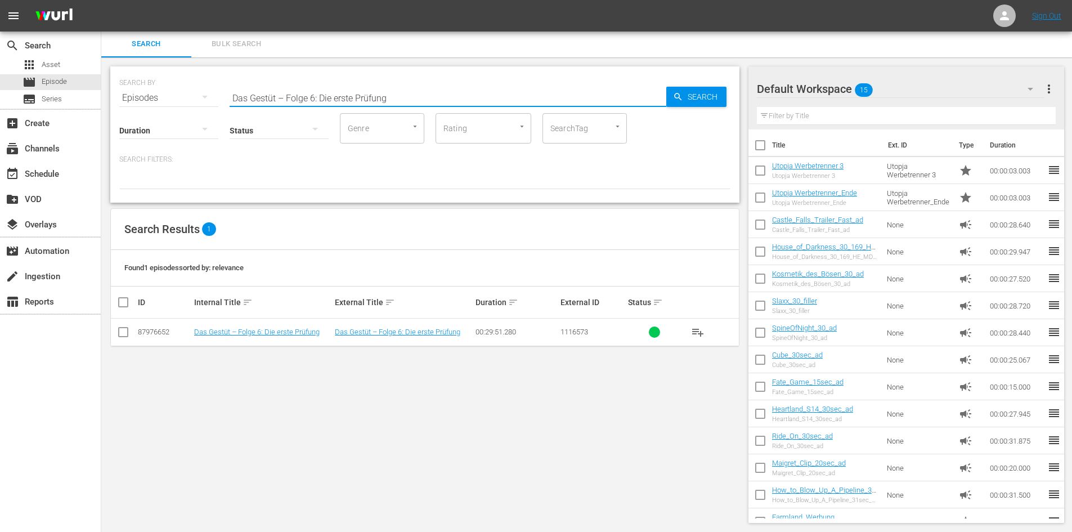
drag, startPoint x: 142, startPoint y: 91, endPoint x: 105, endPoint y: 91, distance: 36.6
click at [105, 91] on div "SEARCH BY Search By Episodes Search ID, Title, Description, Keywords, or Catego…" at bounding box center [424, 294] width 647 height 474
paste input "Das Gestüt – Folge 8: Junge Pferde, junge Reiter"
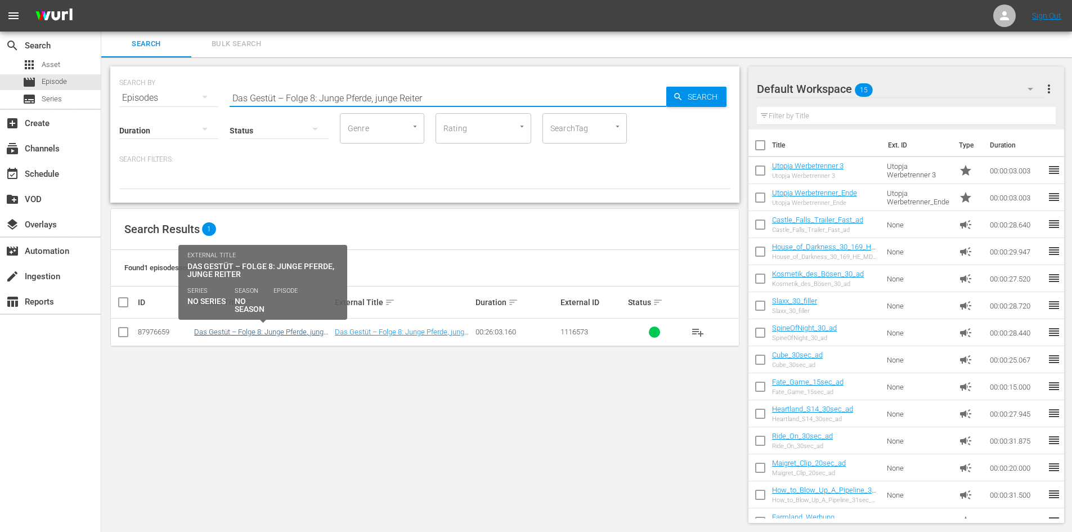
type input "Das Gestüt – Folge 8: Junge Pferde, junge Reiter"
click at [303, 329] on link "Das Gestüt – Folge 8: Junge Pferde, junge Reiter" at bounding box center [260, 335] width 133 height 17
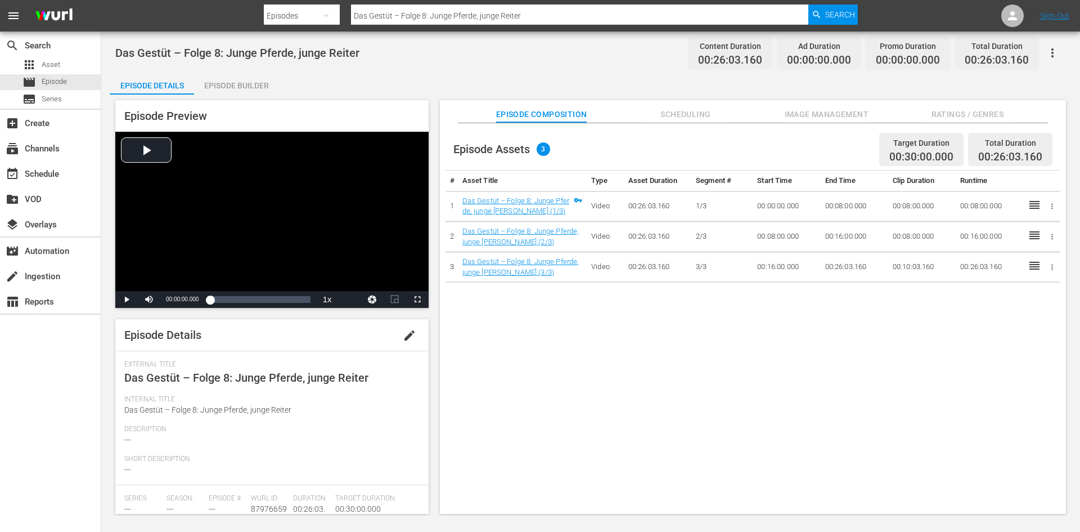
click at [244, 84] on div "Episode Builder" at bounding box center [236, 85] width 84 height 27
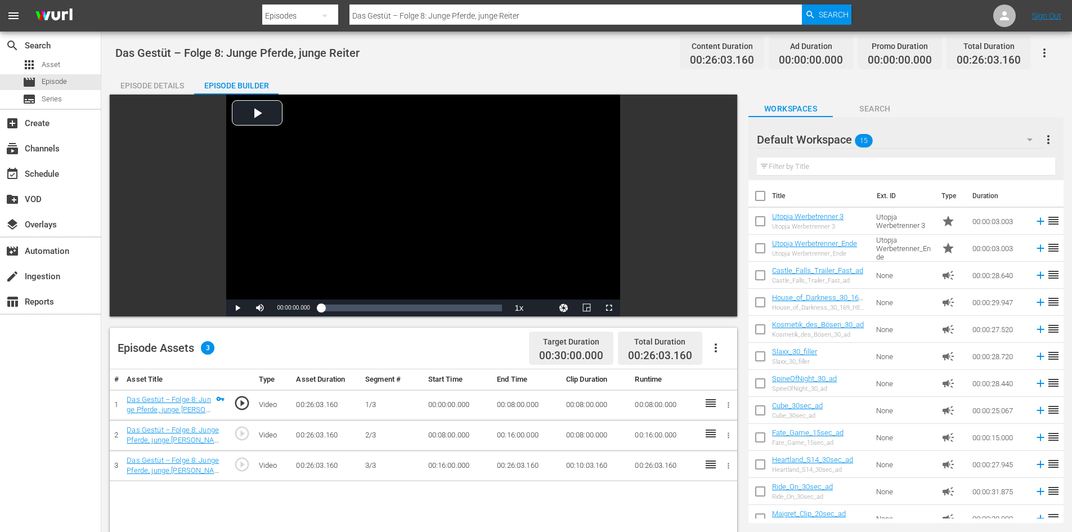
click at [718, 353] on icon "button" at bounding box center [716, 348] width 14 height 14
click at [728, 355] on div "Fill with Ads" at bounding box center [749, 352] width 77 height 27
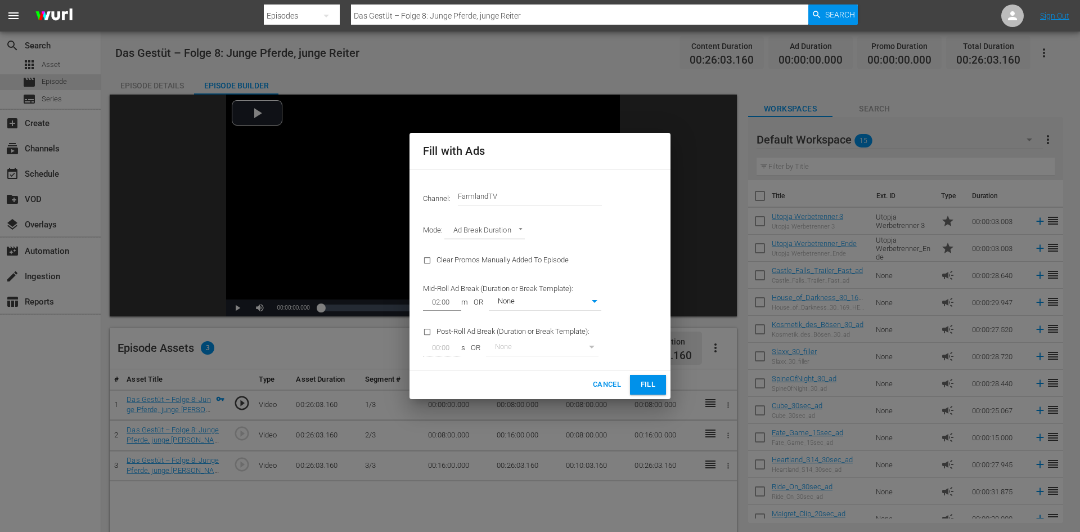
click at [656, 390] on span "Fill" at bounding box center [648, 384] width 18 height 13
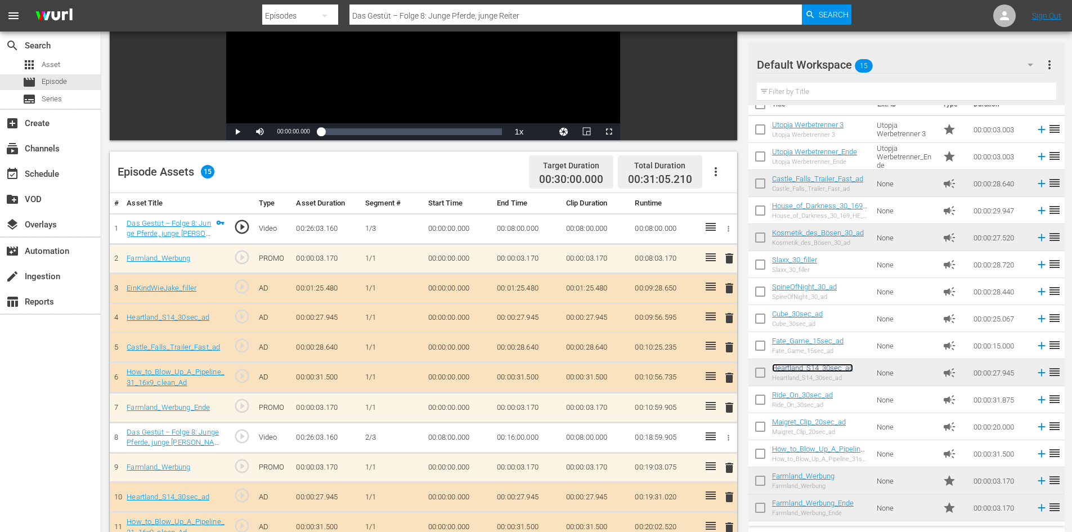
scroll to position [33, 0]
